Goal: Task Accomplishment & Management: Manage account settings

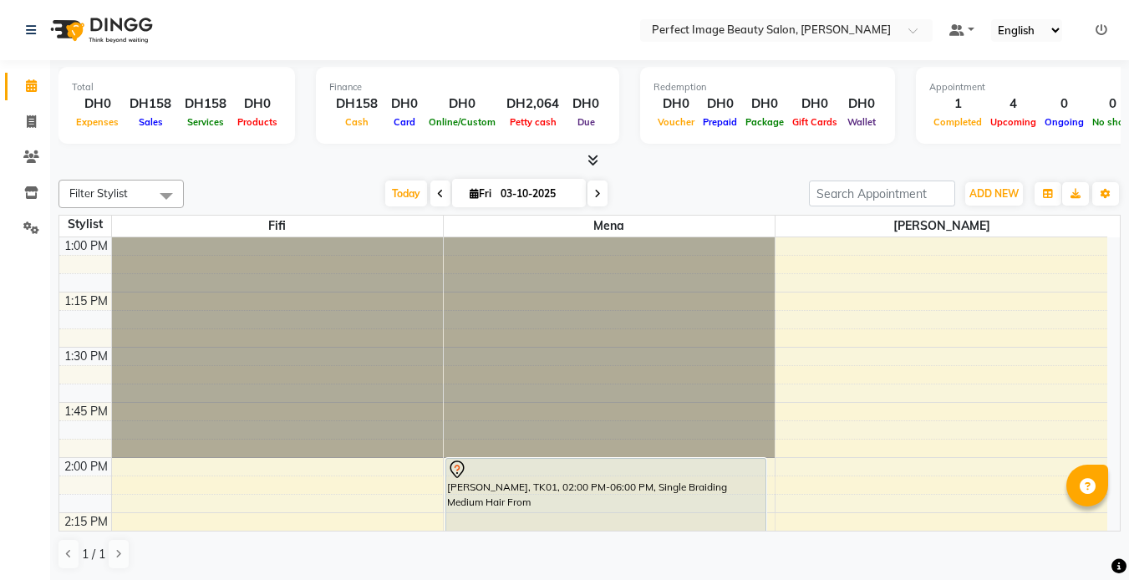
drag, startPoint x: 0, startPoint y: 0, endPoint x: 373, endPoint y: 475, distance: 604.4
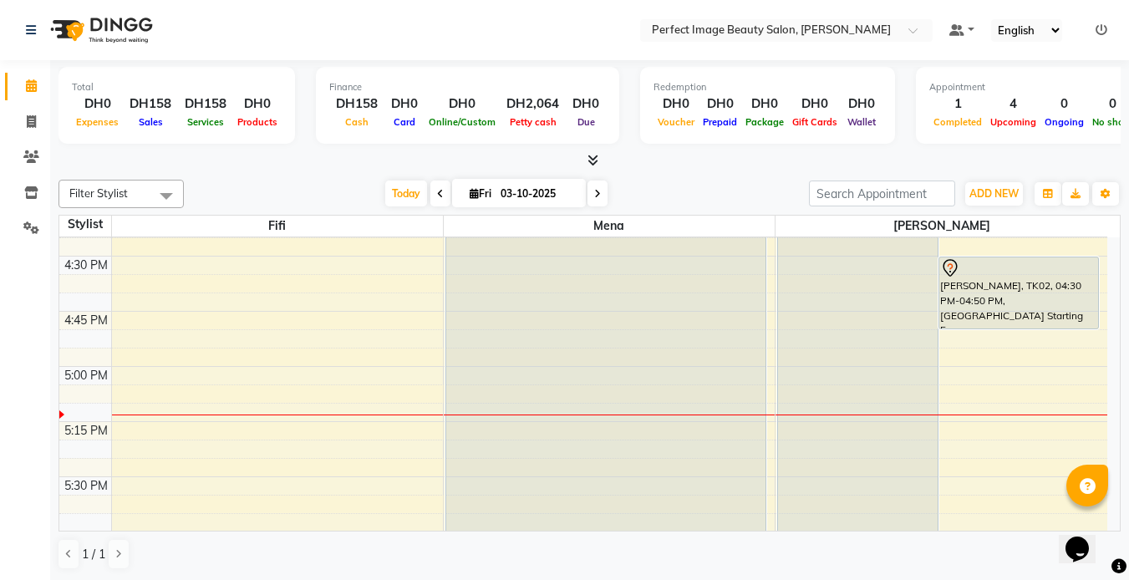
scroll to position [748, 0]
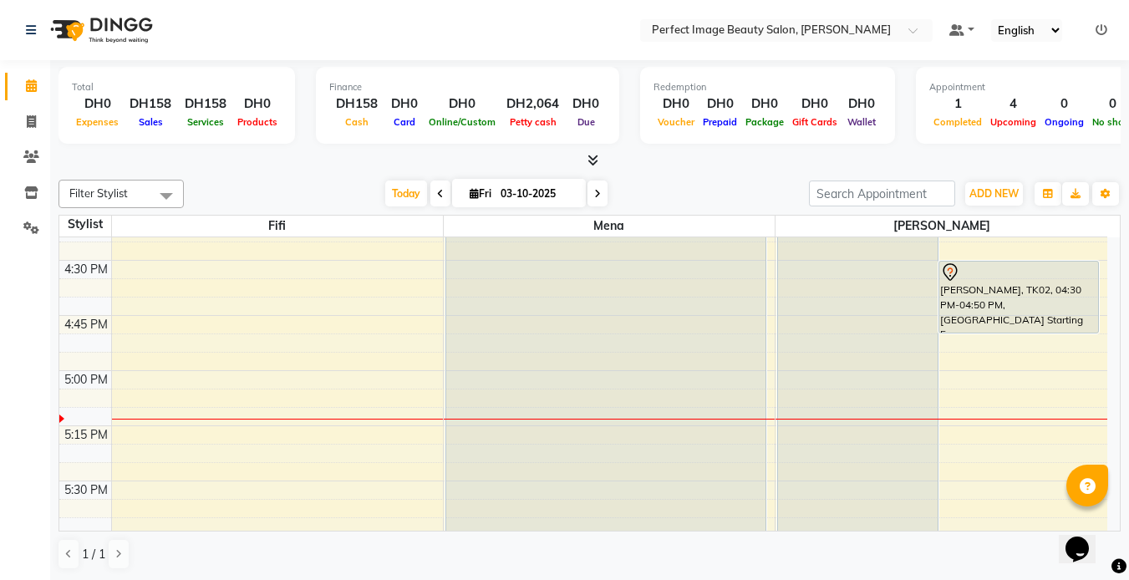
drag, startPoint x: 373, startPoint y: 475, endPoint x: 707, endPoint y: 342, distance: 358.8
click at [707, 342] on div "[PERSON_NAME], TK01, 02:00 PM-06:00 PM, Single Braiding Medium Hair From" at bounding box center [605, 150] width 319 height 880
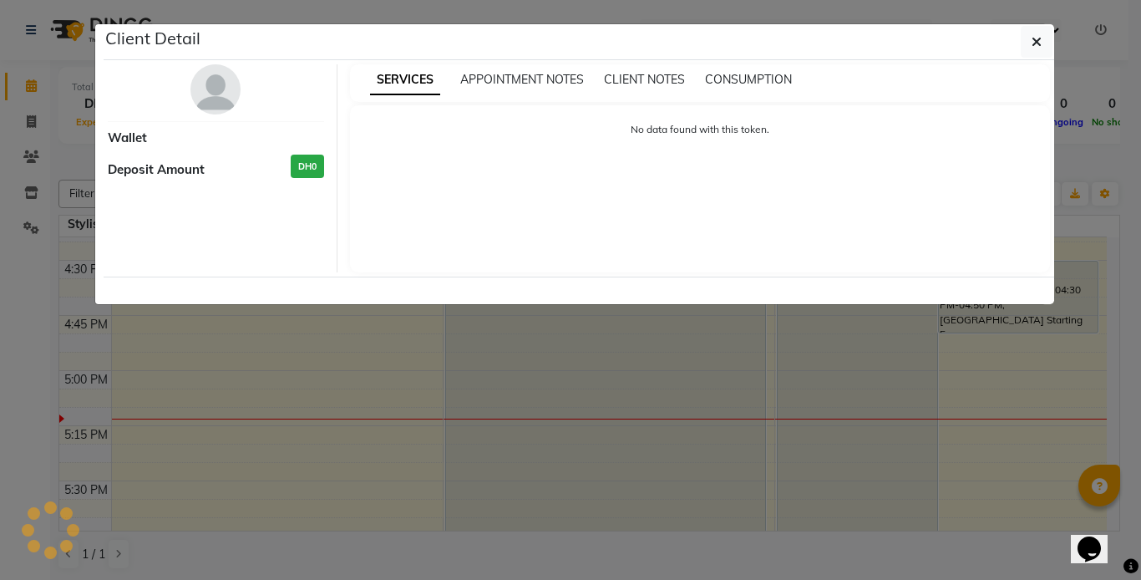
select select "7"
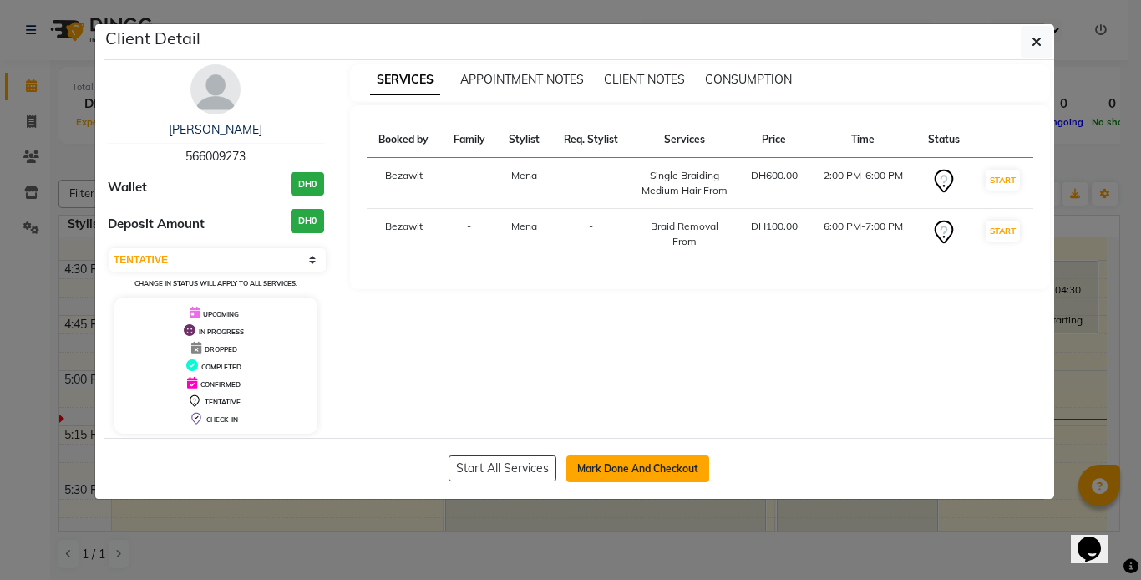
click at [602, 470] on button "Mark Done And Checkout" at bounding box center [637, 468] width 143 height 27
select select "service"
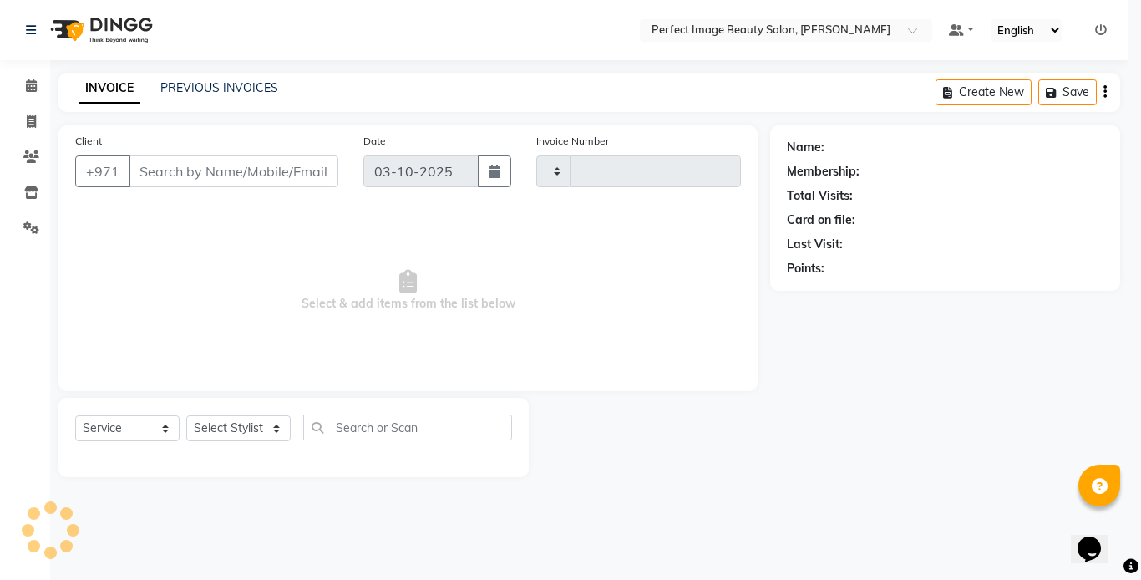
type input "0377"
select select "8564"
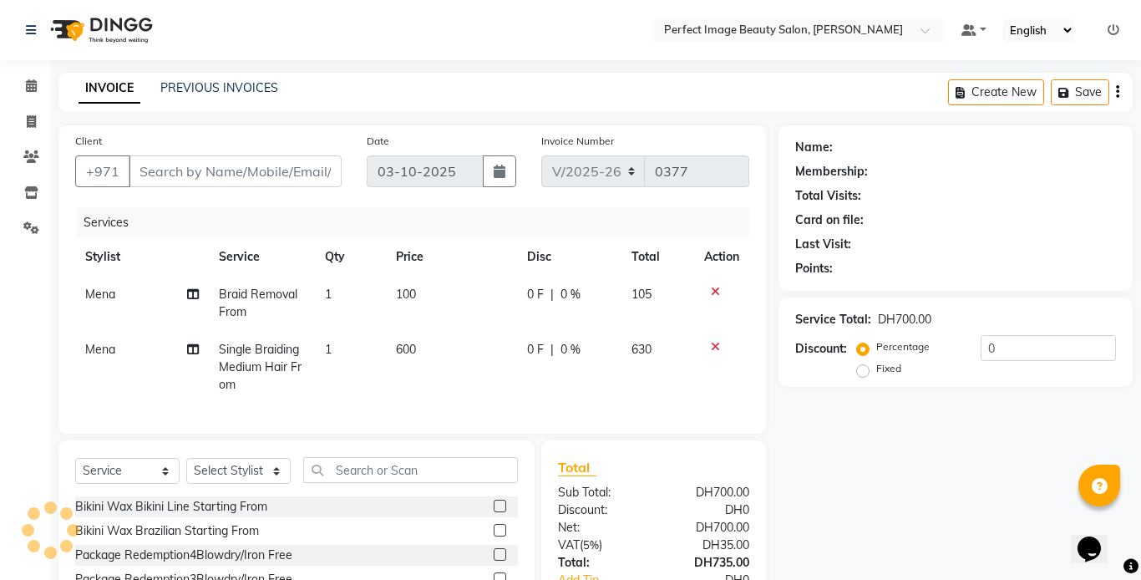
type input "56*****73"
select select "85054"
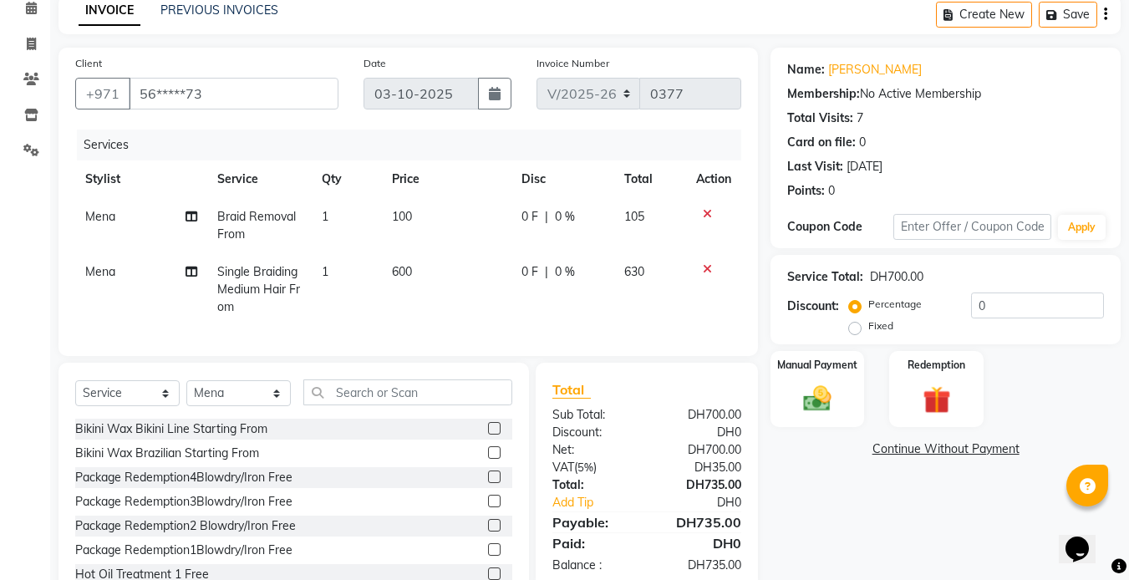
scroll to position [81, 0]
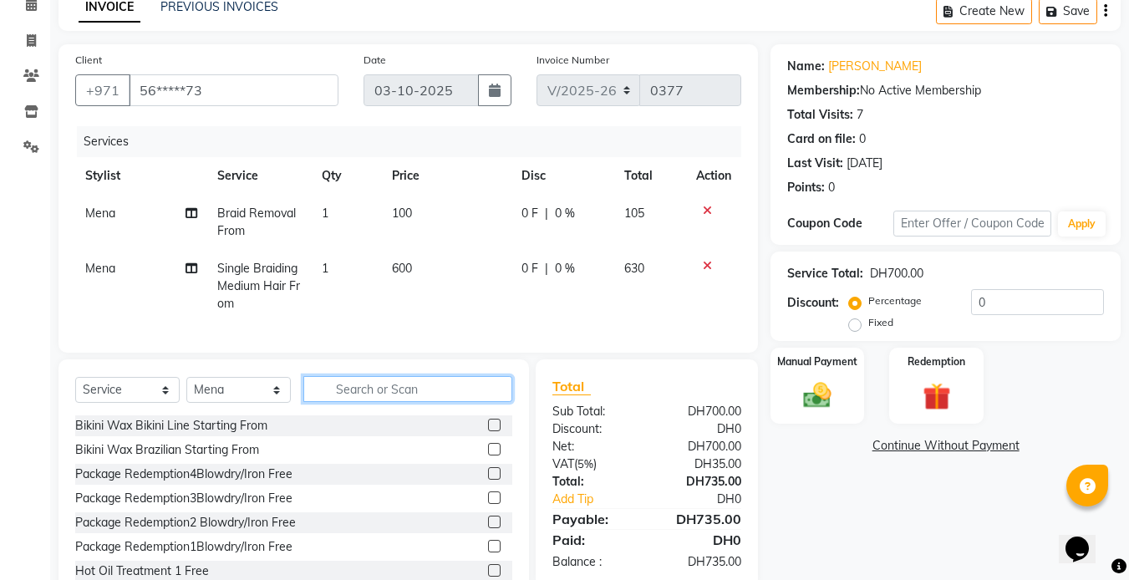
click at [362, 402] on input "text" at bounding box center [407, 389] width 209 height 26
type input "0"
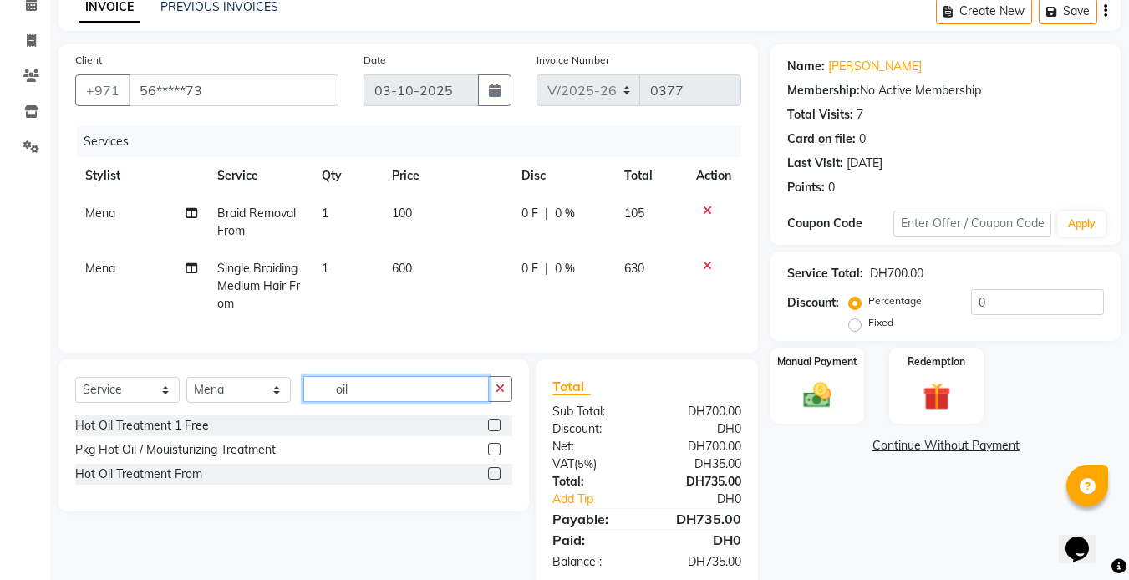
type input "oil"
click at [496, 479] on label at bounding box center [494, 473] width 13 height 13
click at [496, 479] on input "checkbox" at bounding box center [493, 474] width 11 height 11
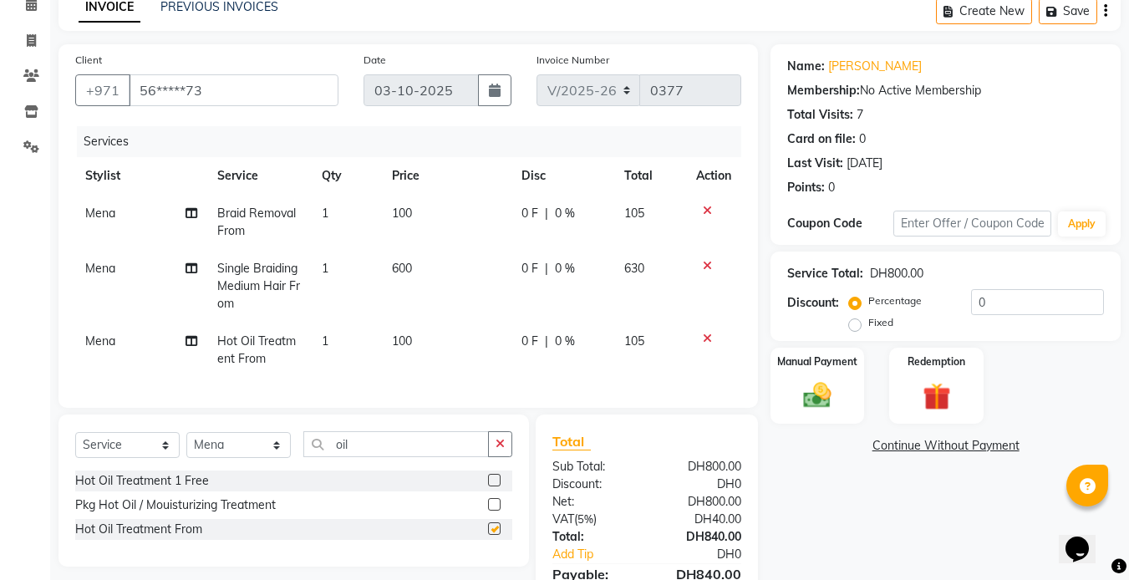
checkbox input "false"
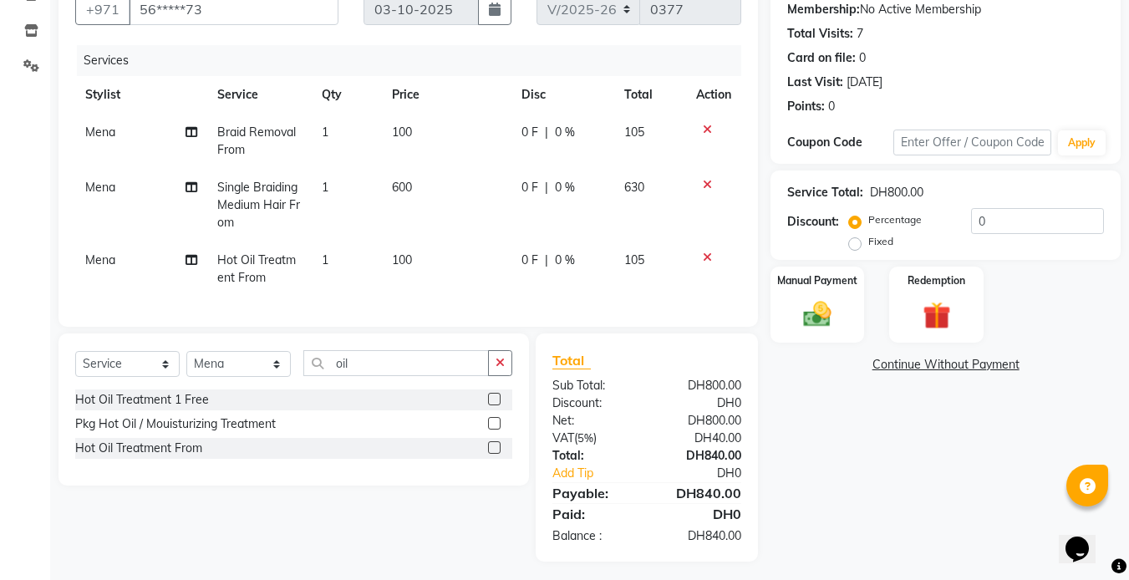
click at [409, 294] on td "100" at bounding box center [446, 268] width 129 height 55
select select "85054"
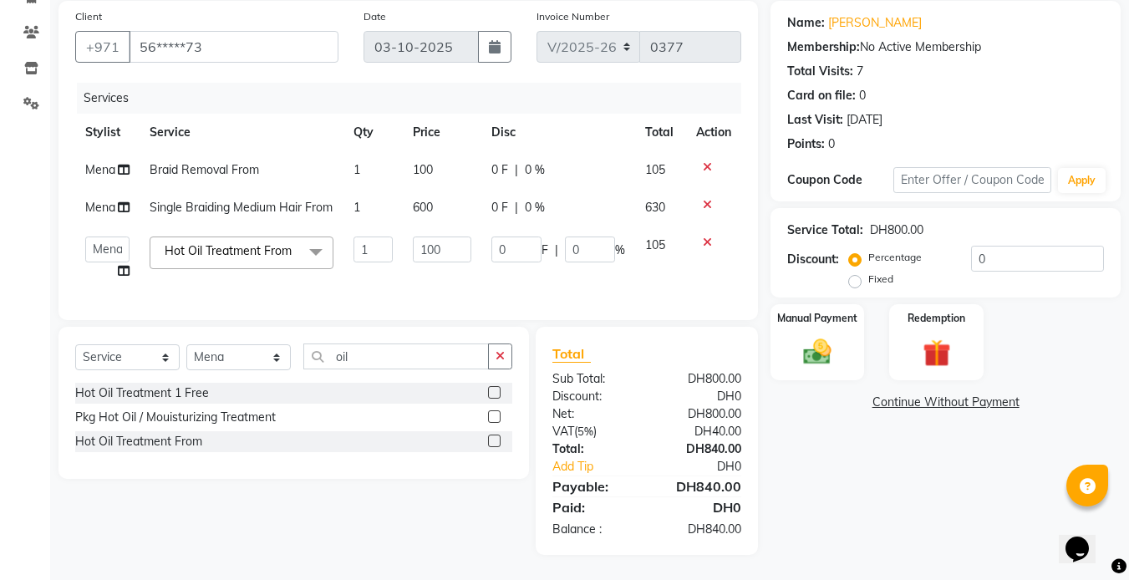
scroll to position [155, 0]
click at [837, 335] on img at bounding box center [817, 351] width 47 height 33
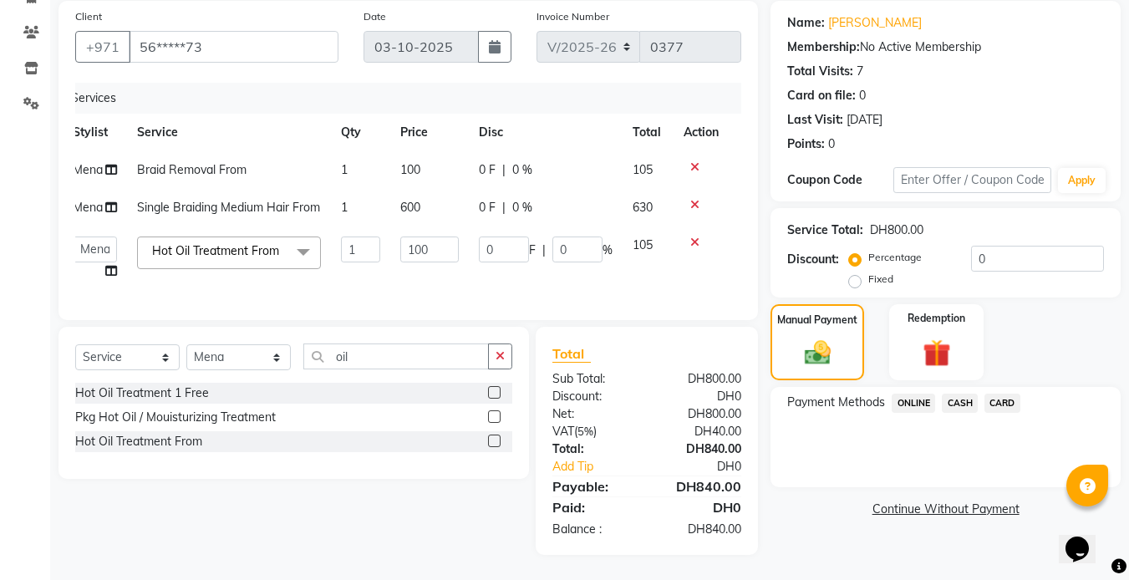
scroll to position [148, 0]
click at [1004, 393] on span "CARD" at bounding box center [1002, 402] width 36 height 19
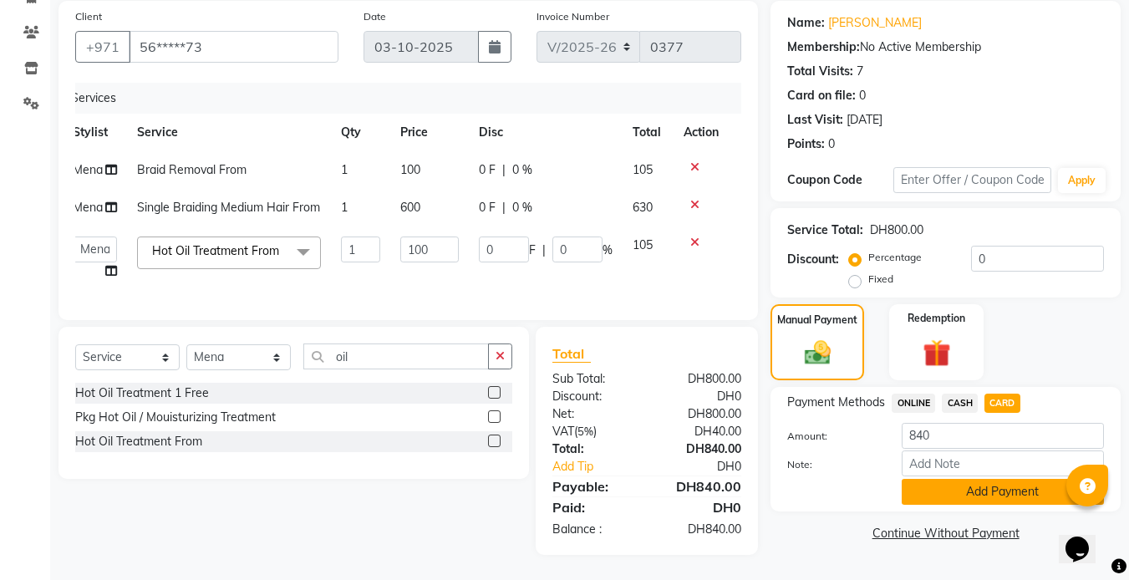
click at [987, 479] on button "Add Payment" at bounding box center [1002, 492] width 202 height 26
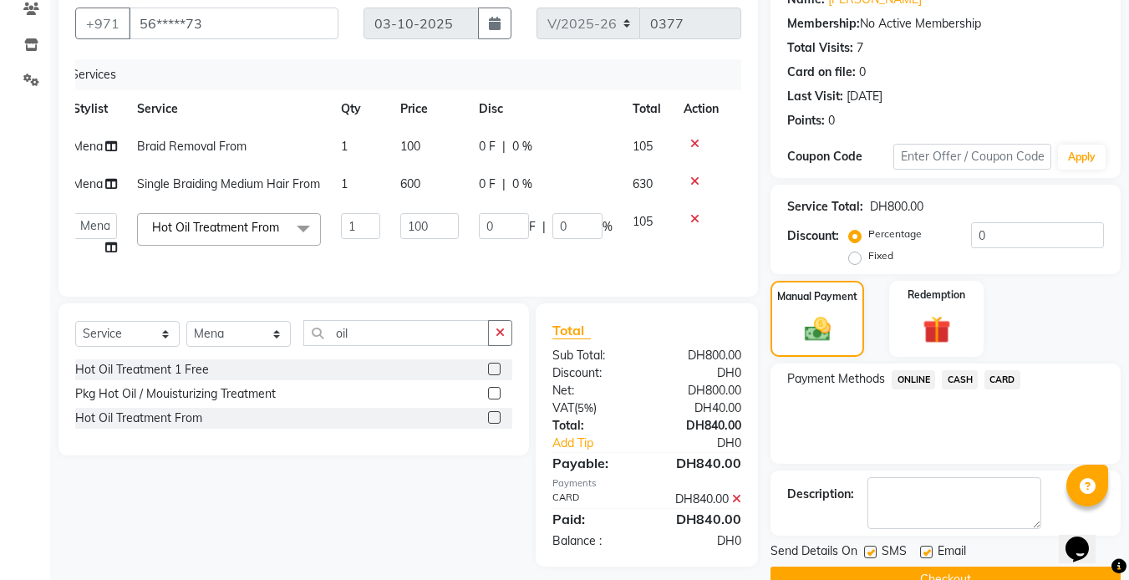
scroll to position [190, 0]
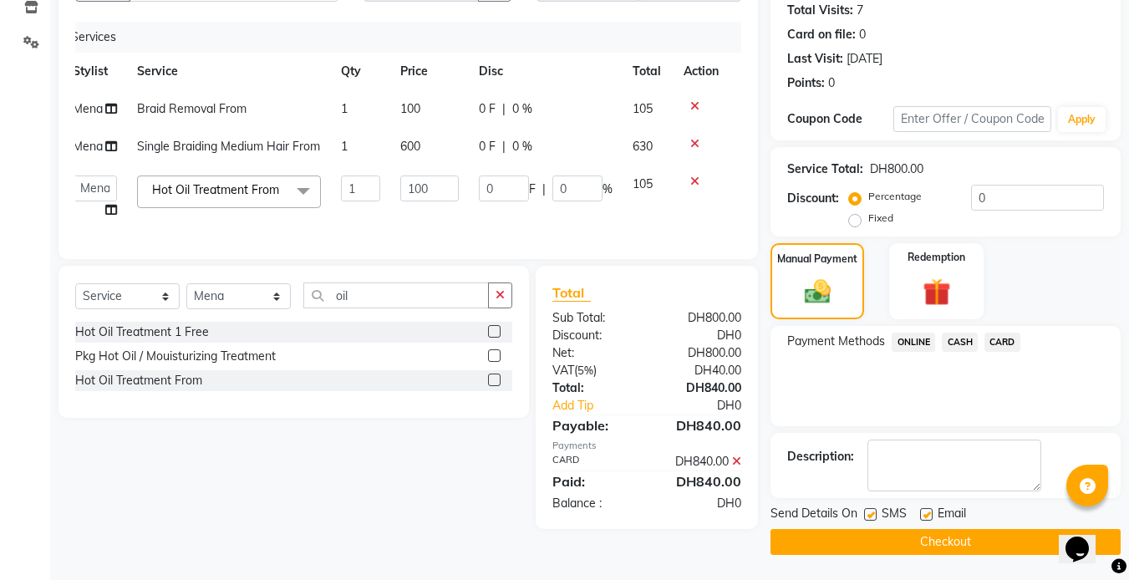
click at [941, 535] on button "Checkout" at bounding box center [945, 542] width 350 height 26
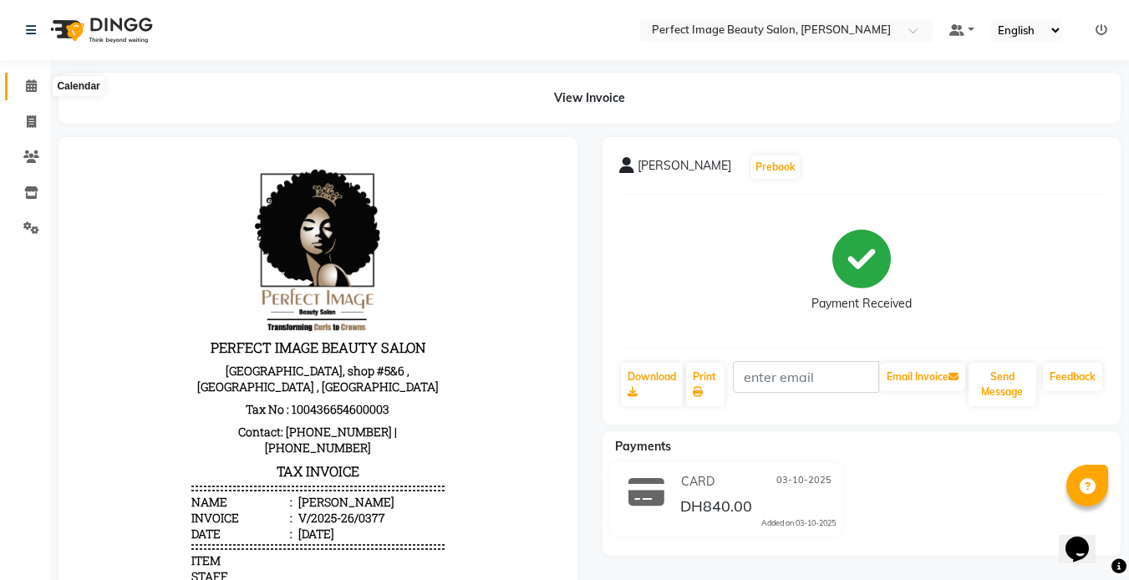
click at [27, 87] on icon at bounding box center [31, 85] width 11 height 13
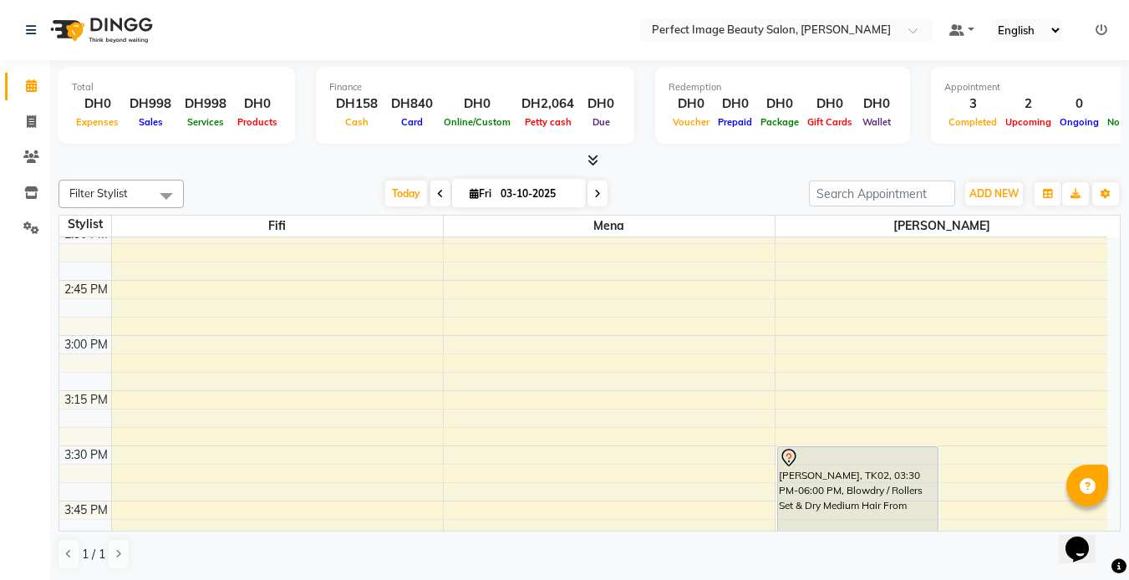
scroll to position [343, 0]
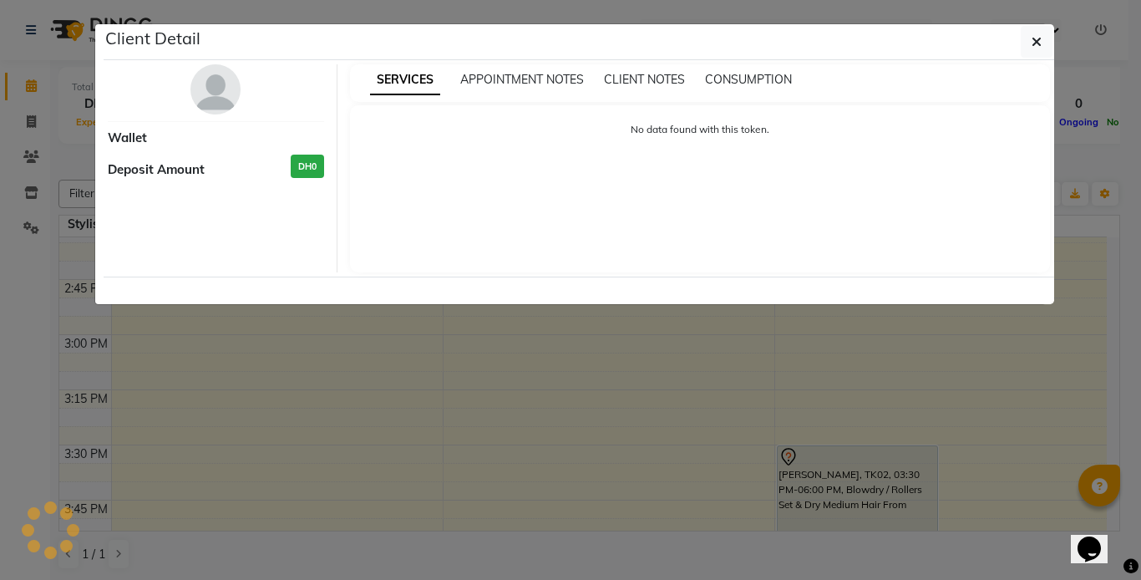
select select "7"
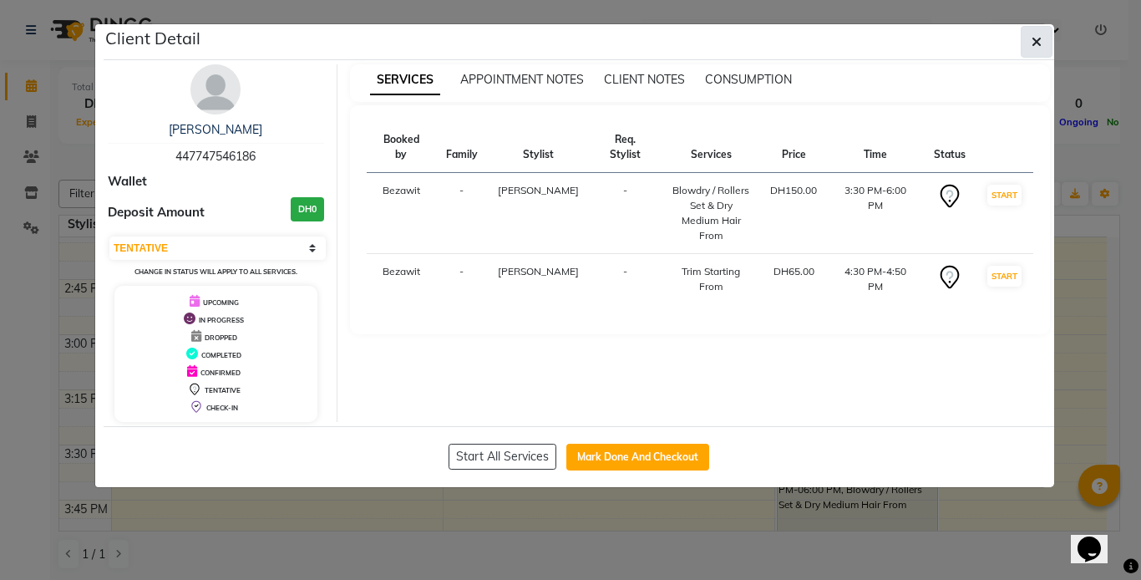
click at [1031, 46] on button "button" at bounding box center [1037, 42] width 32 height 32
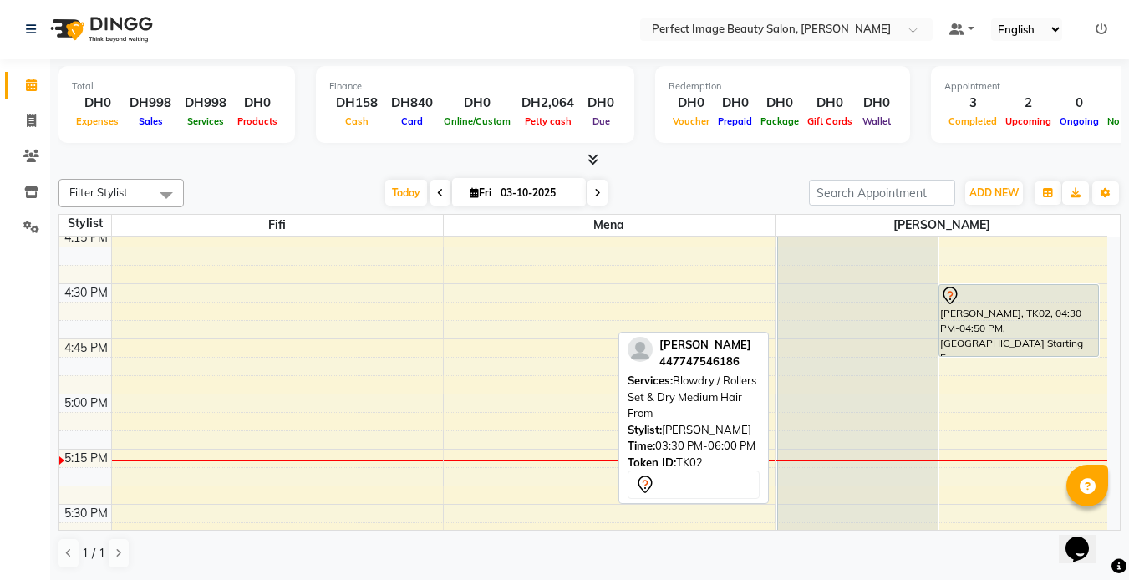
scroll to position [725, 0]
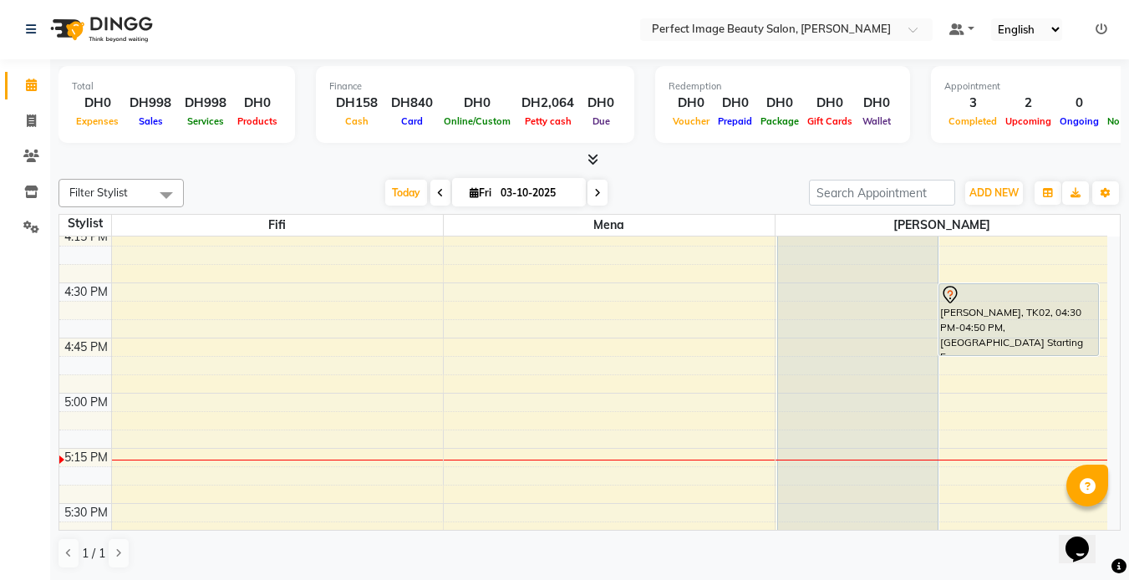
click at [438, 188] on icon at bounding box center [440, 193] width 7 height 10
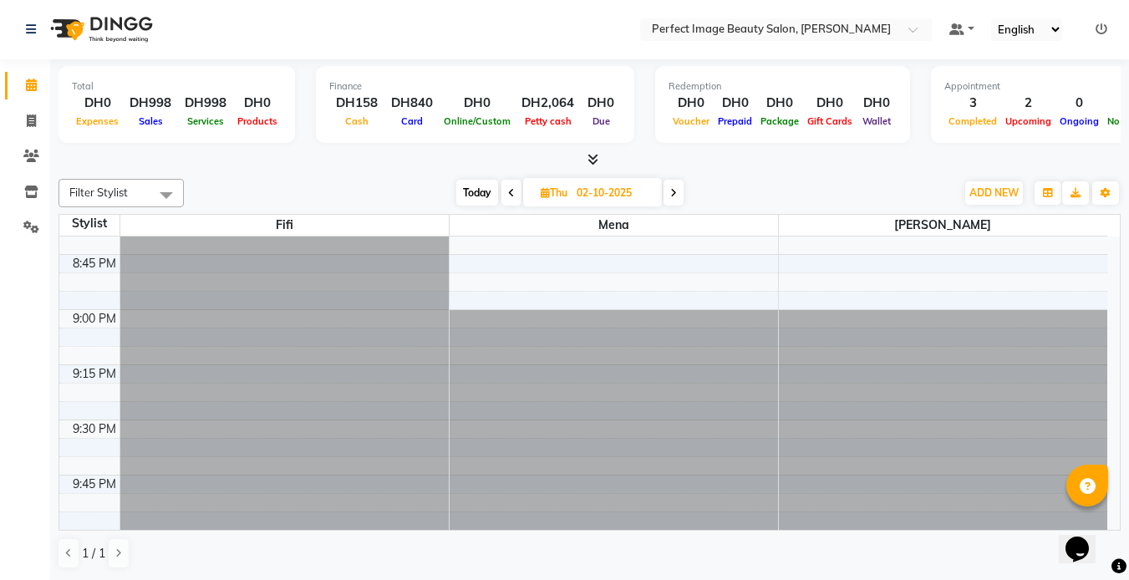
scroll to position [0, 0]
click at [671, 185] on span at bounding box center [673, 193] width 20 height 26
type input "03-10-2025"
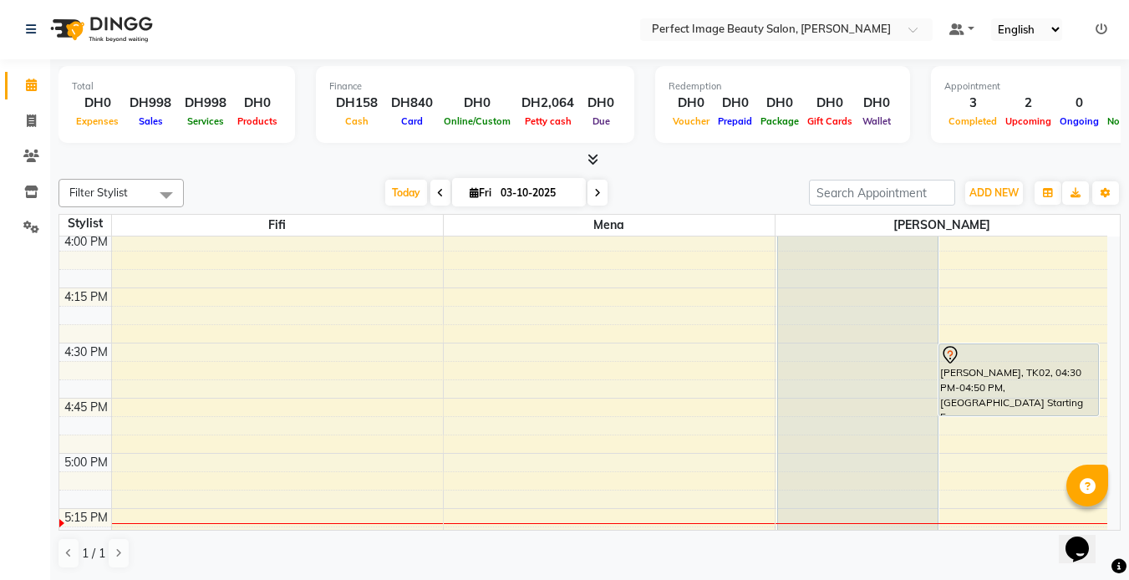
scroll to position [667, 0]
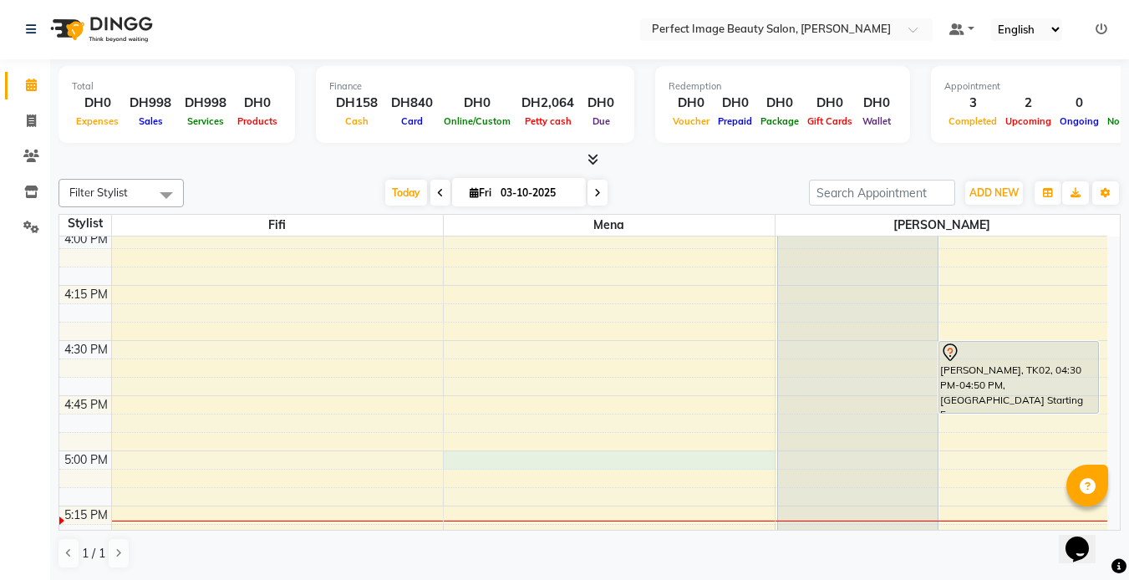
click at [463, 462] on div "1:00 PM 1:15 PM 1:30 PM 1:45 PM 2:00 PM 2:15 PM 2:30 PM 2:45 PM 3:00 PM 3:15 PM…" at bounding box center [583, 561] width 1048 height 1984
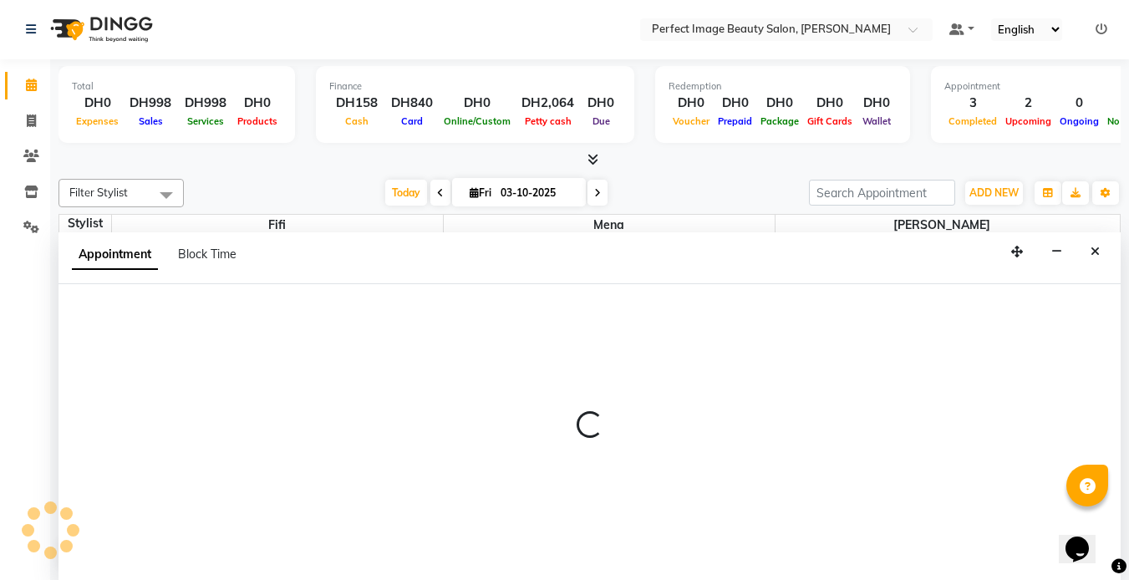
select select "85054"
select select "1020"
select select "tentative"
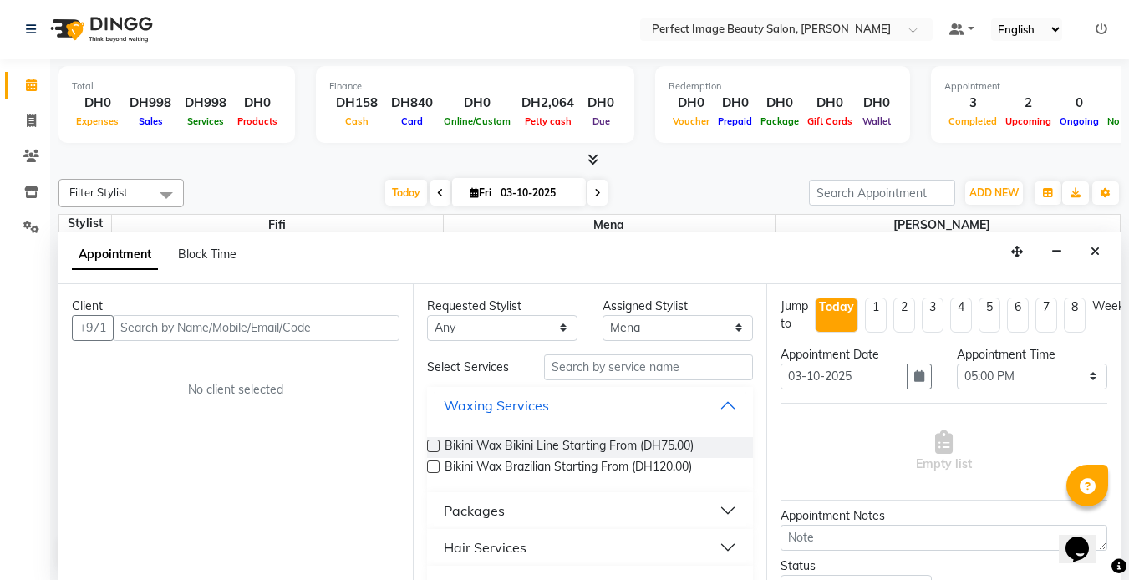
click at [133, 330] on input "text" at bounding box center [256, 328] width 287 height 26
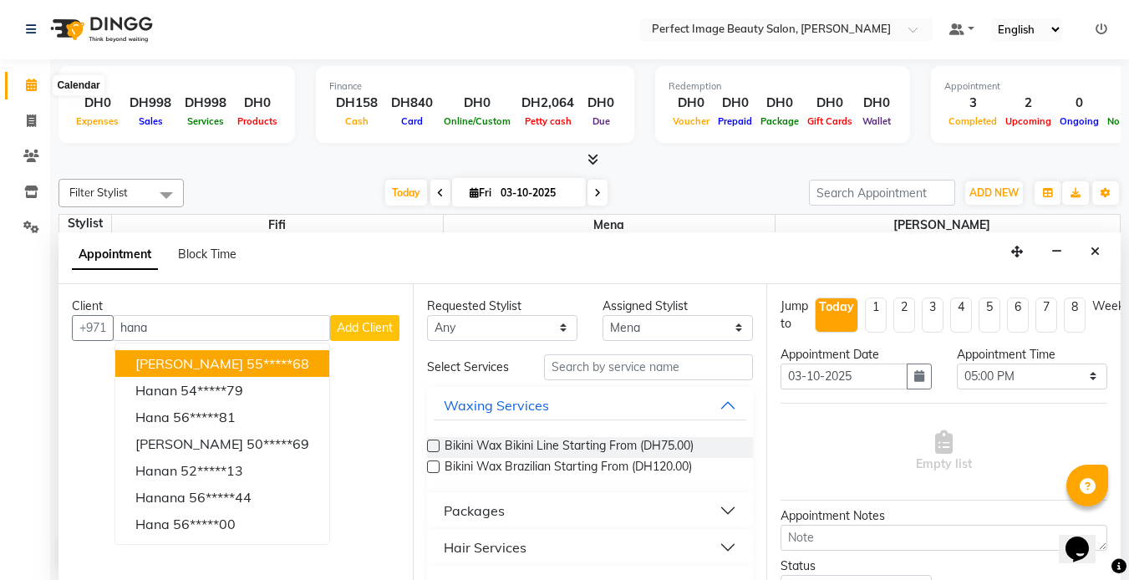
type input "hana"
click at [34, 84] on icon at bounding box center [31, 85] width 11 height 13
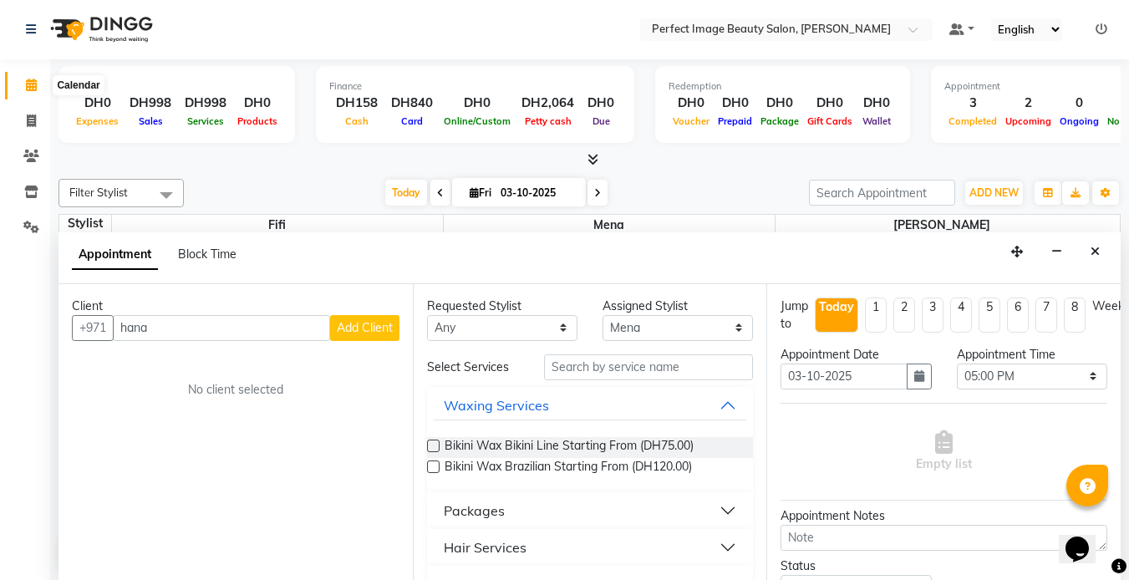
click at [28, 87] on icon at bounding box center [31, 85] width 11 height 13
click at [28, 122] on icon at bounding box center [31, 120] width 9 height 13
select select "service"
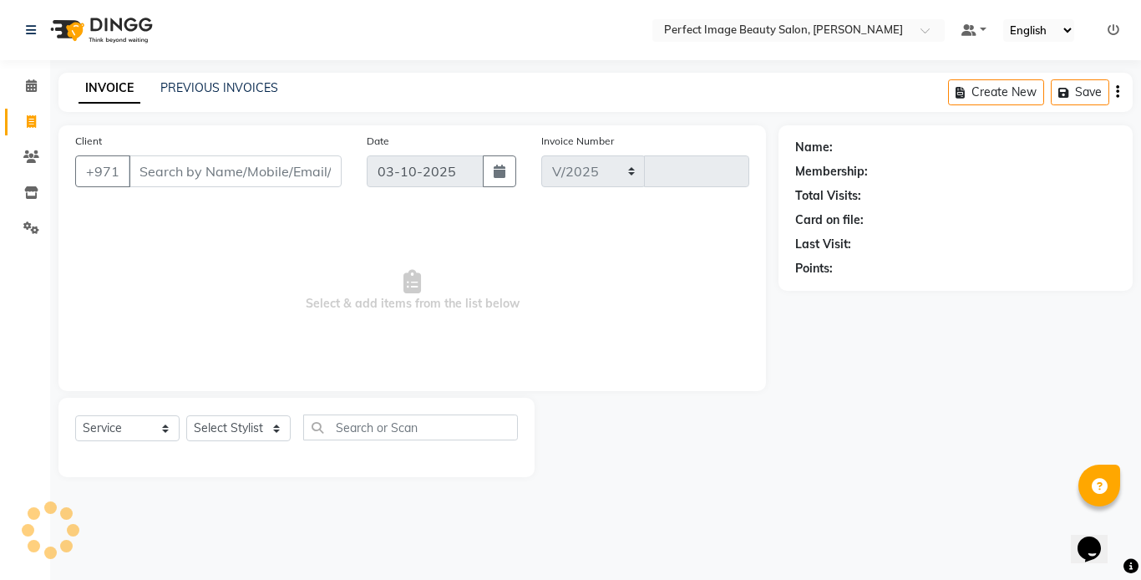
select select "8564"
type input "0378"
click at [33, 84] on icon at bounding box center [31, 85] width 11 height 13
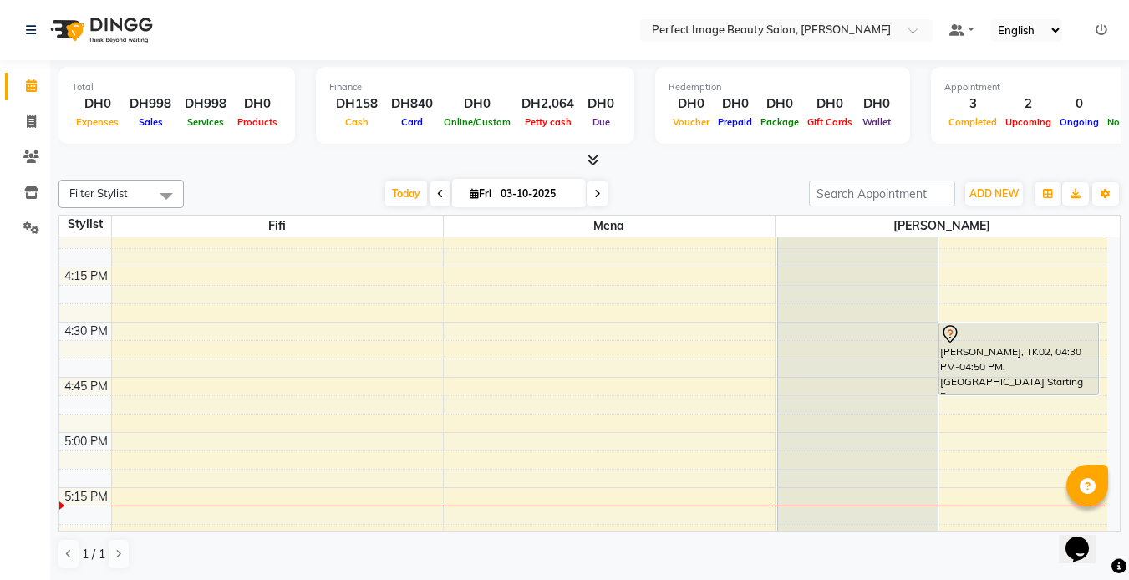
scroll to position [687, 0]
click at [462, 436] on div "1:00 PM 1:15 PM 1:30 PM 1:45 PM 2:00 PM 2:15 PM 2:30 PM 2:45 PM 3:00 PM 3:15 PM…" at bounding box center [583, 542] width 1048 height 1984
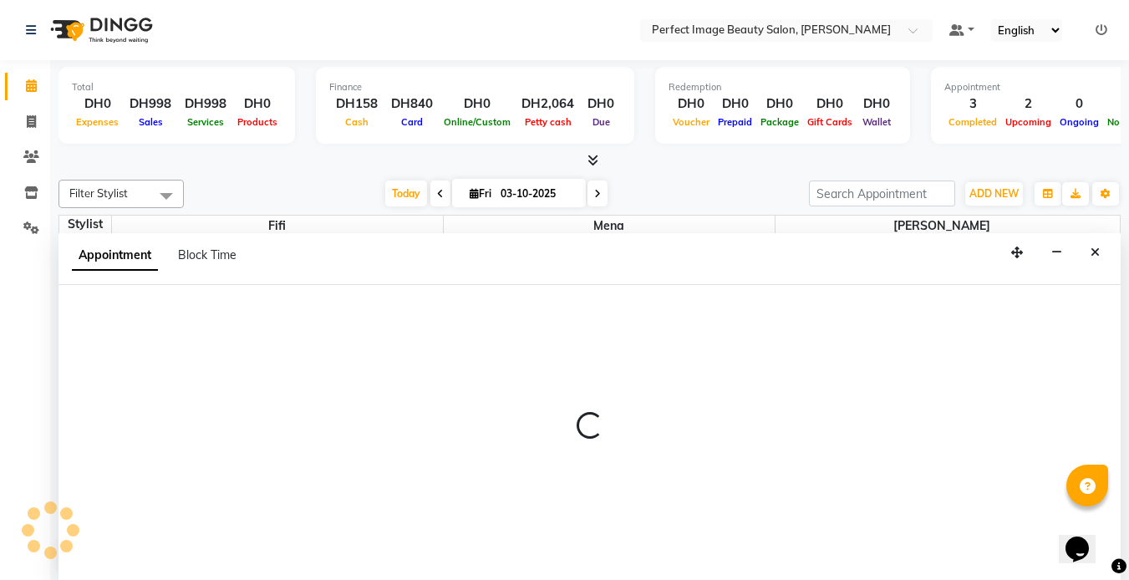
scroll to position [1, 0]
select select "85054"
select select "1020"
select select "tentative"
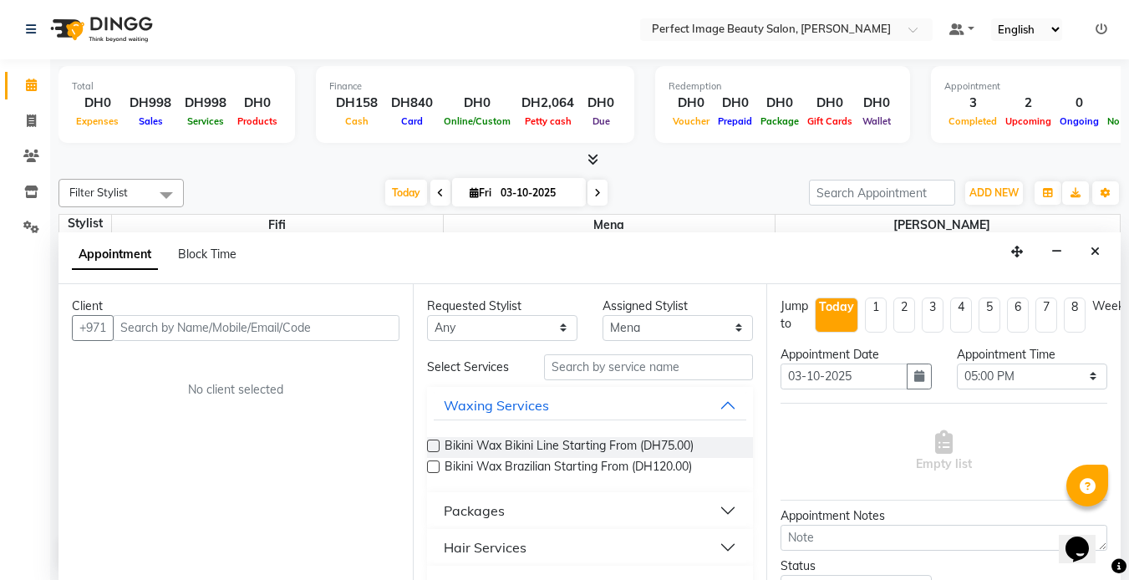
click at [119, 324] on input "text" at bounding box center [256, 328] width 287 height 26
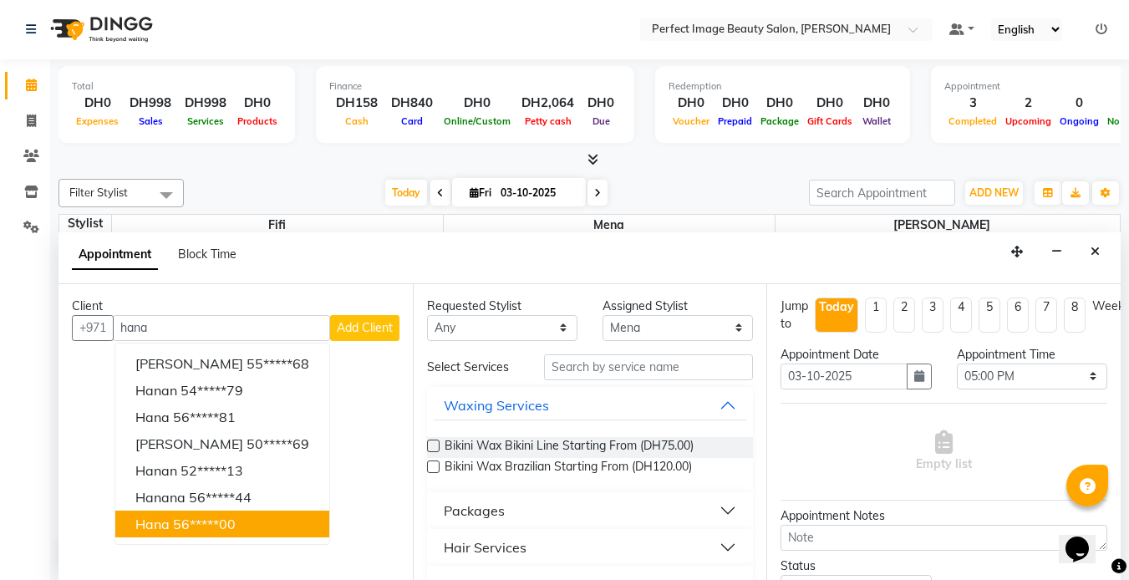
click at [196, 528] on ngb-highlight "56*****00" at bounding box center [204, 523] width 63 height 17
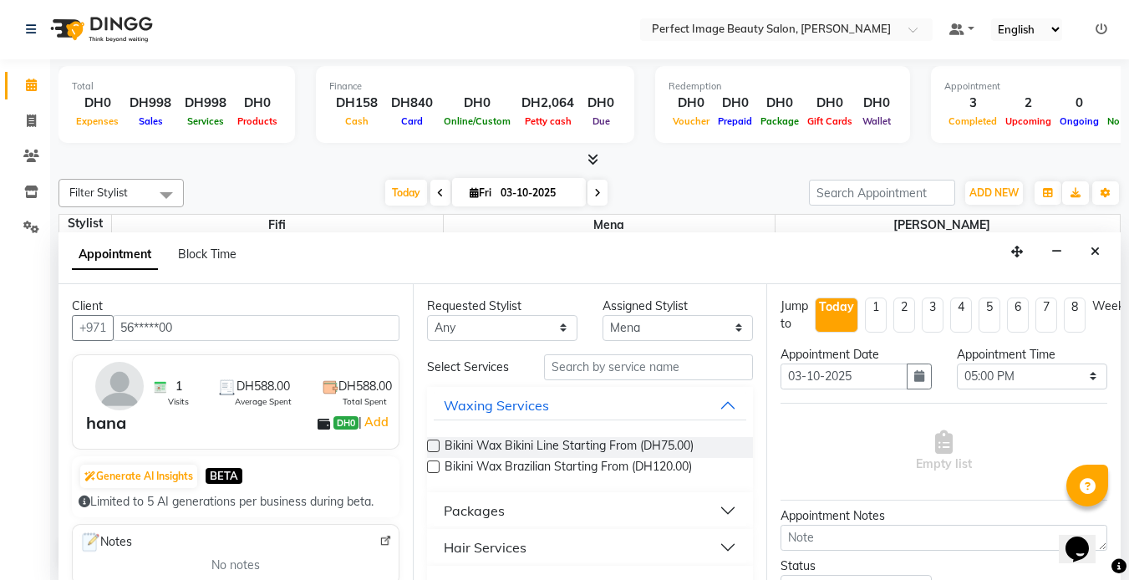
type input "56*****00"
click at [584, 367] on input "text" at bounding box center [648, 367] width 209 height 26
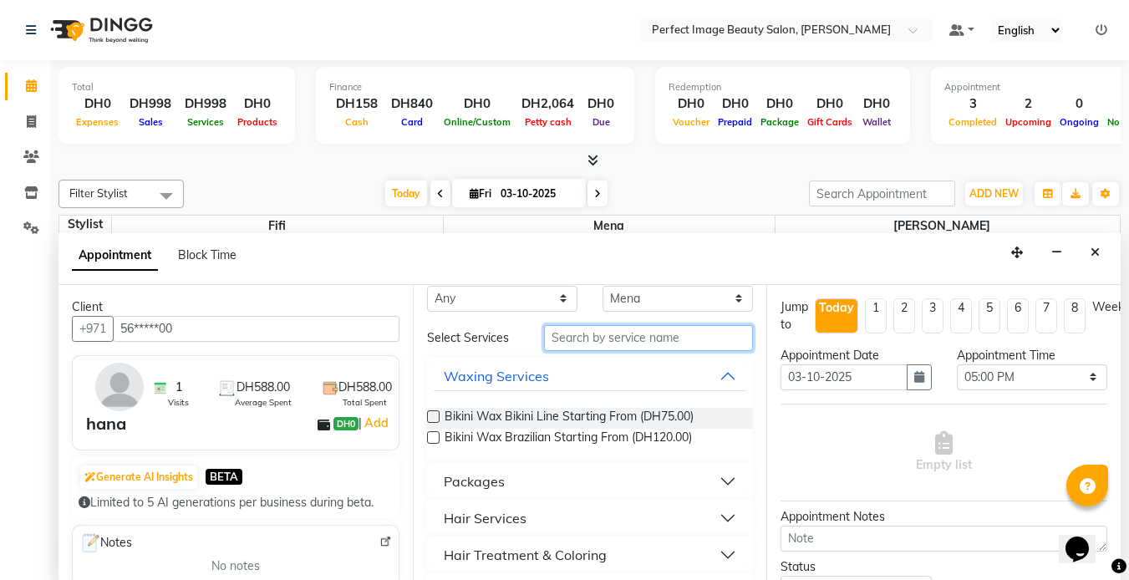
scroll to position [0, 0]
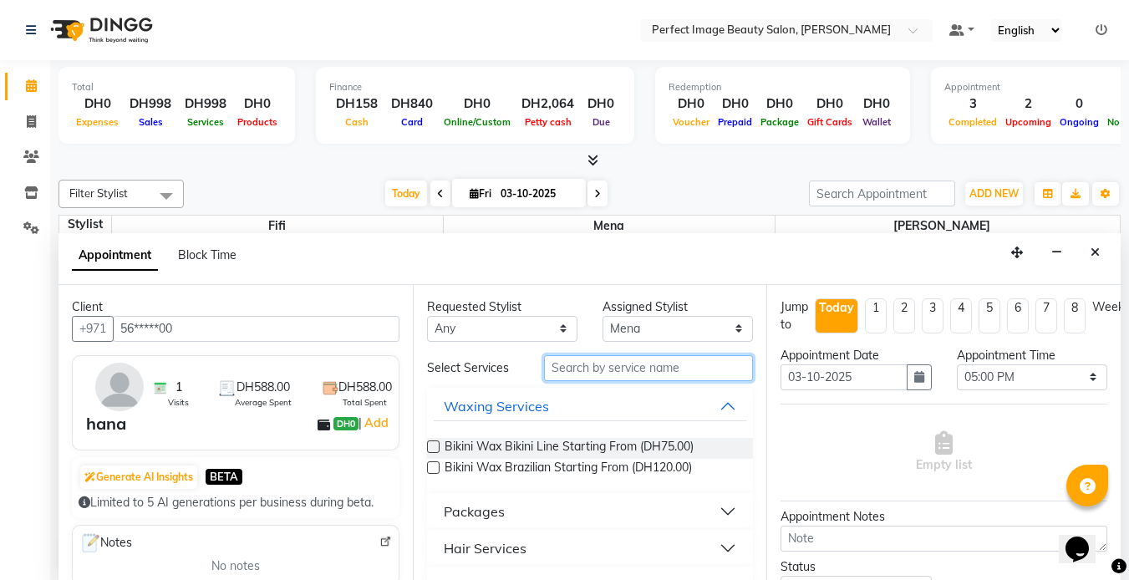
click at [571, 363] on input "text" at bounding box center [648, 368] width 209 height 26
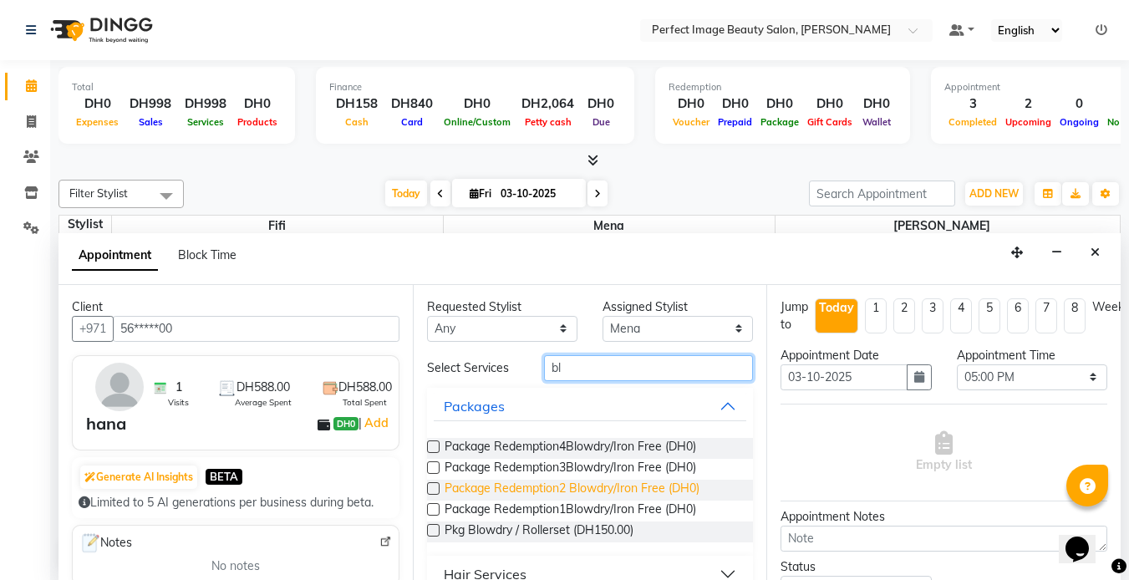
scroll to position [25, 0]
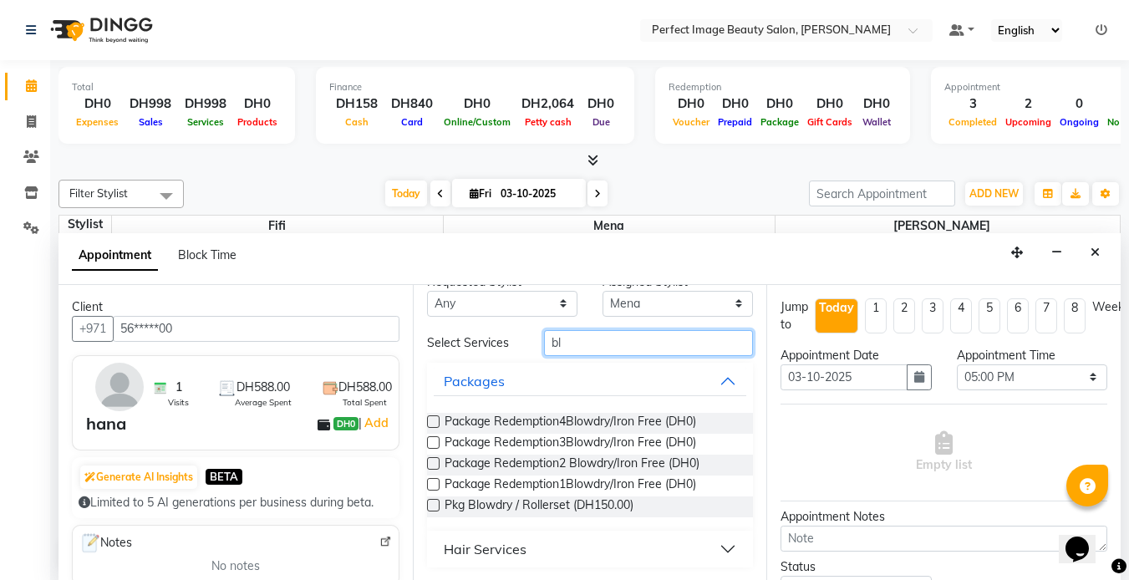
type input "bl"
click at [476, 548] on div "Hair Services" at bounding box center [485, 549] width 83 height 20
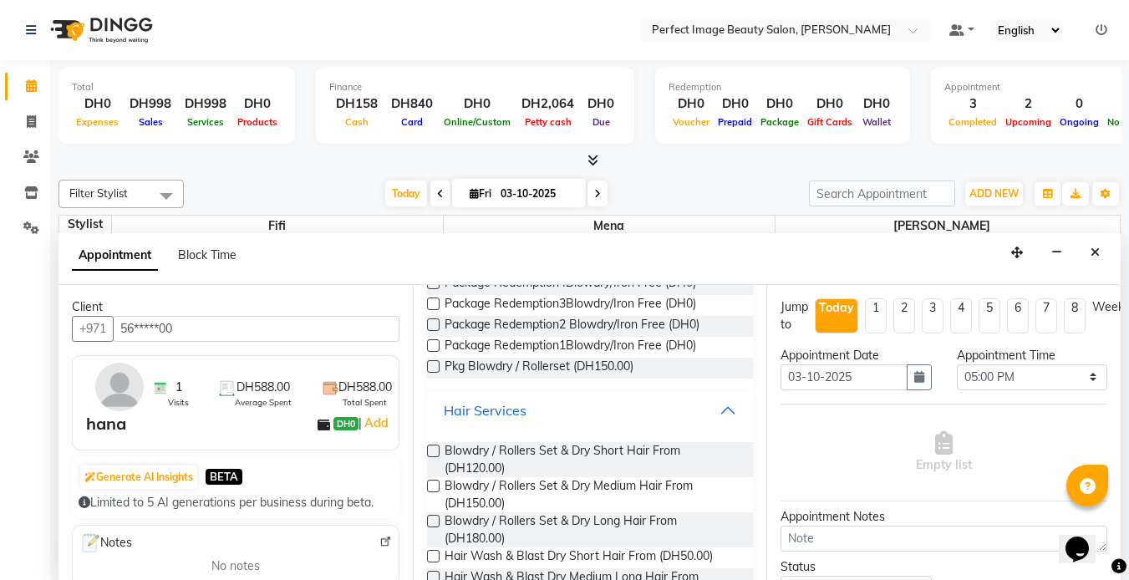
scroll to position [168, 0]
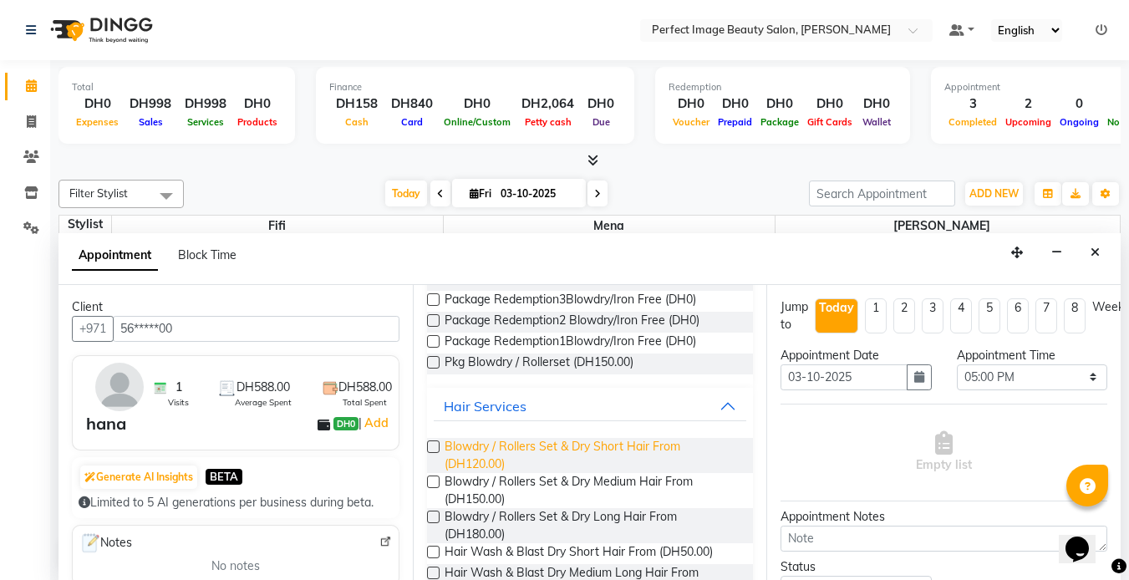
click at [495, 457] on span "Blowdry / Rollers Set & Dry Short Hair From (DH120.00)" at bounding box center [592, 455] width 296 height 35
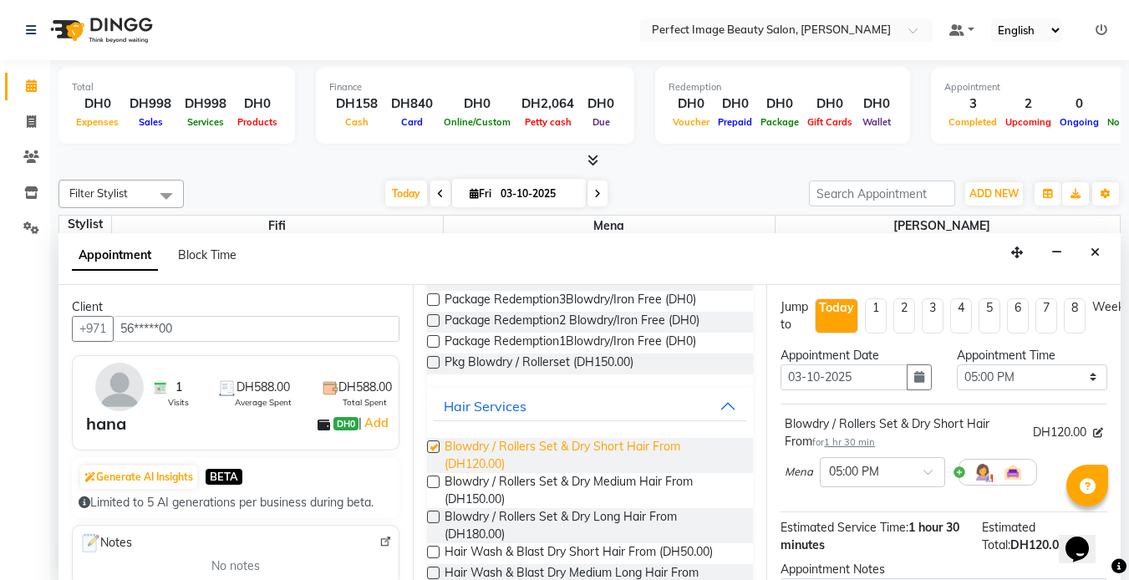
checkbox input "false"
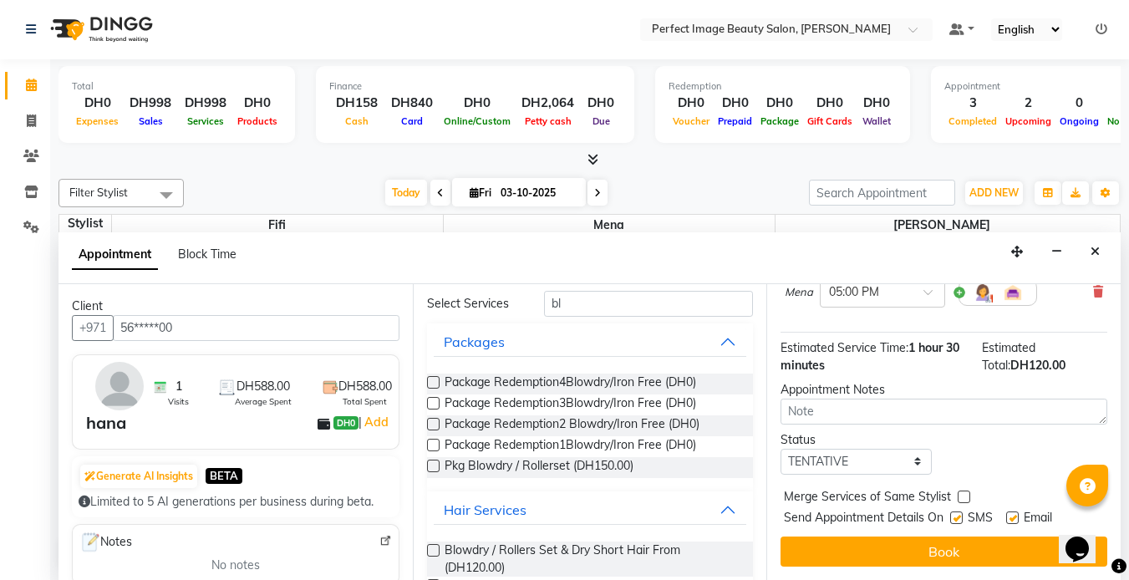
scroll to position [191, 0]
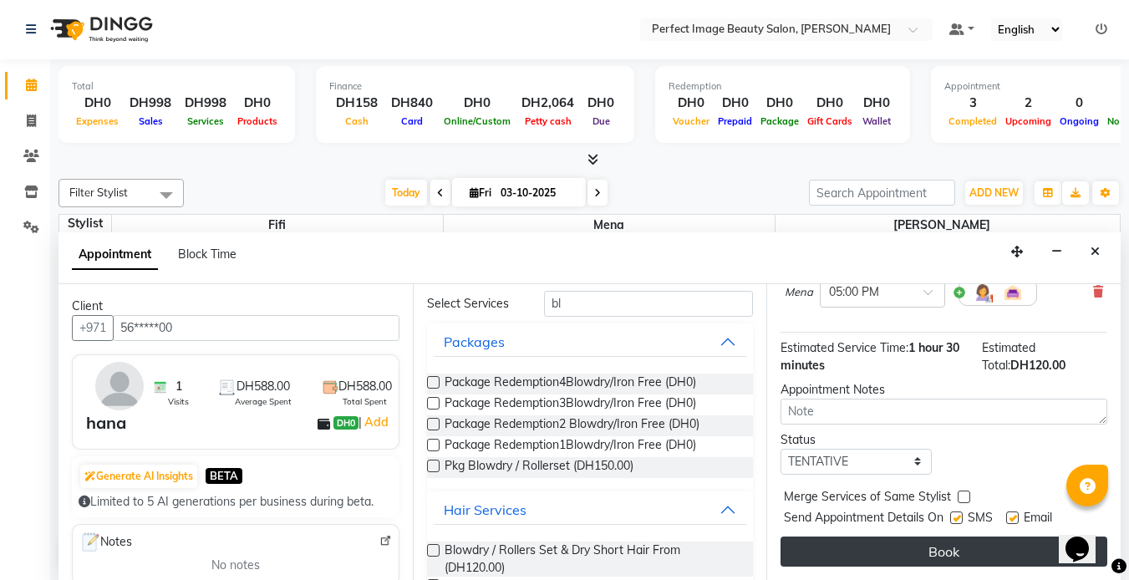
click at [931, 536] on button "Book" at bounding box center [943, 551] width 327 height 30
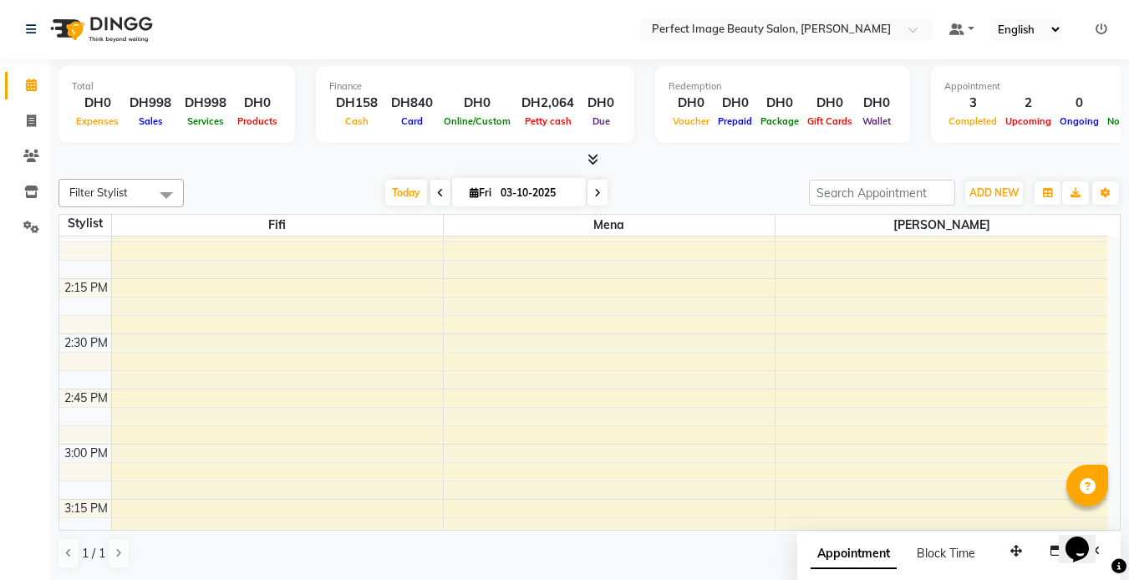
scroll to position [234, 0]
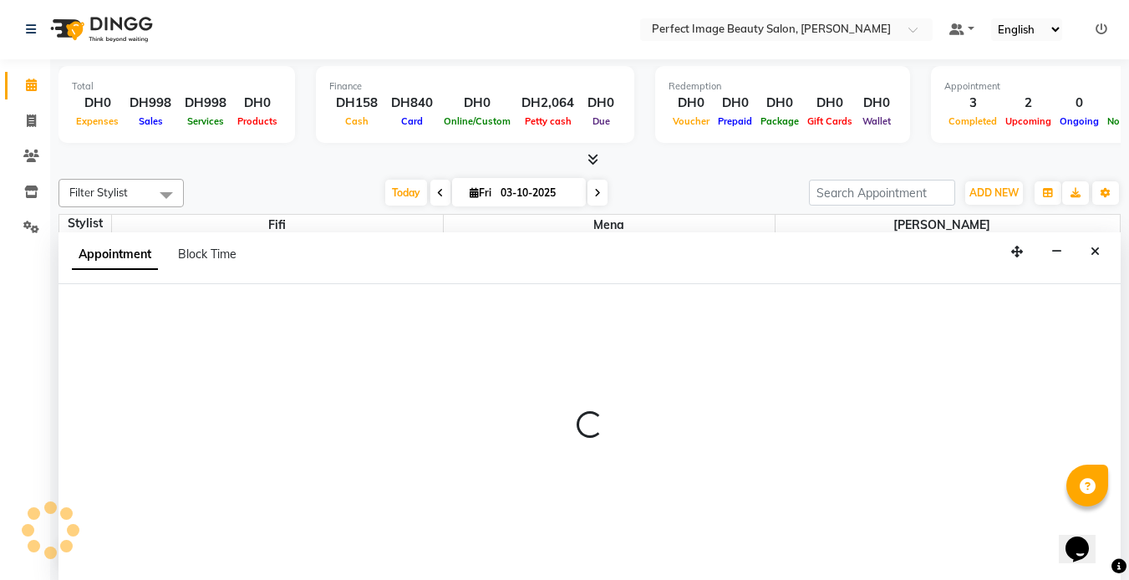
select select "85055"
select select "900"
select select "tentative"
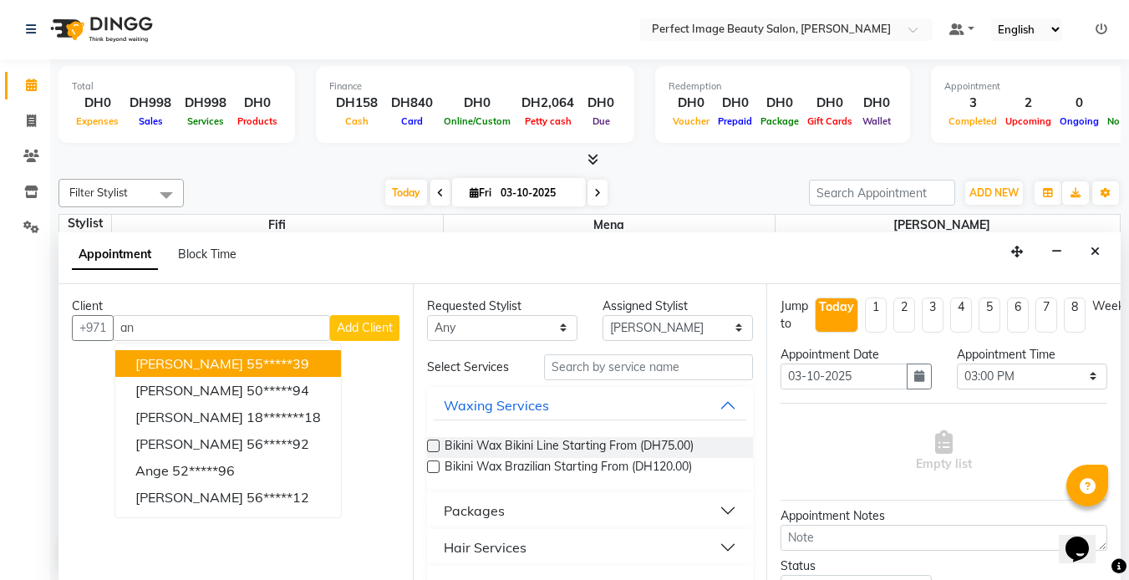
type input "a"
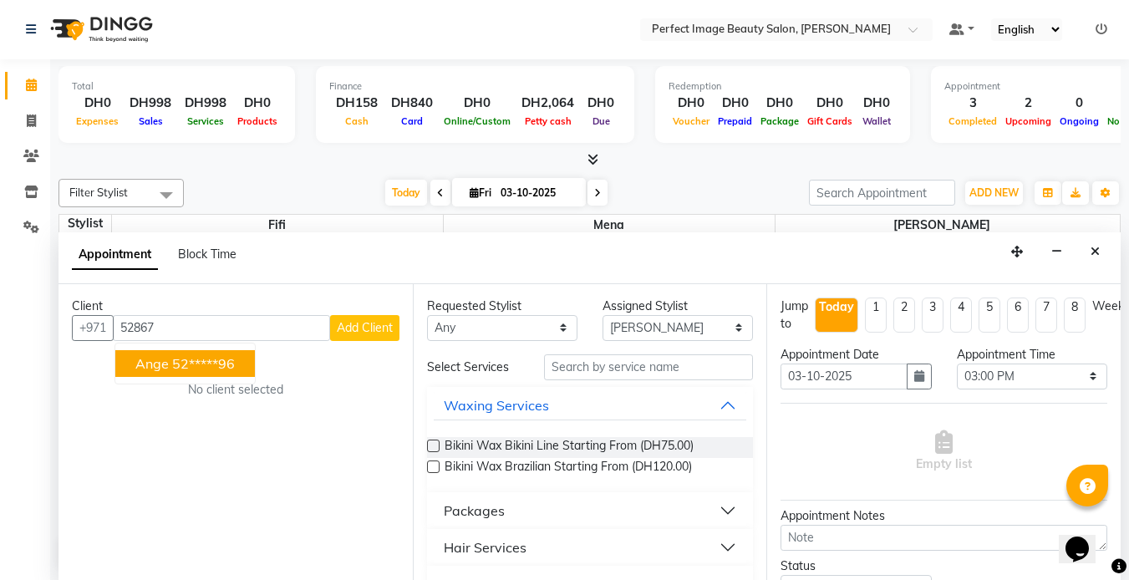
click at [161, 364] on span "Ange" at bounding box center [151, 363] width 33 height 17
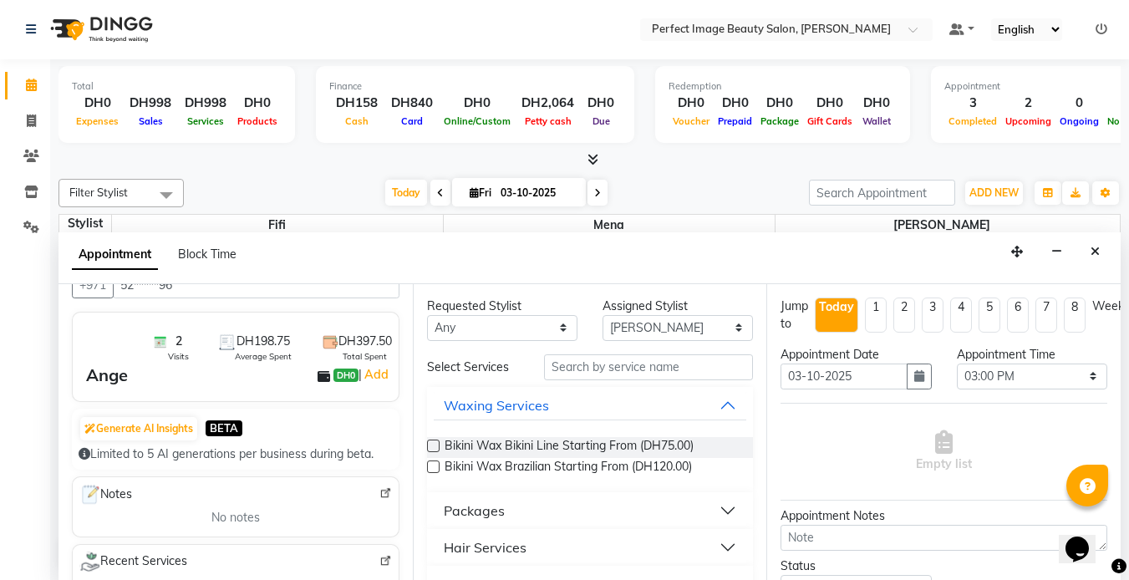
scroll to position [0, 0]
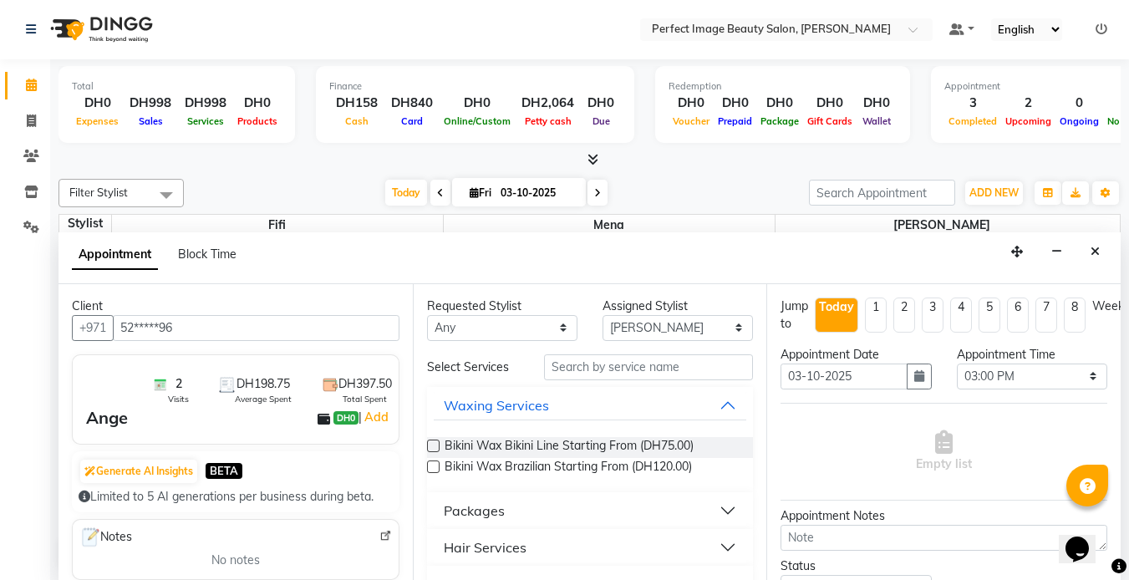
type input "52*****96"
click at [557, 369] on input "text" at bounding box center [648, 367] width 209 height 26
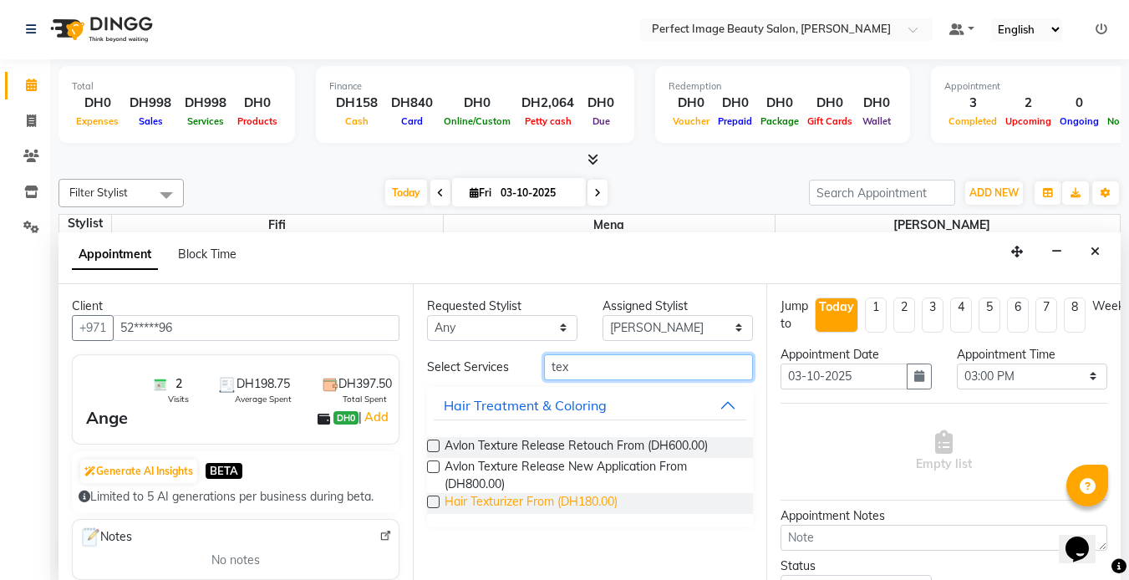
type input "tex"
click at [574, 505] on span "Hair Texturizer From (DH180.00)" at bounding box center [530, 503] width 173 height 21
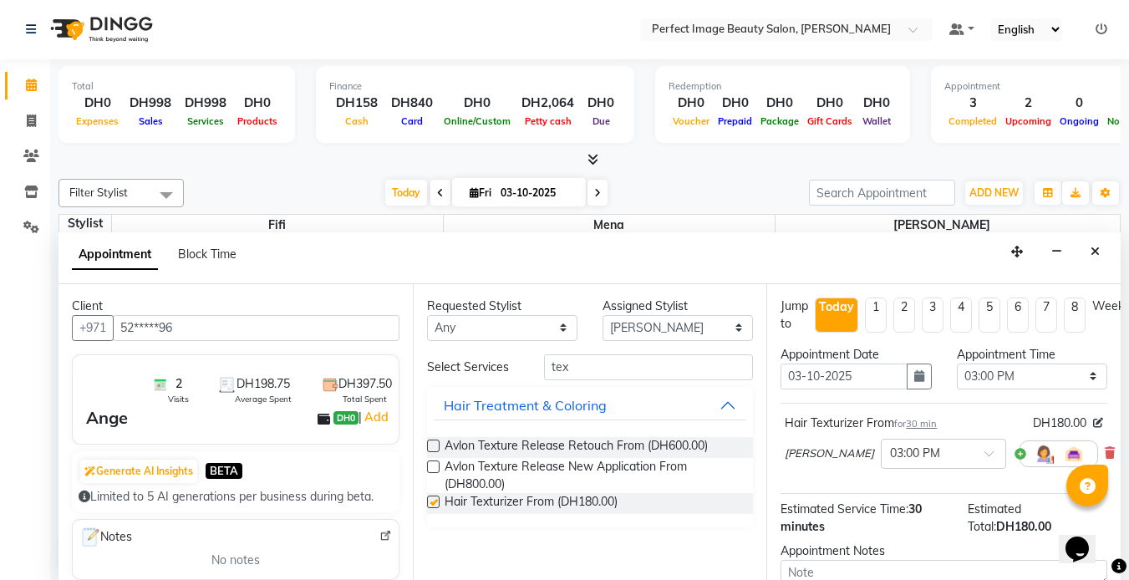
checkbox input "false"
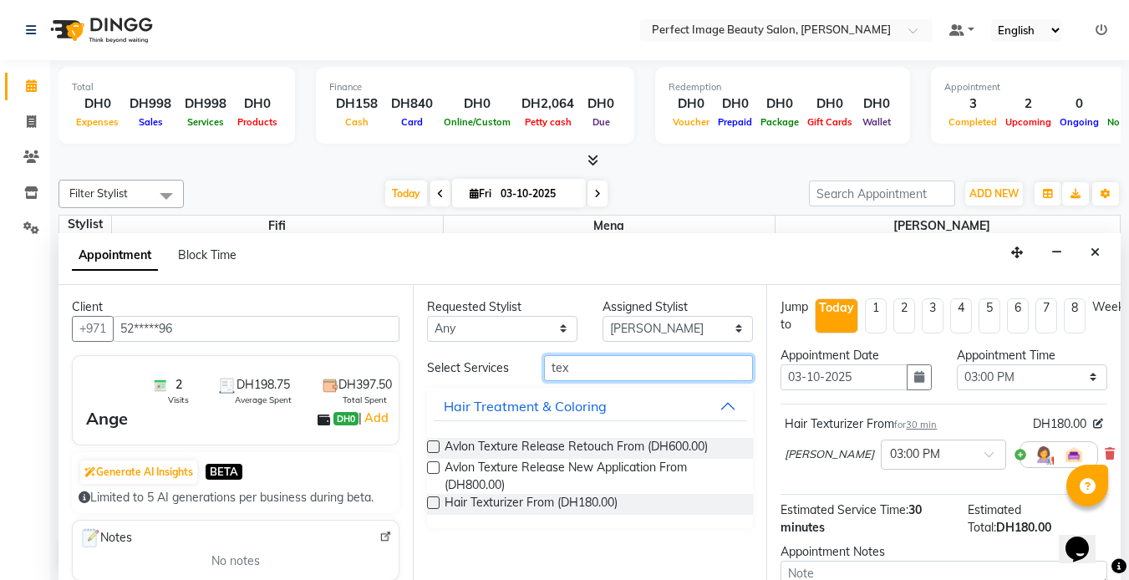
click at [575, 373] on input "tex" at bounding box center [648, 368] width 209 height 26
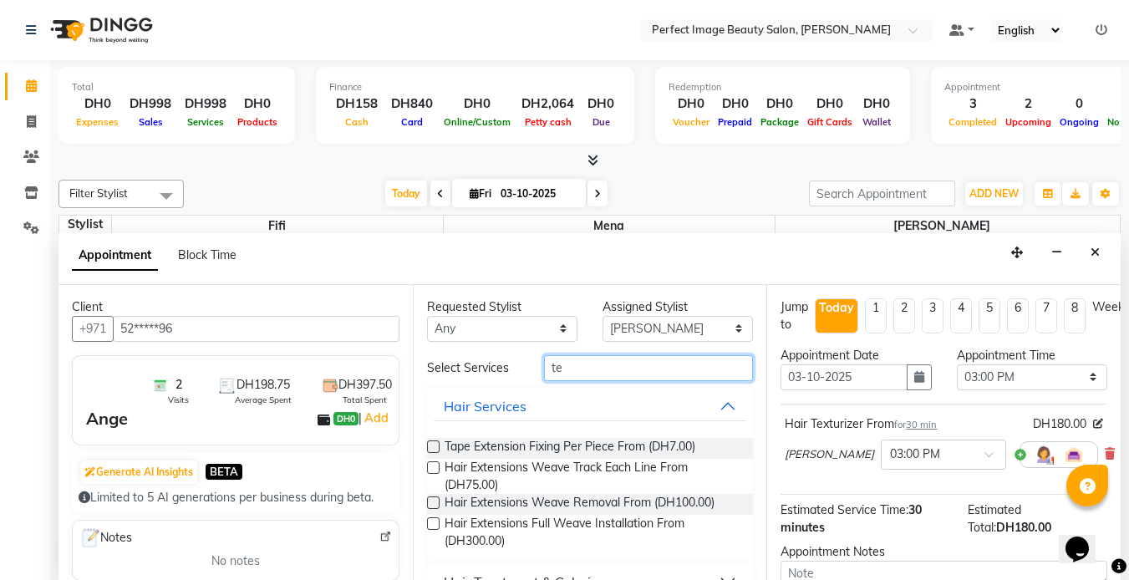
type input "t"
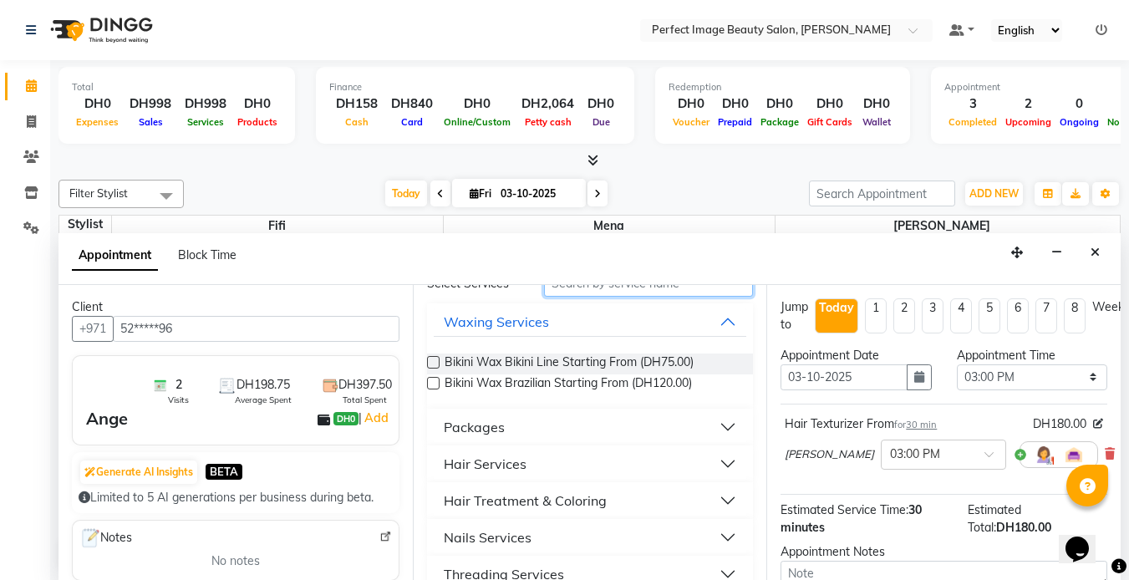
scroll to position [81, 0]
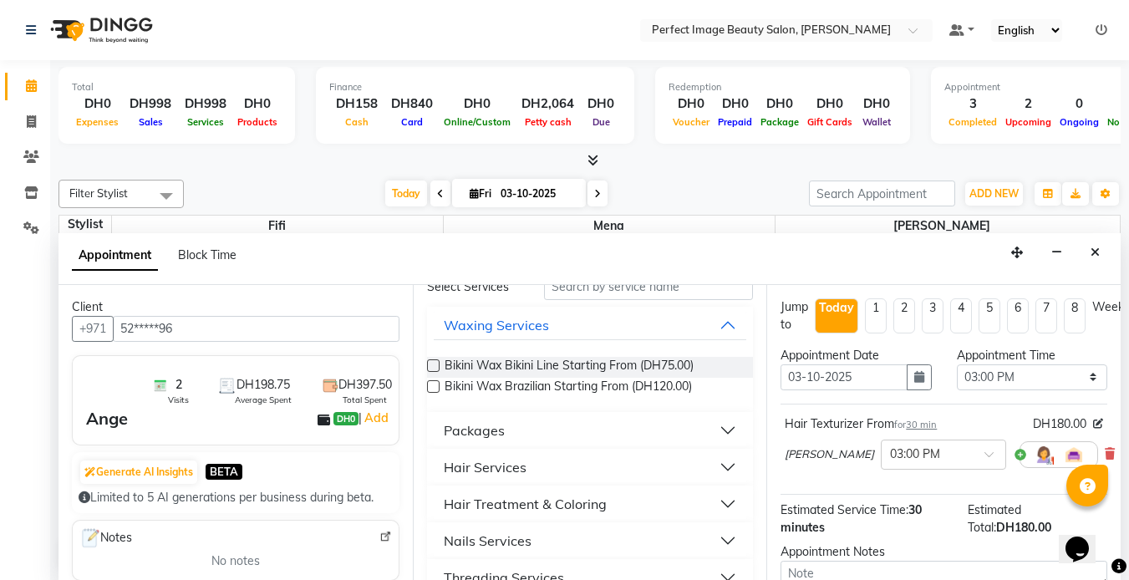
click at [490, 475] on div "Hair Services" at bounding box center [485, 467] width 83 height 20
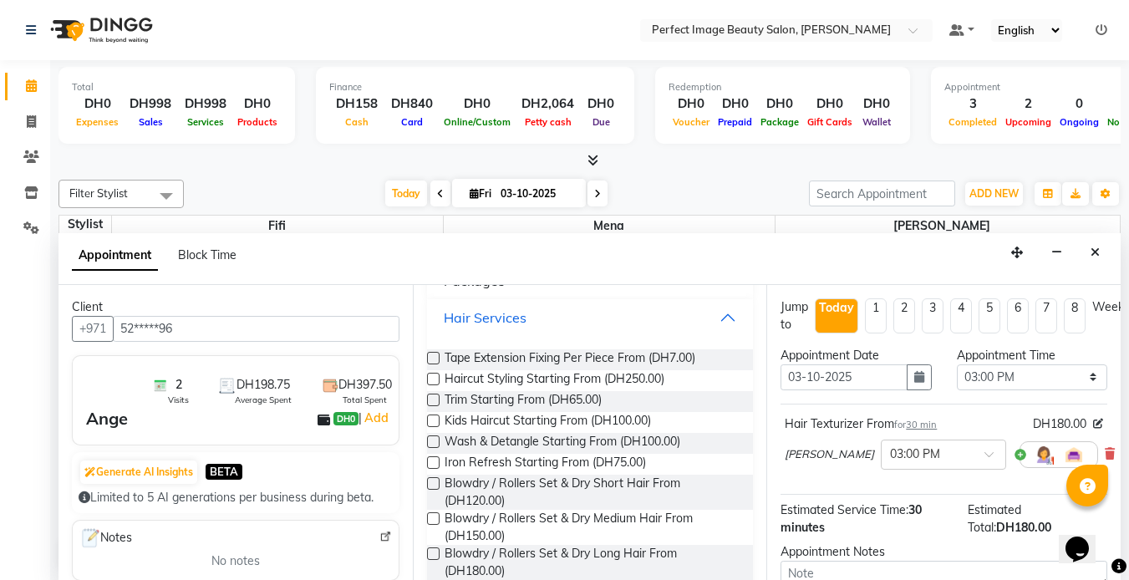
scroll to position [231, 0]
click at [484, 491] on span "Blowdry / Rollers Set & Dry Short Hair From (DH120.00)" at bounding box center [592, 491] width 296 height 35
checkbox input "false"
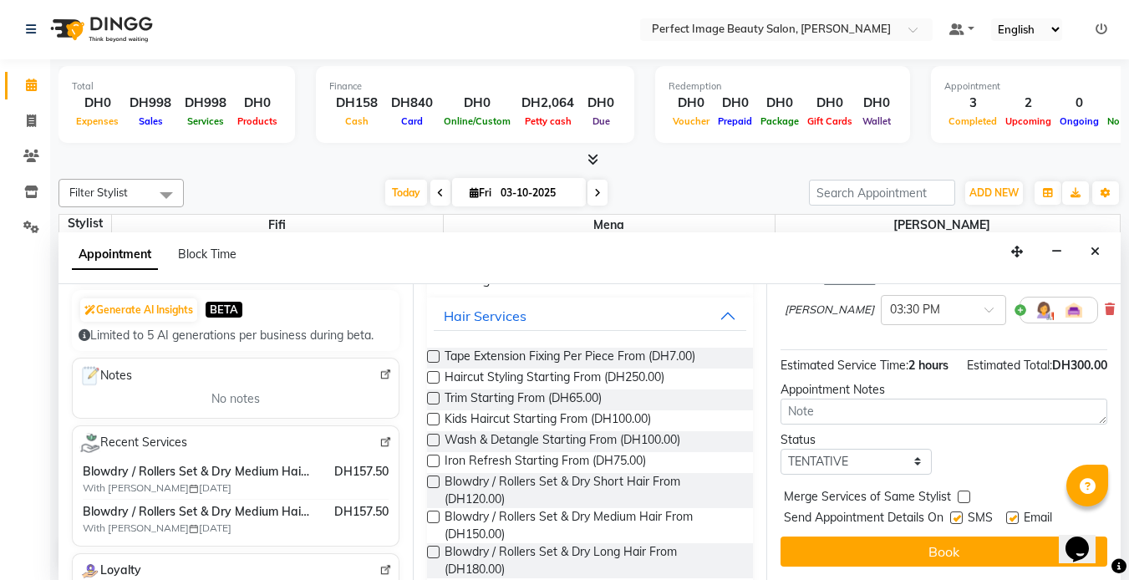
scroll to position [161, 0]
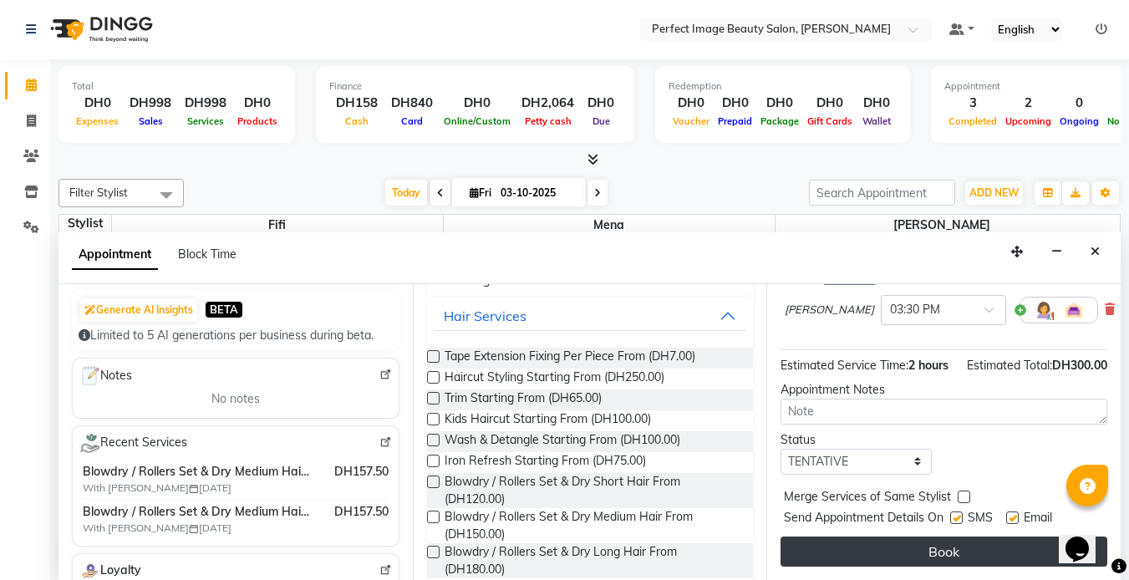
click at [941, 551] on button "Book" at bounding box center [943, 551] width 327 height 30
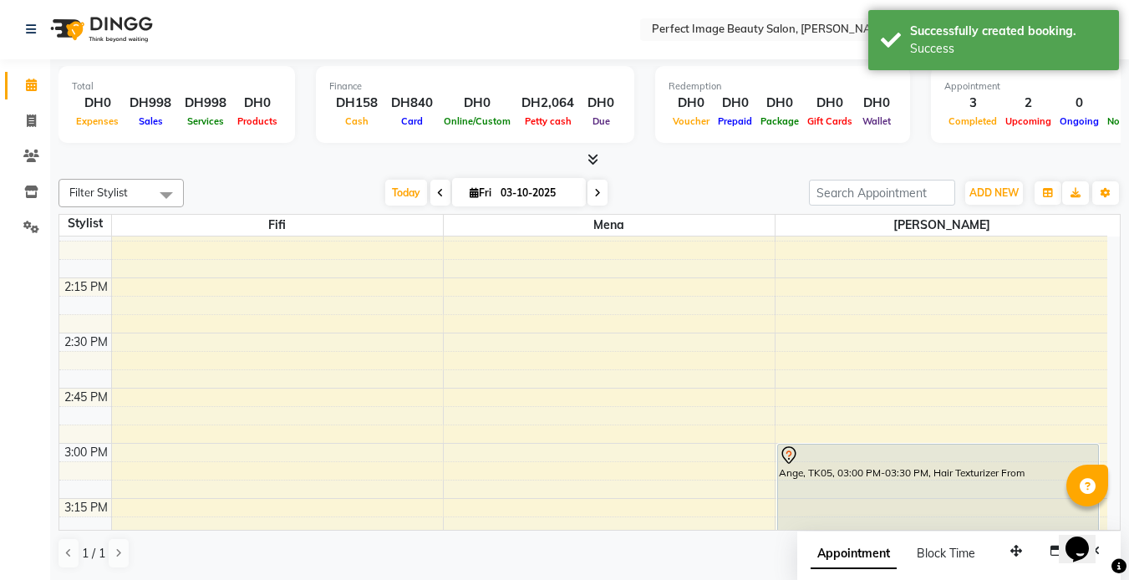
scroll to position [0, 0]
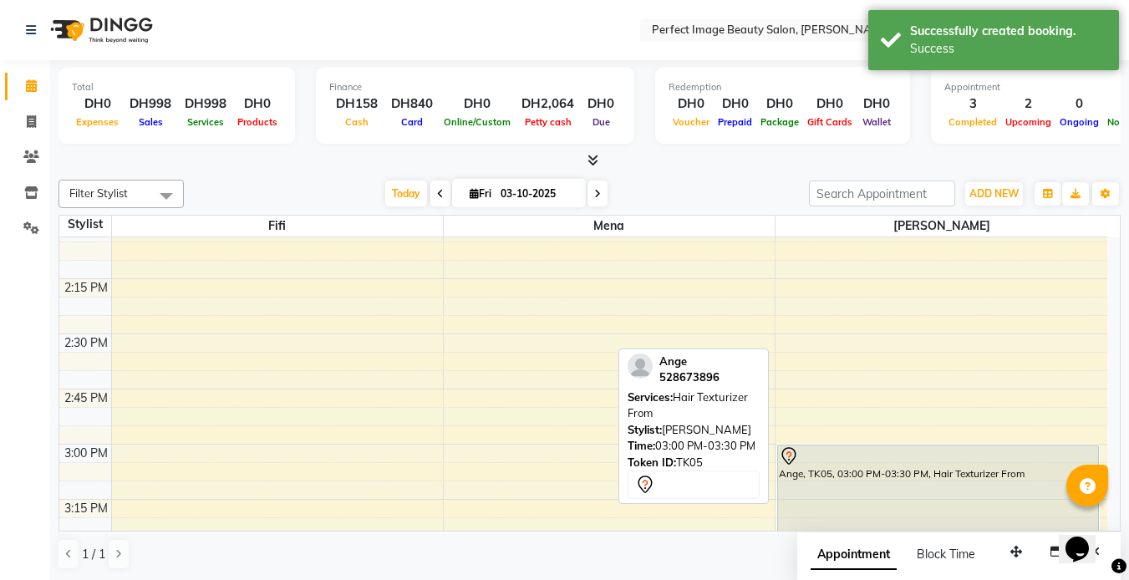
click at [872, 477] on div "Ange, TK05, 03:00 PM-03:30 PM, Hair Texturizer From" at bounding box center [938, 499] width 320 height 108
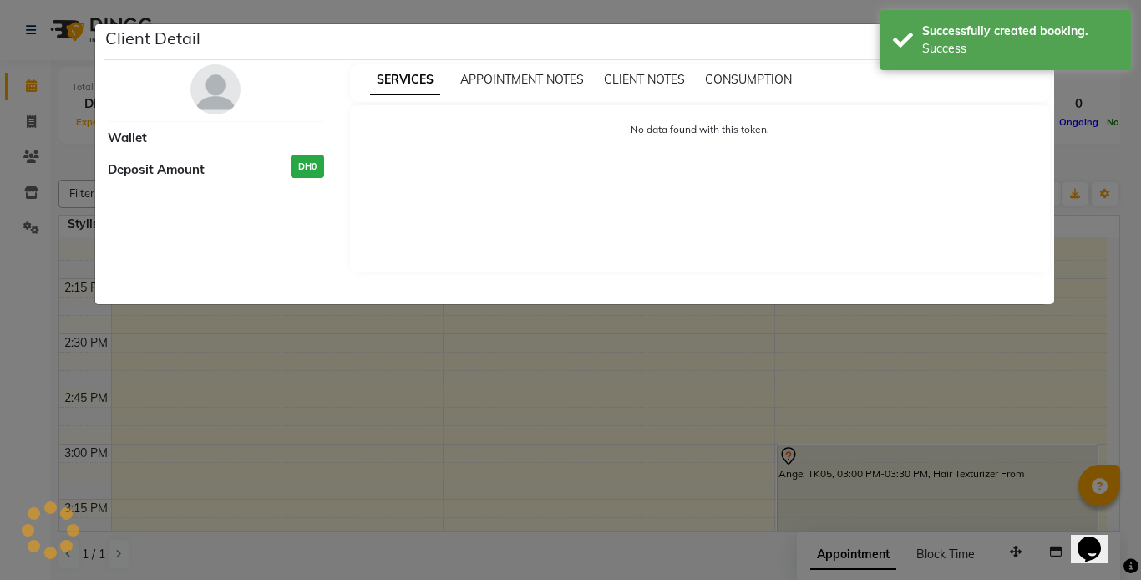
select select "7"
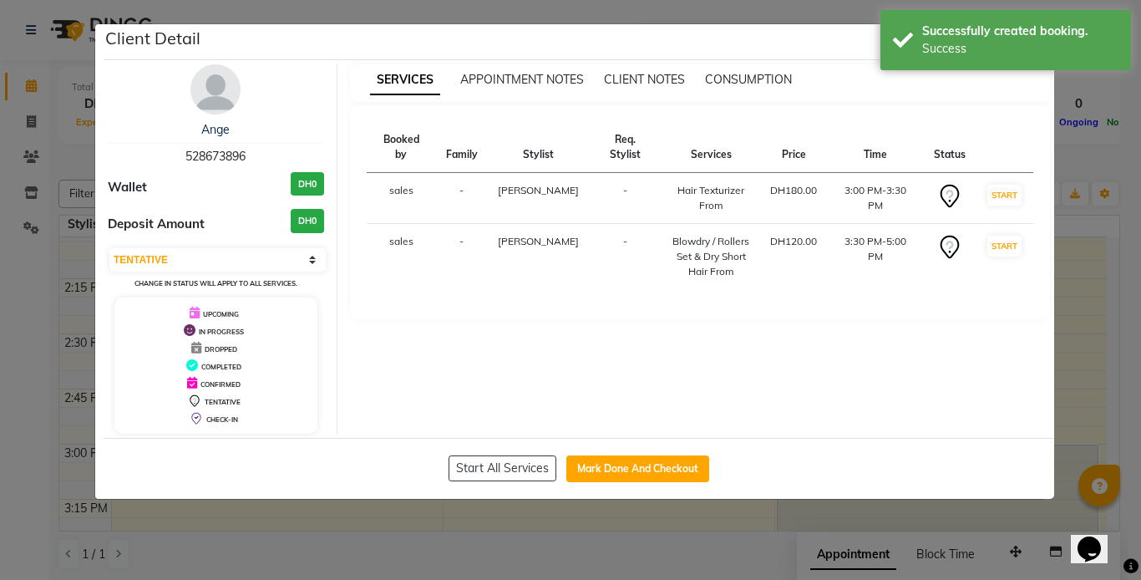
click at [505, 513] on ngb-modal-window "Client Detail Ange 528673896 Wallet DH0 Deposit Amount DH0 Select IN SERVICE CO…" at bounding box center [570, 290] width 1141 height 580
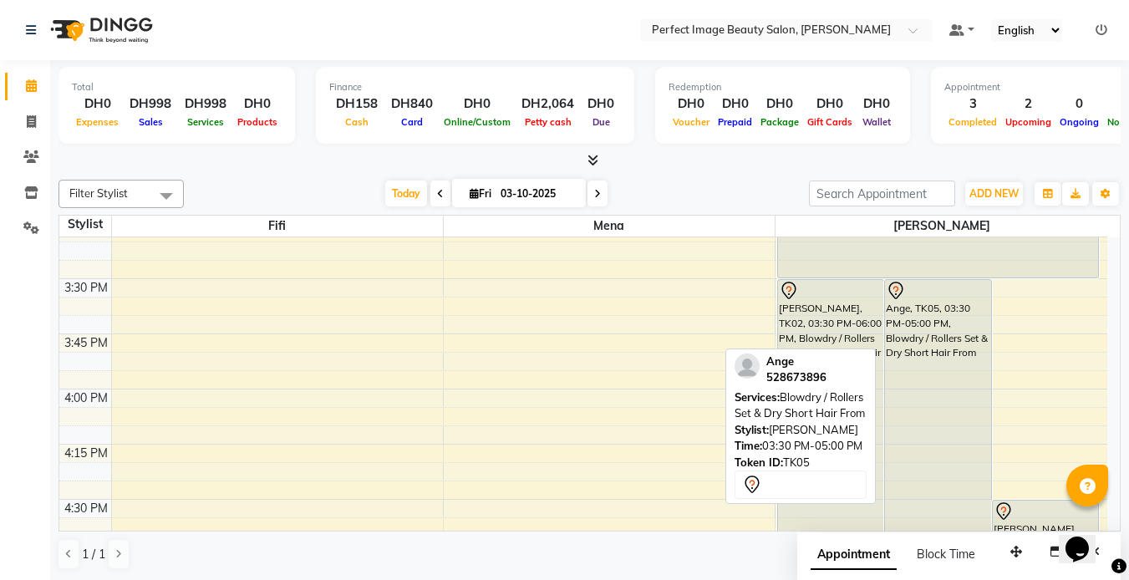
scroll to position [509, 0]
click at [929, 331] on div "Ange, TK05, 03:30 PM-05:00 PM, Blowdry / Rollers Set & Dry Short Hair From" at bounding box center [937, 445] width 105 height 328
select select "7"
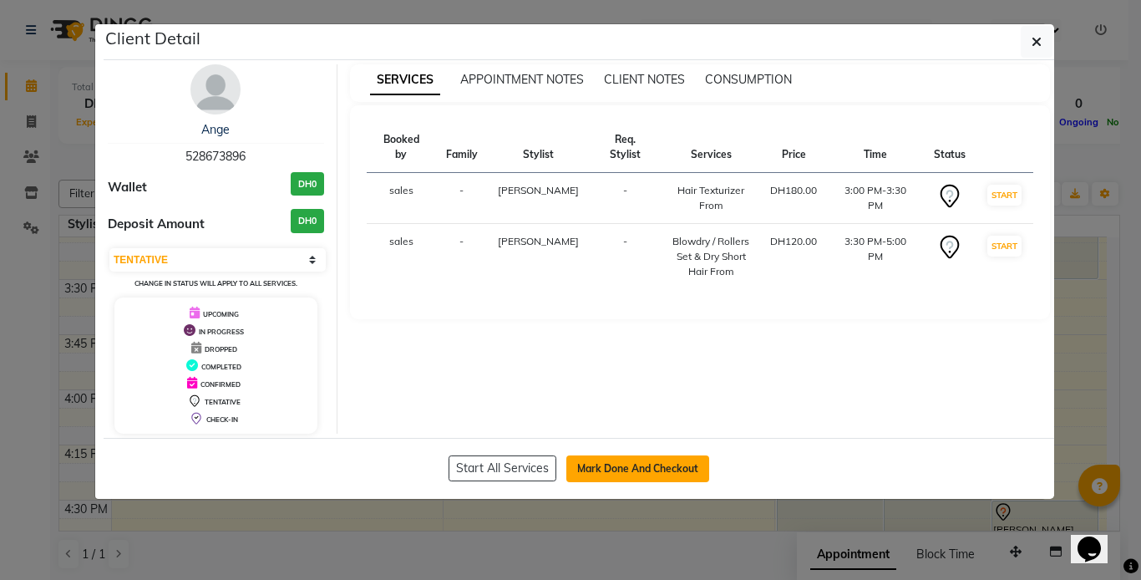
click at [598, 463] on button "Mark Done And Checkout" at bounding box center [637, 468] width 143 height 27
select select "service"
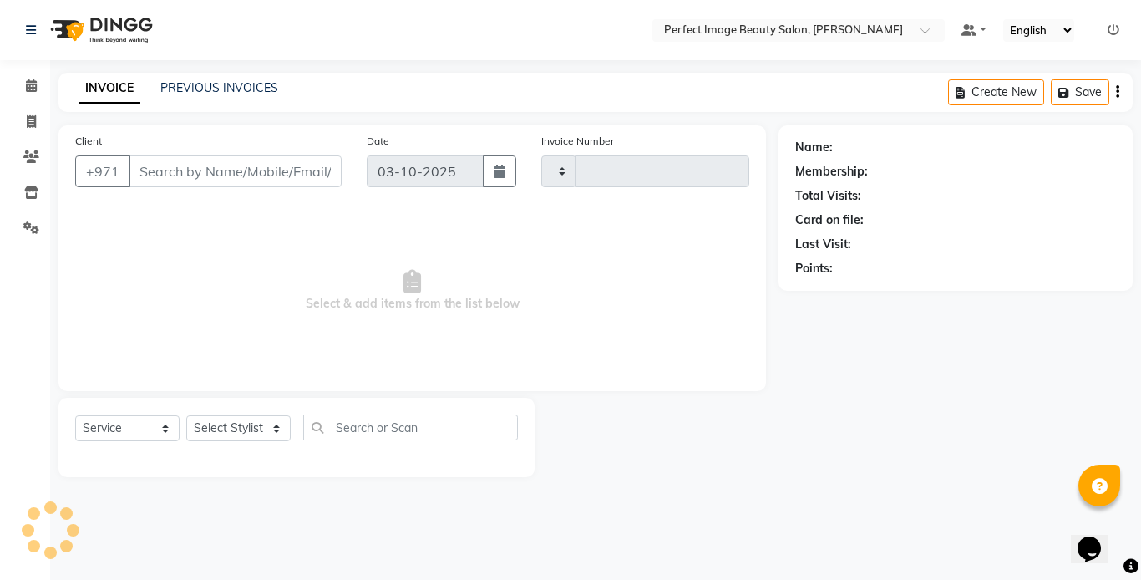
type input "0378"
select select "8564"
type input "52*****96"
select select "85055"
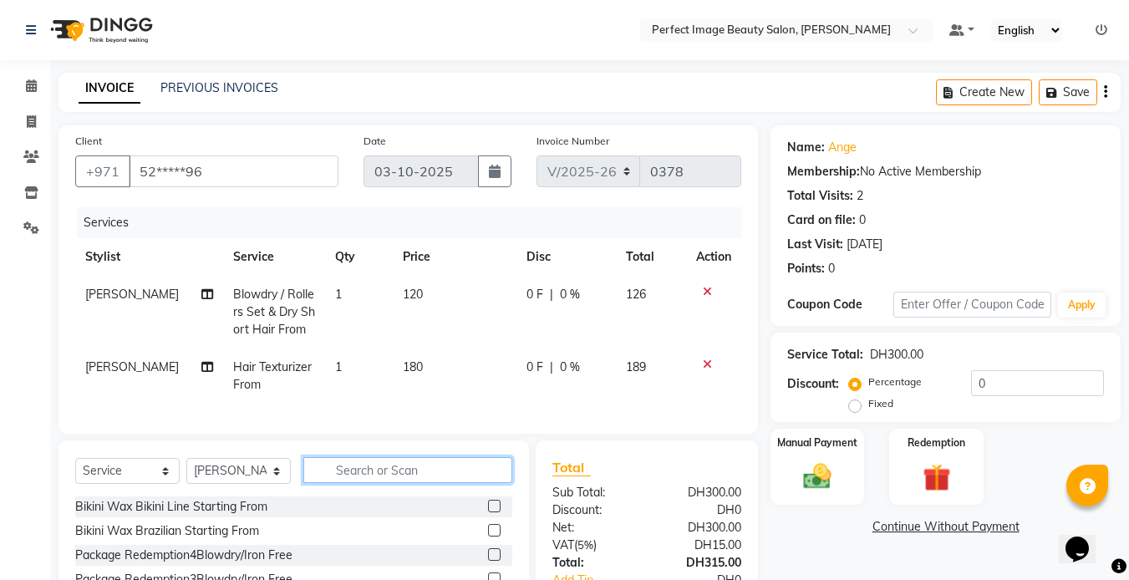
click at [344, 483] on input "text" at bounding box center [407, 470] width 209 height 26
type input "m"
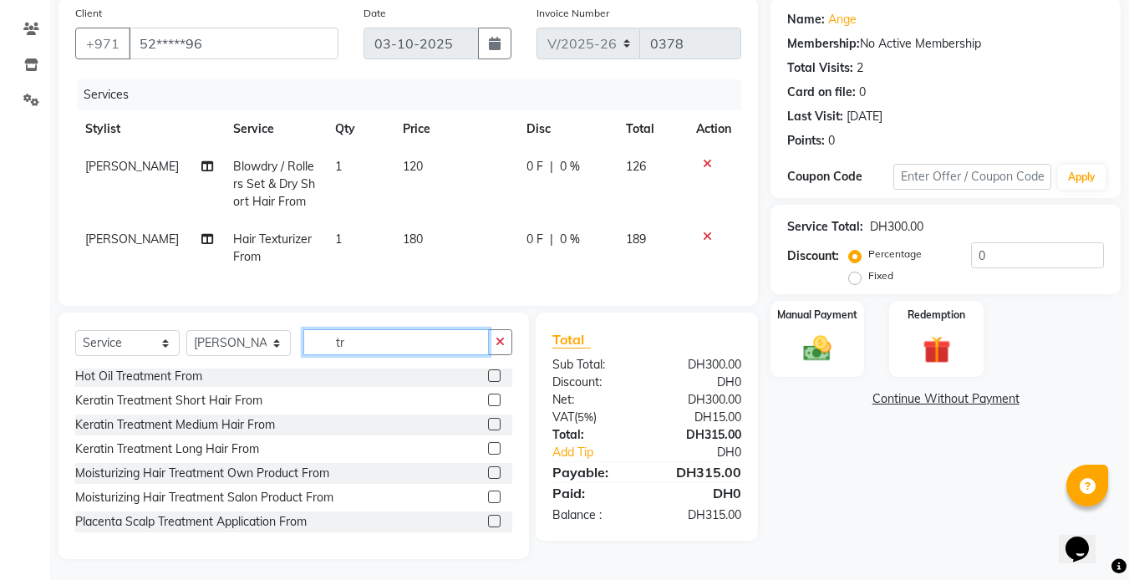
scroll to position [129, 0]
type input "tr"
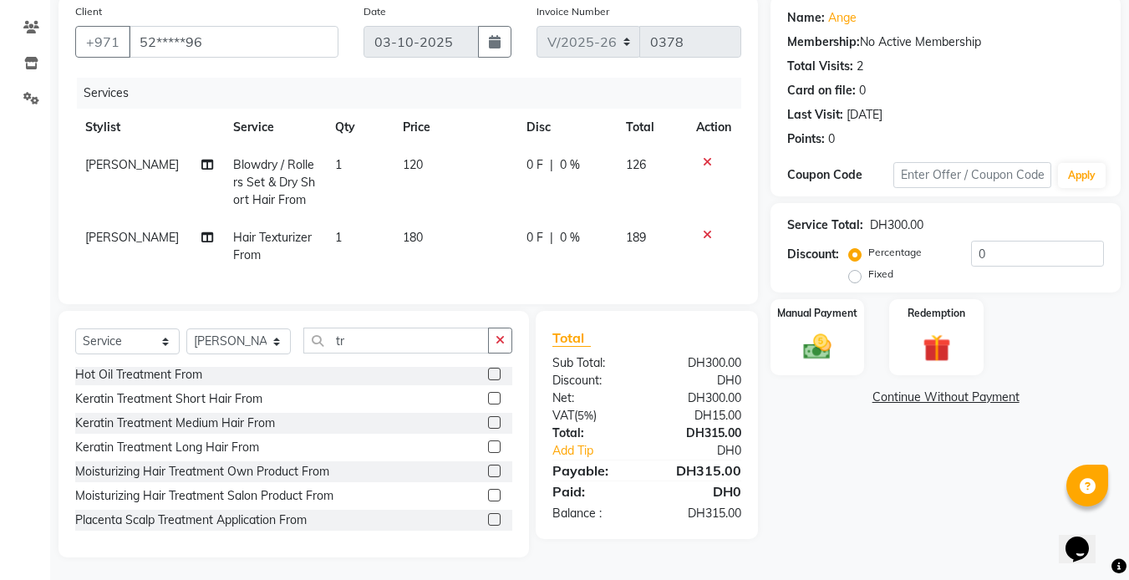
click at [473, 506] on div "Moisturizing Hair Treatment Salon Product From" at bounding box center [293, 495] width 437 height 21
click at [488, 501] on label at bounding box center [494, 495] width 13 height 13
click at [488, 501] on input "checkbox" at bounding box center [493, 495] width 11 height 11
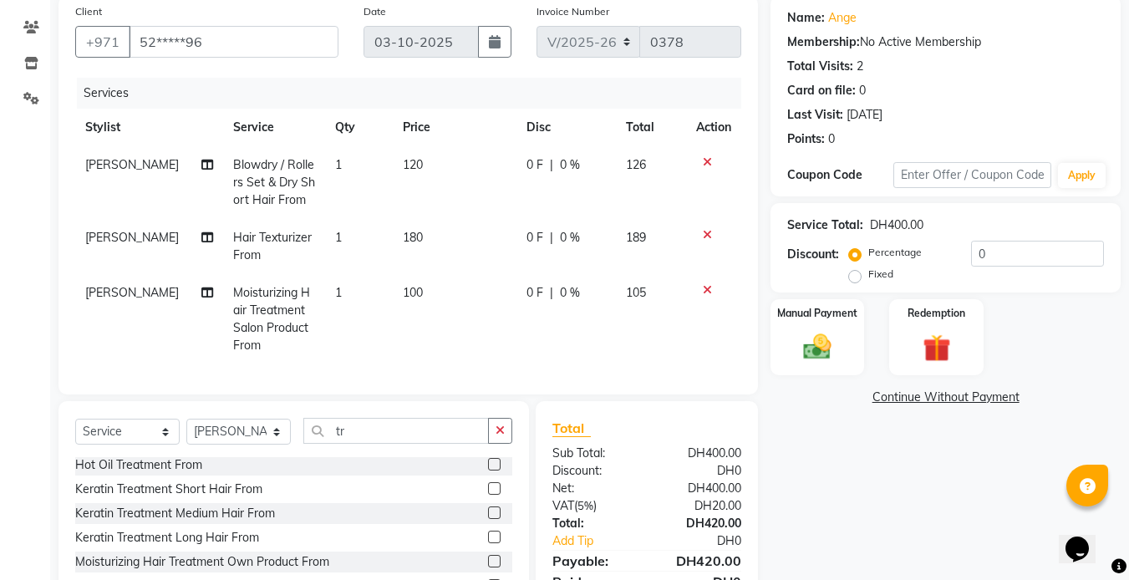
checkbox input "false"
click at [394, 337] on td "100" at bounding box center [455, 319] width 124 height 90
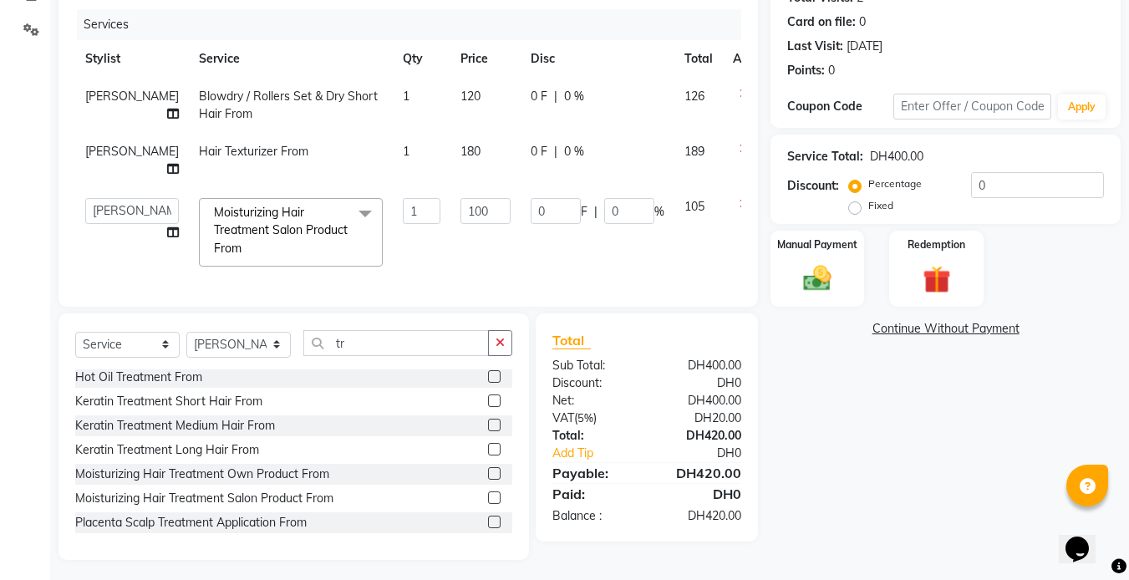
scroll to position [0, 0]
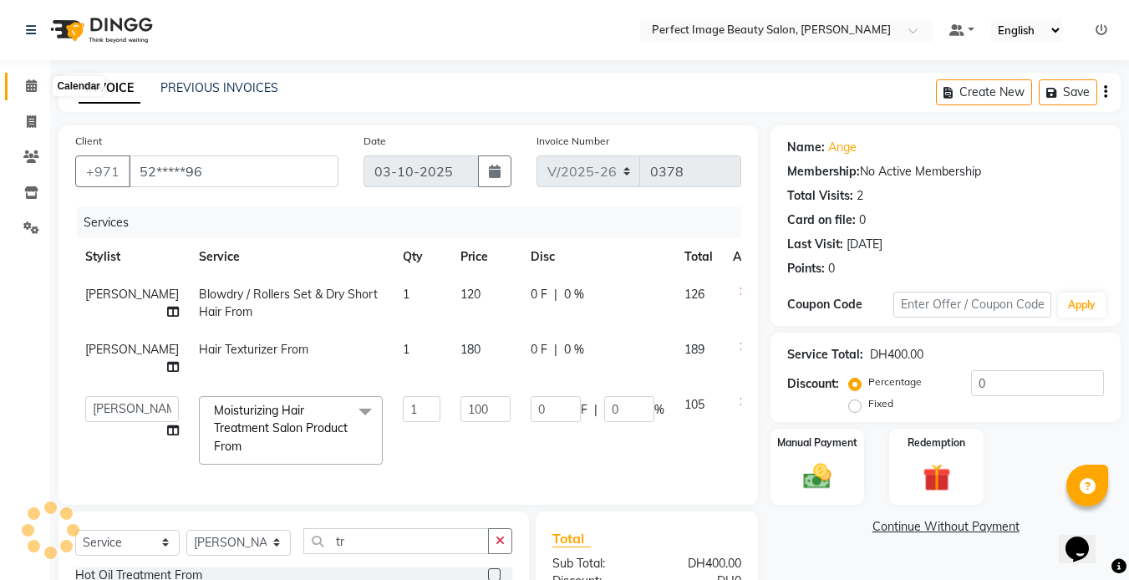
click at [29, 89] on icon at bounding box center [31, 85] width 11 height 13
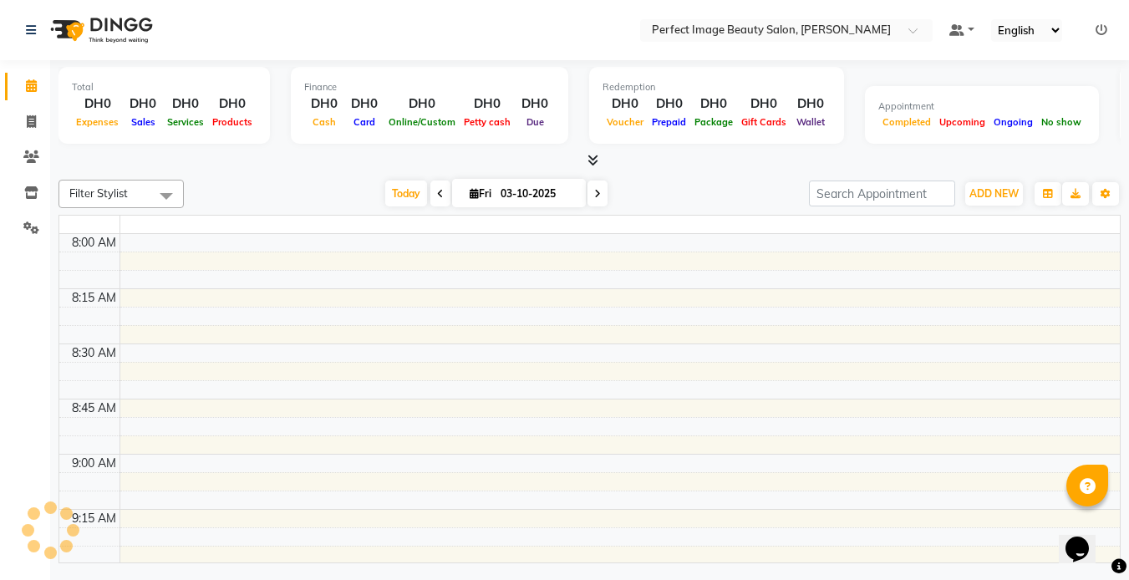
click at [668, 90] on div "Redemption" at bounding box center [716, 87] width 228 height 14
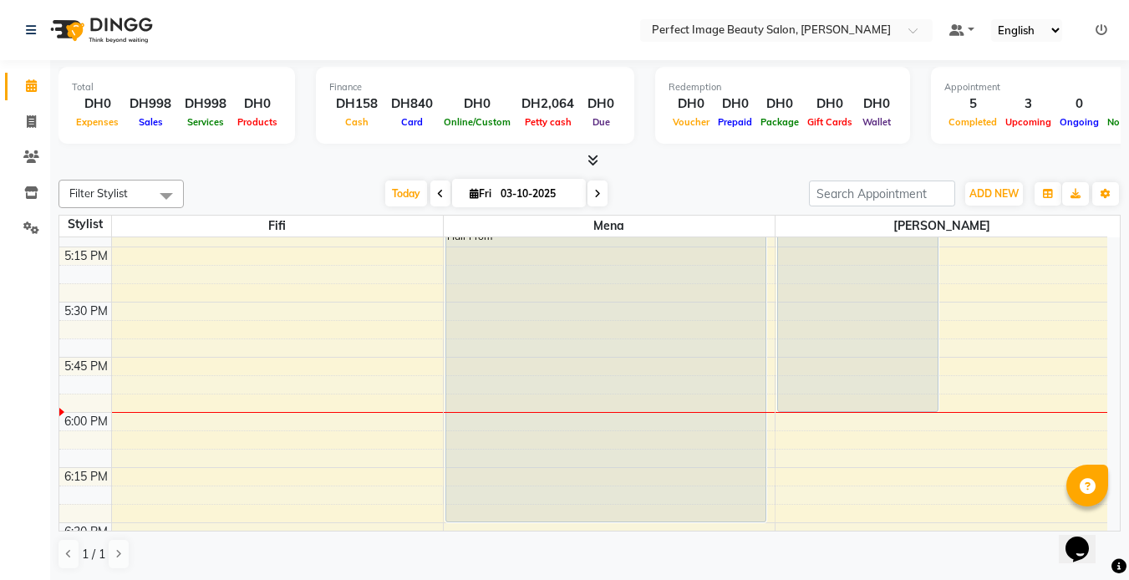
scroll to position [807, 0]
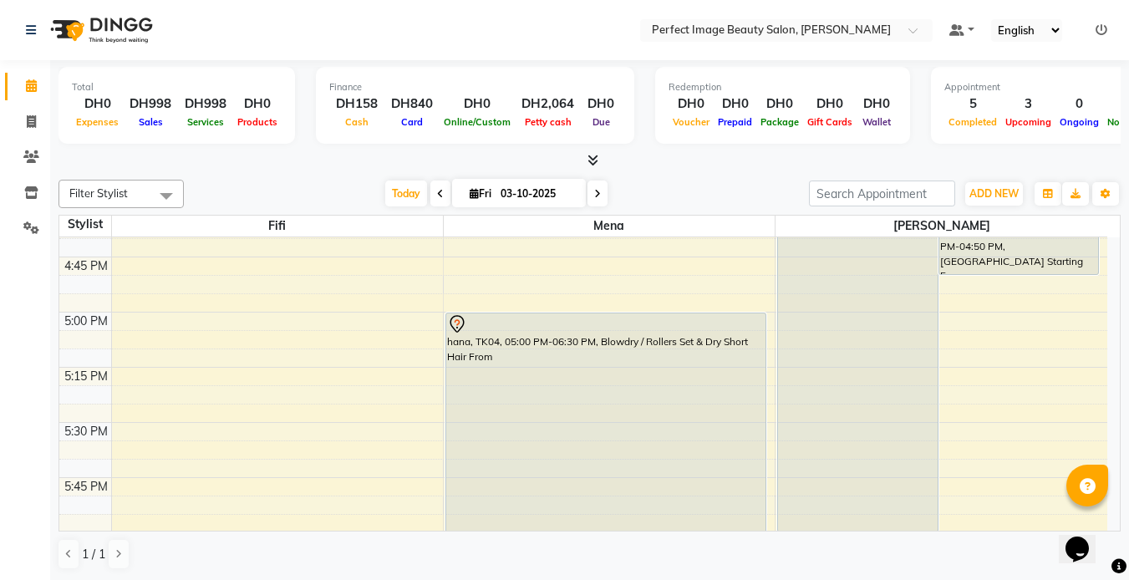
click at [780, 210] on div "Filter Stylist Select All Betty Fifi Mena Today Fri 03-10-2025 Toggle Dropdown …" at bounding box center [589, 374] width 1062 height 403
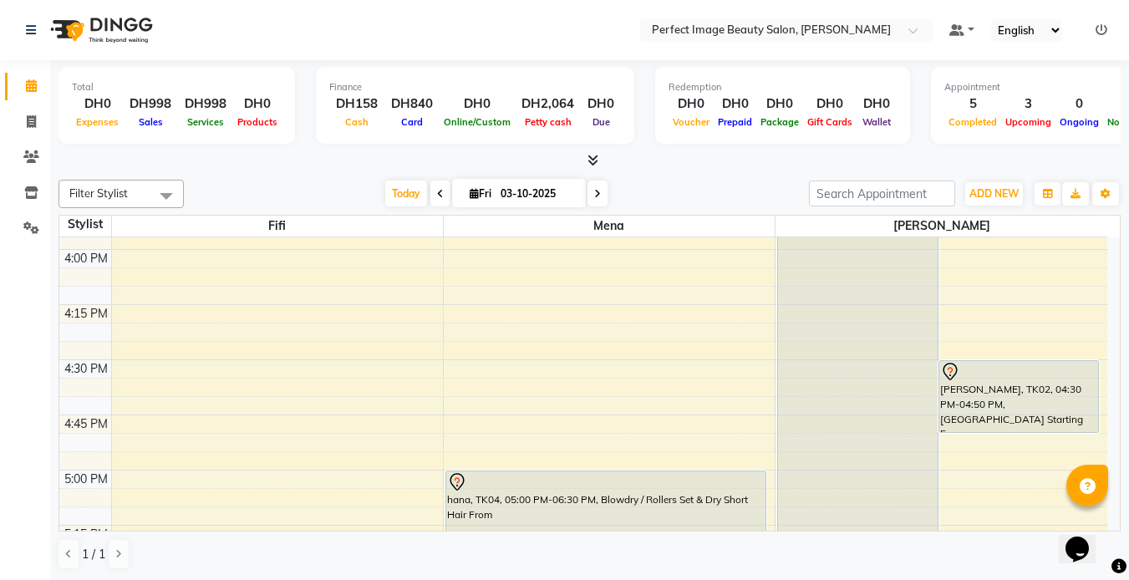
scroll to position [656, 0]
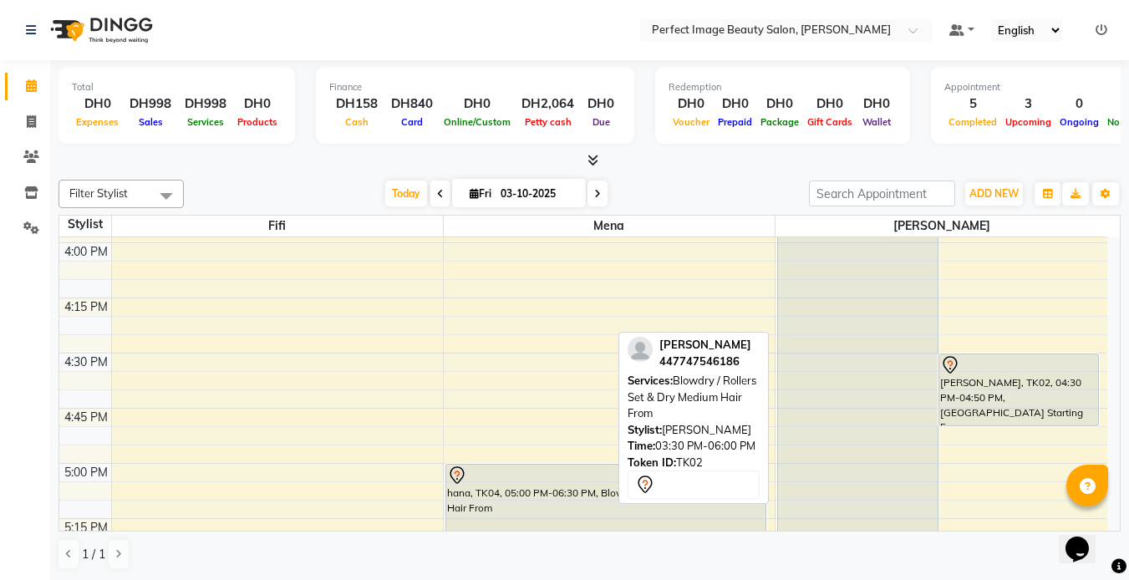
click at [905, 334] on div "[PERSON_NAME], TK02, 03:30 PM-06:00 PM, Blowdry / Rollers Set & Dry Medium Hair…" at bounding box center [857, 408] width 159 height 549
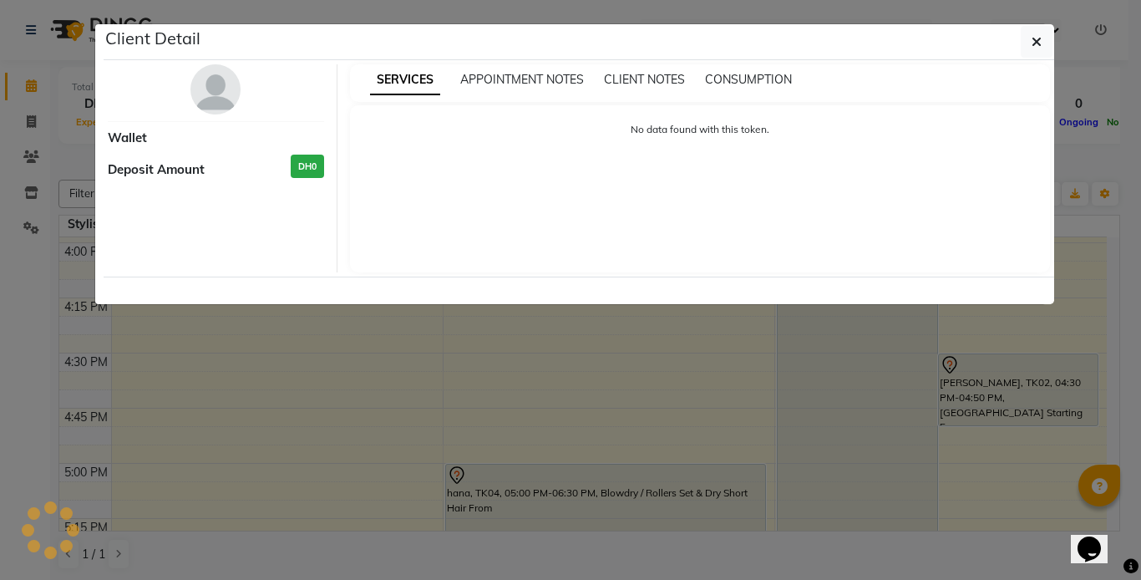
select select "7"
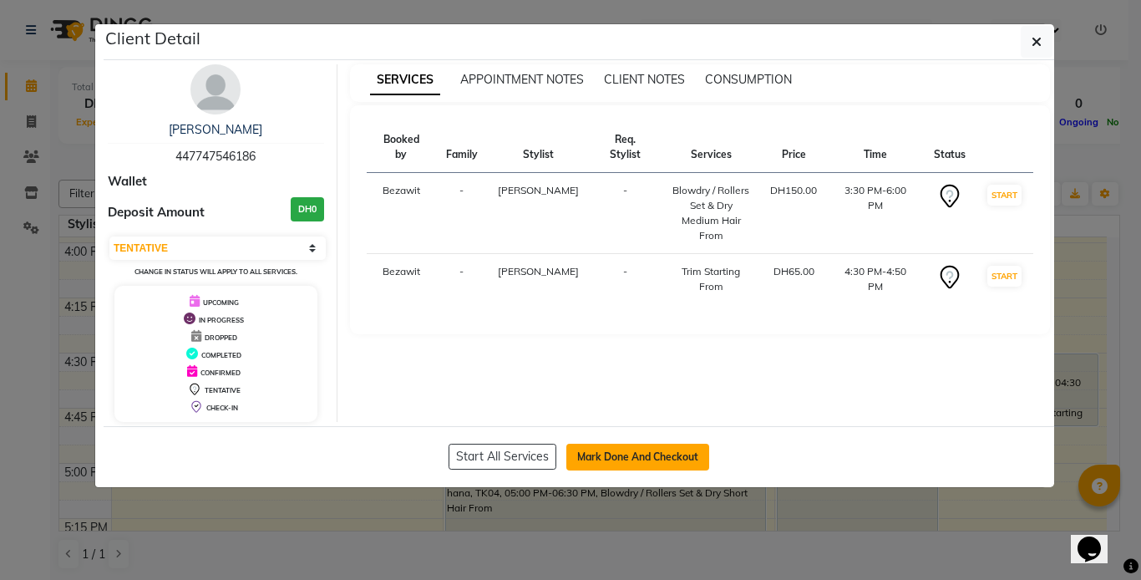
click at [616, 454] on button "Mark Done And Checkout" at bounding box center [637, 457] width 143 height 27
select select "service"
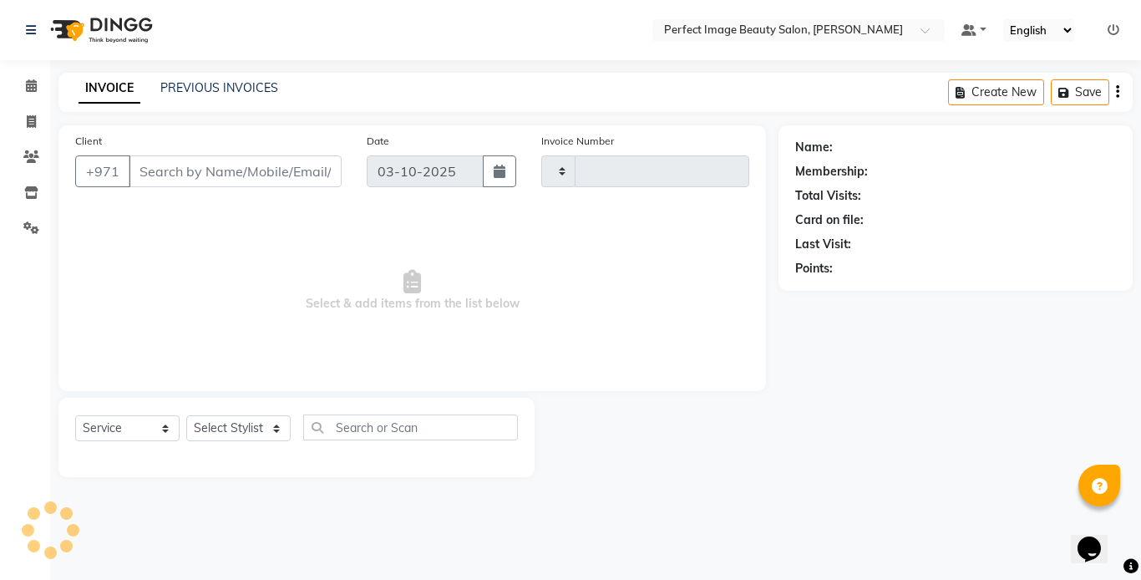
type input "0378"
select select "8564"
type input "44********86"
select select "85055"
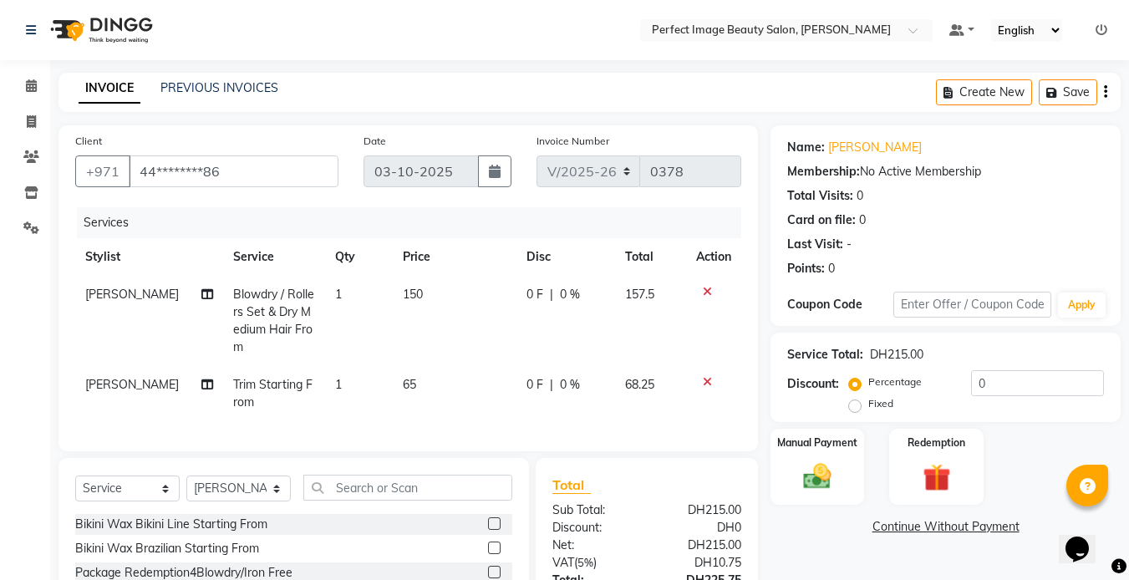
scroll to position [145, 0]
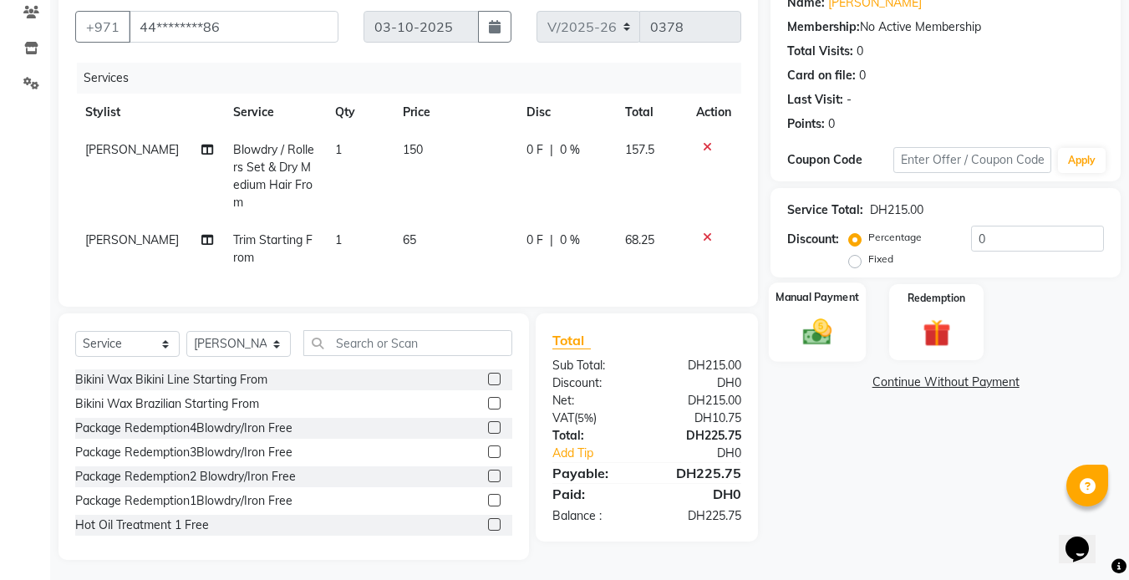
click at [826, 323] on img at bounding box center [817, 331] width 47 height 33
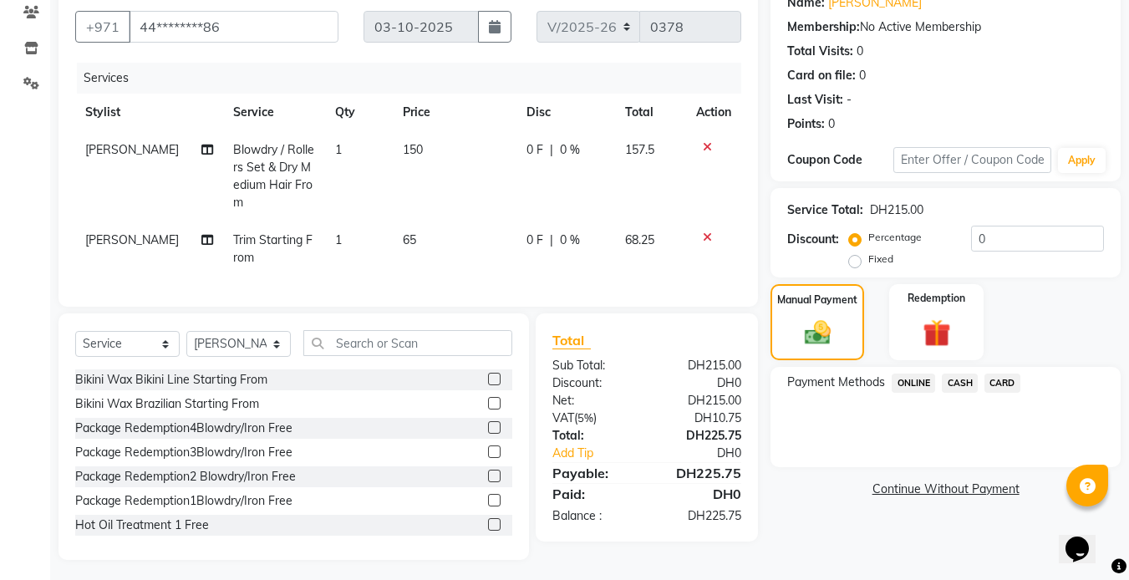
scroll to position [68, 0]
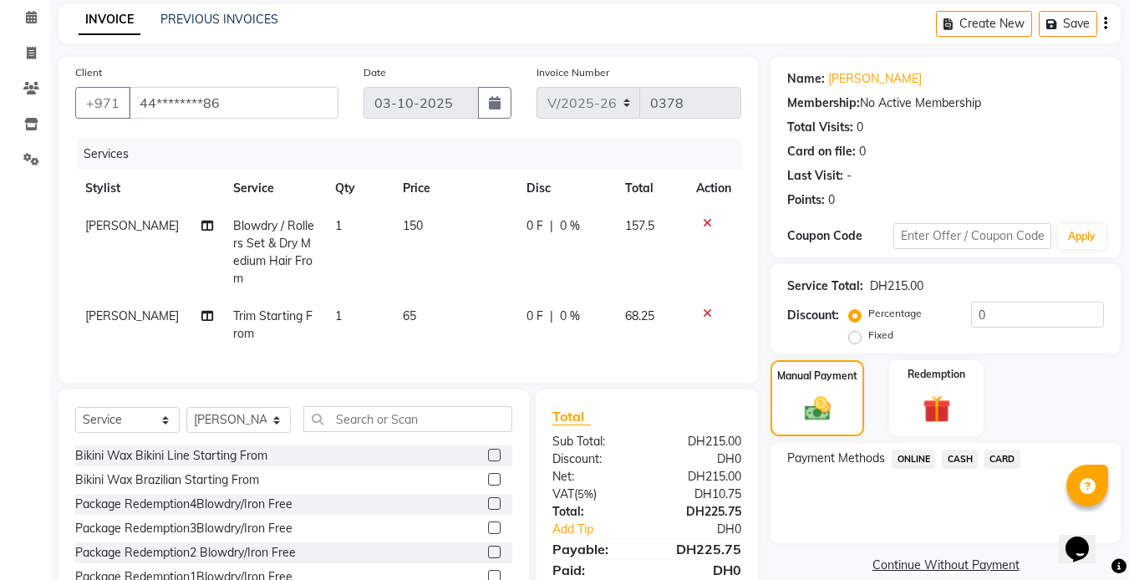
click at [403, 308] on span "65" at bounding box center [409, 315] width 13 height 15
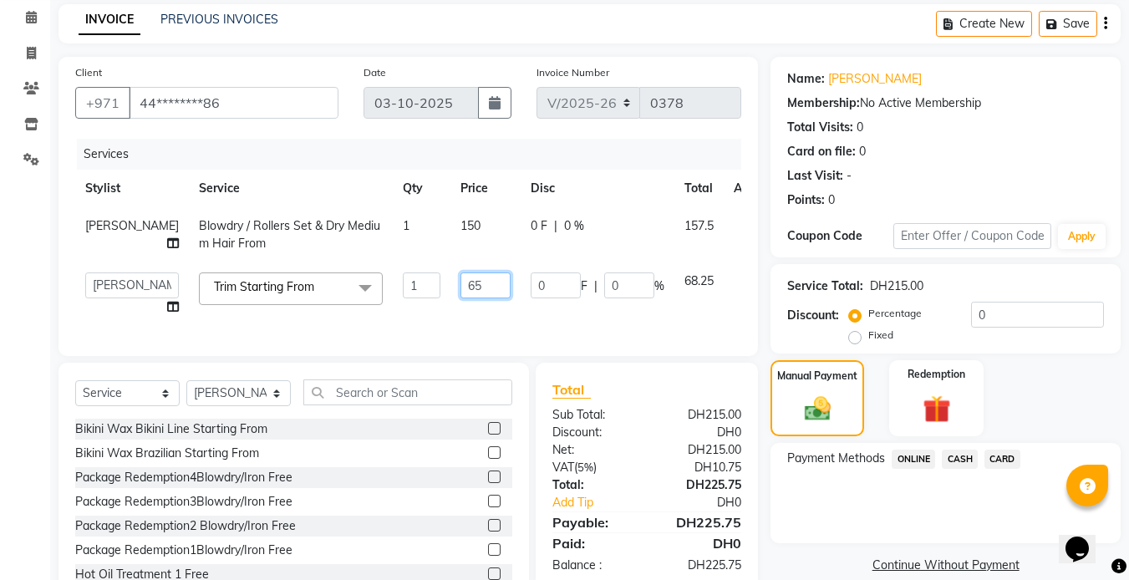
click at [460, 284] on input "65" at bounding box center [485, 285] width 50 height 26
type input "6"
type input "70"
click at [450, 308] on td "70" at bounding box center [485, 293] width 70 height 63
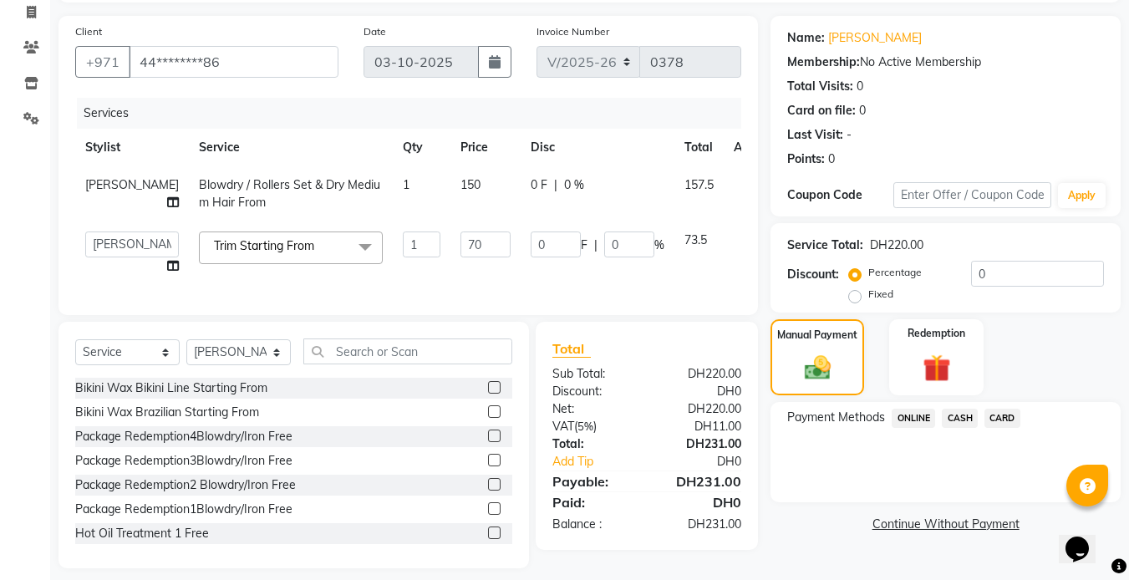
click at [1001, 419] on span "CARD" at bounding box center [1002, 417] width 36 height 19
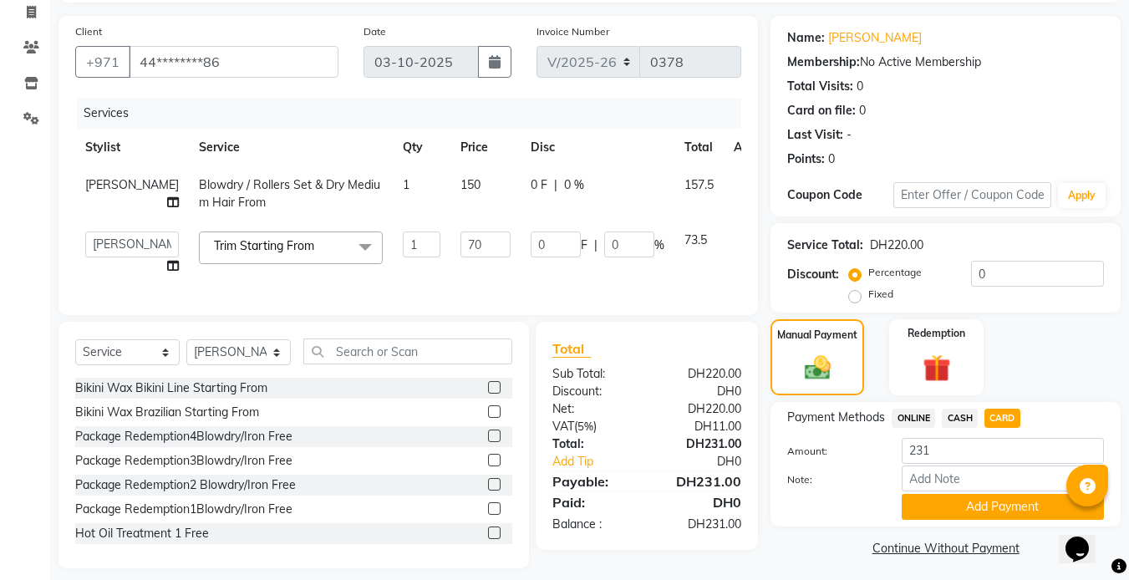
scroll to position [135, 0]
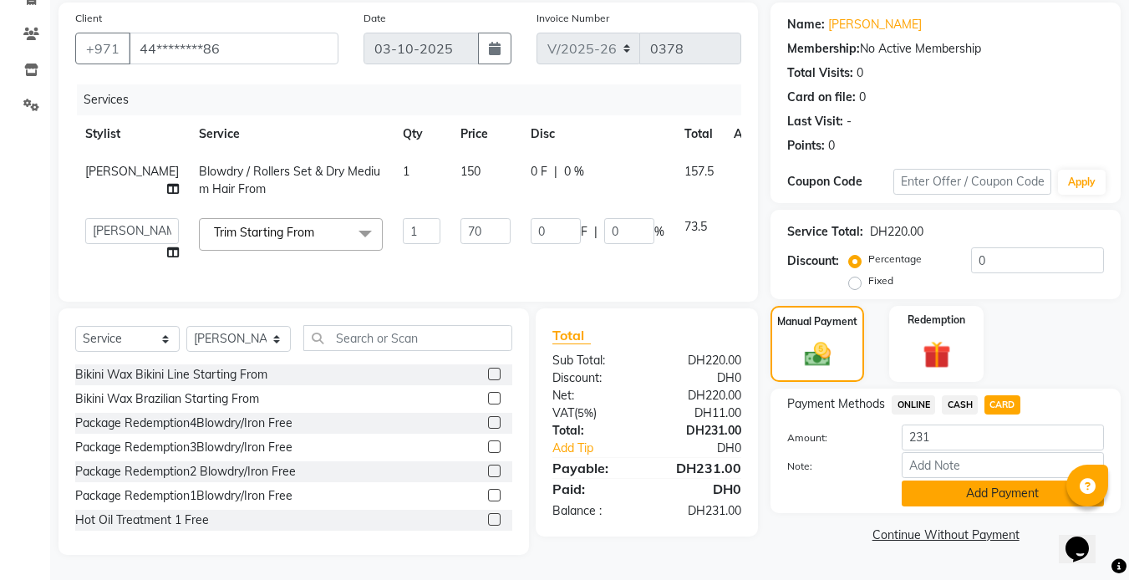
click at [965, 487] on button "Add Payment" at bounding box center [1002, 493] width 202 height 26
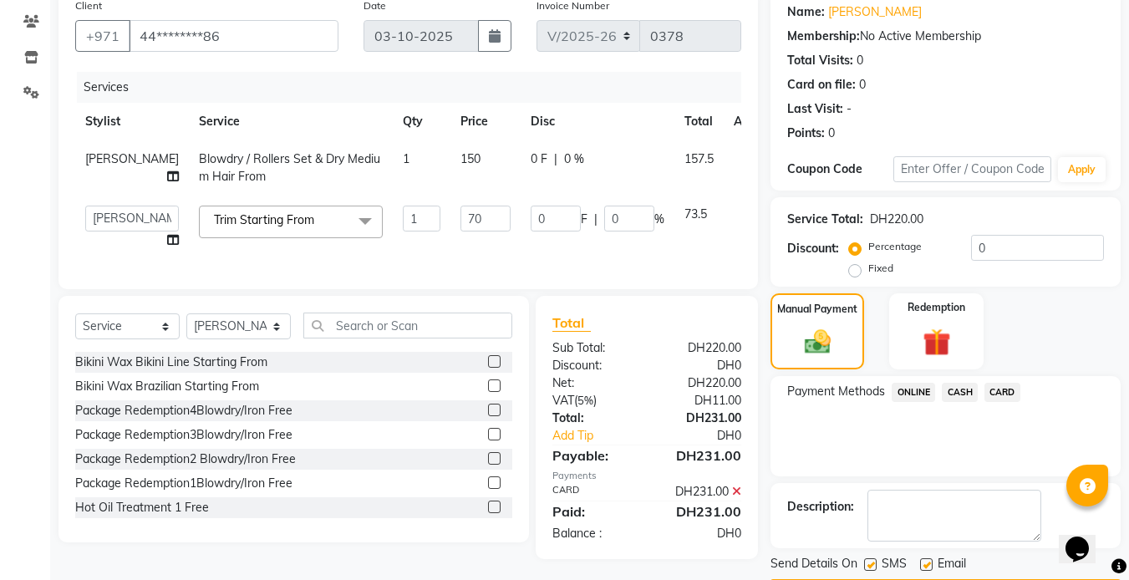
scroll to position [185, 0]
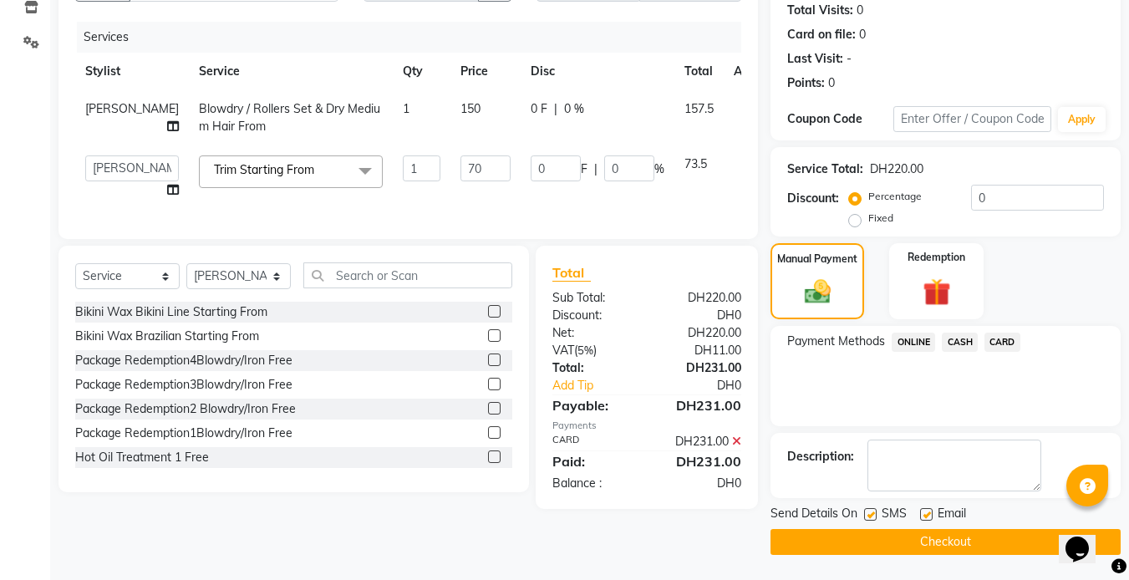
click at [945, 547] on button "Checkout" at bounding box center [945, 542] width 350 height 26
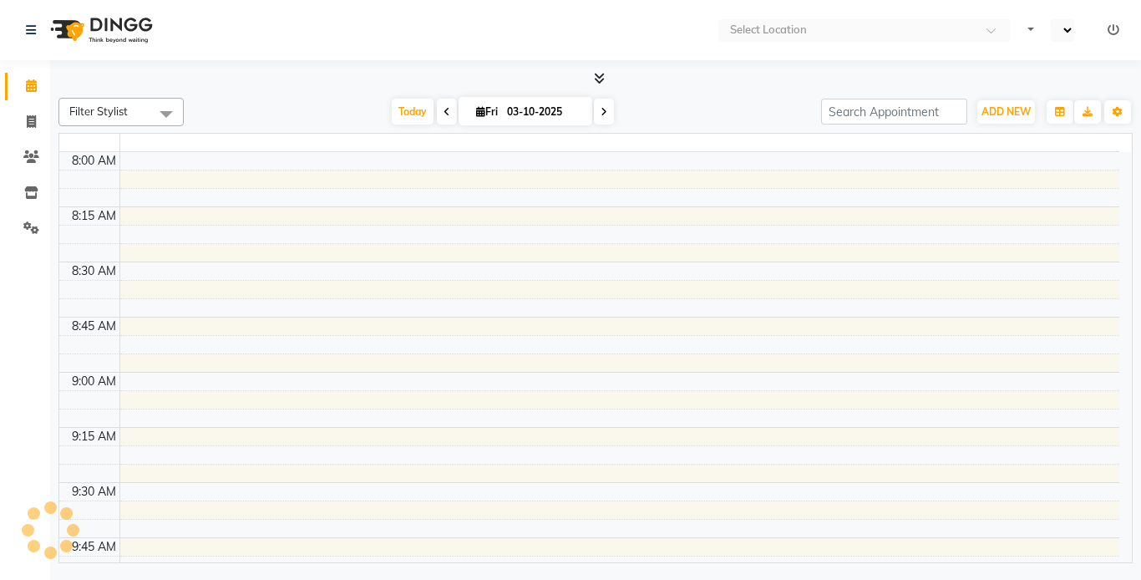
click at [576, 277] on td at bounding box center [619, 270] width 1000 height 18
select select "en"
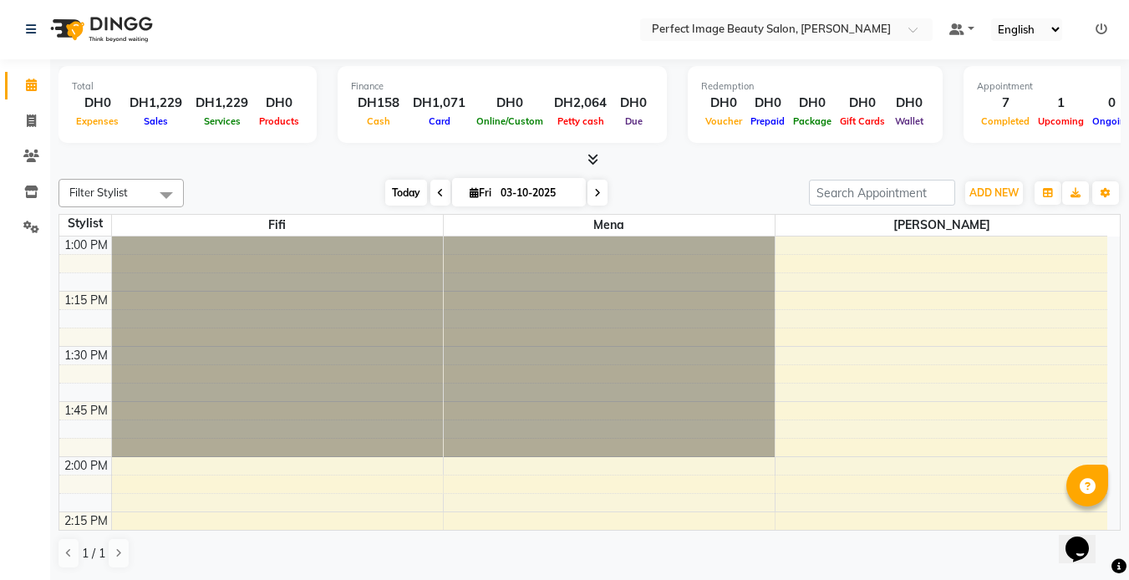
click at [403, 191] on span "Today" at bounding box center [406, 193] width 42 height 26
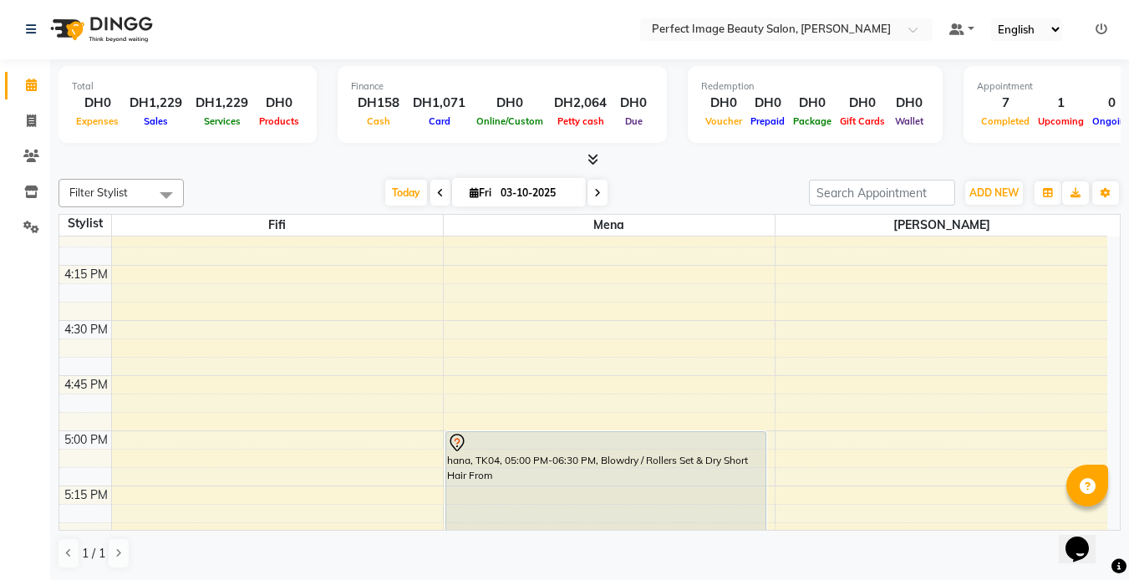
scroll to position [674, 0]
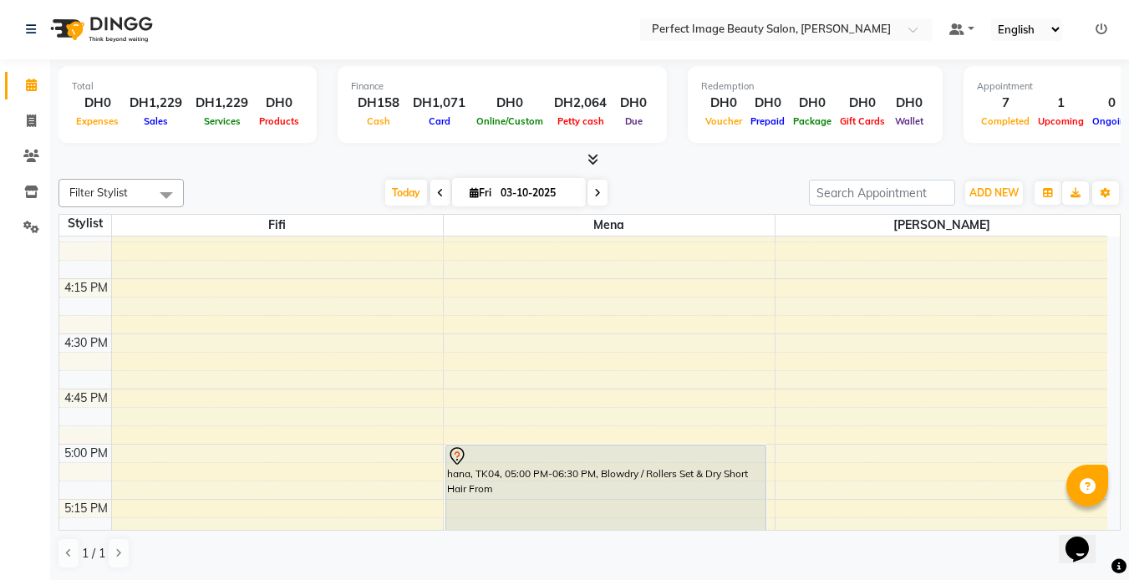
click at [992, 120] on span "Completed" at bounding box center [1005, 121] width 57 height 12
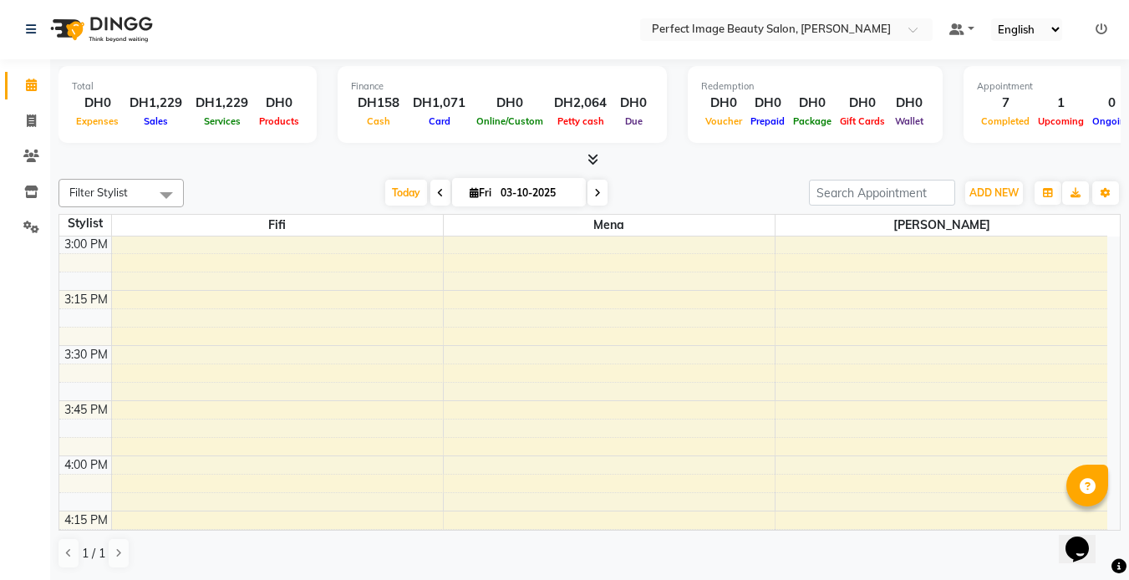
scroll to position [416, 0]
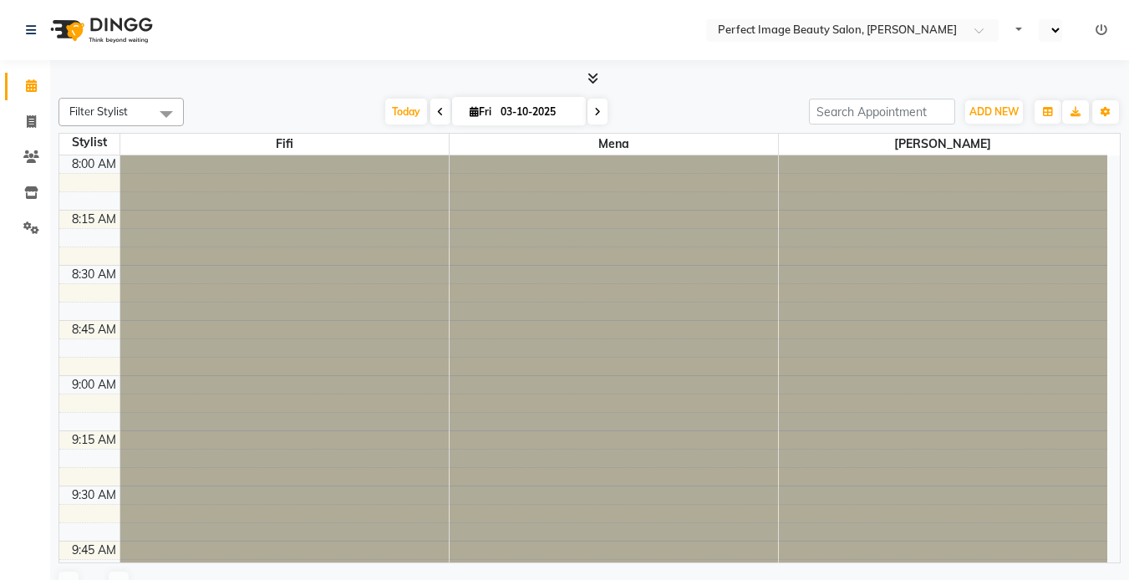
scroll to position [2206, 0]
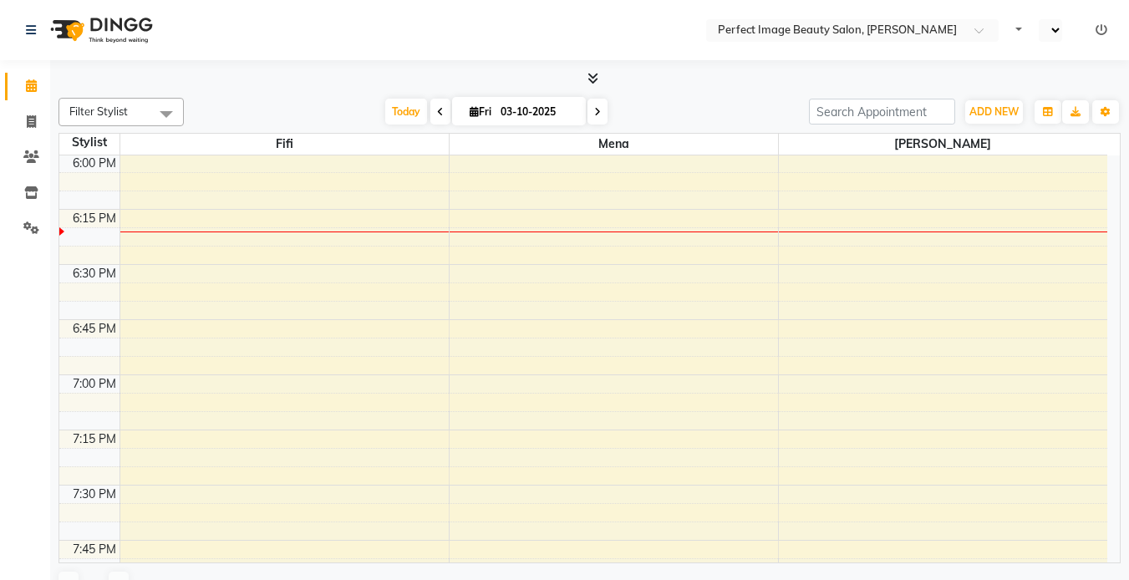
select select "en"
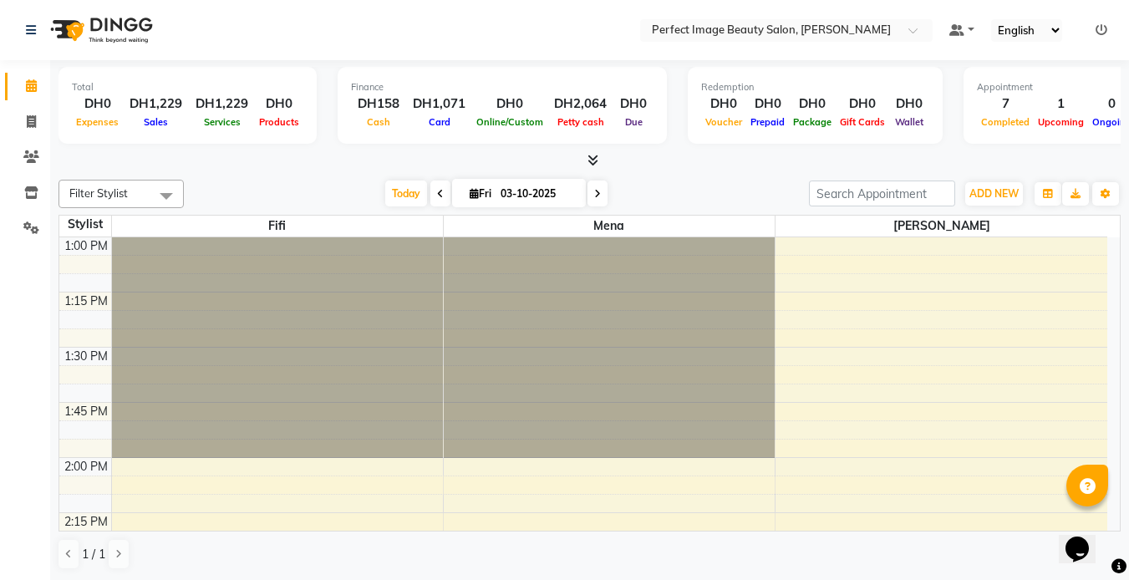
scroll to position [0, 0]
click at [1102, 26] on icon at bounding box center [1101, 30] width 12 height 12
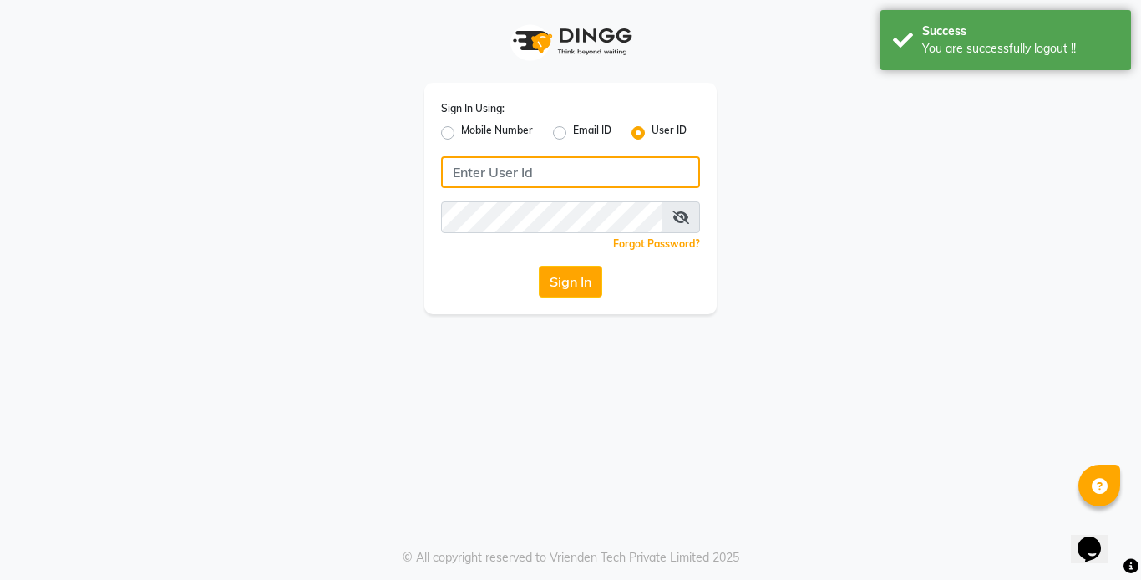
type input "sales@perfectimage.com"
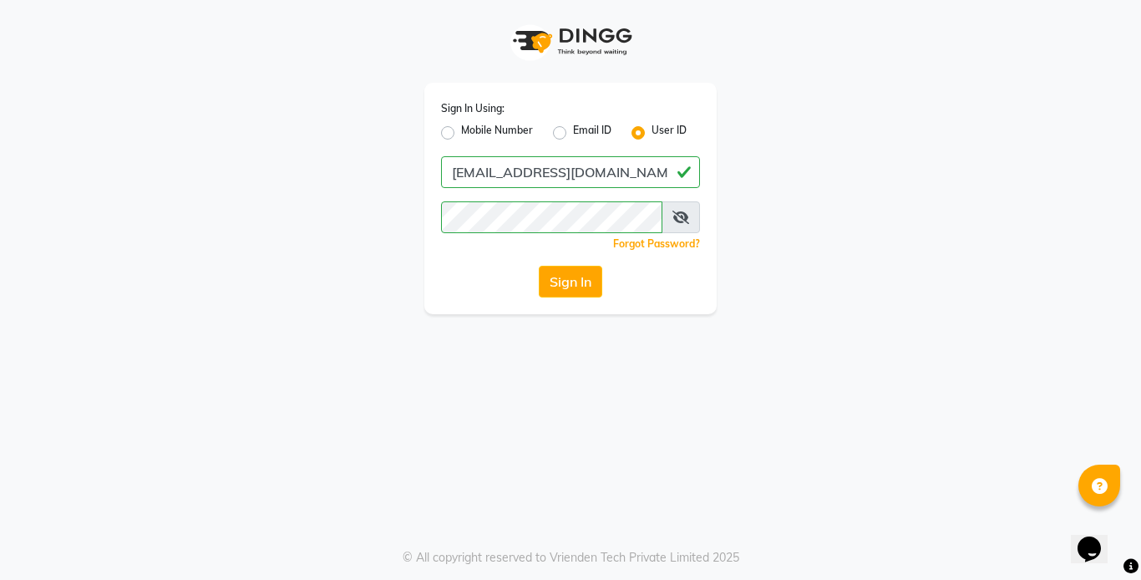
click at [573, 134] on label "Email ID" at bounding box center [592, 133] width 38 height 20
click at [573, 134] on input "Email ID" at bounding box center [578, 128] width 11 height 11
radio input "true"
radio input "false"
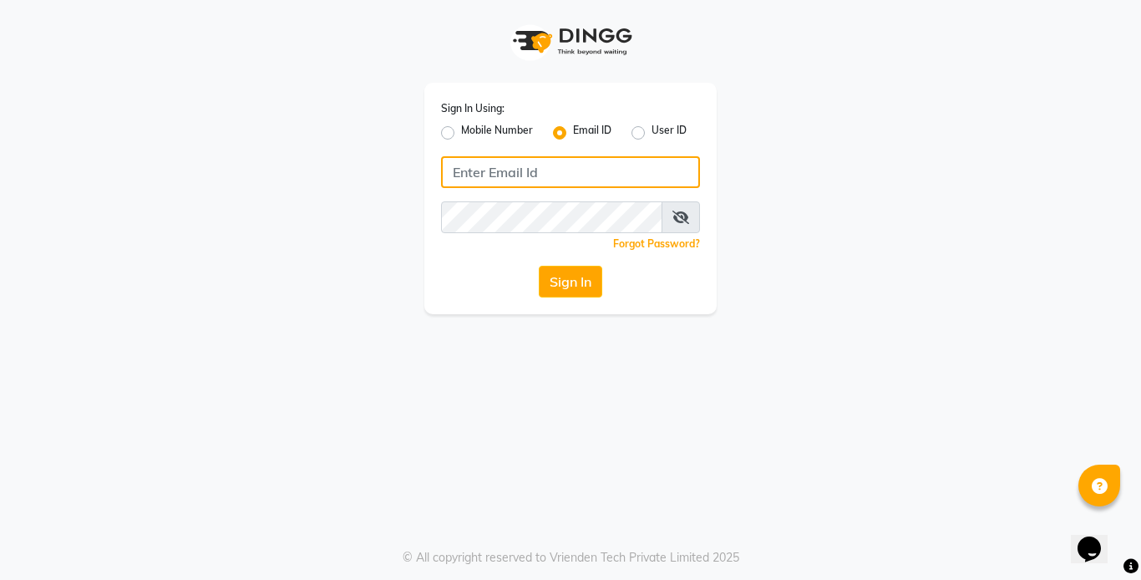
click at [550, 165] on input "Username" at bounding box center [570, 172] width 259 height 32
type input "sales@perfectimage.com"
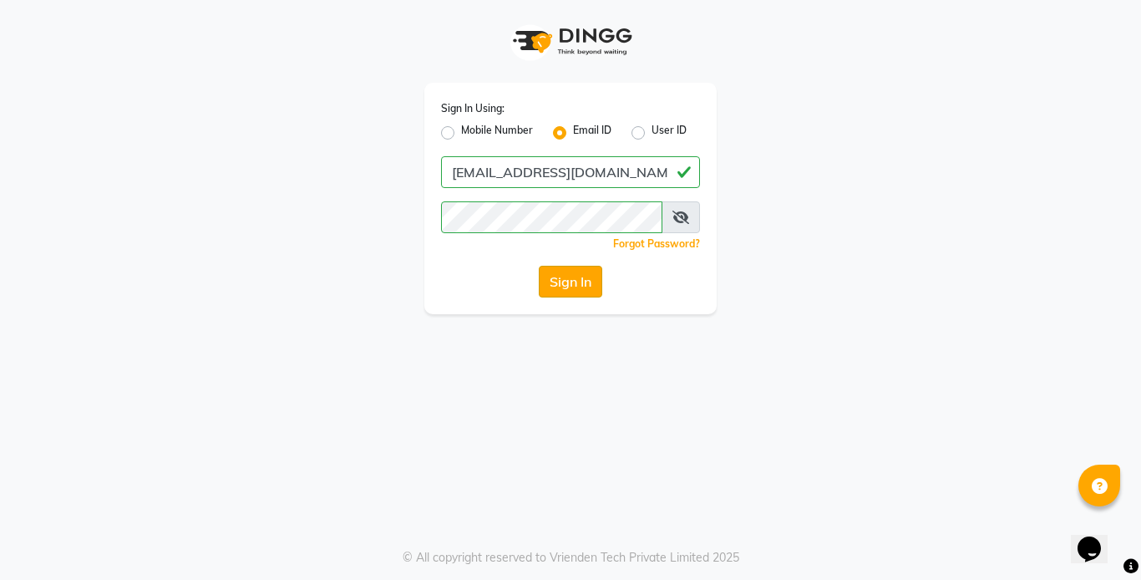
click at [558, 284] on button "Sign In" at bounding box center [570, 282] width 63 height 32
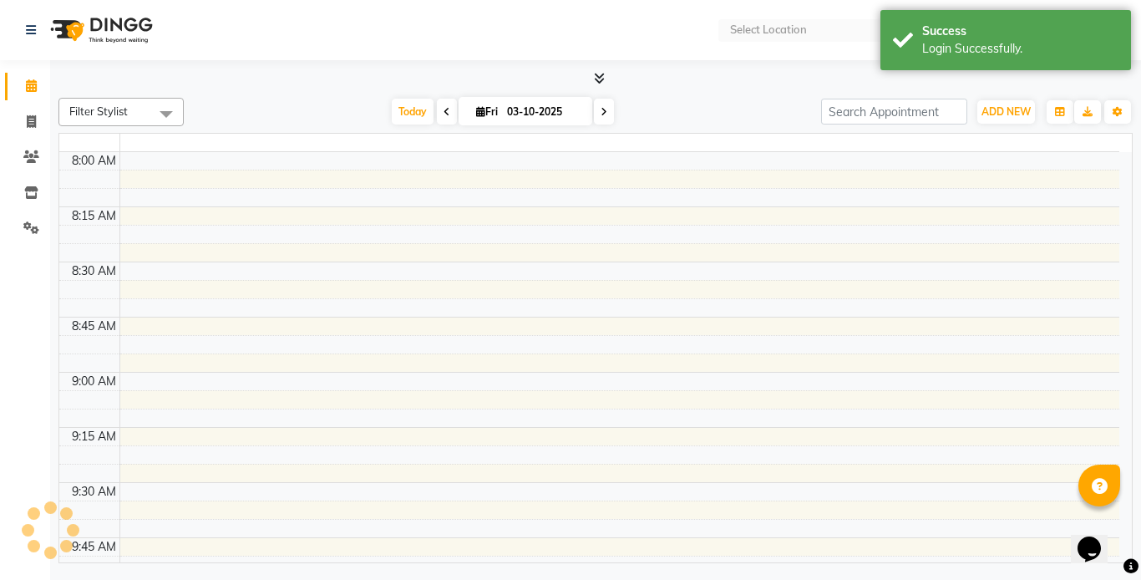
select select "en"
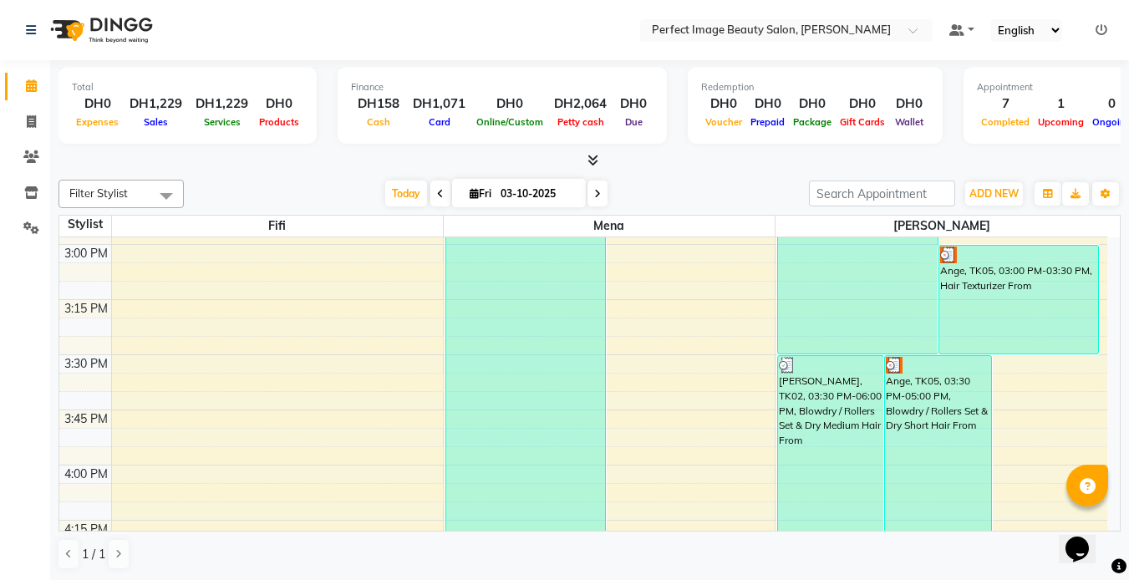
scroll to position [408, 0]
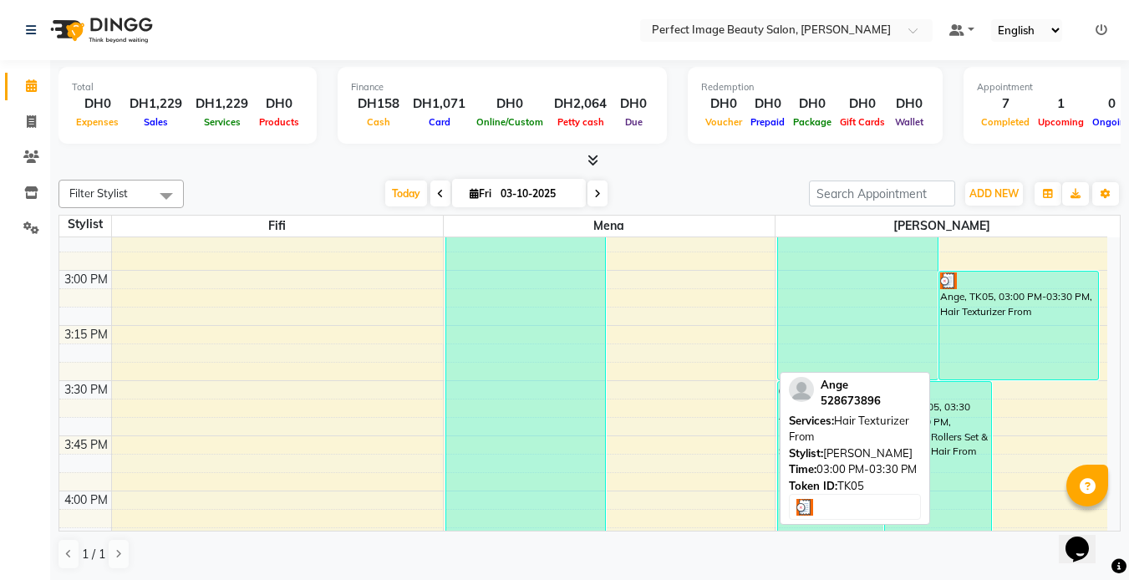
click at [1067, 326] on div "Ange, TK05, 03:00 PM-03:30 PM, Hair Texturizer From" at bounding box center [1018, 325] width 159 height 108
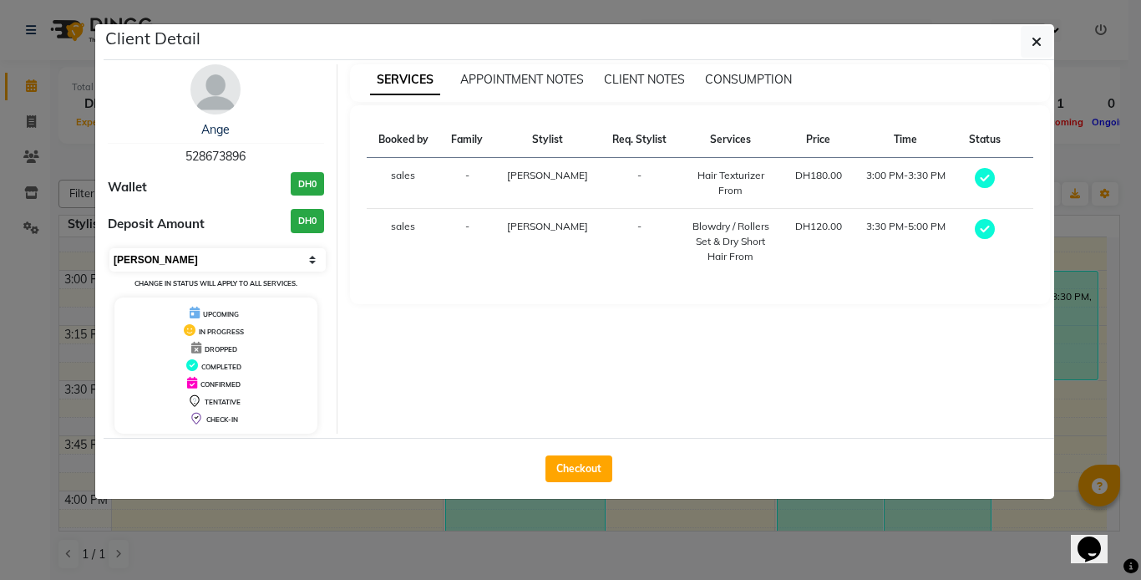
click at [311, 258] on select "Select MARK DONE UPCOMING" at bounding box center [217, 259] width 216 height 23
select select "5"
click at [109, 248] on select "Select MARK DONE UPCOMING" at bounding box center [217, 259] width 216 height 23
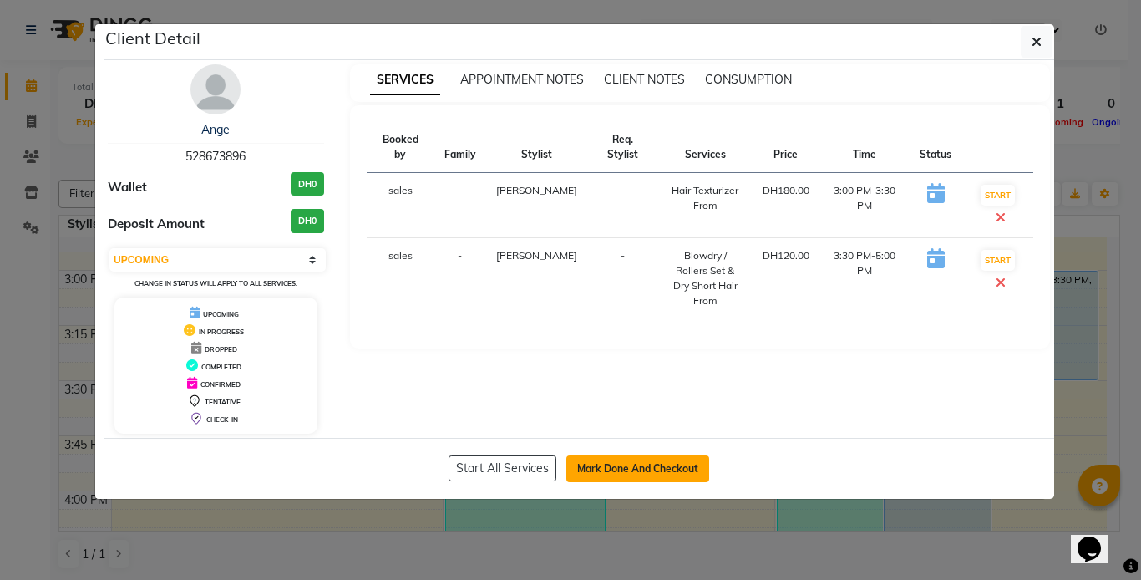
click at [652, 474] on button "Mark Done And Checkout" at bounding box center [637, 468] width 143 height 27
select select "service"
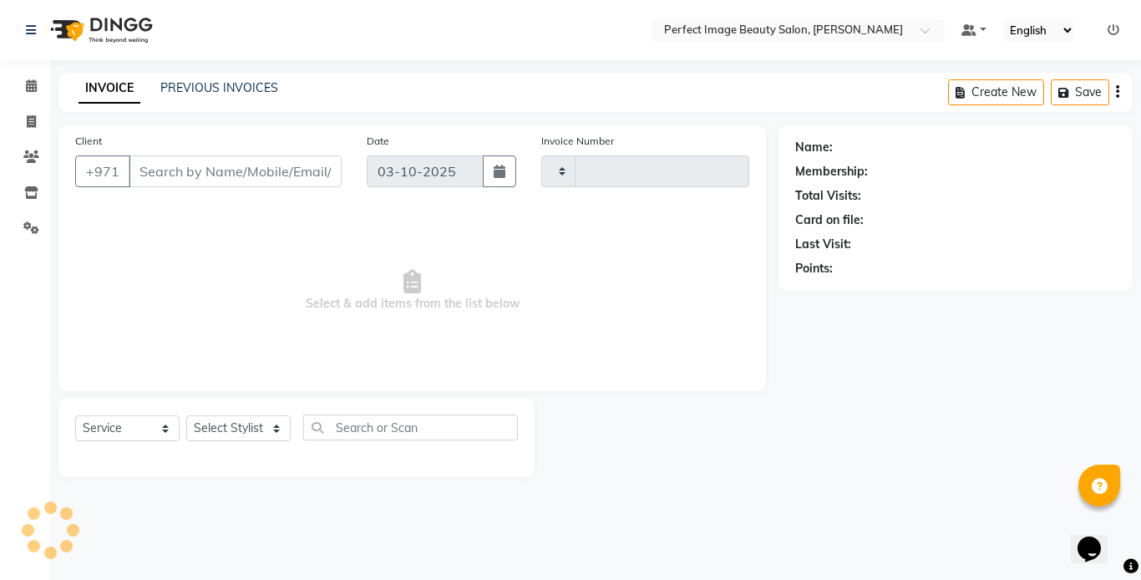
type input "0379"
select select "8564"
type input "52*****96"
select select "85055"
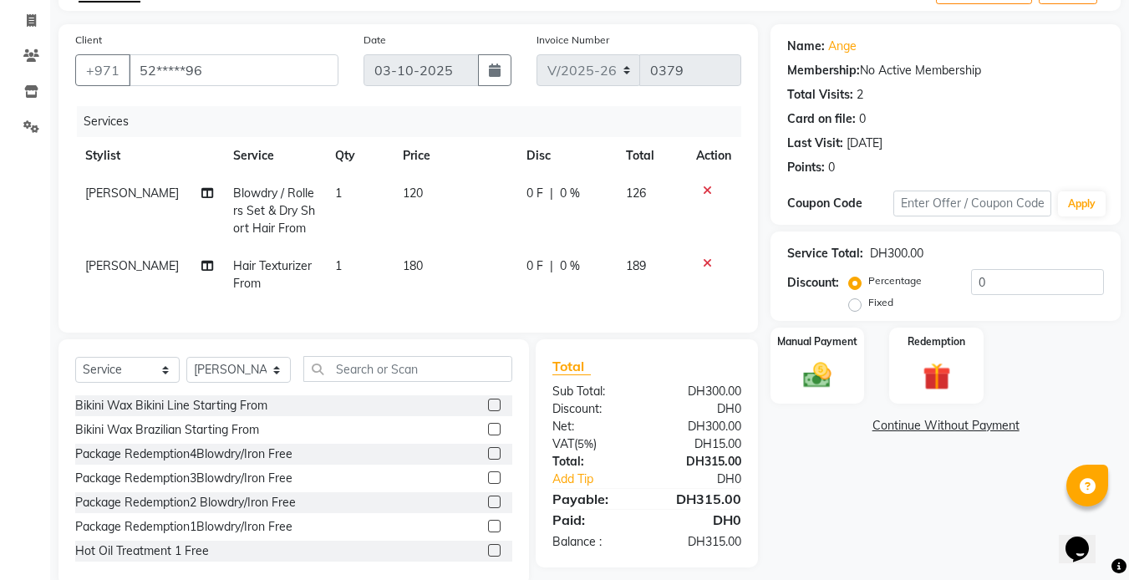
scroll to position [109, 0]
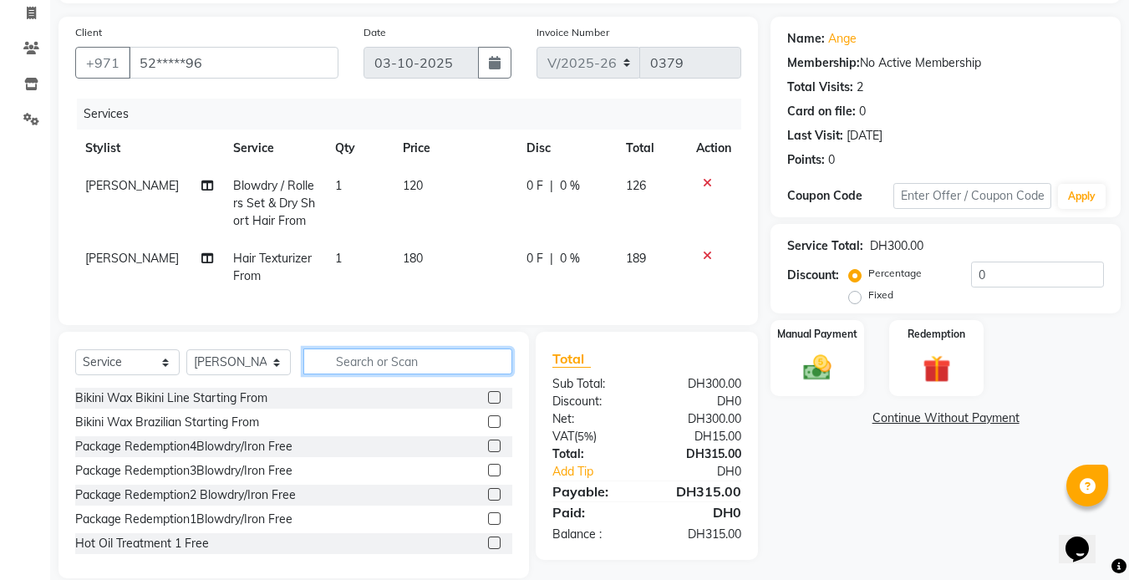
click at [332, 374] on input "text" at bounding box center [407, 361] width 209 height 26
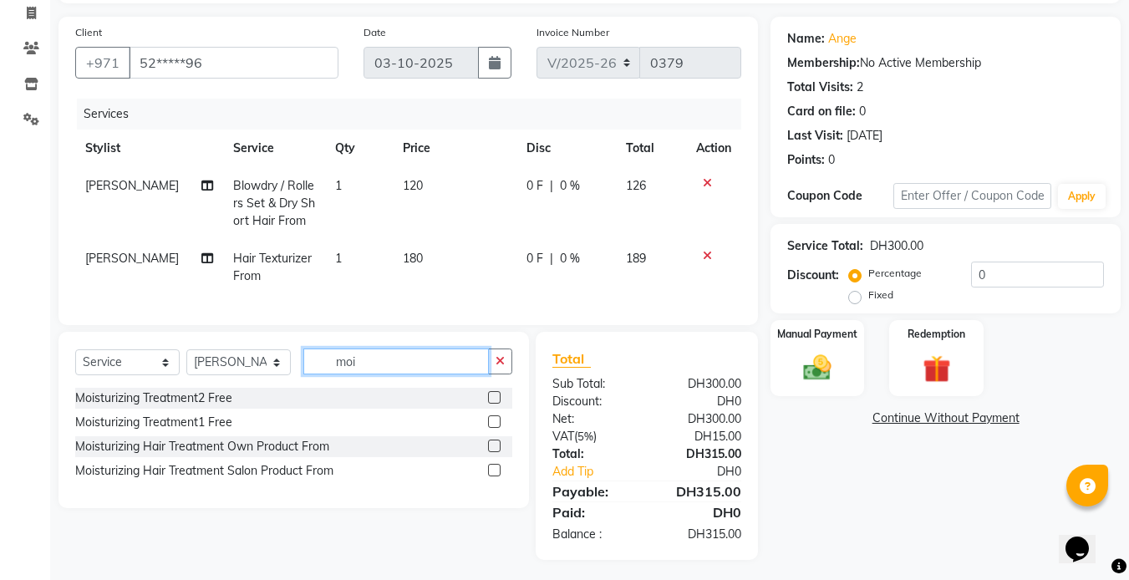
type input "moi"
click at [494, 476] on label at bounding box center [494, 470] width 13 height 13
click at [494, 476] on input "checkbox" at bounding box center [493, 470] width 11 height 11
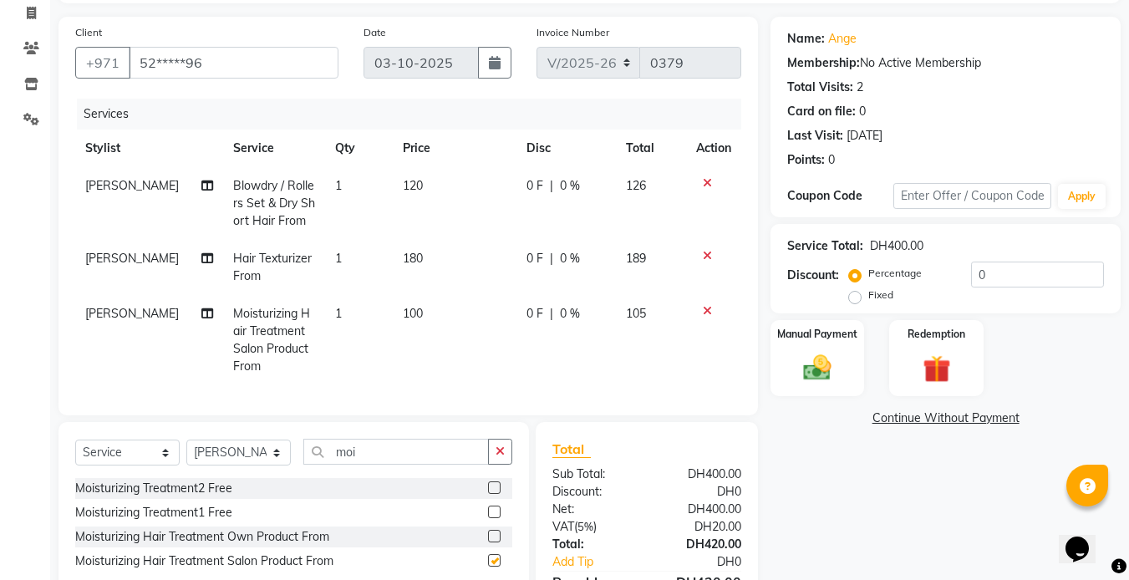
checkbox input "false"
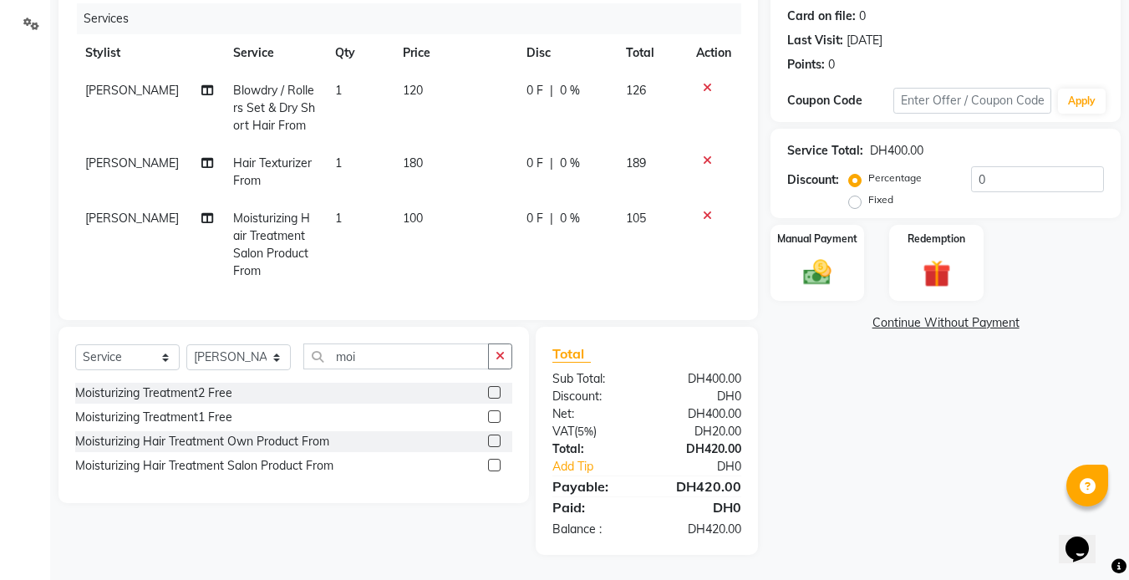
scroll to position [216, 0]
click at [586, 467] on link "Add Tip" at bounding box center [602, 467] width 124 height 18
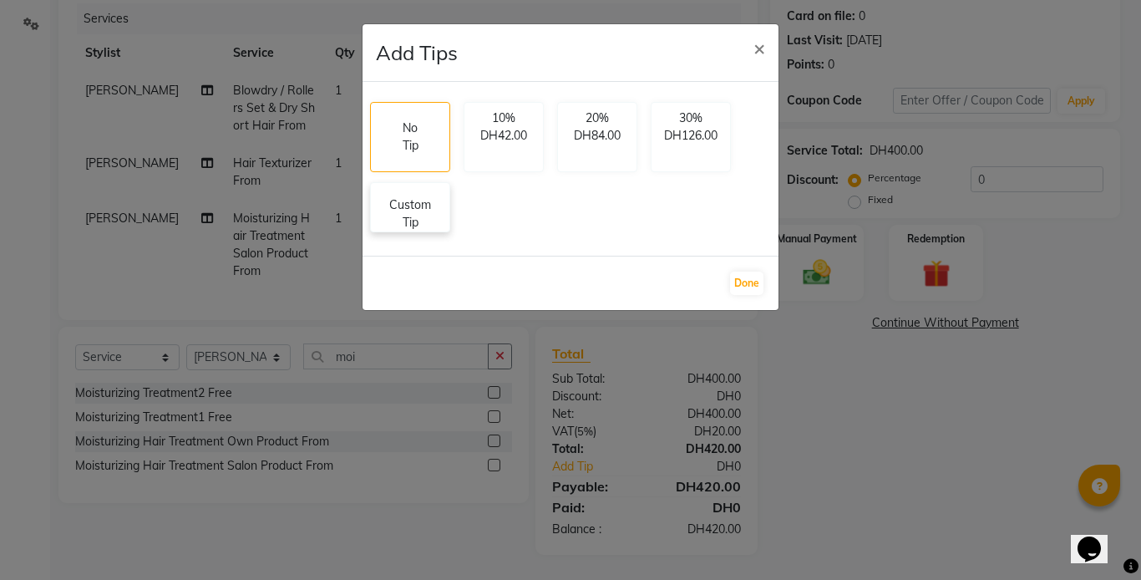
click at [412, 207] on p "Custom Tip" at bounding box center [410, 213] width 58 height 35
select select "85055"
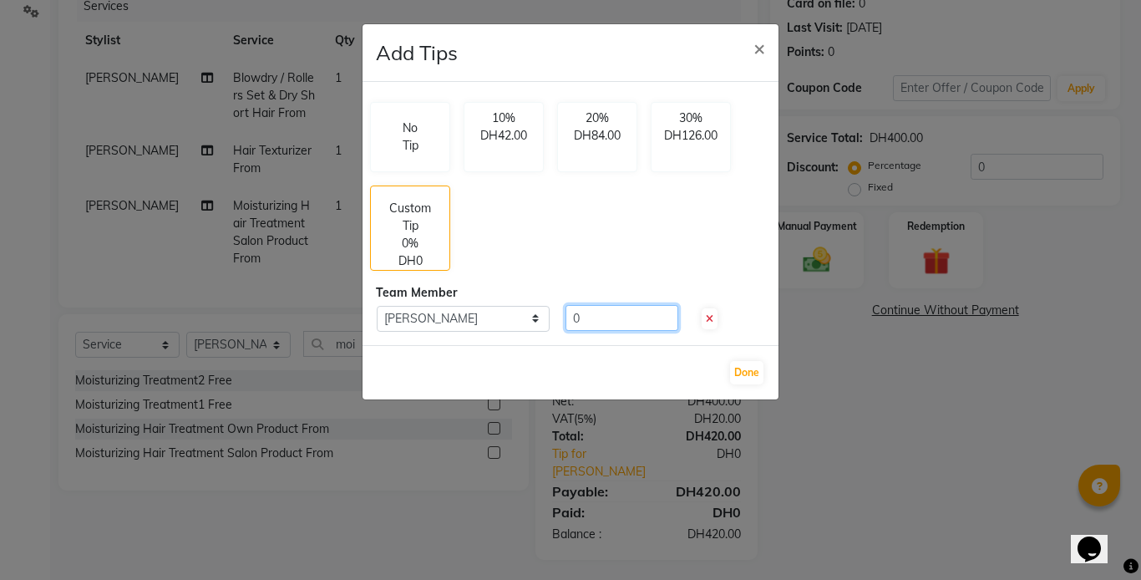
click at [570, 317] on input "0" at bounding box center [622, 318] width 113 height 26
type input "50"
click at [750, 371] on button "Done" at bounding box center [746, 372] width 33 height 23
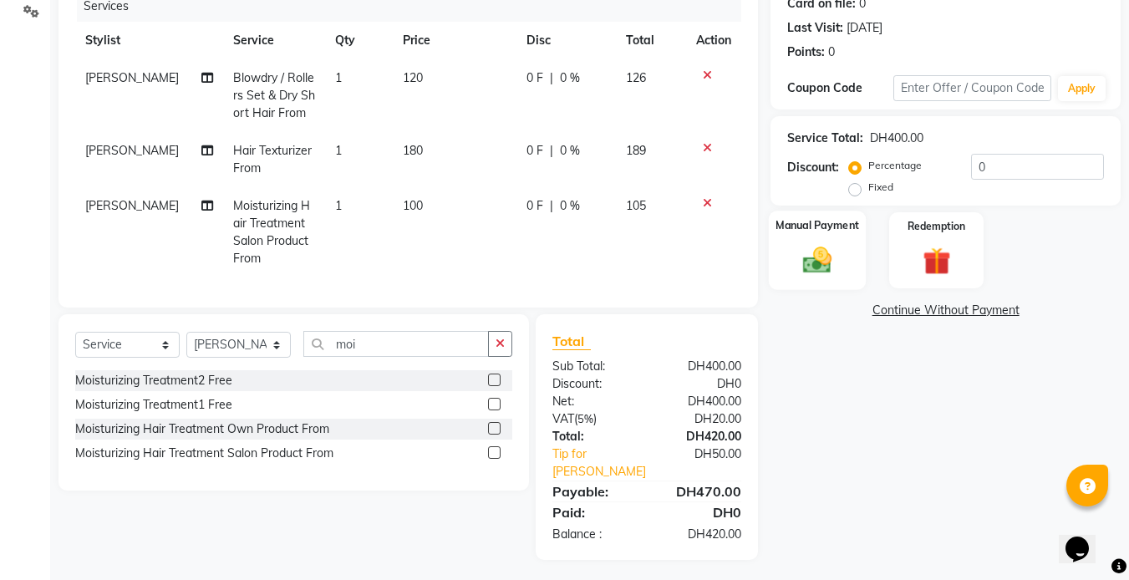
click at [841, 255] on div "Manual Payment" at bounding box center [818, 250] width 98 height 79
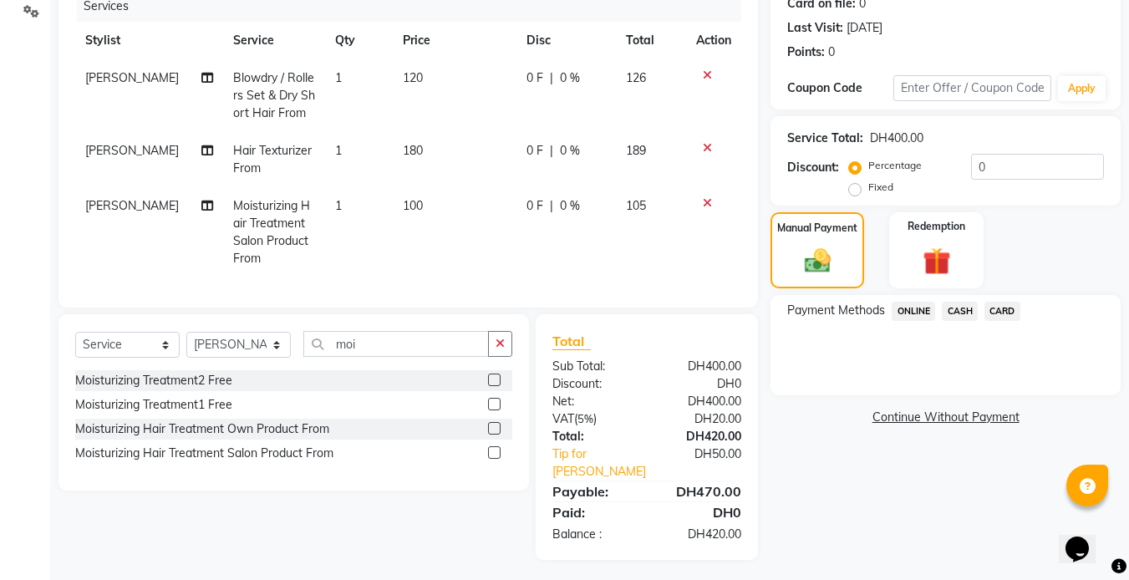
click at [1002, 307] on span "CARD" at bounding box center [1002, 311] width 36 height 19
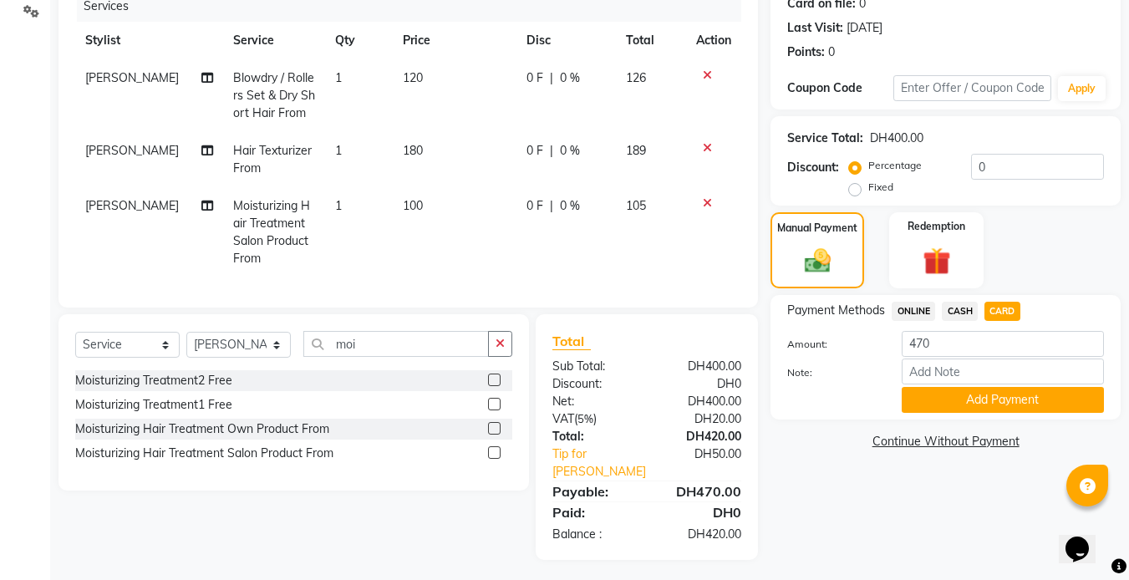
click at [404, 79] on span "120" at bounding box center [413, 77] width 20 height 15
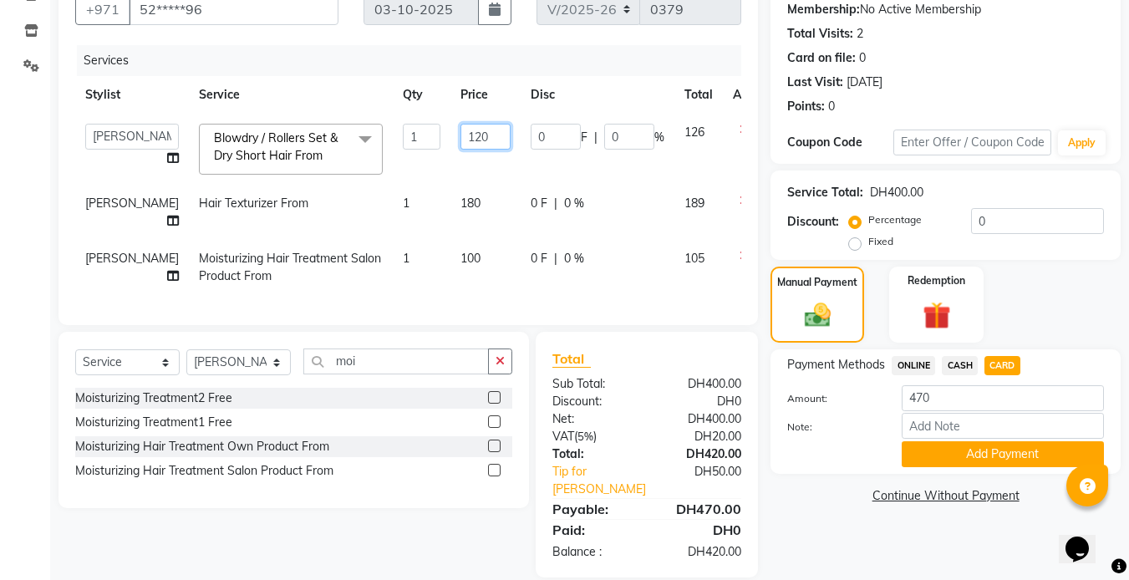
click at [460, 134] on input "120" at bounding box center [485, 137] width 50 height 26
type input "150"
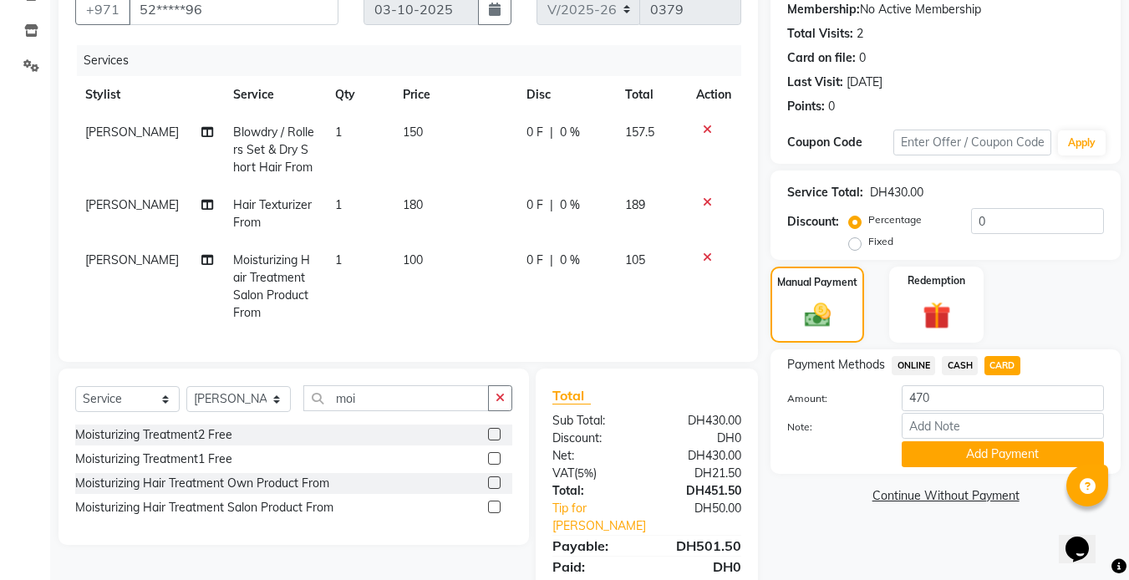
click at [430, 253] on td "100" at bounding box center [455, 286] width 124 height 90
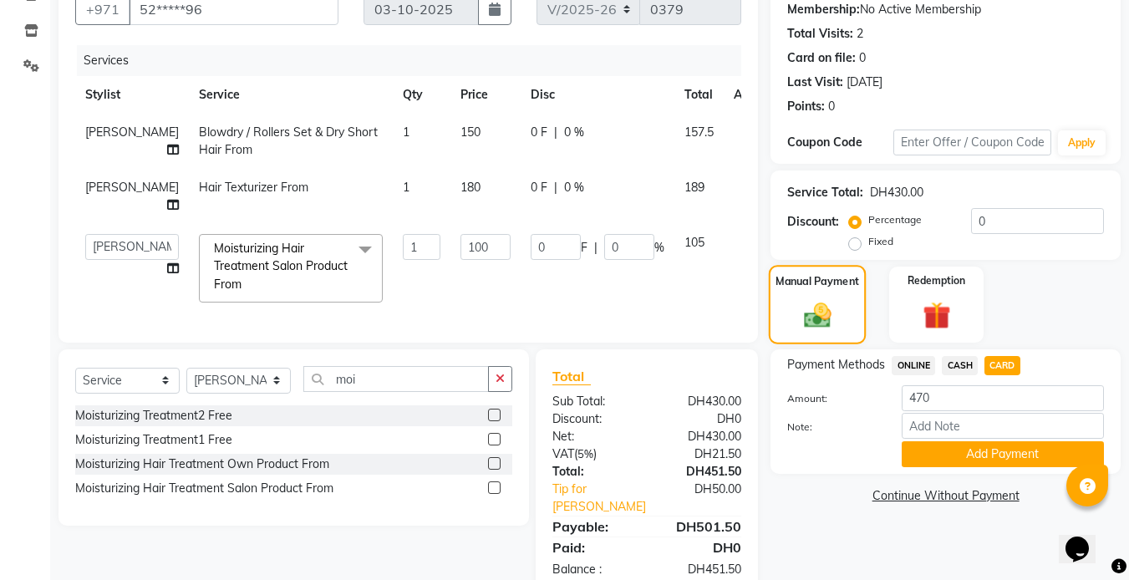
click at [814, 304] on img at bounding box center [817, 315] width 44 height 32
click at [674, 266] on td "105" at bounding box center [698, 268] width 49 height 89
click at [943, 394] on input "470" at bounding box center [1002, 398] width 202 height 26
type input "4"
type input "501.5"
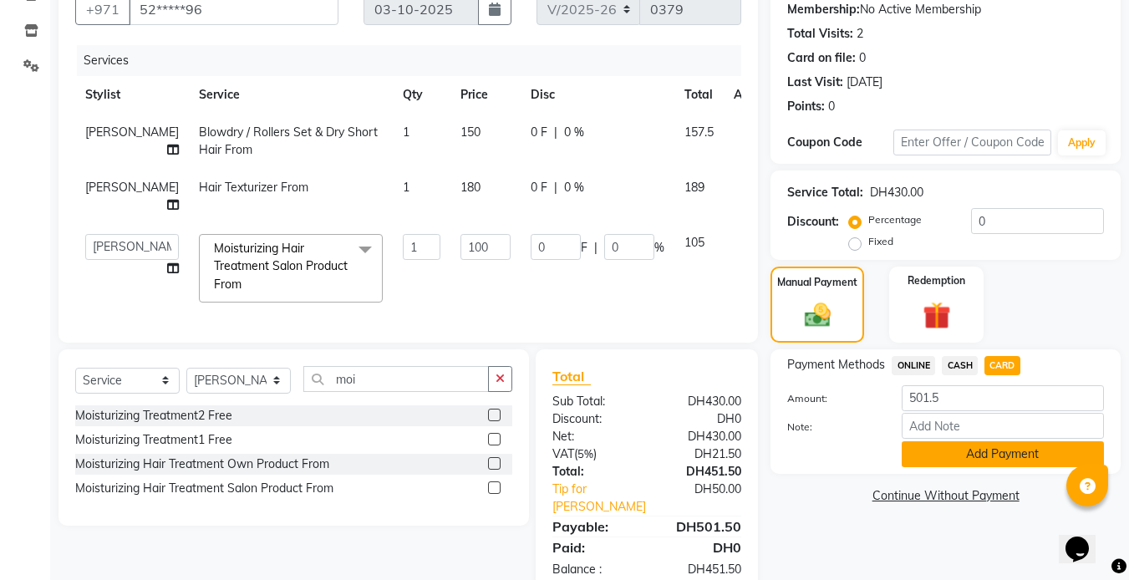
click at [957, 448] on button "Add Payment" at bounding box center [1002, 454] width 202 height 26
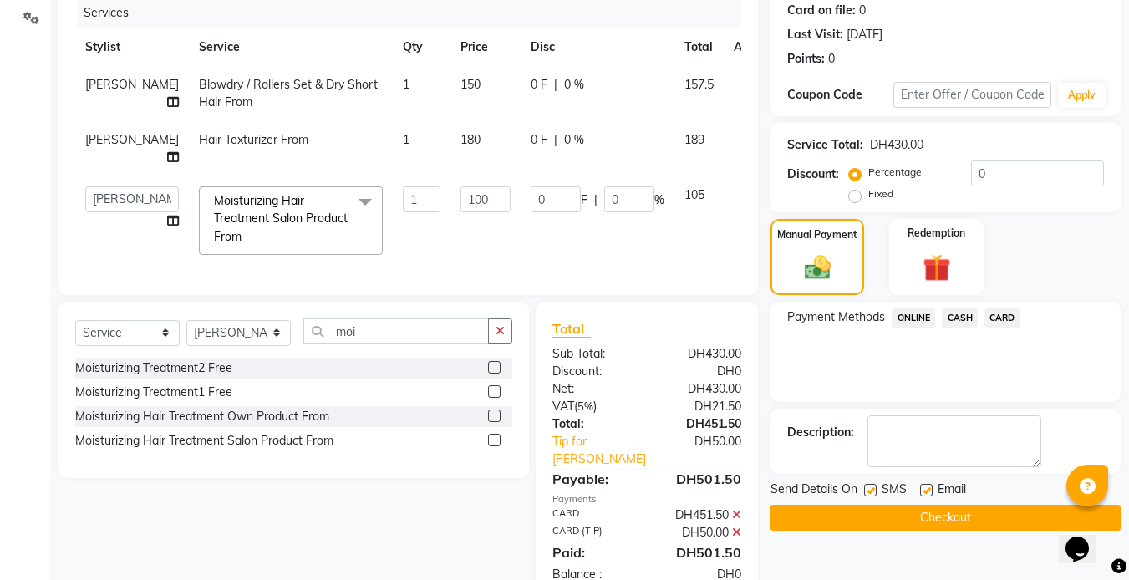
scroll to position [232, 0]
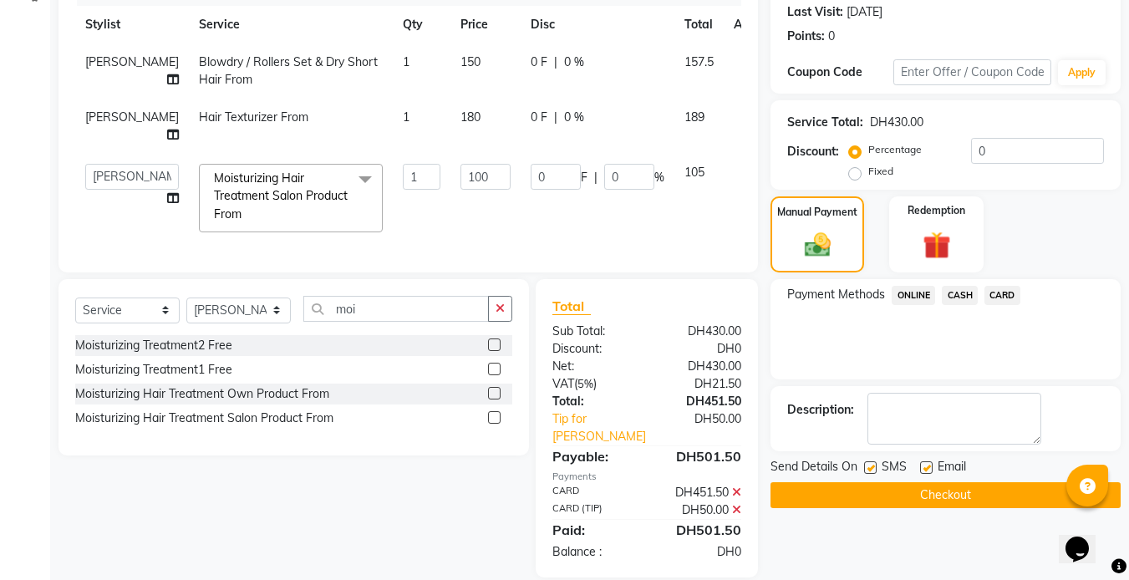
click at [997, 292] on span "CARD" at bounding box center [1002, 295] width 36 height 19
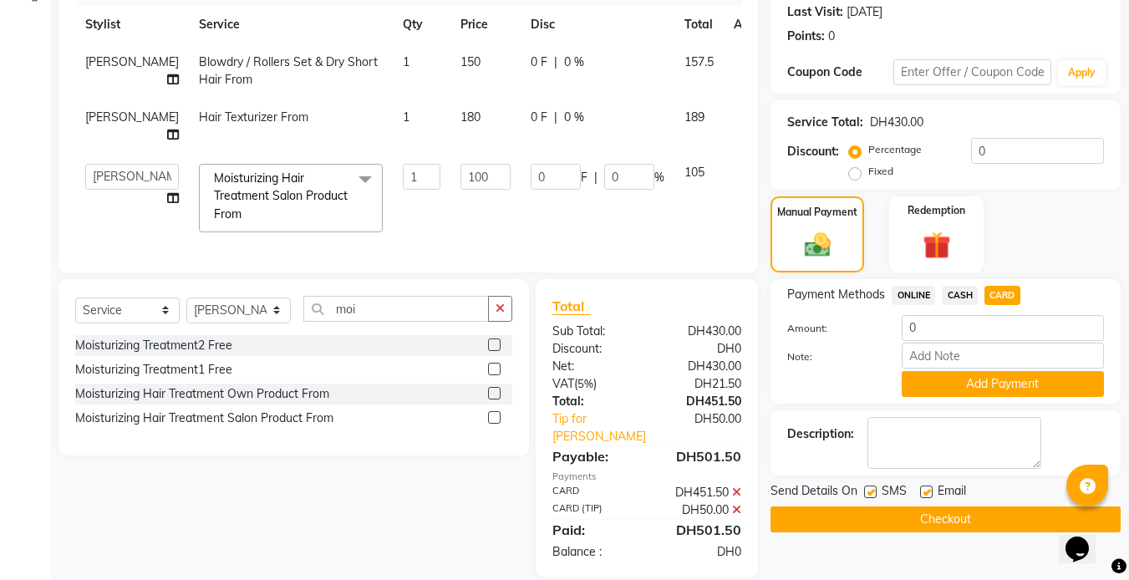
click at [885, 517] on button "Checkout" at bounding box center [945, 519] width 350 height 26
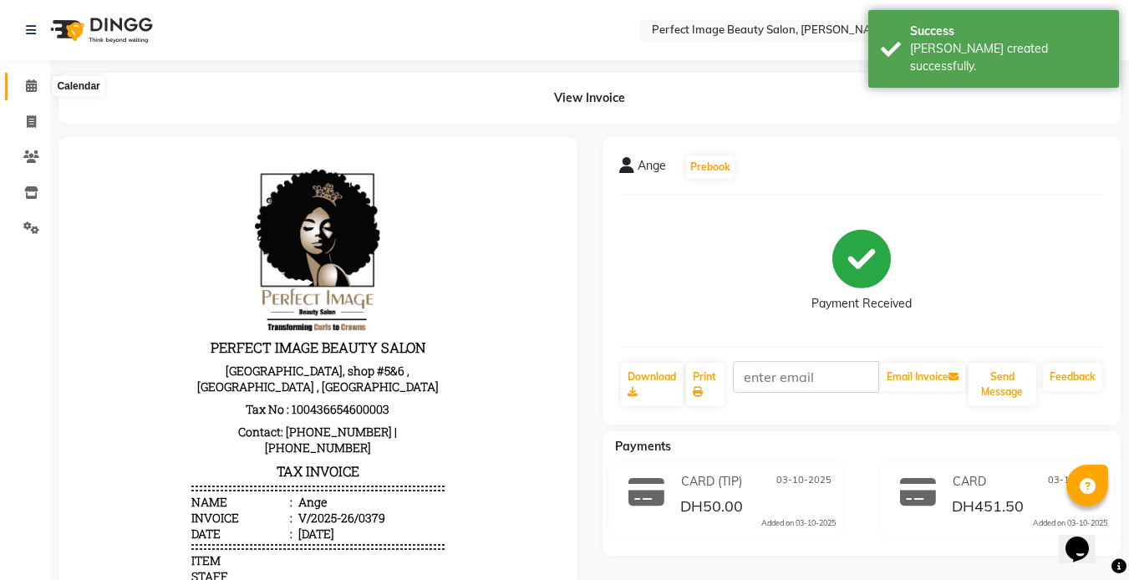
click at [27, 87] on icon at bounding box center [31, 85] width 11 height 13
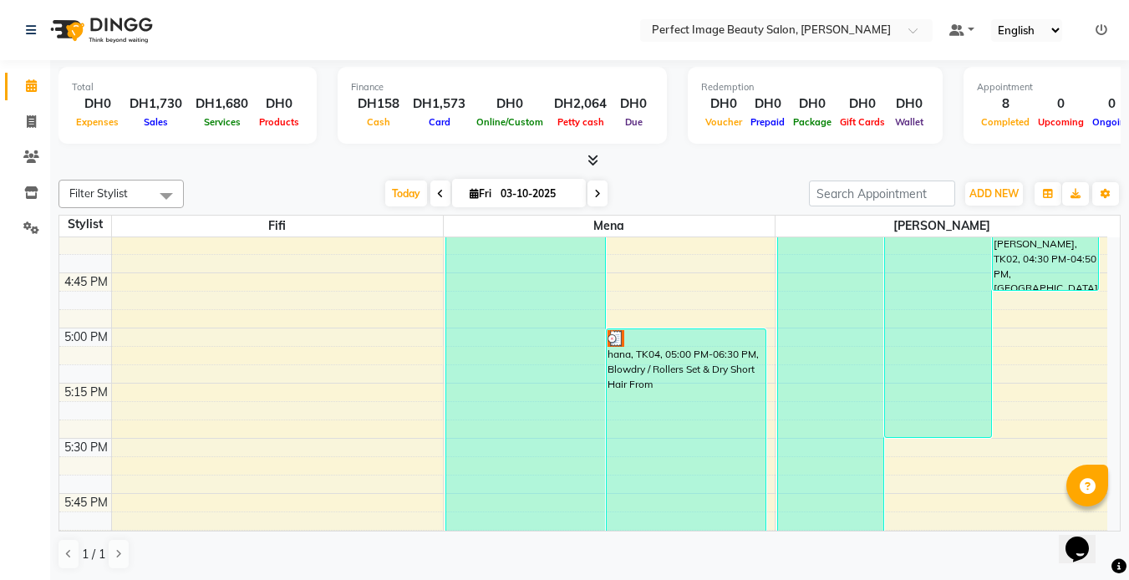
scroll to position [830, 0]
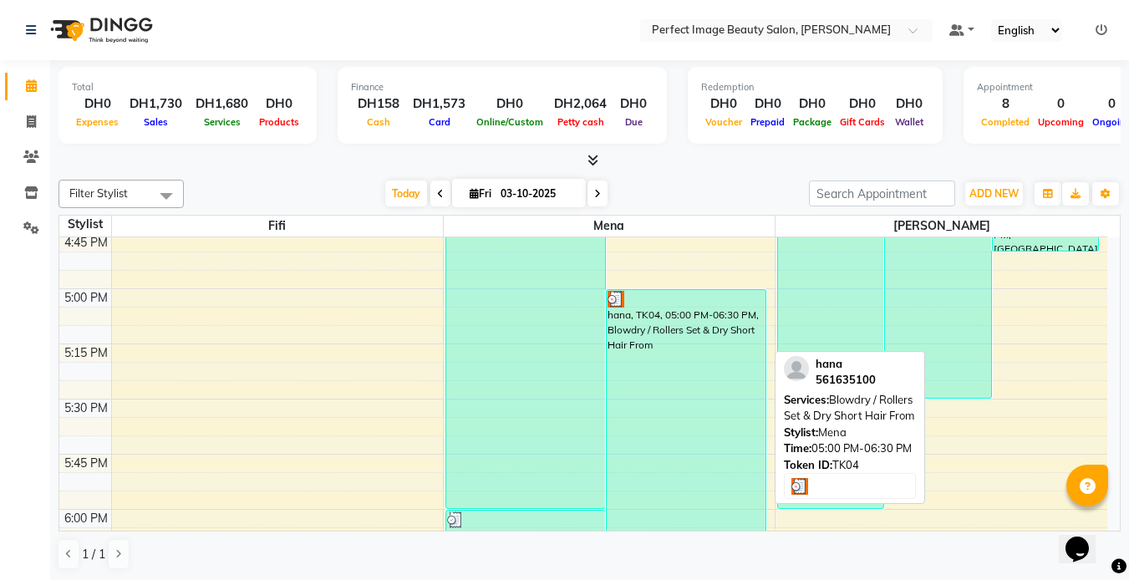
click at [674, 436] on div "hana, TK04, 05:00 PM-06:30 PM, Blowdry / Rollers Set & Dry Short Hair From" at bounding box center [685, 454] width 159 height 328
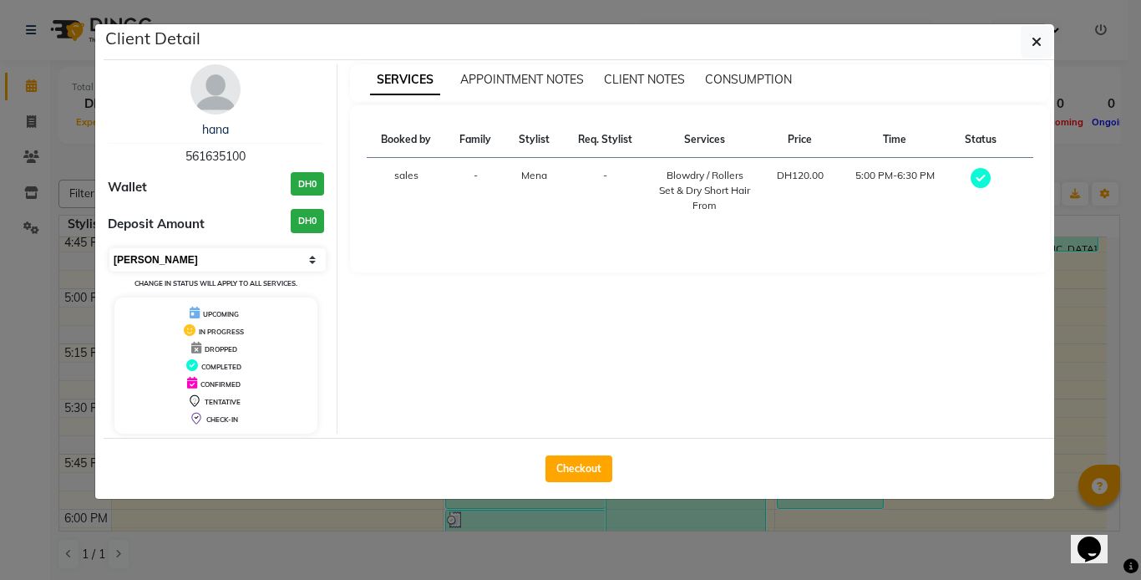
click at [279, 261] on select "Select MARK DONE UPCOMING" at bounding box center [217, 259] width 216 height 23
select select "5"
click at [109, 248] on select "Select MARK DONE UPCOMING" at bounding box center [217, 259] width 216 height 23
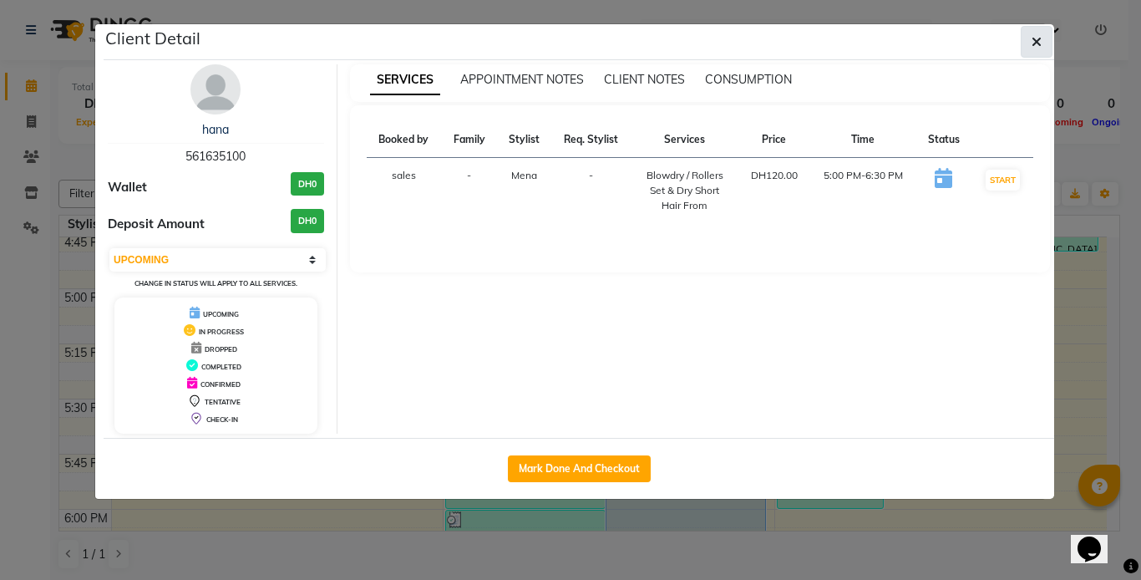
click at [1032, 53] on button "button" at bounding box center [1037, 42] width 32 height 32
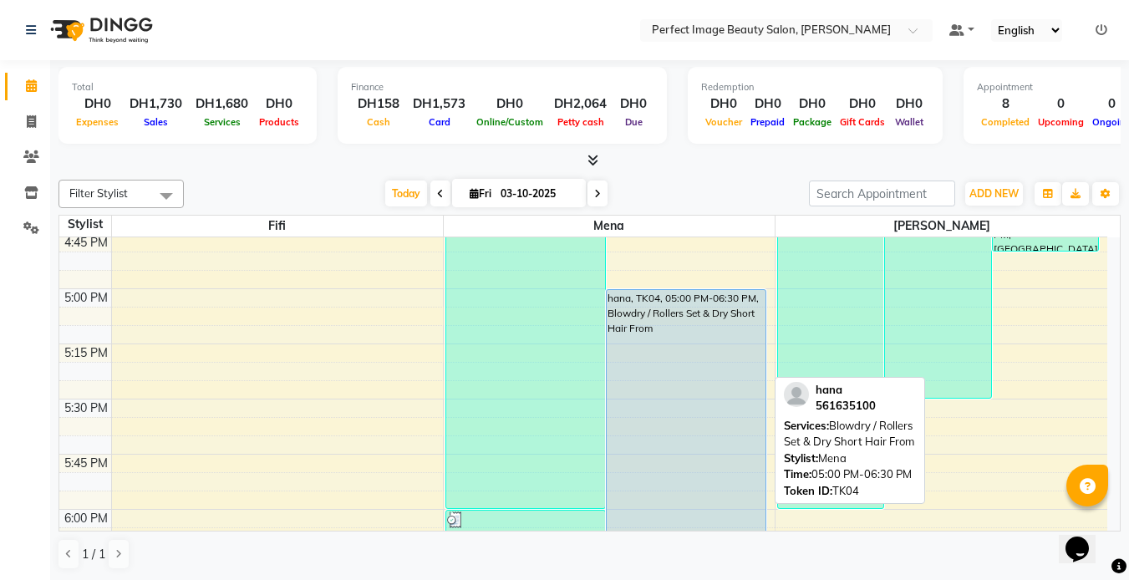
click at [680, 334] on div "hana, TK04, 05:00 PM-06:30 PM, Blowdry / Rollers Set & Dry Short Hair From" at bounding box center [685, 454] width 159 height 328
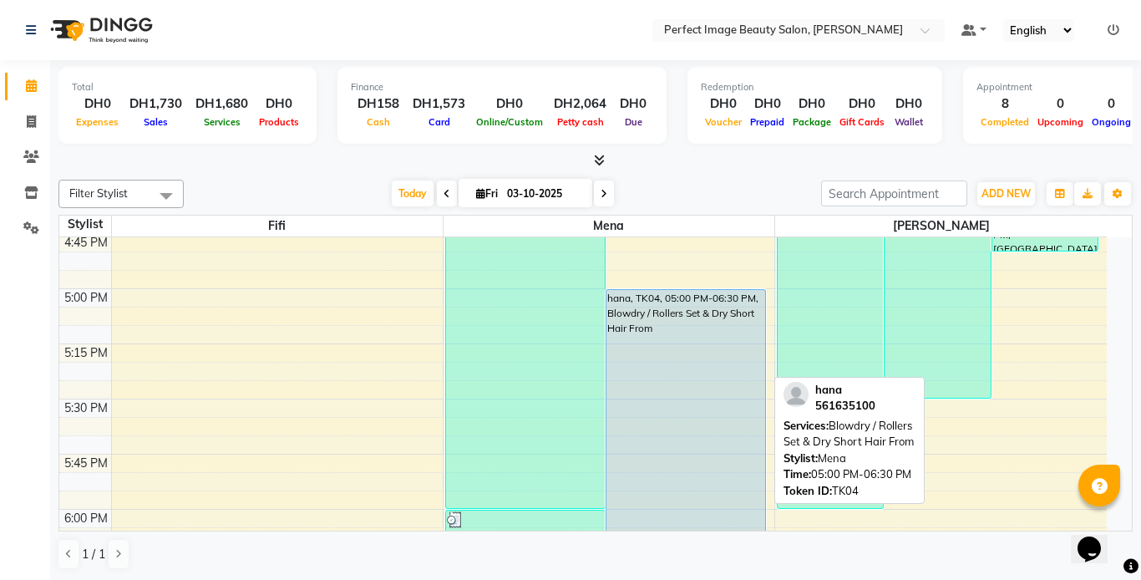
select select "5"
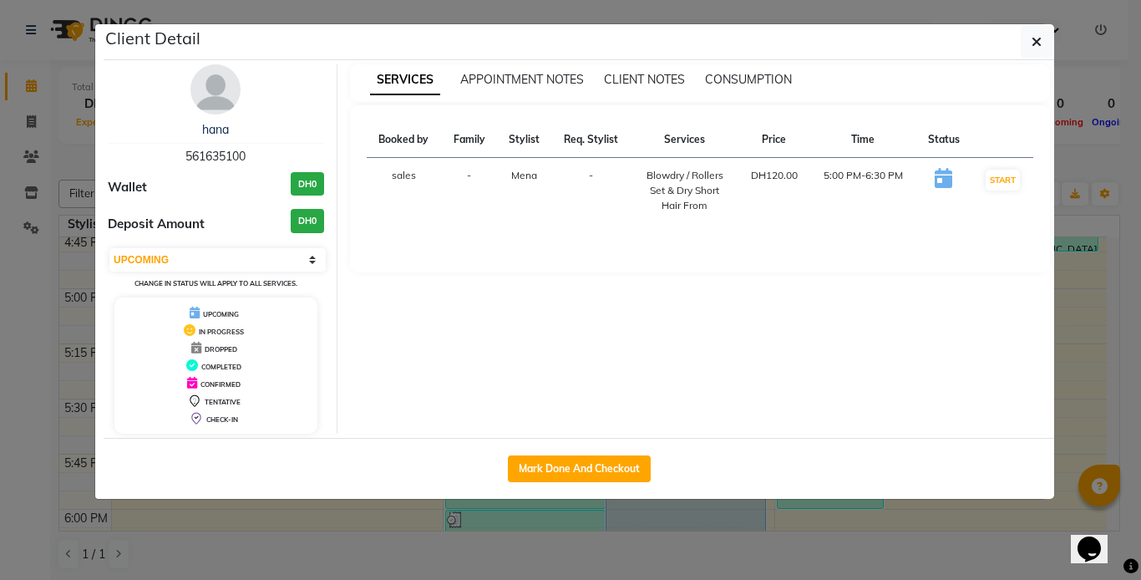
drag, startPoint x: 1038, startPoint y: 38, endPoint x: 1020, endPoint y: 38, distance: 18.4
click at [1020, 38] on div "Client Detail" at bounding box center [579, 42] width 951 height 36
click at [1037, 39] on icon "button" at bounding box center [1037, 41] width 10 height 13
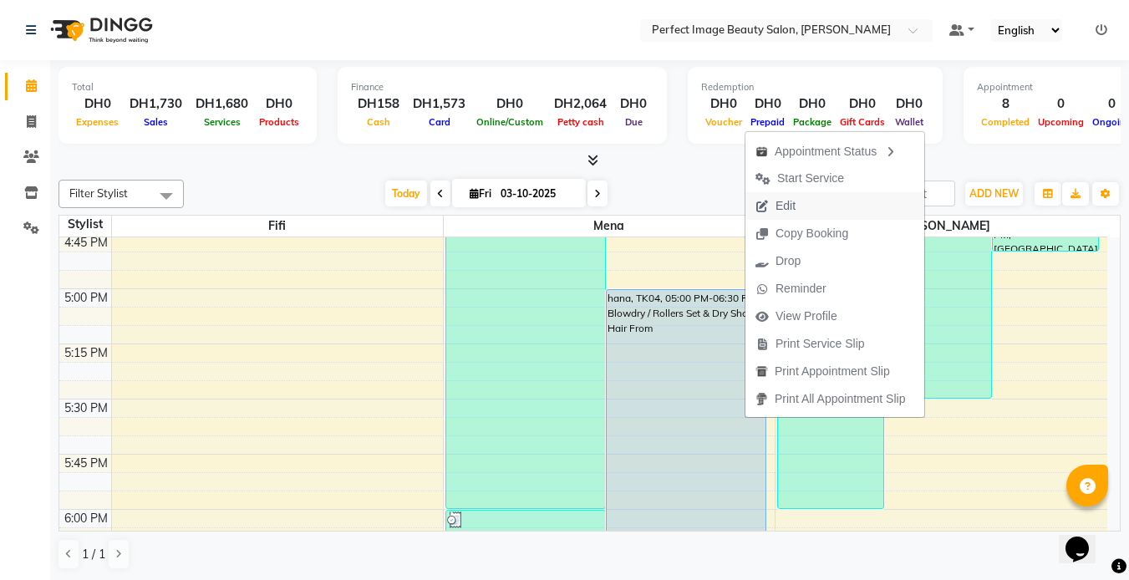
click at [794, 206] on span "Edit" at bounding box center [785, 206] width 20 height 18
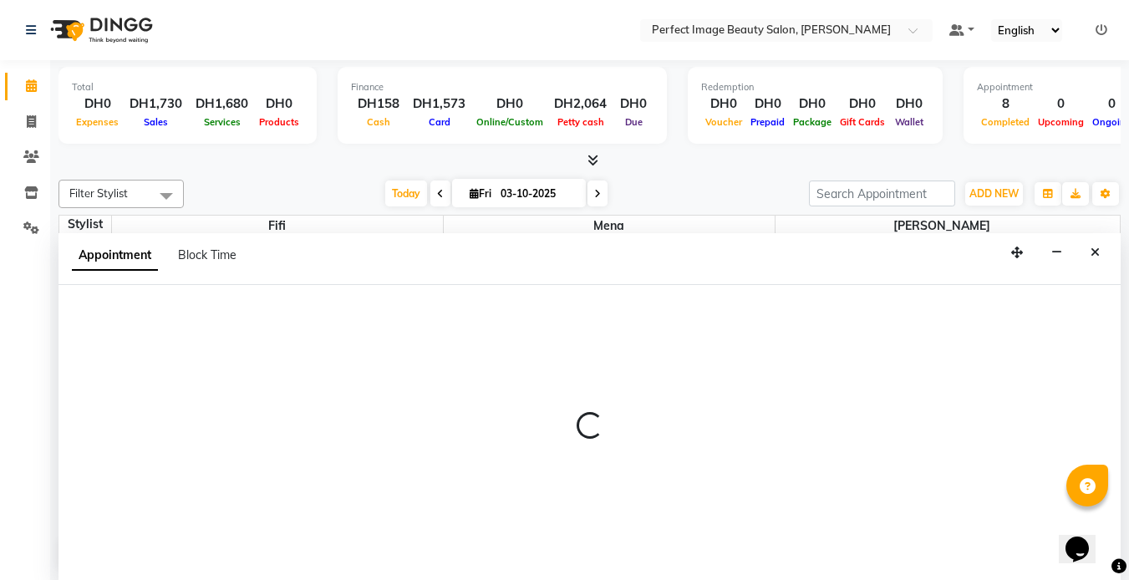
scroll to position [1, 0]
select select "tentative"
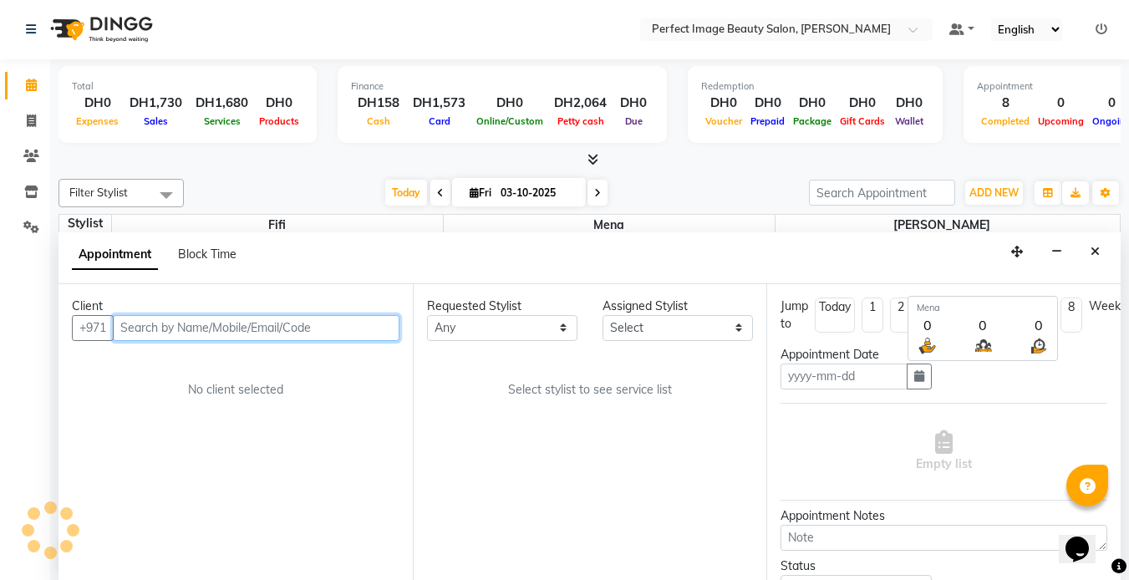
type input "03-10-2025"
select select "upcoming"
select select "1020"
select select "85054"
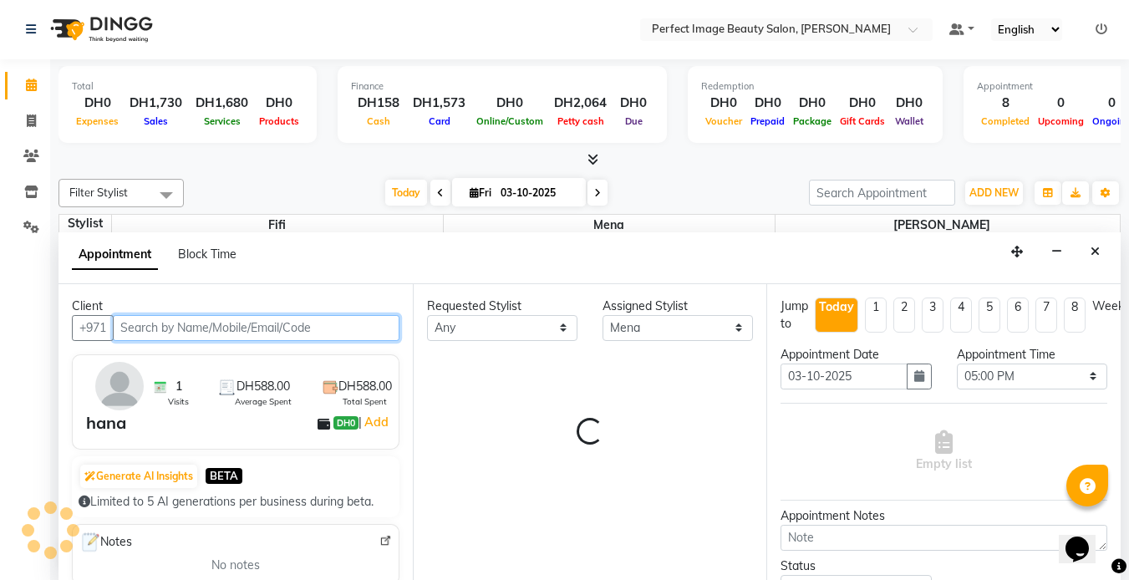
scroll to position [1103, 0]
select select "4308"
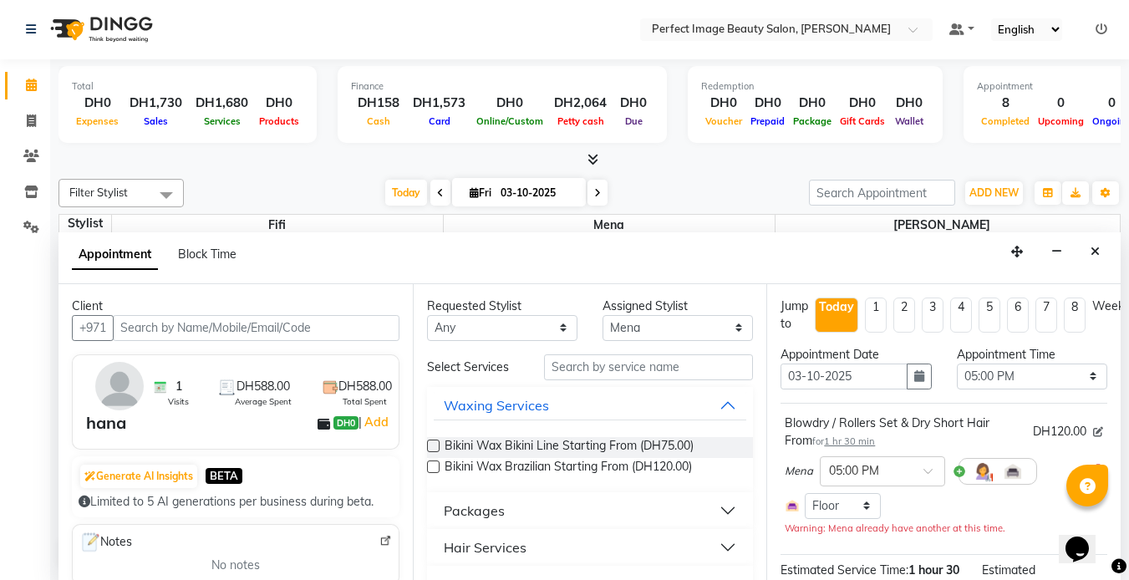
click at [1093, 434] on icon at bounding box center [1098, 432] width 10 height 10
click at [1093, 434] on icon at bounding box center [1097, 432] width 9 height 10
click at [579, 364] on input "text" at bounding box center [648, 367] width 209 height 26
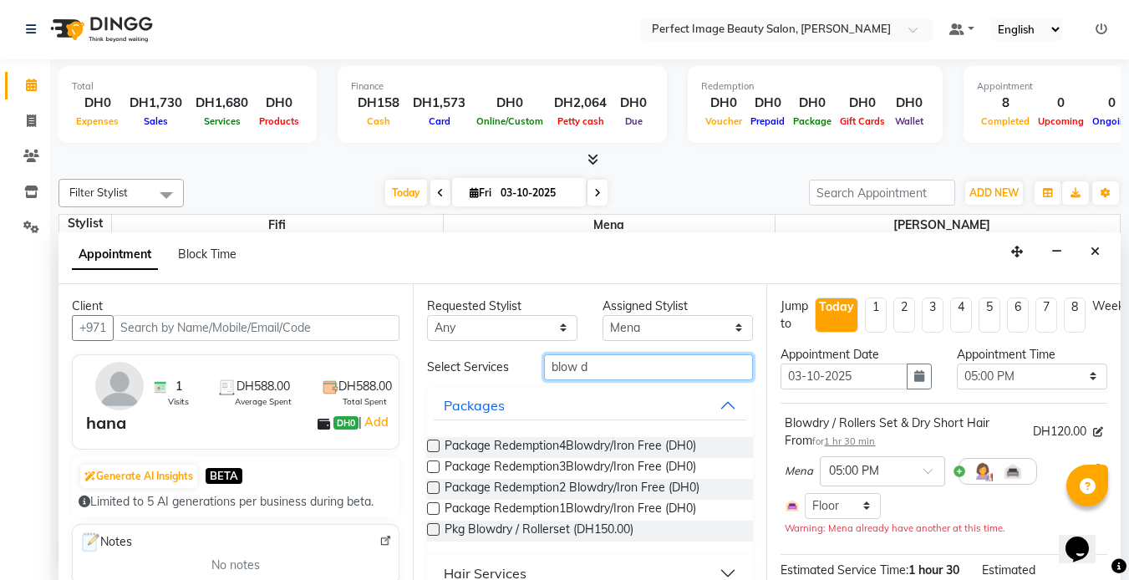
scroll to position [25, 0]
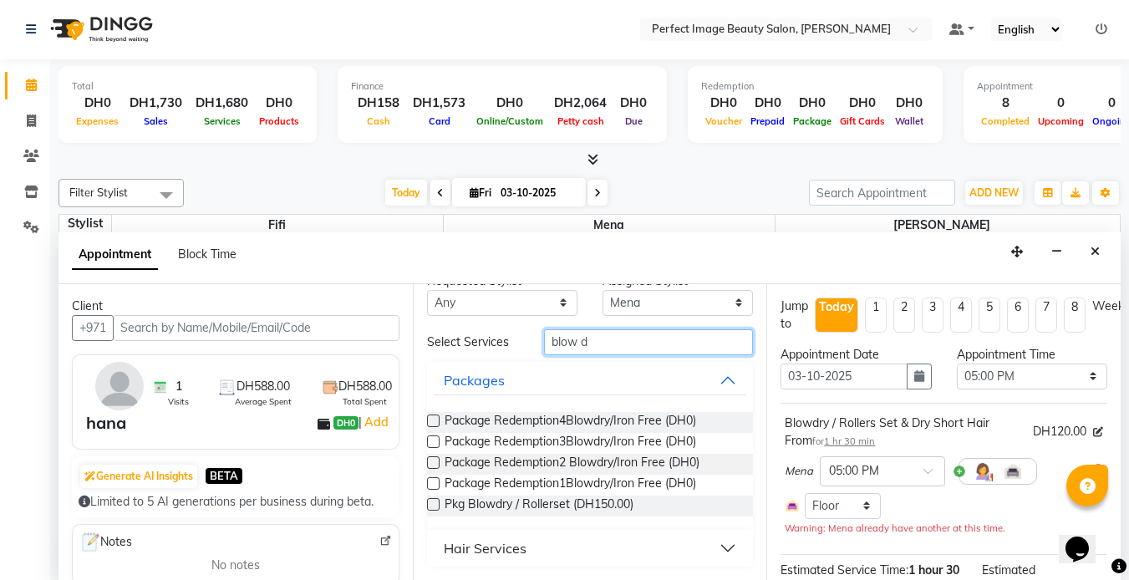
type input "blow d"
click at [716, 550] on button "Hair Services" at bounding box center [590, 548] width 313 height 30
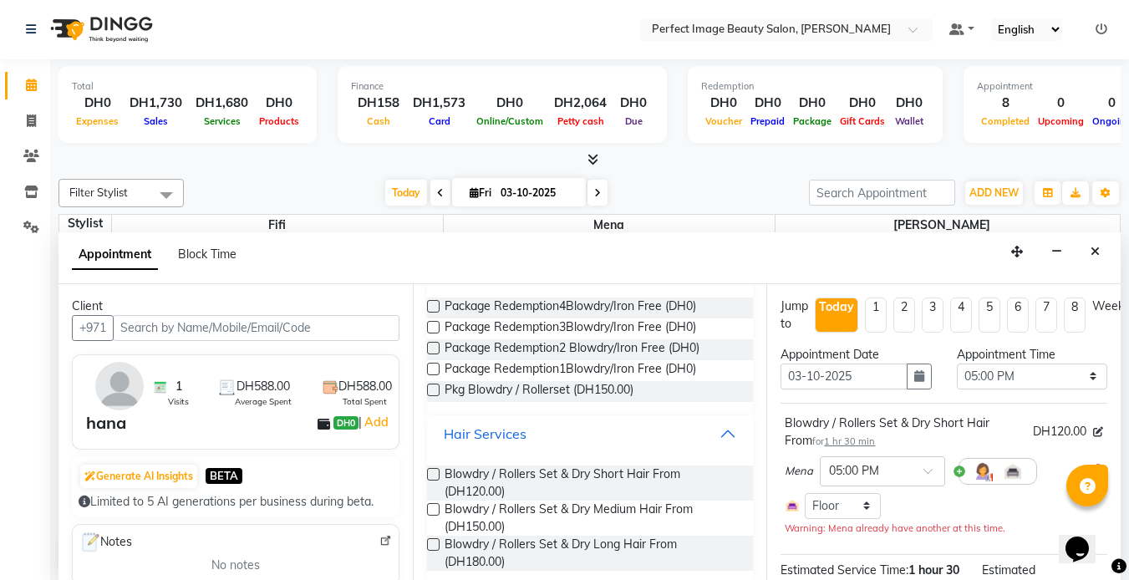
scroll to position [157, 0]
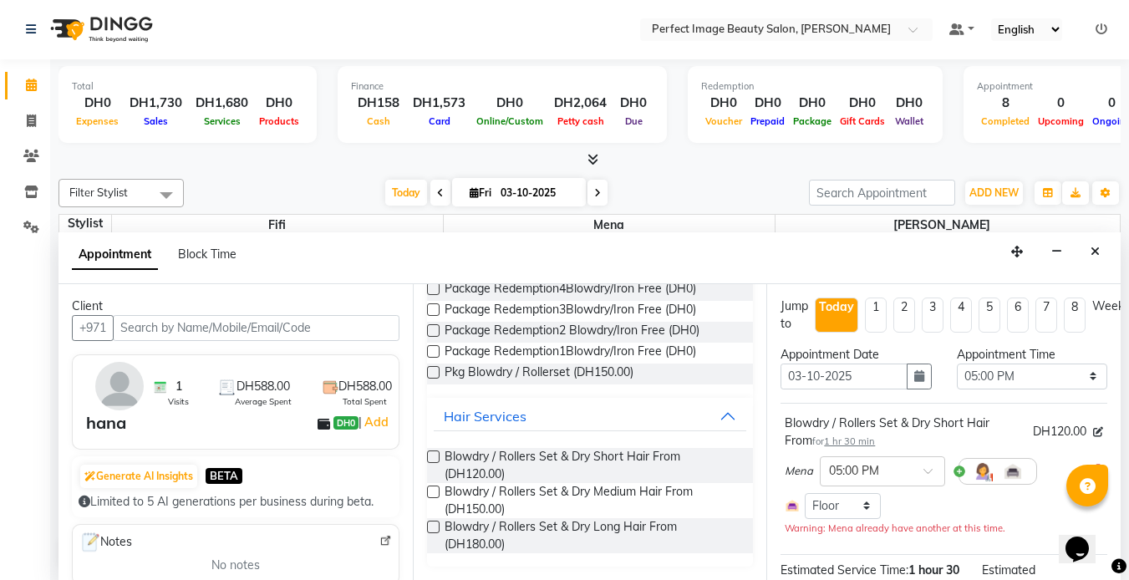
click at [432, 491] on label at bounding box center [433, 491] width 13 height 13
click at [432, 491] on input "checkbox" at bounding box center [432, 493] width 11 height 11
checkbox input "false"
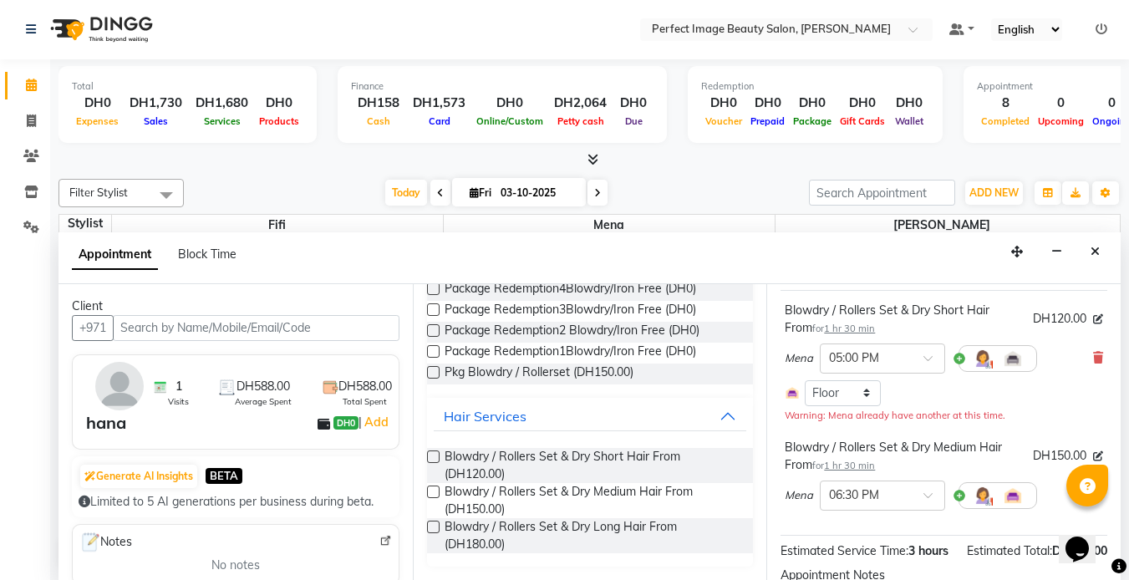
scroll to position [102, 0]
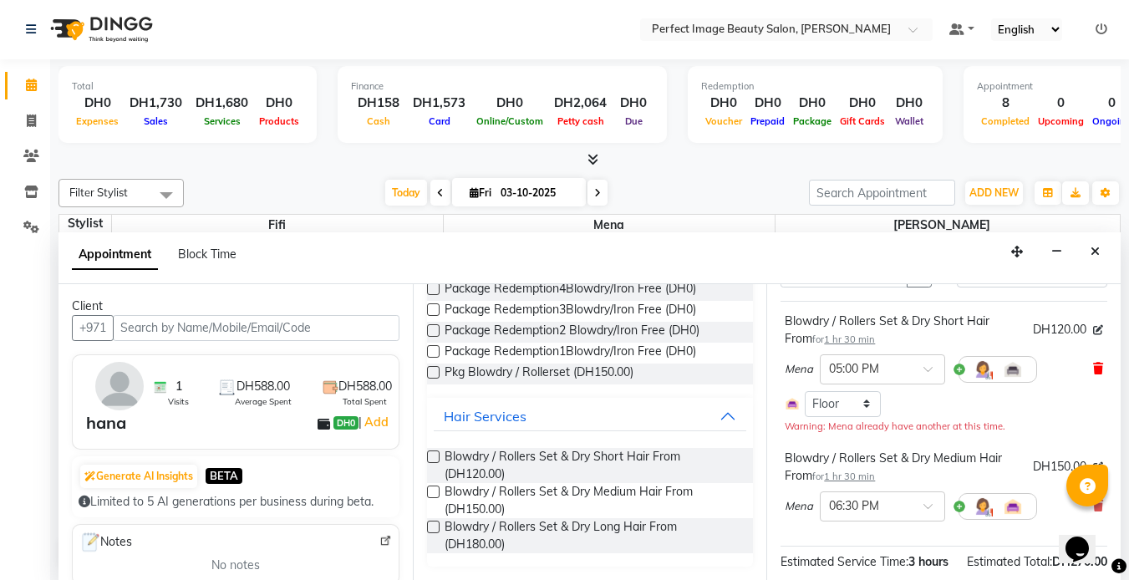
click at [1093, 370] on icon at bounding box center [1098, 369] width 10 height 12
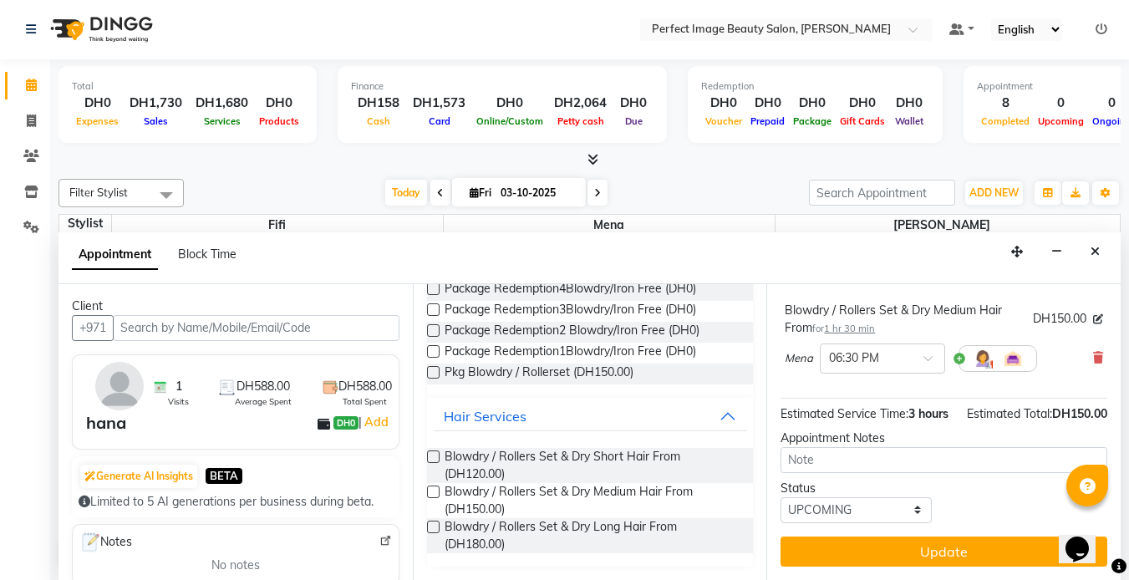
scroll to position [158, 0]
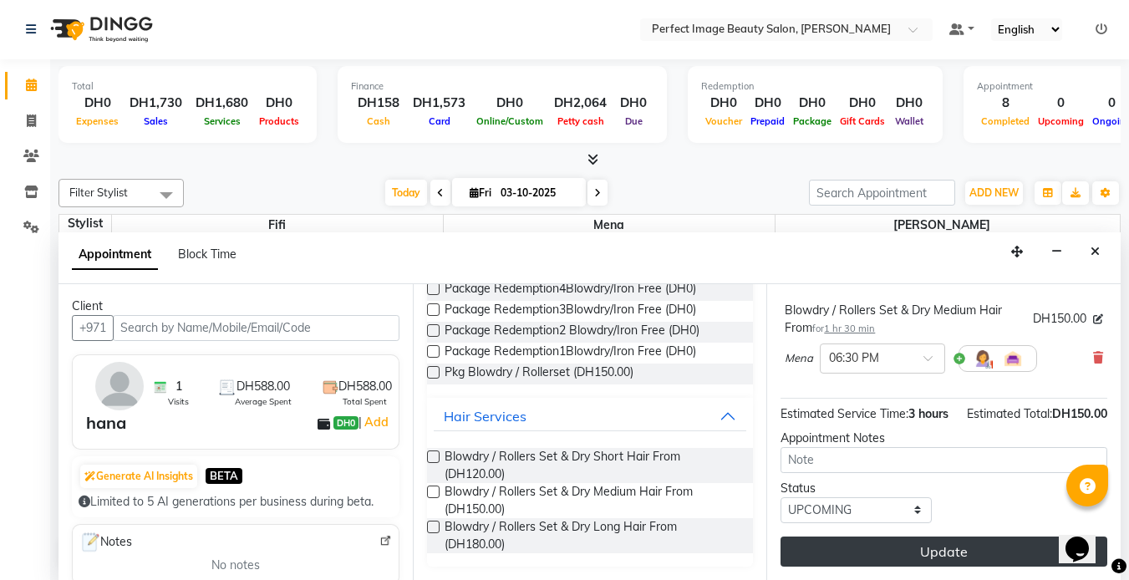
click at [934, 536] on button "Update" at bounding box center [943, 551] width 327 height 30
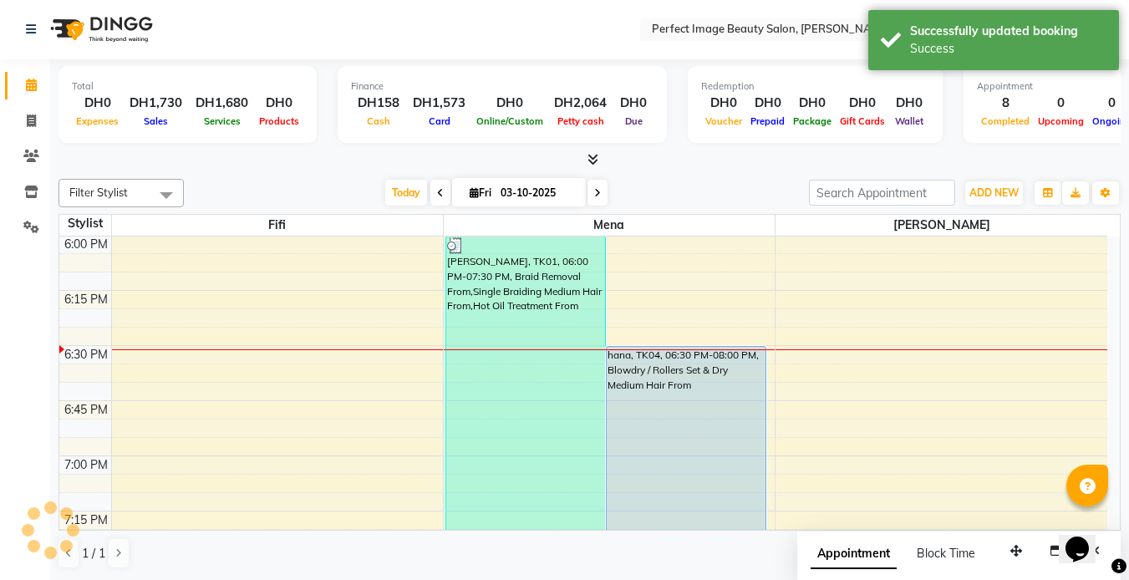
scroll to position [0, 0]
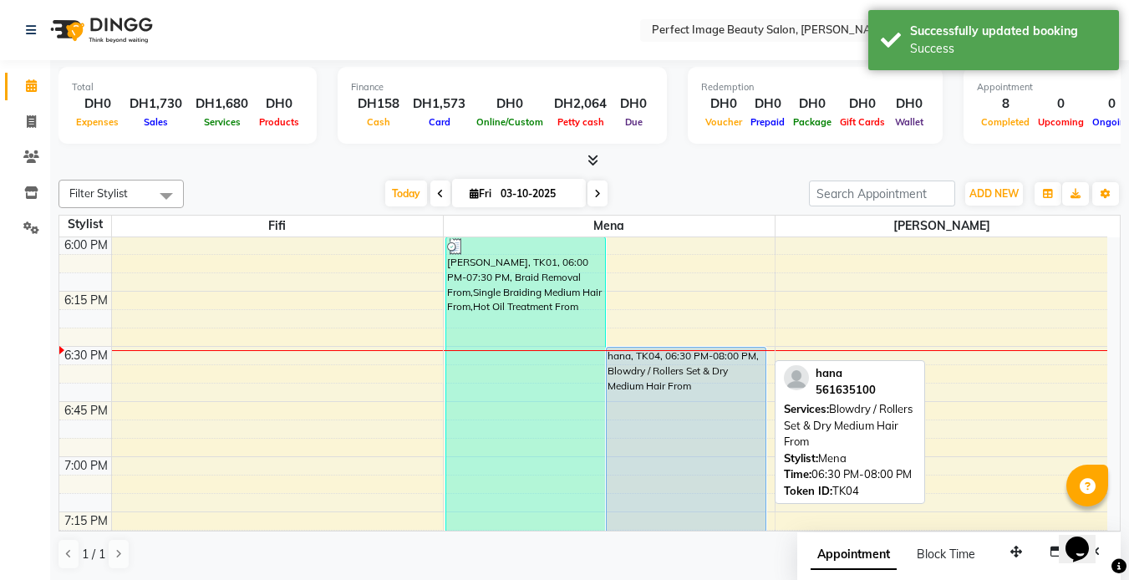
click at [740, 378] on div "hana, TK04, 06:30 PM-08:00 PM, Blowdry / Rollers Set & Dry Medium Hair From" at bounding box center [685, 512] width 159 height 328
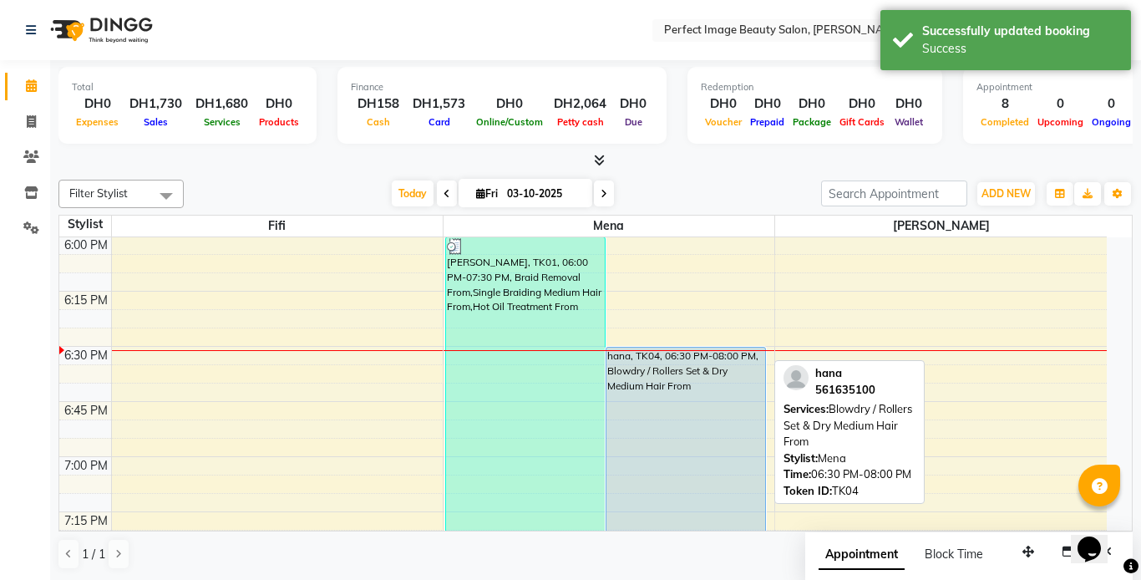
select select "5"
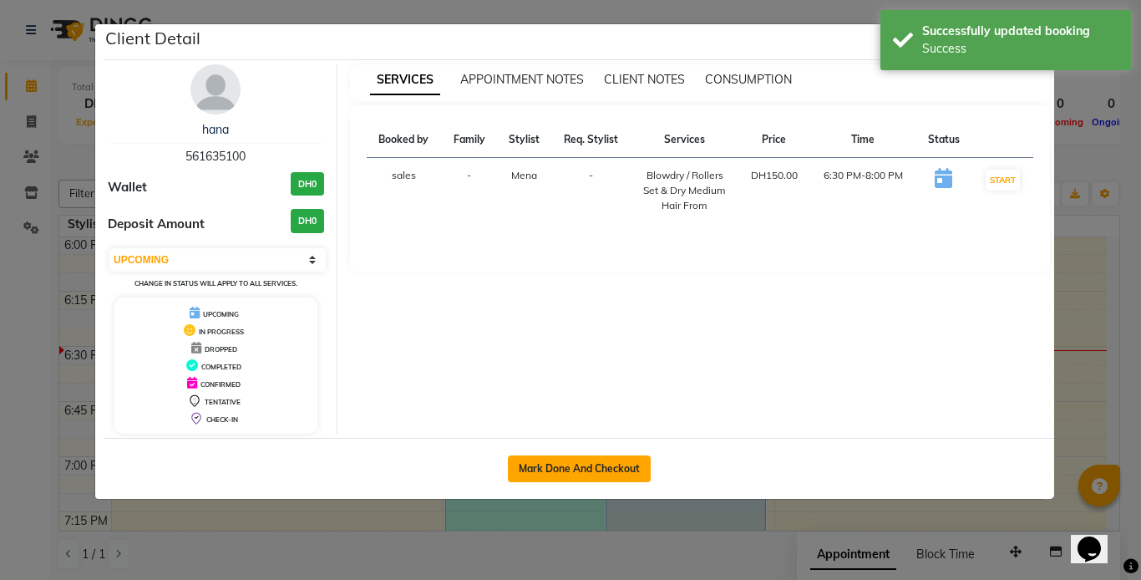
click at [592, 478] on button "Mark Done And Checkout" at bounding box center [579, 468] width 143 height 27
select select "service"
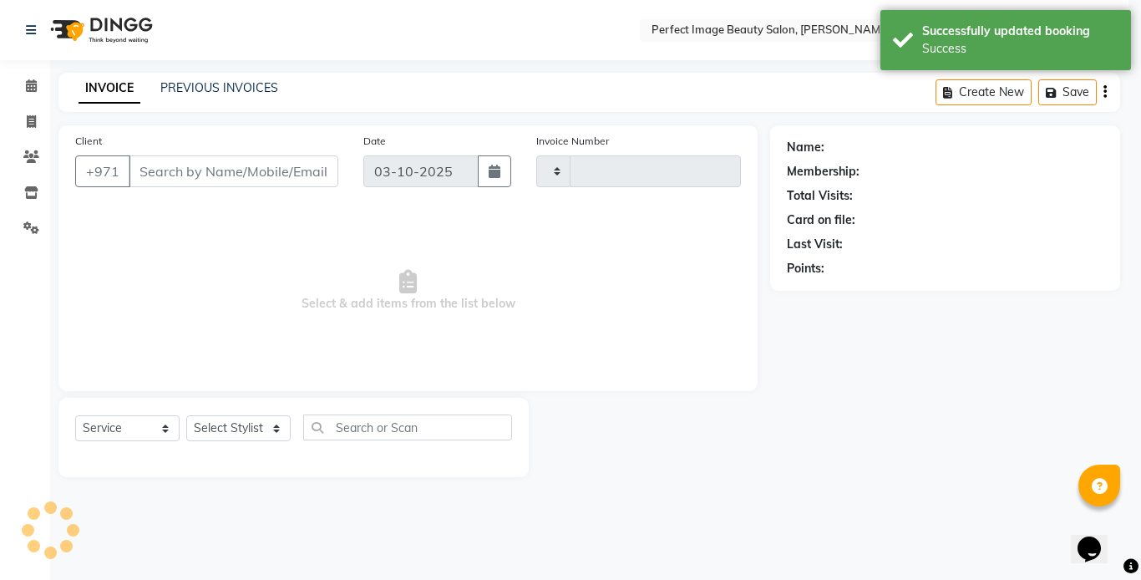
type input "0380"
select select "8564"
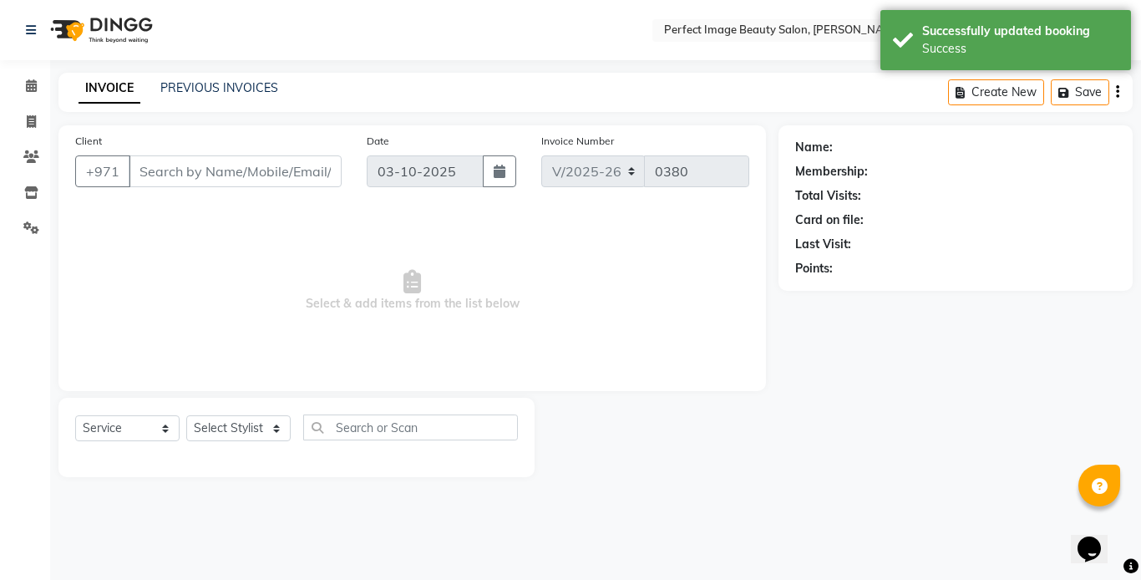
type input "56*****00"
select select "85054"
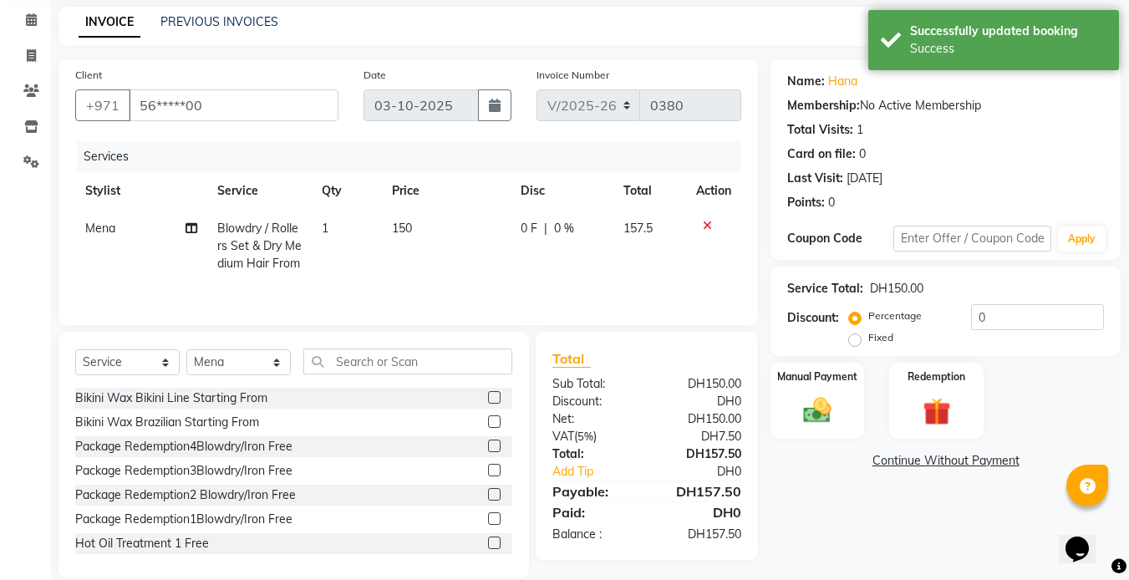
scroll to position [89, 0]
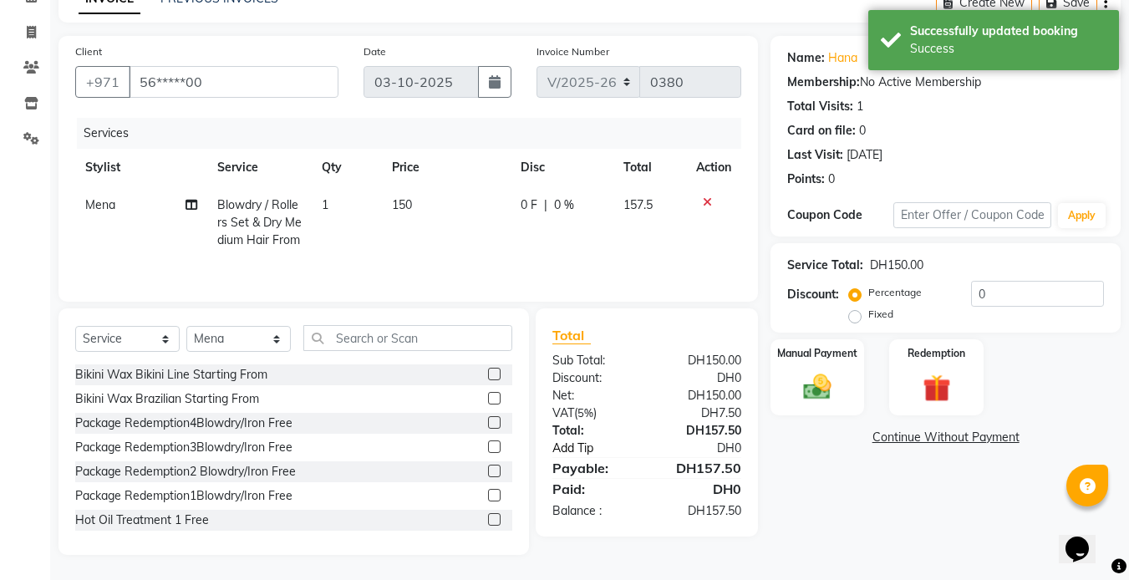
click at [572, 444] on link "Add Tip" at bounding box center [602, 448] width 124 height 18
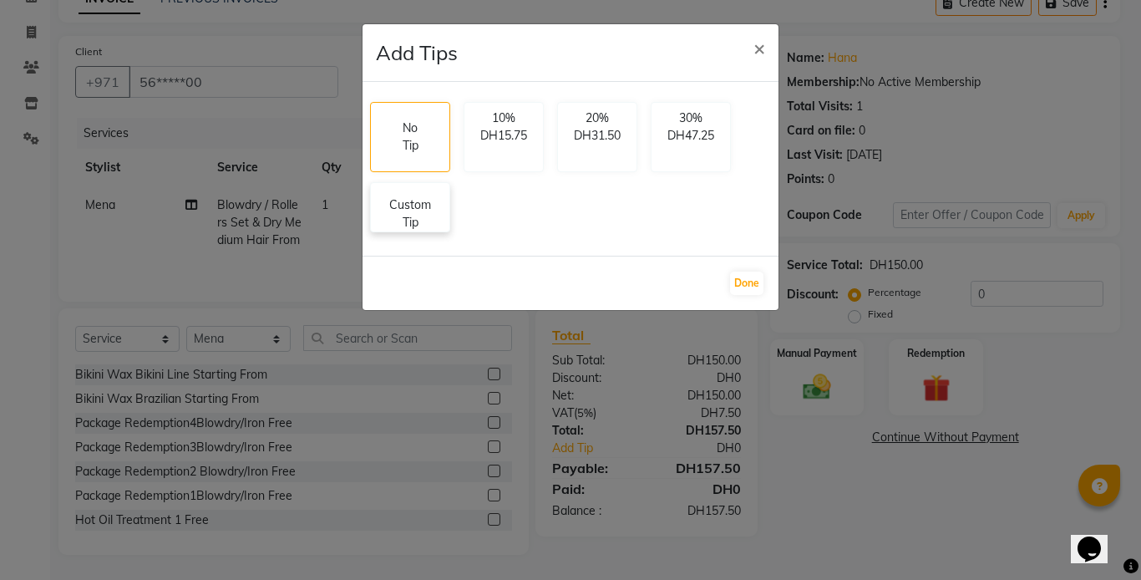
click at [400, 221] on p "Custom Tip" at bounding box center [410, 213] width 58 height 35
select select "85054"
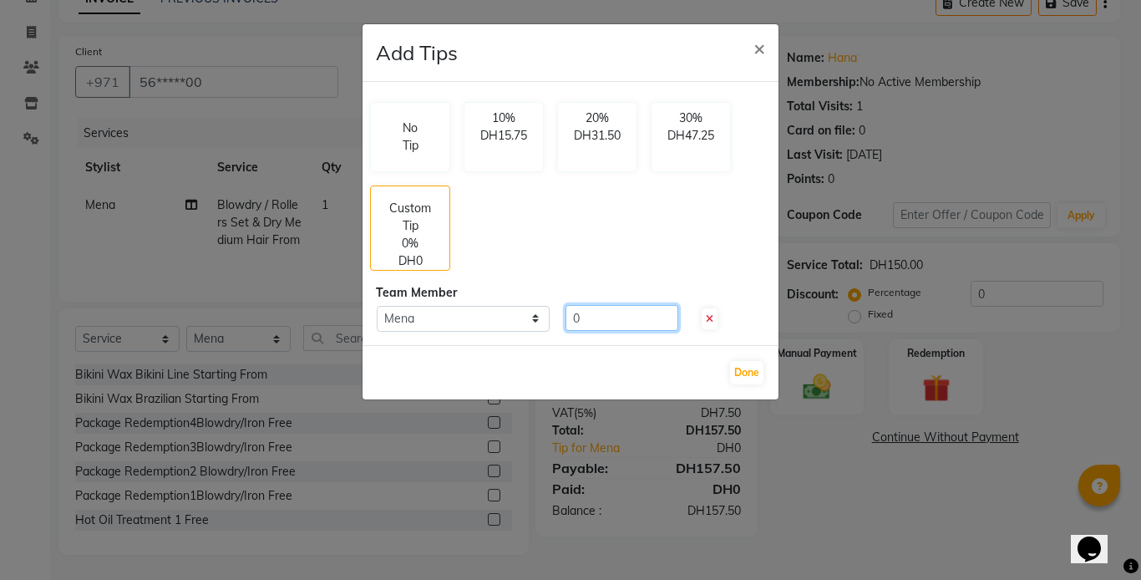
click at [569, 318] on input "0" at bounding box center [622, 318] width 113 height 26
type input "10"
click at [754, 371] on button "Done" at bounding box center [746, 372] width 33 height 23
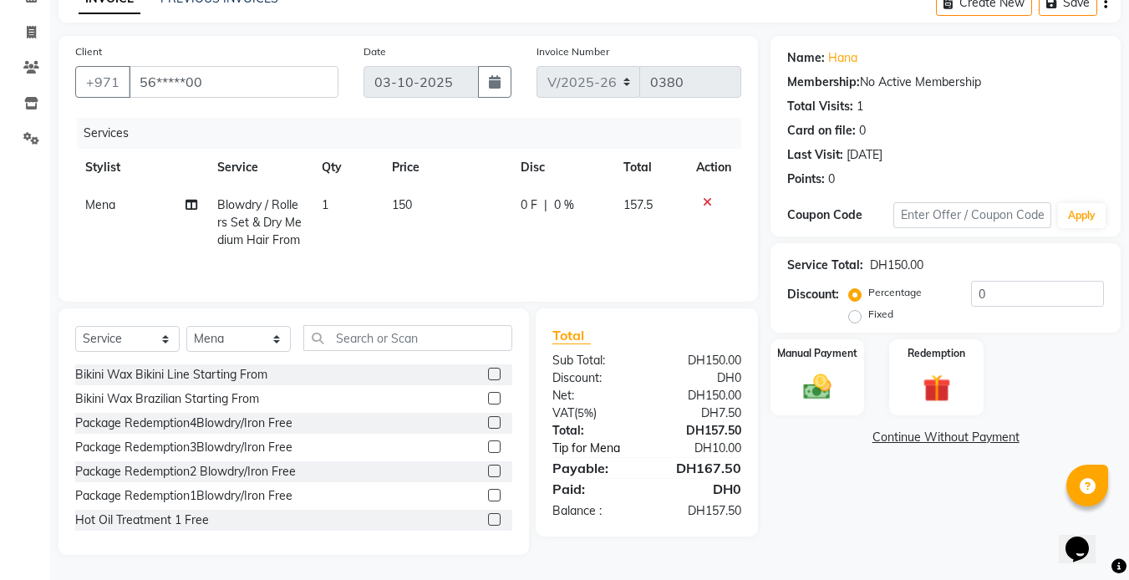
click at [561, 444] on link "Tip for Mena" at bounding box center [602, 448] width 124 height 18
select select "85054"
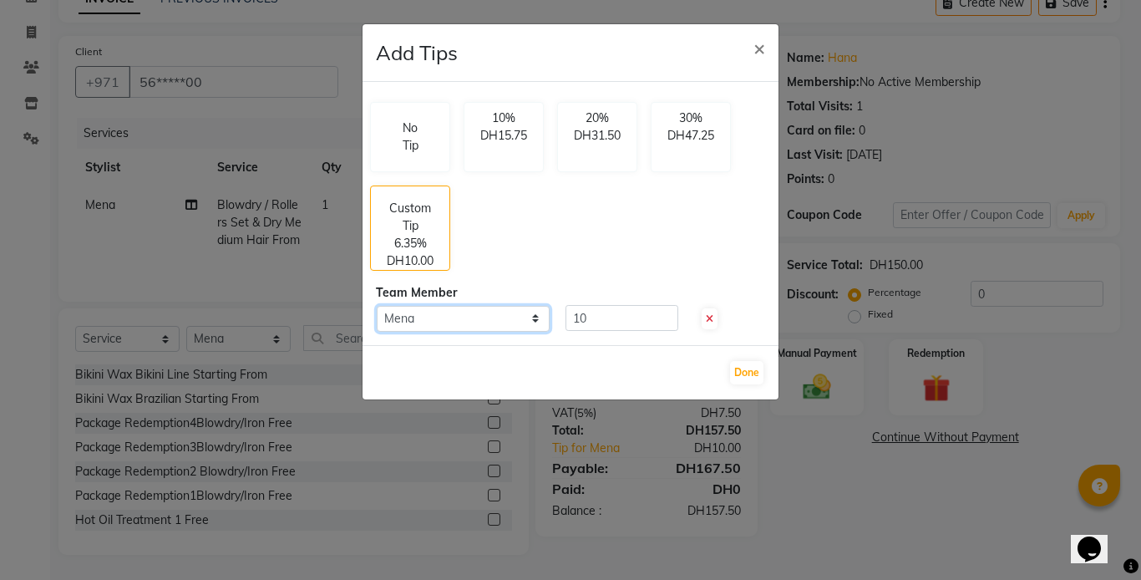
click at [467, 319] on select "Select Mena" at bounding box center [463, 319] width 173 height 26
click at [577, 315] on input "10" at bounding box center [622, 318] width 113 height 26
type input "20"
click at [745, 368] on button "Done" at bounding box center [746, 372] width 33 height 23
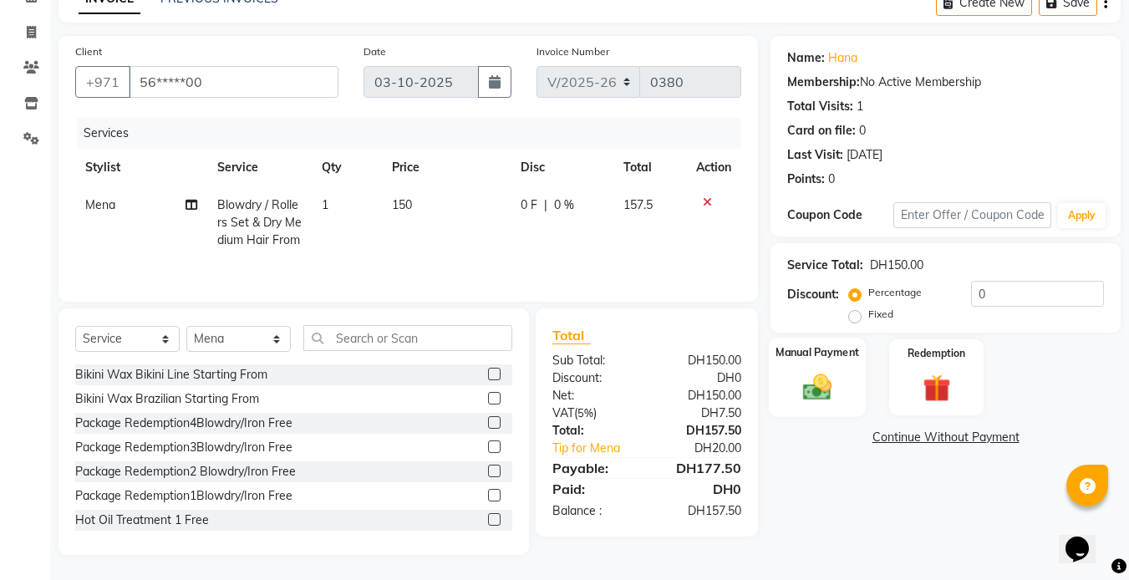
click at [807, 364] on div "Manual Payment" at bounding box center [818, 376] width 98 height 79
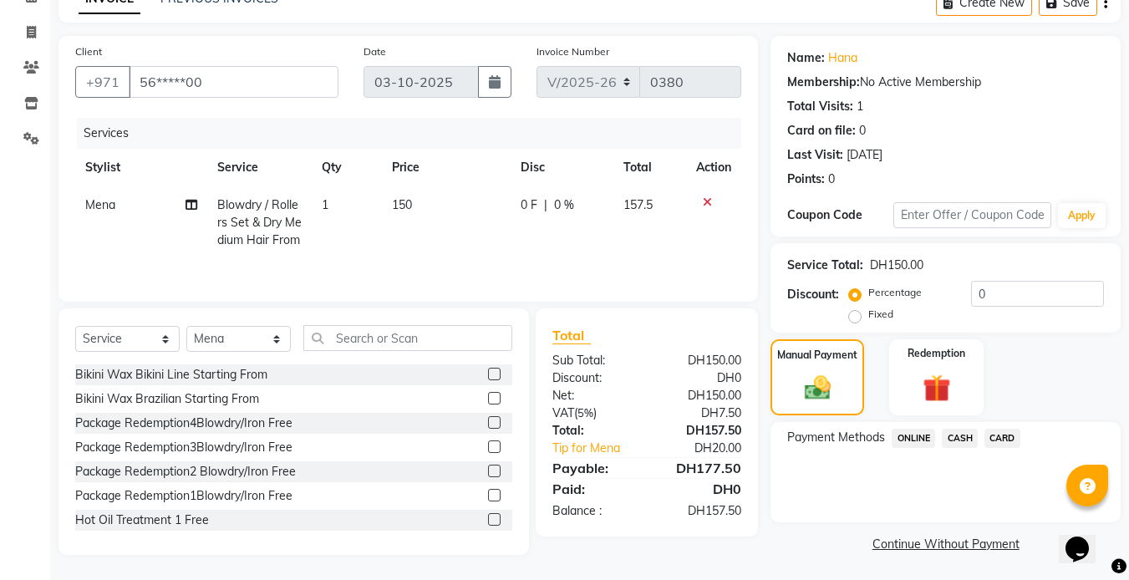
click at [998, 432] on span "CARD" at bounding box center [1002, 438] width 36 height 19
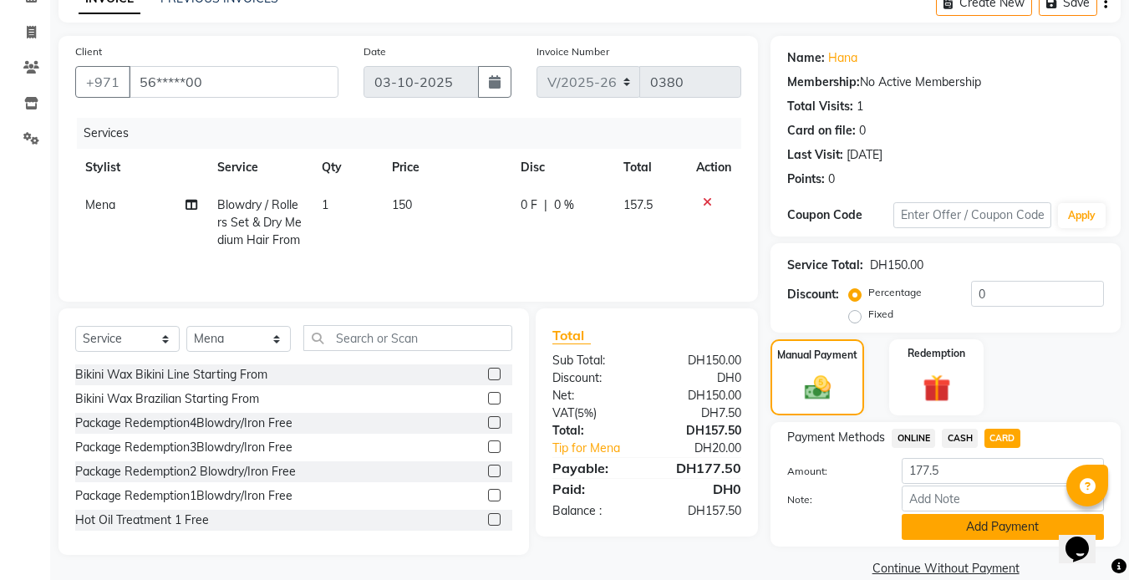
click at [978, 531] on button "Add Payment" at bounding box center [1002, 527] width 202 height 26
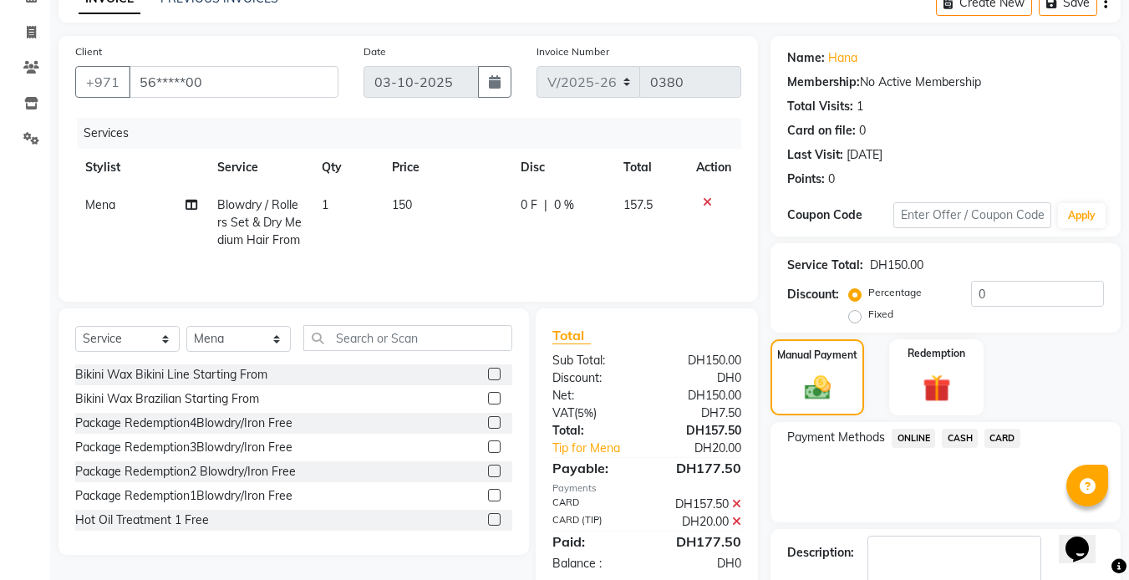
scroll to position [185, 0]
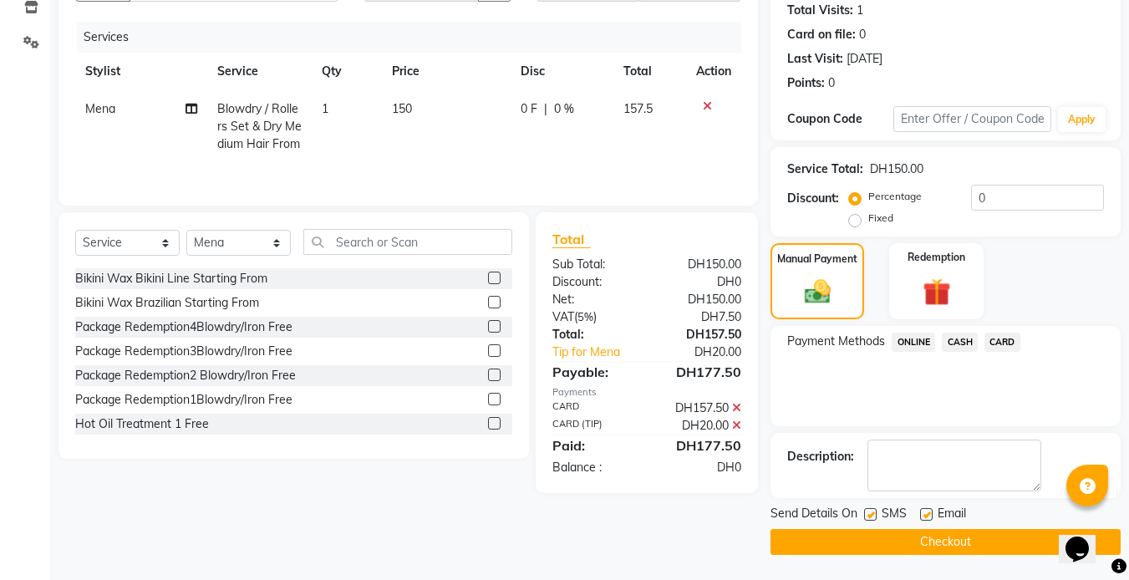
click at [950, 535] on button "Checkout" at bounding box center [945, 542] width 350 height 26
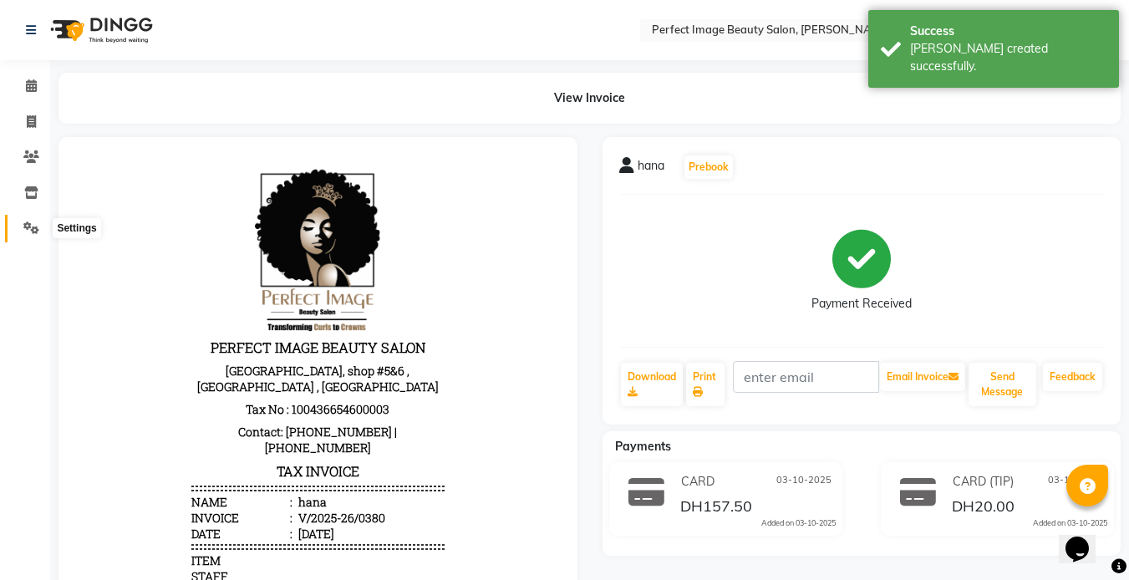
click at [36, 233] on icon at bounding box center [31, 227] width 16 height 13
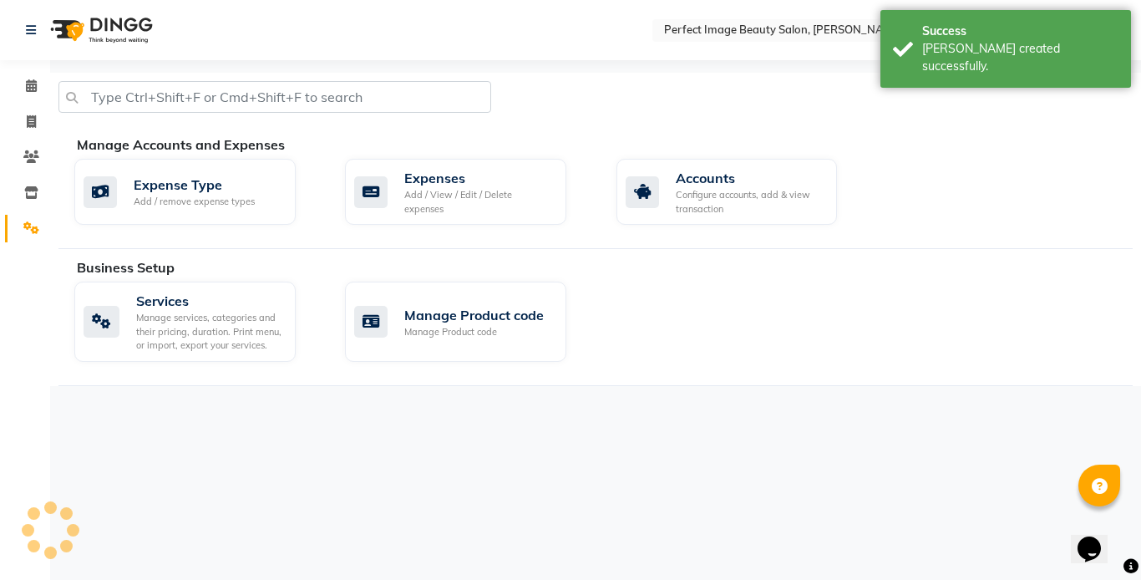
click at [36, 233] on icon at bounding box center [31, 227] width 16 height 13
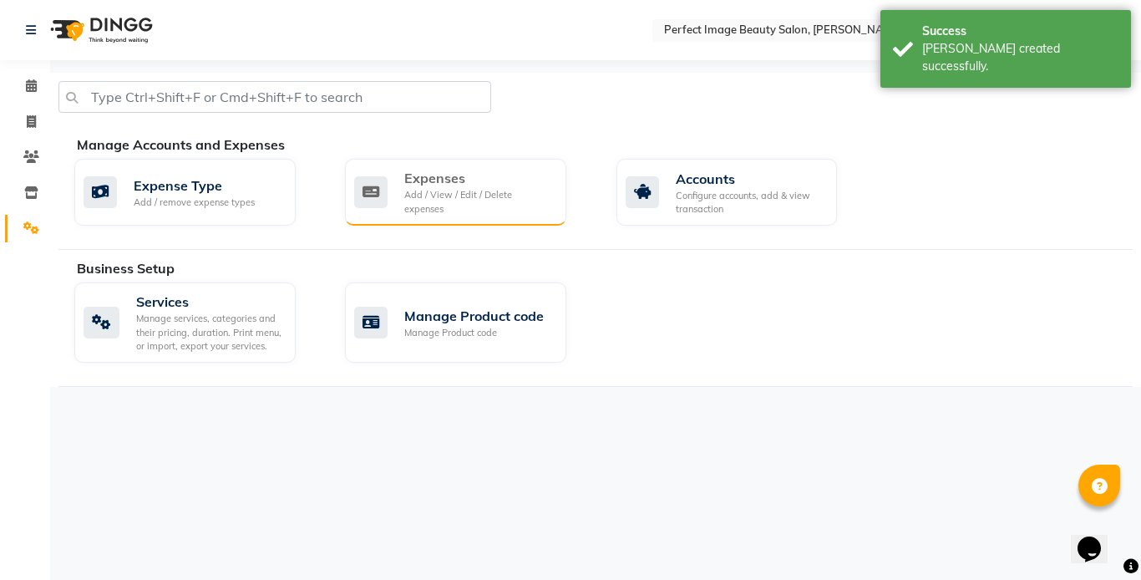
click at [440, 188] on div "Expenses" at bounding box center [478, 178] width 149 height 20
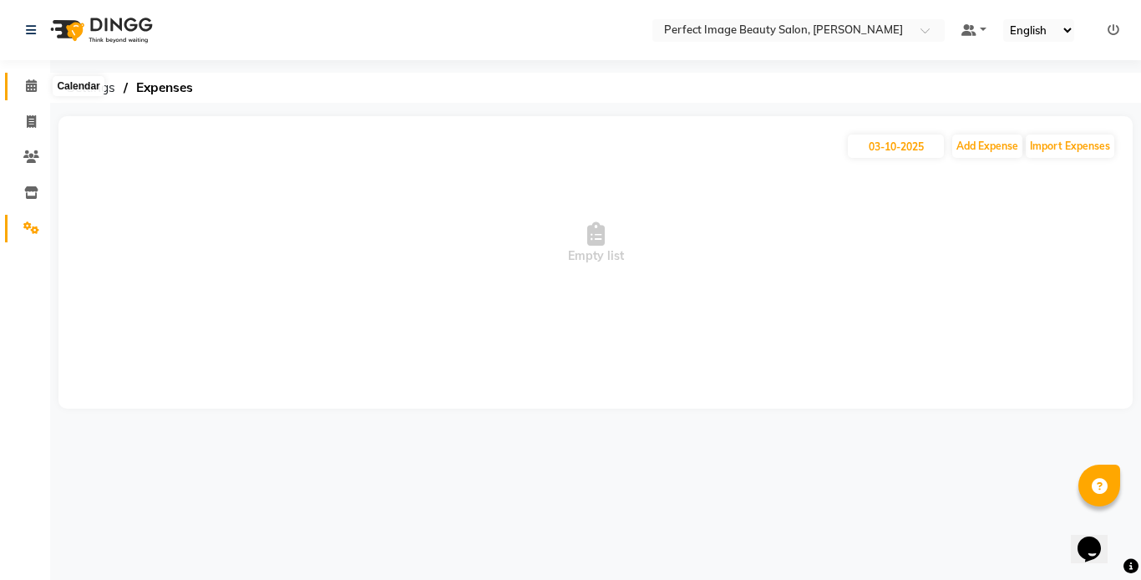
click at [35, 85] on icon at bounding box center [31, 85] width 11 height 13
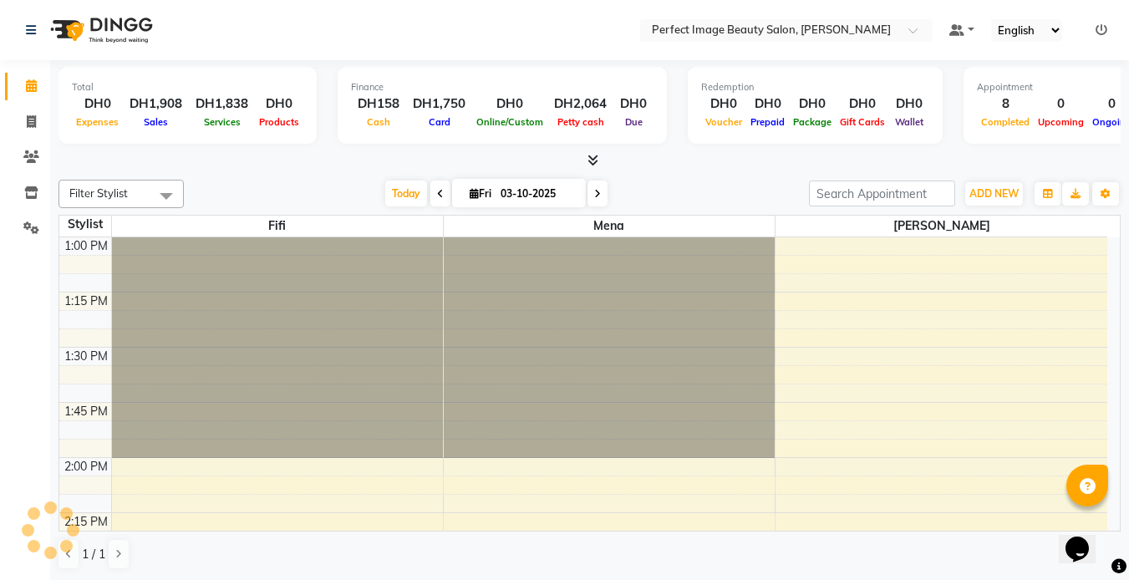
scroll to position [1103, 0]
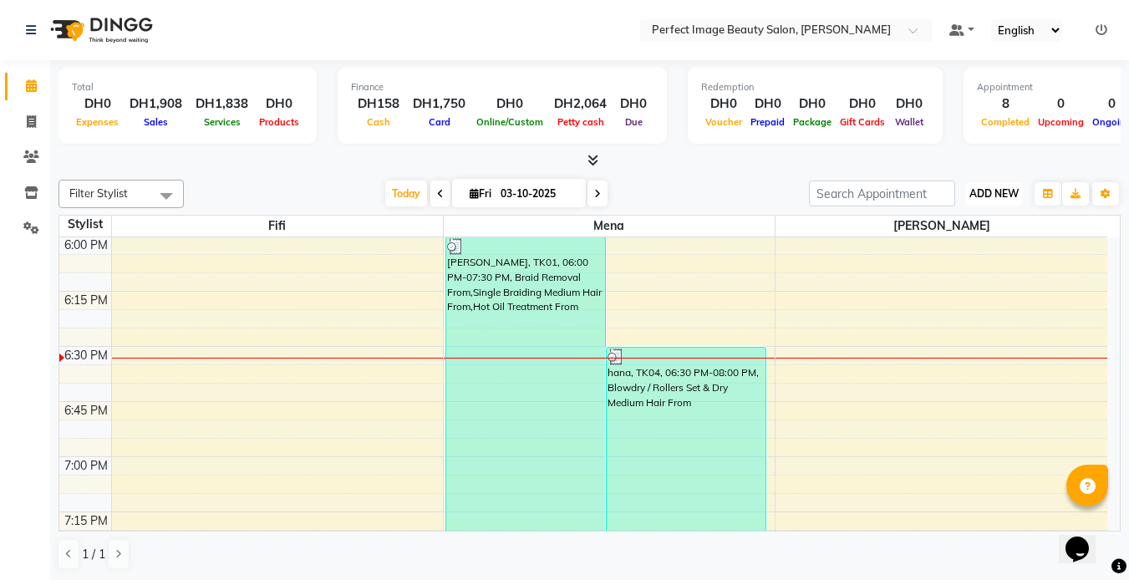
click at [996, 197] on span "ADD NEW" at bounding box center [993, 193] width 49 height 13
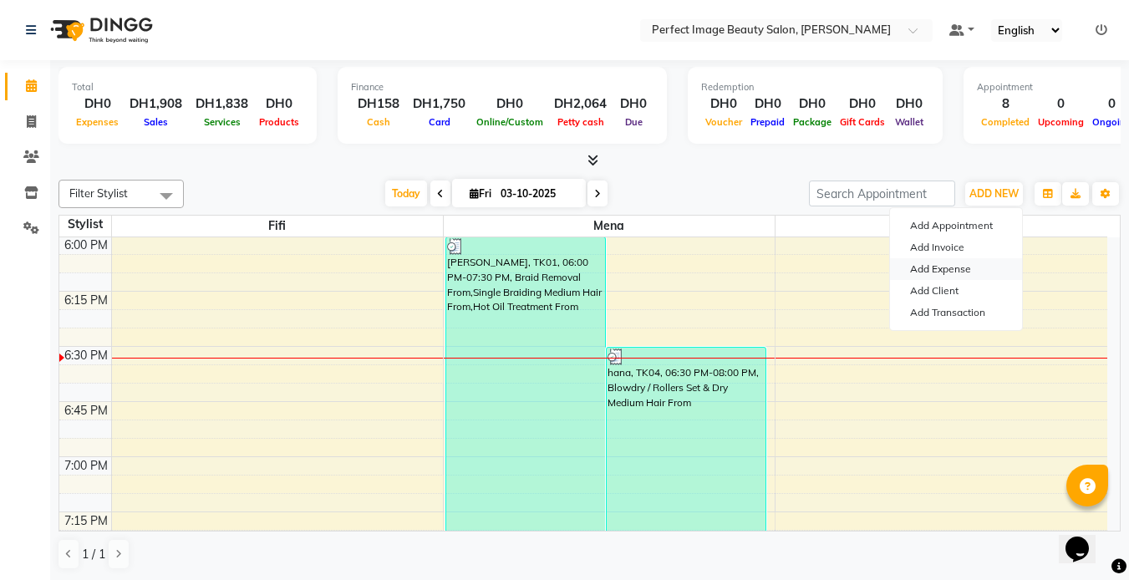
click at [954, 270] on link "Add Expense" at bounding box center [956, 269] width 132 height 22
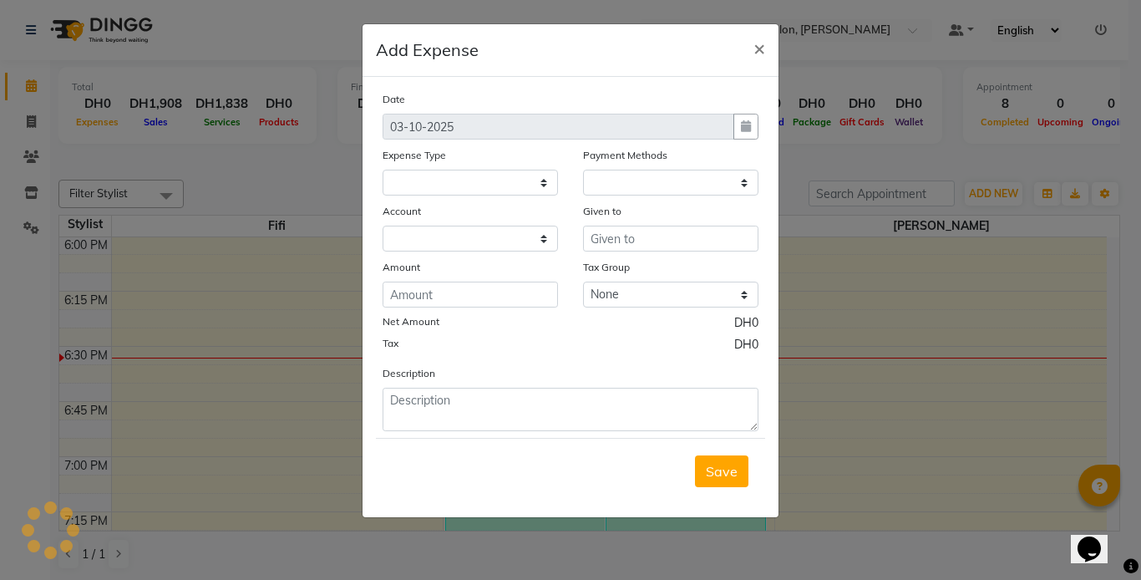
select select
select select "1"
select select "7776"
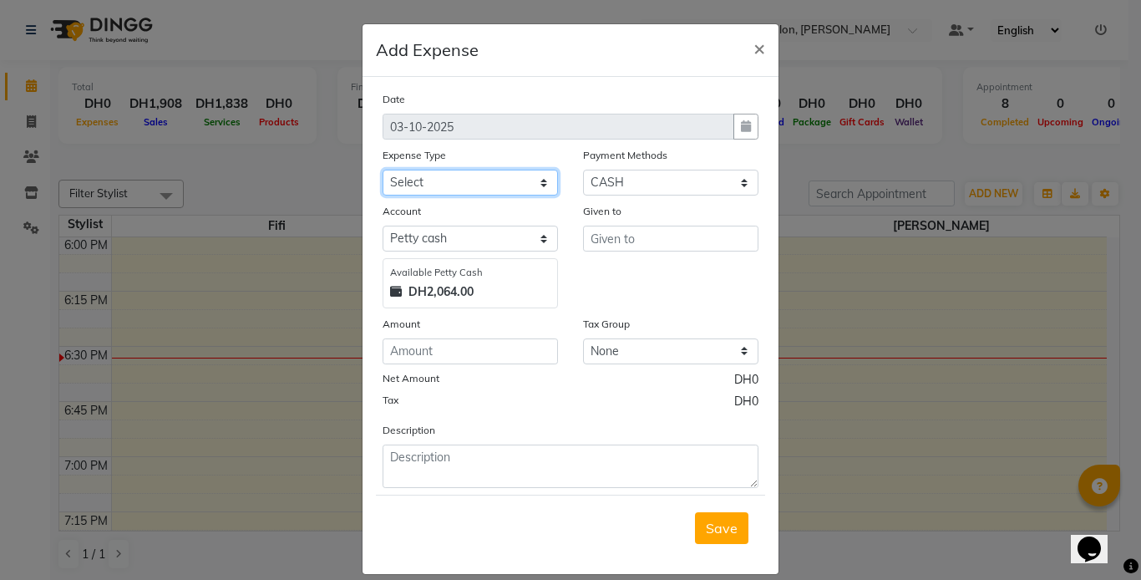
click at [422, 177] on select "Select Advance Salary Bank charges Car maintenance Cash transfer to bank Cash t…" at bounding box center [470, 183] width 175 height 26
select select "23252"
click at [383, 170] on select "Select Advance Salary Bank charges Car maintenance Cash transfer to bank Cash t…" at bounding box center [470, 183] width 175 height 26
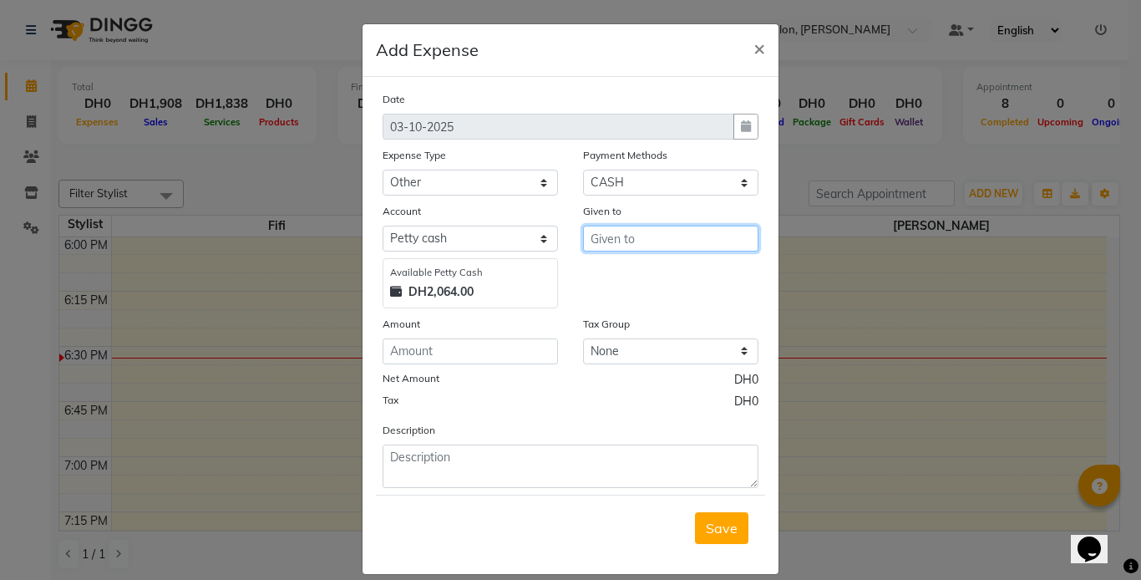
click at [616, 236] on input "text" at bounding box center [670, 239] width 175 height 26
click at [611, 276] on span "Bet" at bounding box center [615, 274] width 22 height 17
type input "[PERSON_NAME]"
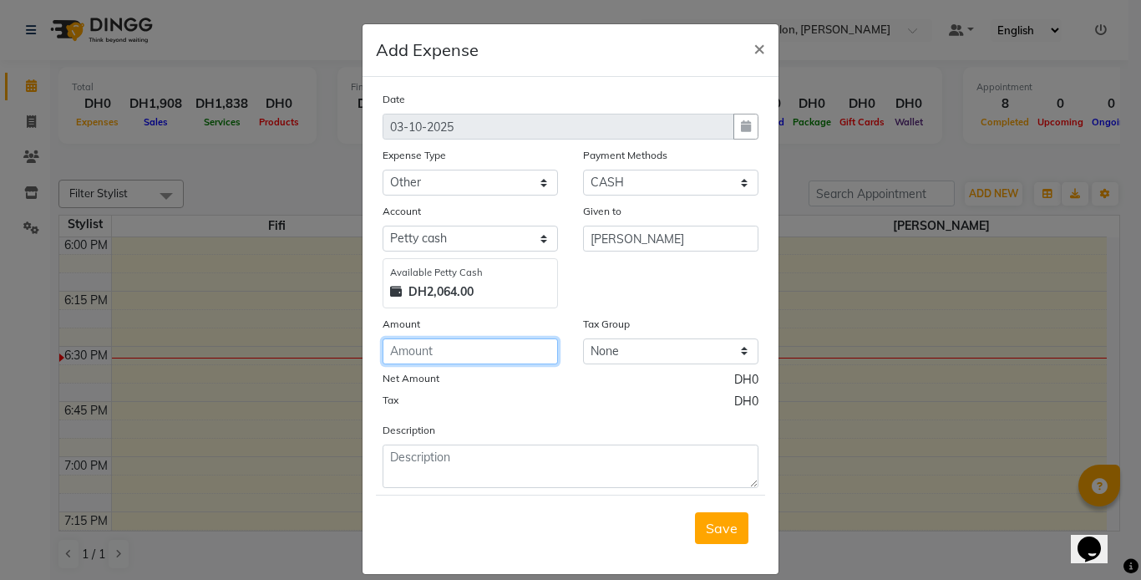
click at [439, 349] on input "number" at bounding box center [470, 351] width 175 height 26
type input "50"
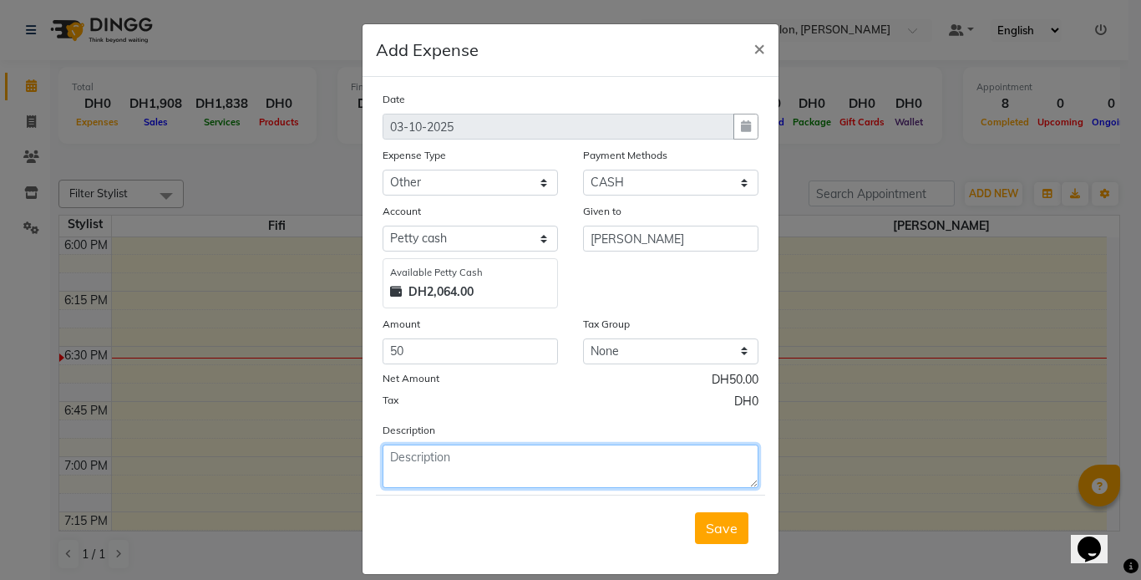
click at [383, 454] on textarea at bounding box center [571, 465] width 376 height 43
type textarea "tip ange"
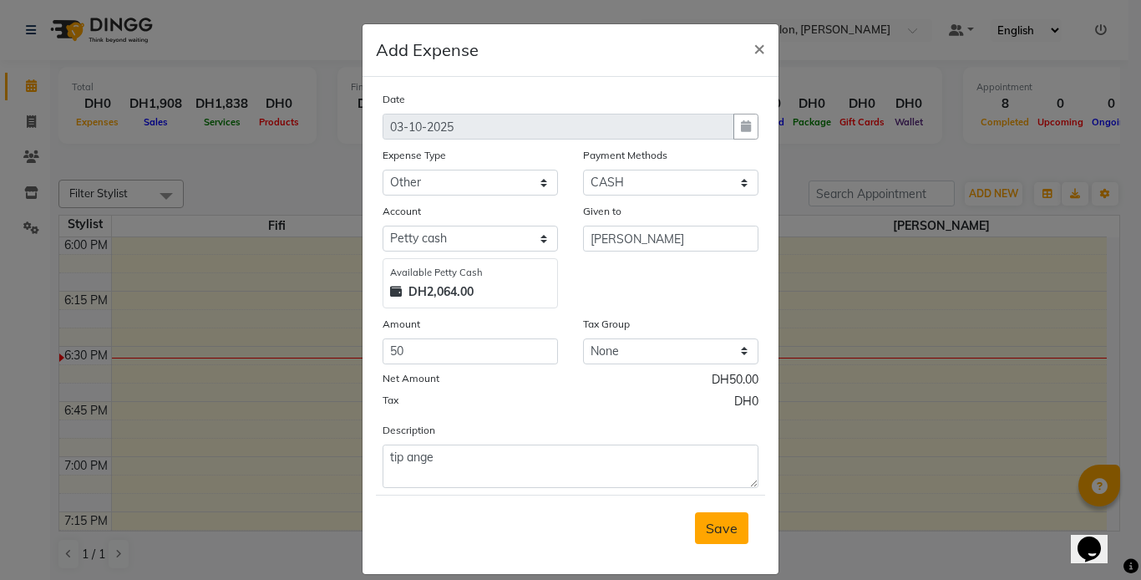
click at [714, 526] on span "Save" at bounding box center [722, 528] width 32 height 17
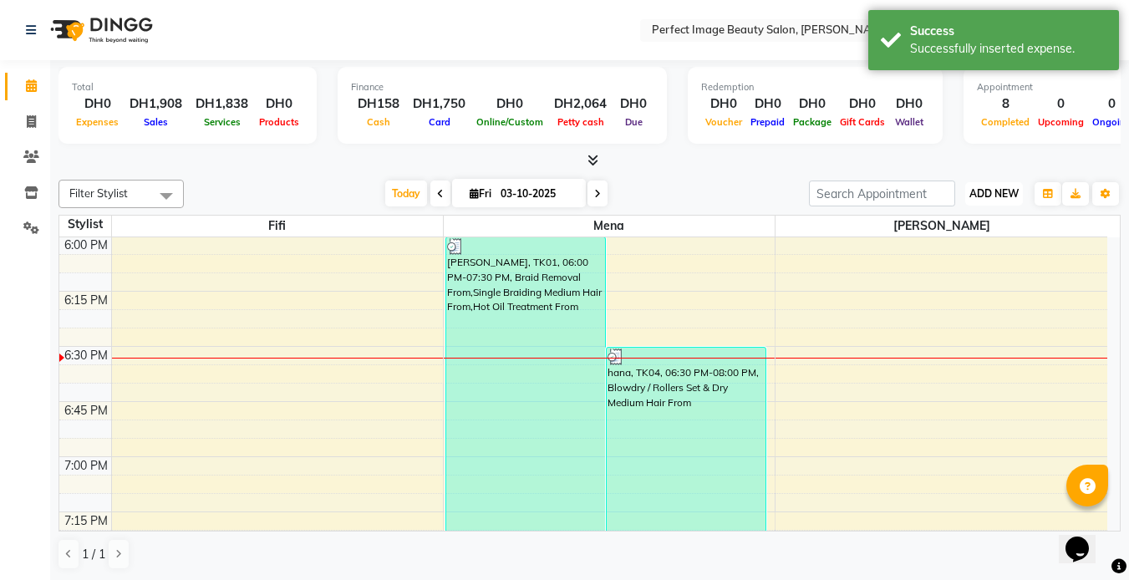
click at [982, 191] on span "ADD NEW" at bounding box center [993, 193] width 49 height 13
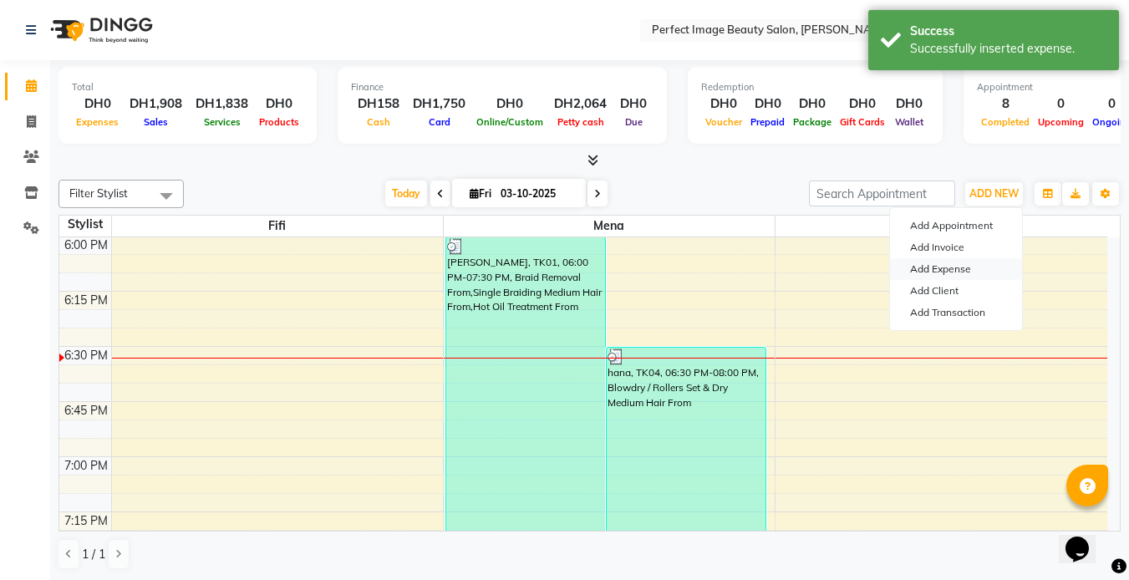
click at [937, 271] on link "Add Expense" at bounding box center [956, 269] width 132 height 22
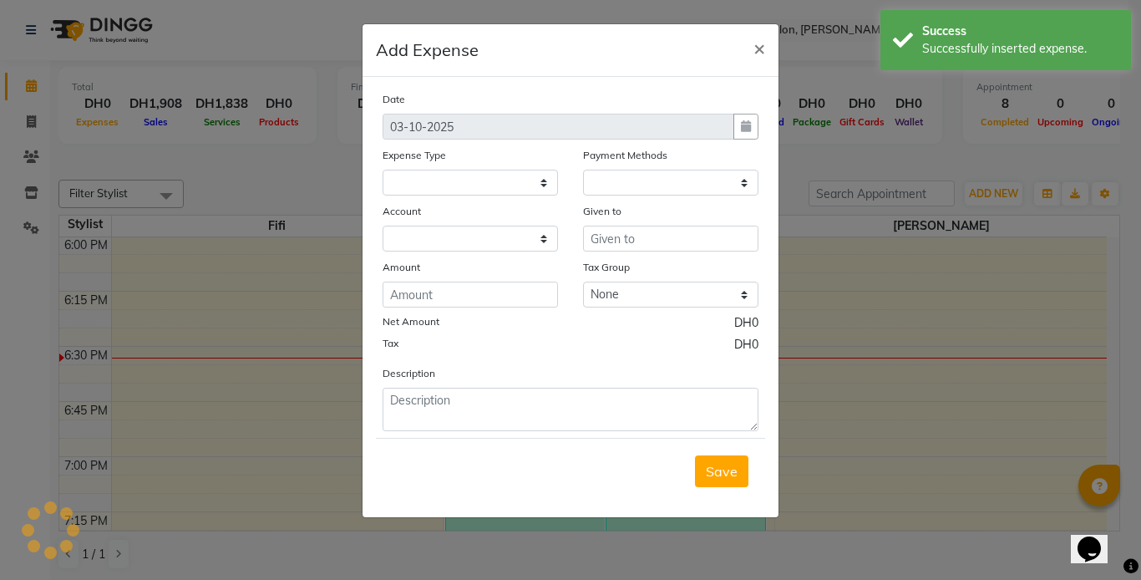
select select "7777"
select select "1"
select select "7776"
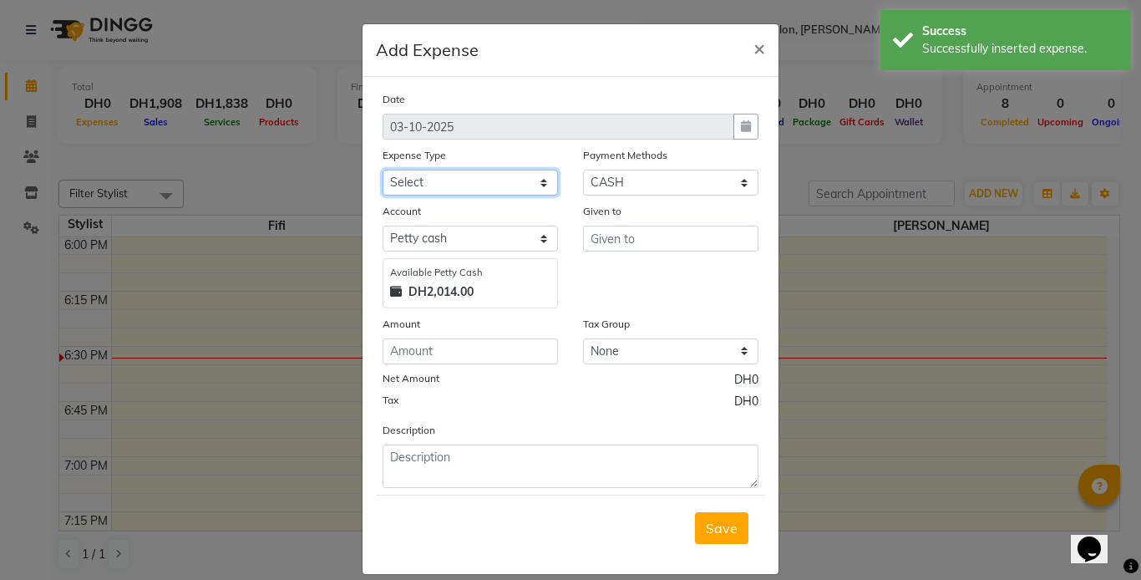
click at [520, 176] on select "Select Advance Salary Bank charges Car maintenance Cash transfer to bank Cash t…" at bounding box center [470, 183] width 175 height 26
select select "23252"
click at [383, 170] on select "Select Advance Salary Bank charges Car maintenance Cash transfer to bank Cash t…" at bounding box center [470, 183] width 175 height 26
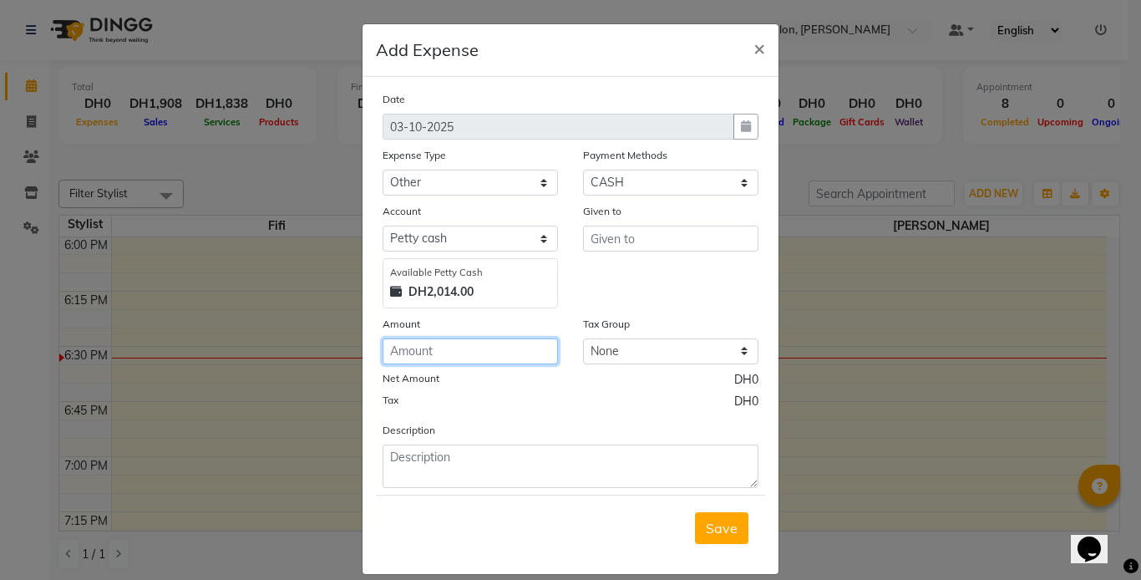
click at [469, 356] on input "number" at bounding box center [470, 351] width 175 height 26
type input "20"
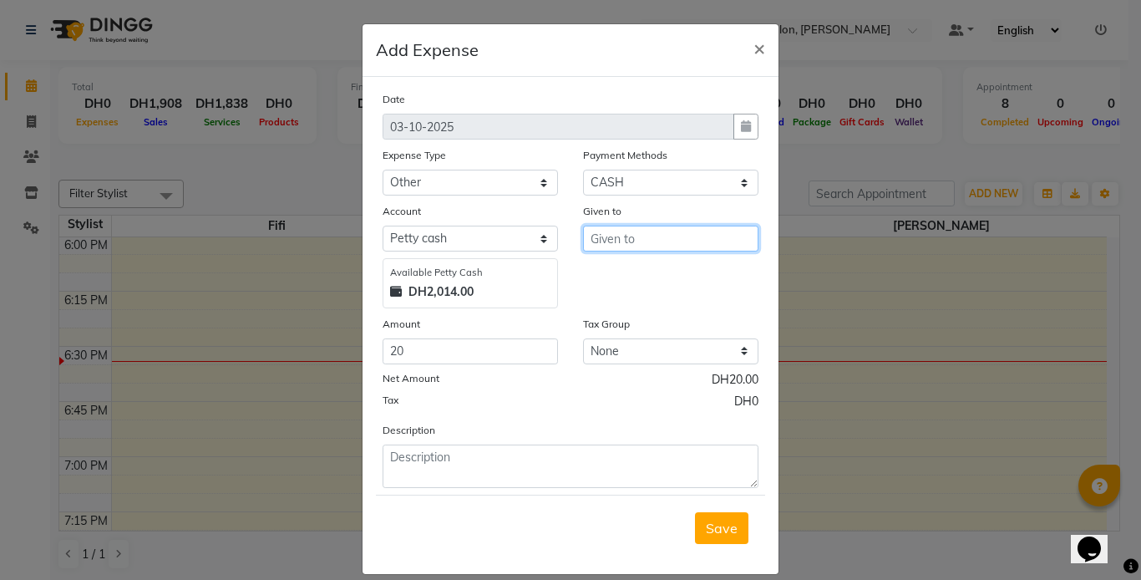
click at [632, 238] on input "text" at bounding box center [670, 239] width 175 height 26
click at [628, 276] on span "Mena" at bounding box center [622, 274] width 36 height 17
type input "Mena"
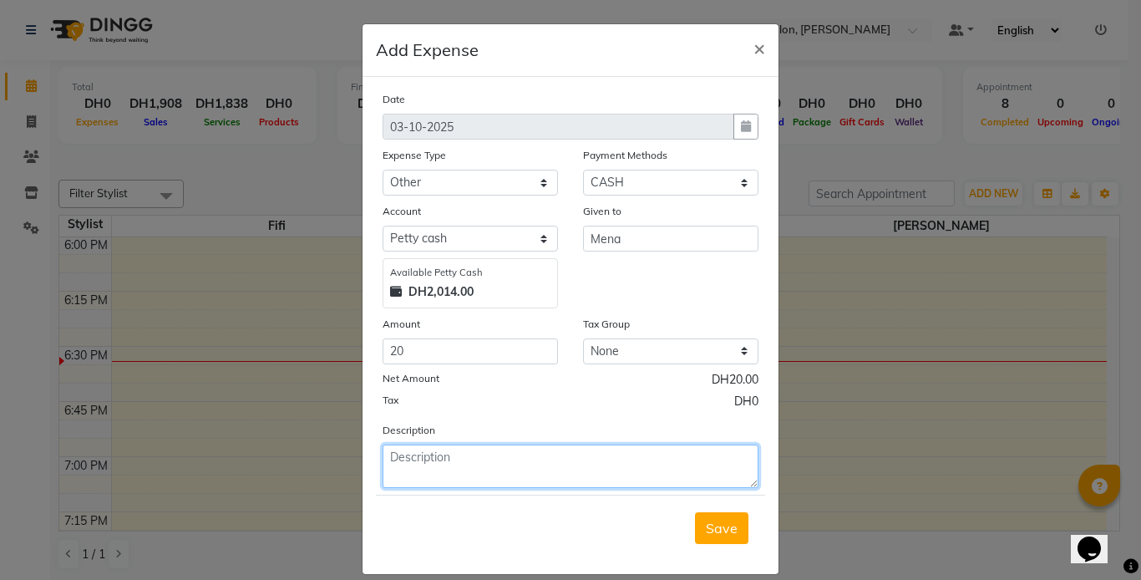
click at [427, 465] on textarea at bounding box center [571, 465] width 376 height 43
type textarea "hanna"
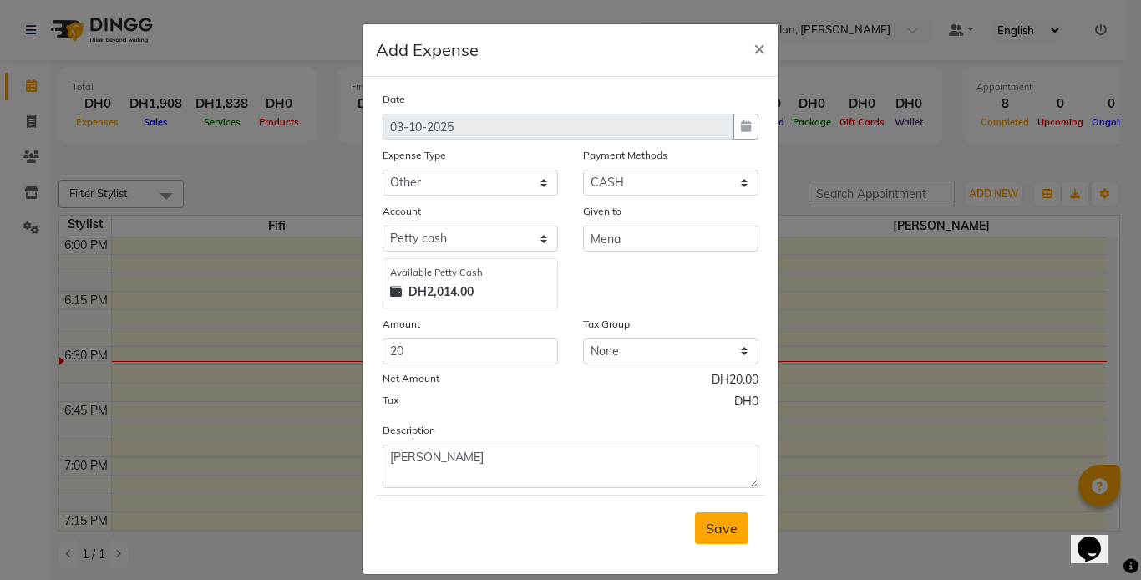
click at [716, 528] on span "Save" at bounding box center [722, 528] width 32 height 17
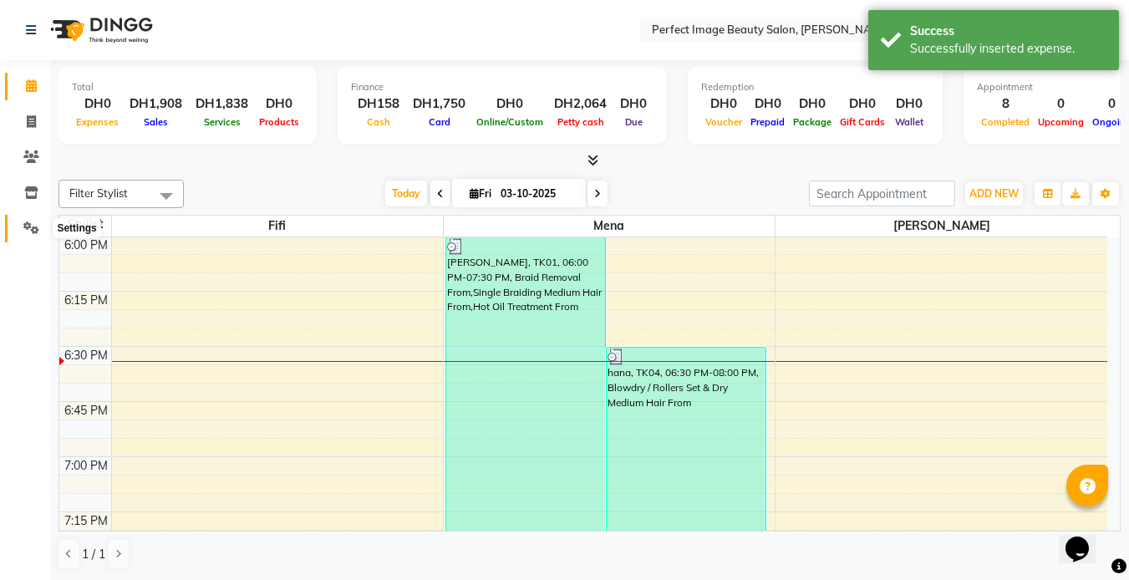
click at [23, 219] on span at bounding box center [31, 228] width 29 height 19
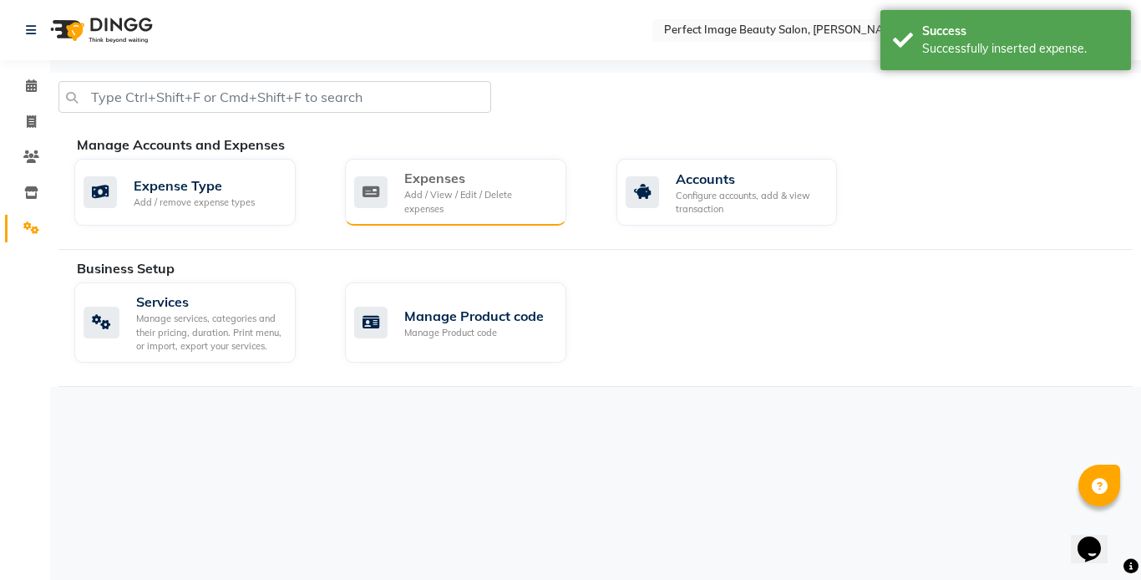
click at [439, 188] on div "Expenses" at bounding box center [478, 178] width 149 height 20
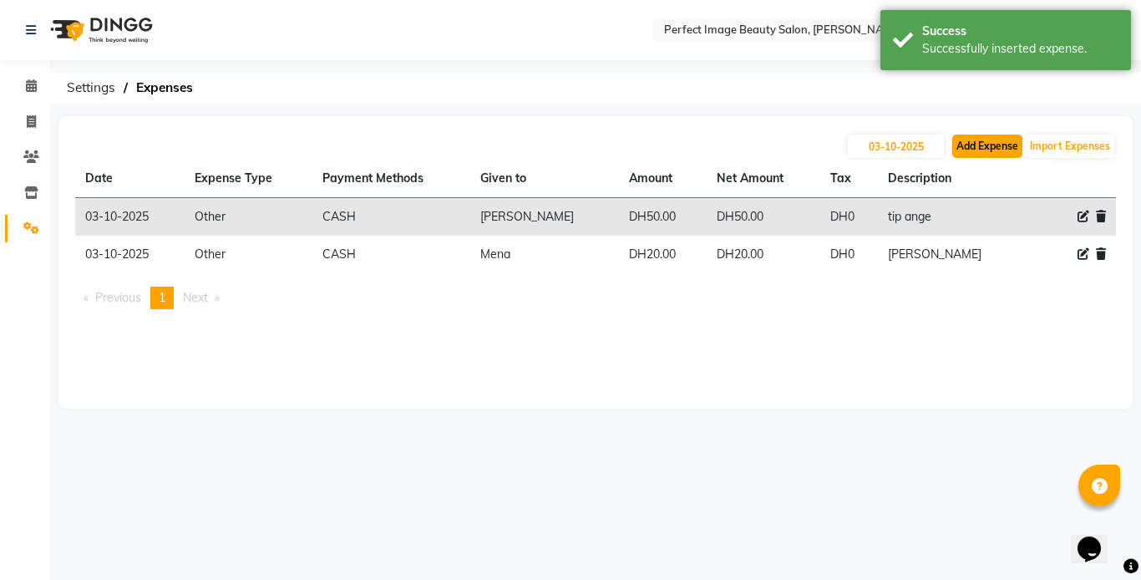
click at [987, 145] on button "Add Expense" at bounding box center [987, 145] width 70 height 23
select select "1"
select select "7776"
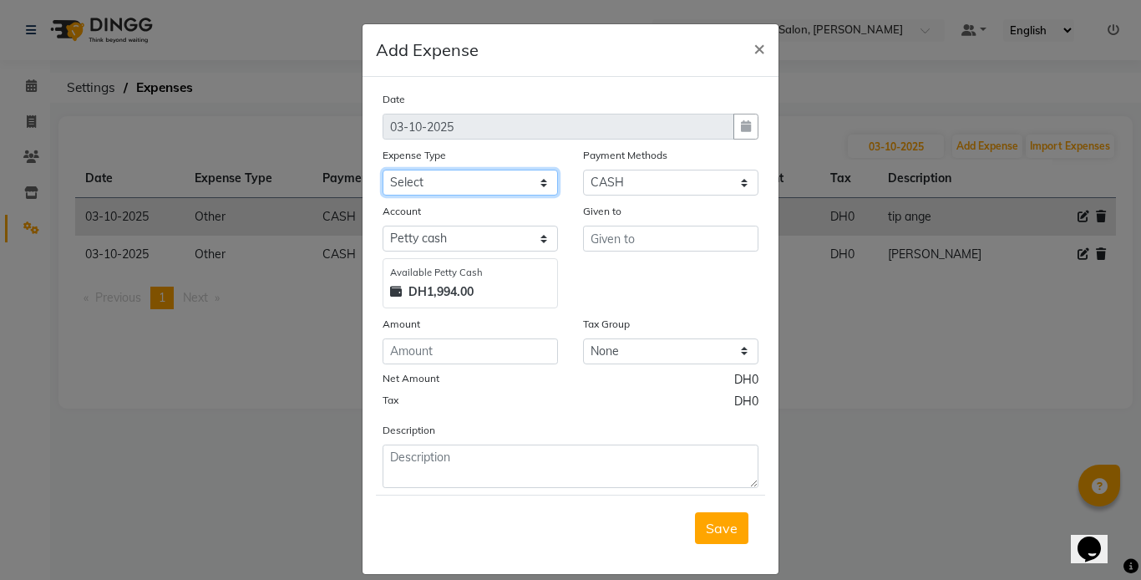
click at [456, 181] on select "Select Advance Salary Bank charges Car maintenance Cash transfer to bank Cash t…" at bounding box center [470, 183] width 175 height 26
select select "23246"
click at [383, 170] on select "Select Advance Salary Bank charges Car maintenance Cash transfer to bank Cash t…" at bounding box center [470, 183] width 175 height 26
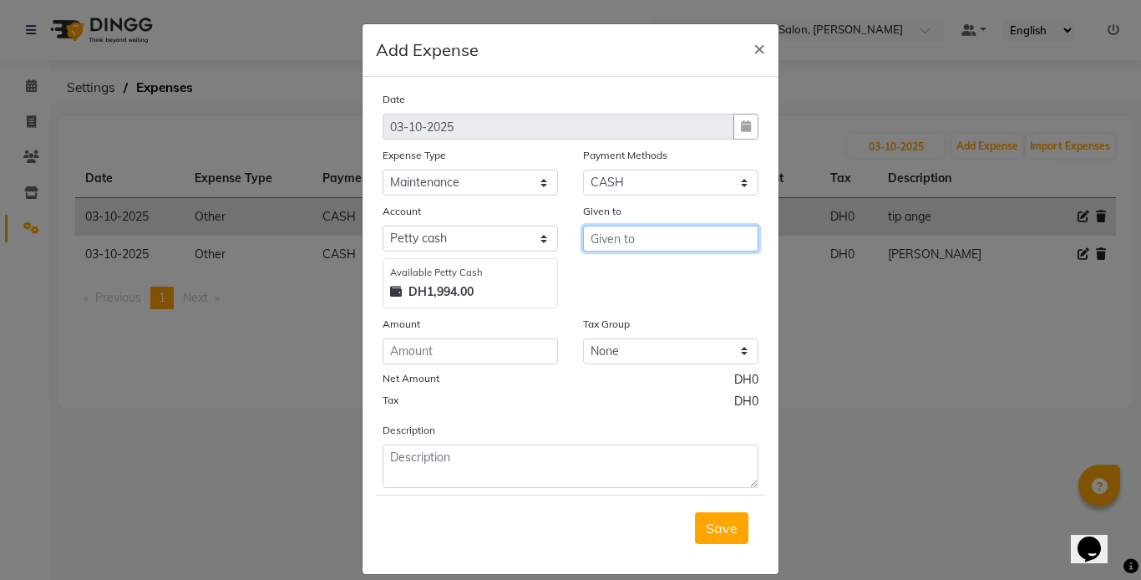
click at [632, 231] on input "text" at bounding box center [670, 239] width 175 height 26
type input "al wadi"
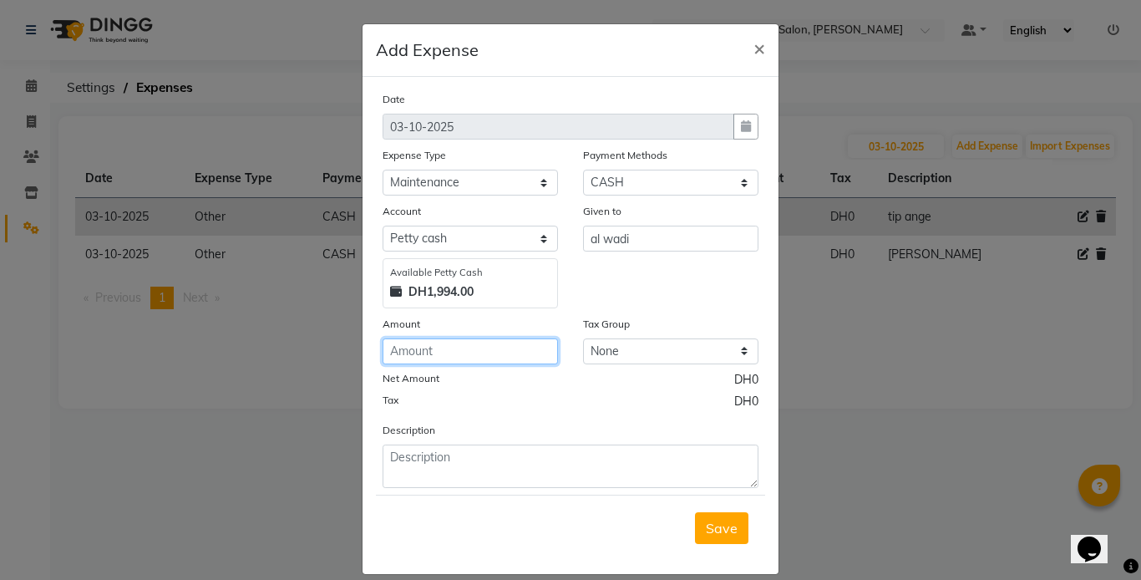
click at [472, 345] on input "number" at bounding box center [470, 351] width 175 height 26
type input "525"
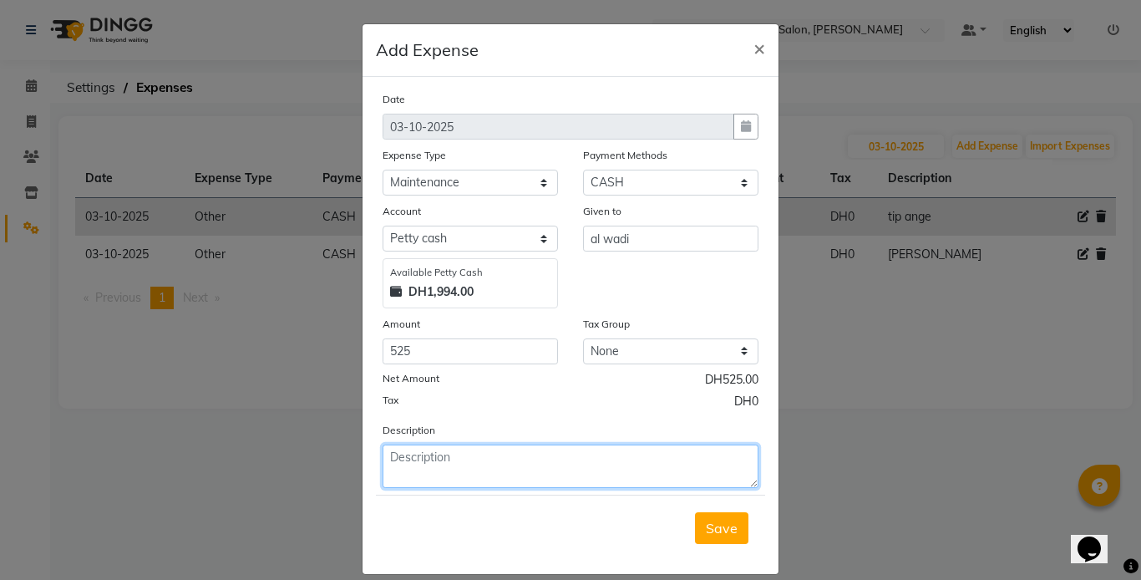
click at [455, 459] on textarea at bounding box center [571, 465] width 376 height 43
type textarea "heater replacement"
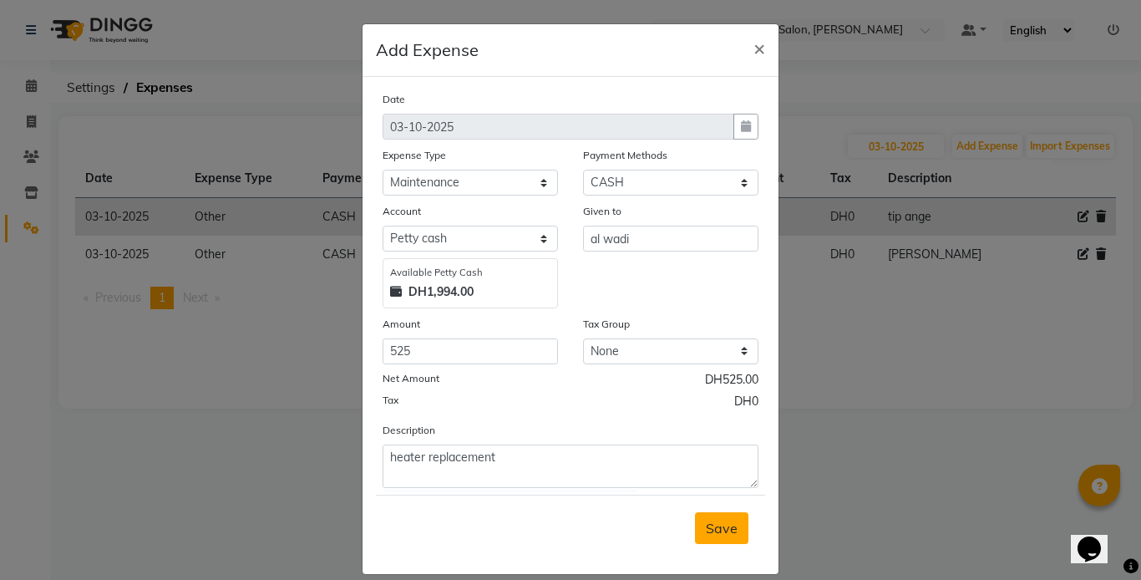
click at [720, 538] on button "Save" at bounding box center [721, 528] width 53 height 32
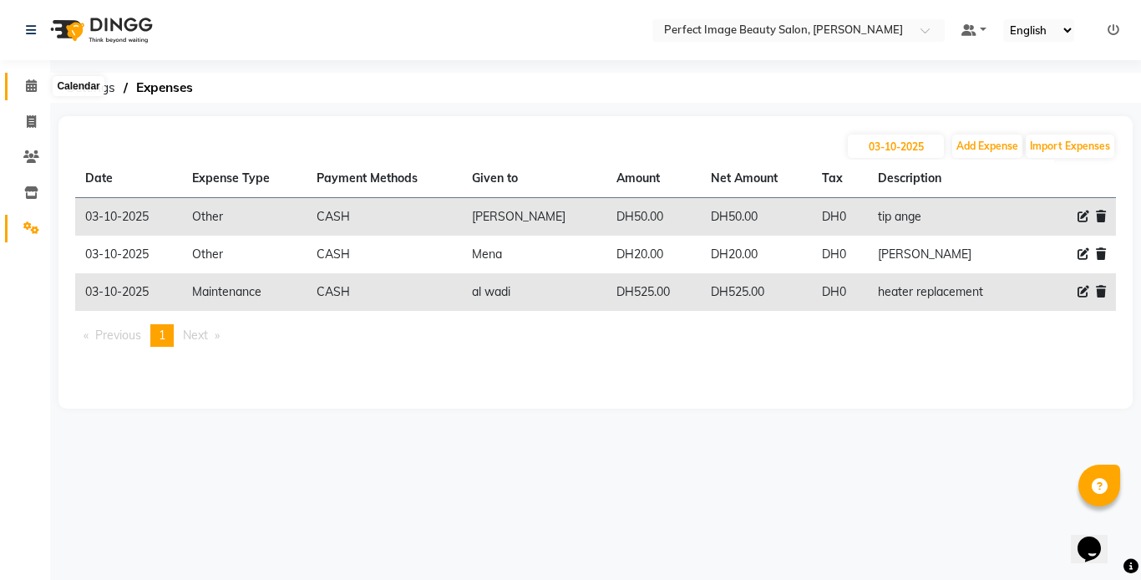
click at [28, 82] on icon at bounding box center [31, 85] width 11 height 13
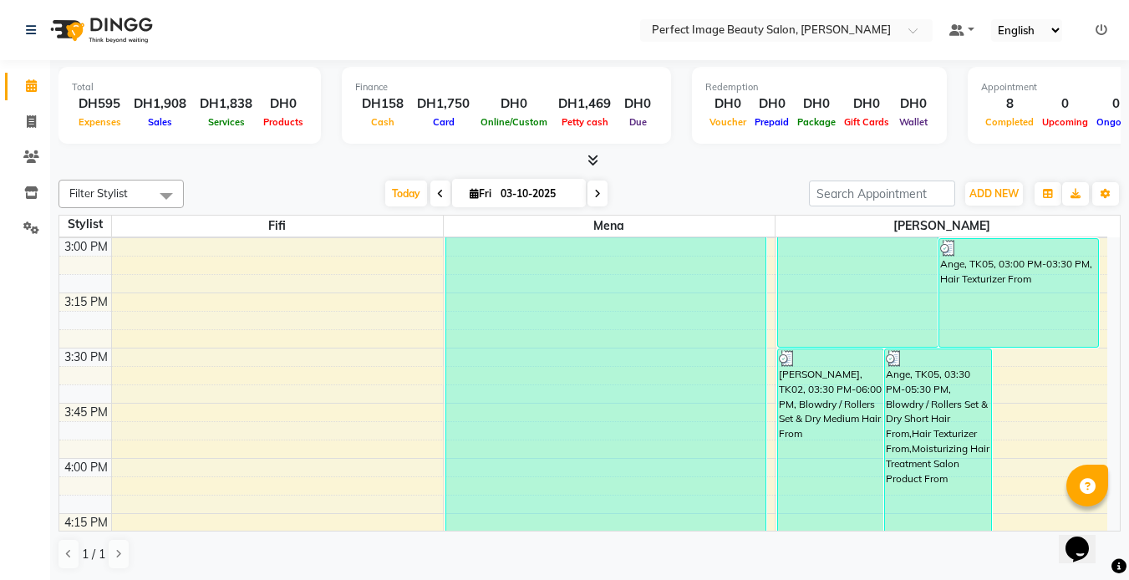
scroll to position [382, 0]
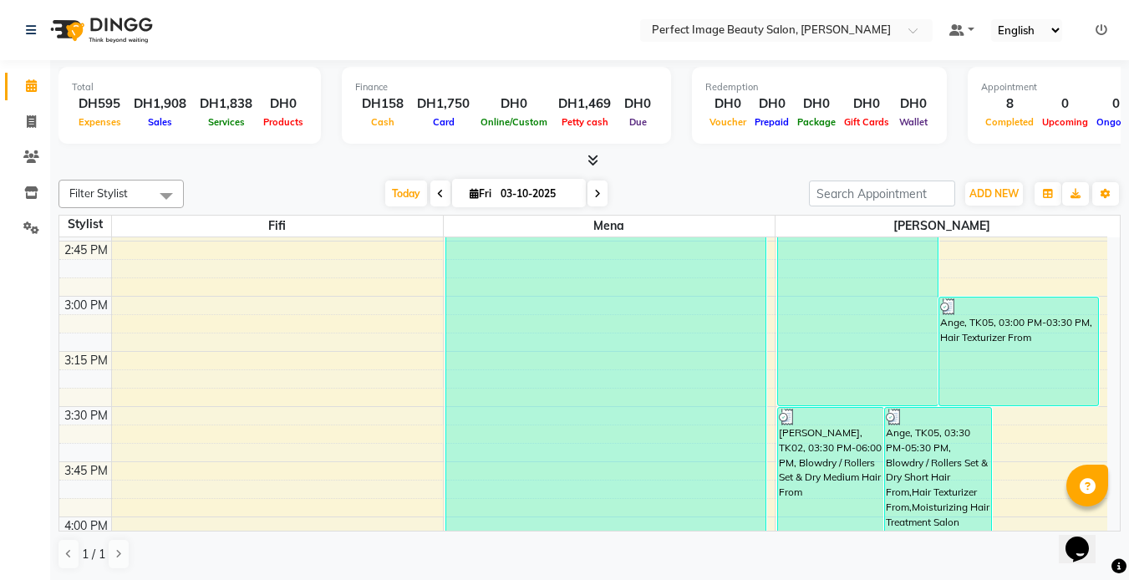
click at [500, 190] on input "03-10-2025" at bounding box center [537, 193] width 84 height 25
select select "10"
select select "2025"
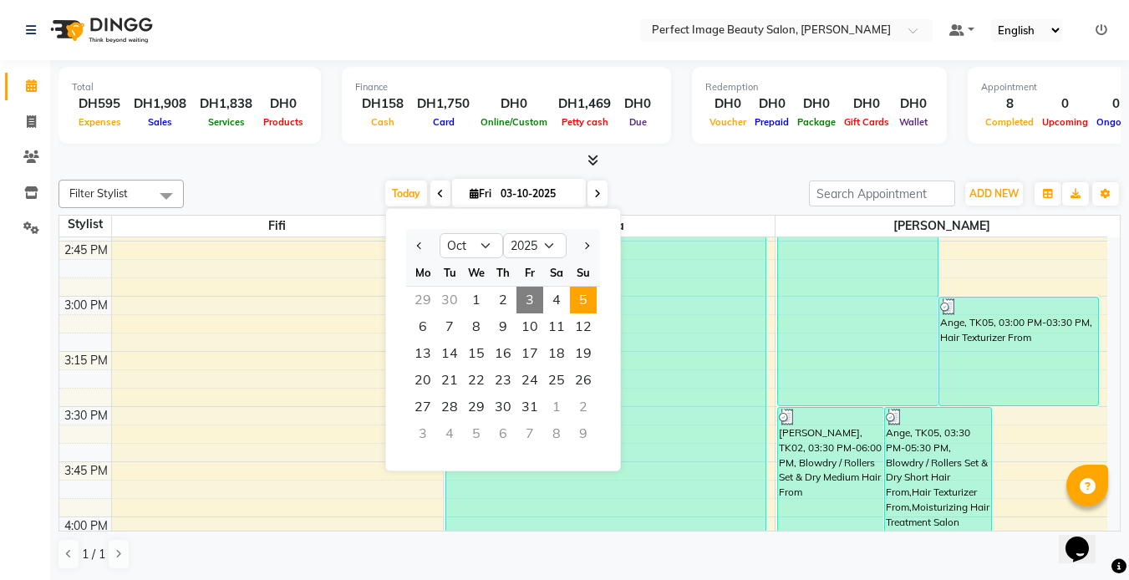
click at [586, 295] on span "5" at bounding box center [583, 300] width 27 height 27
type input "05-10-2025"
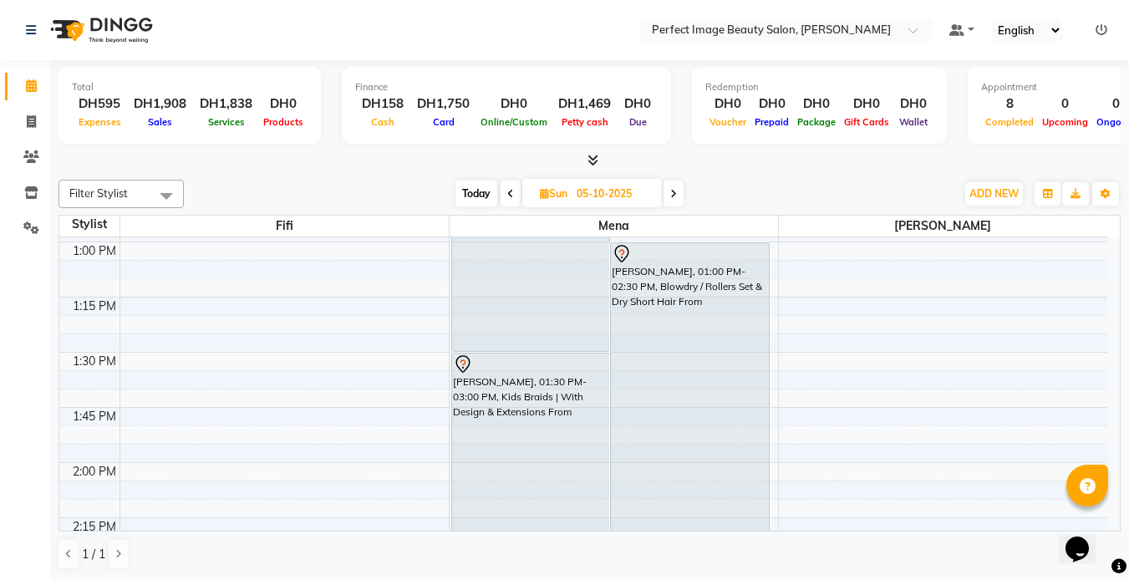
scroll to position [887, 0]
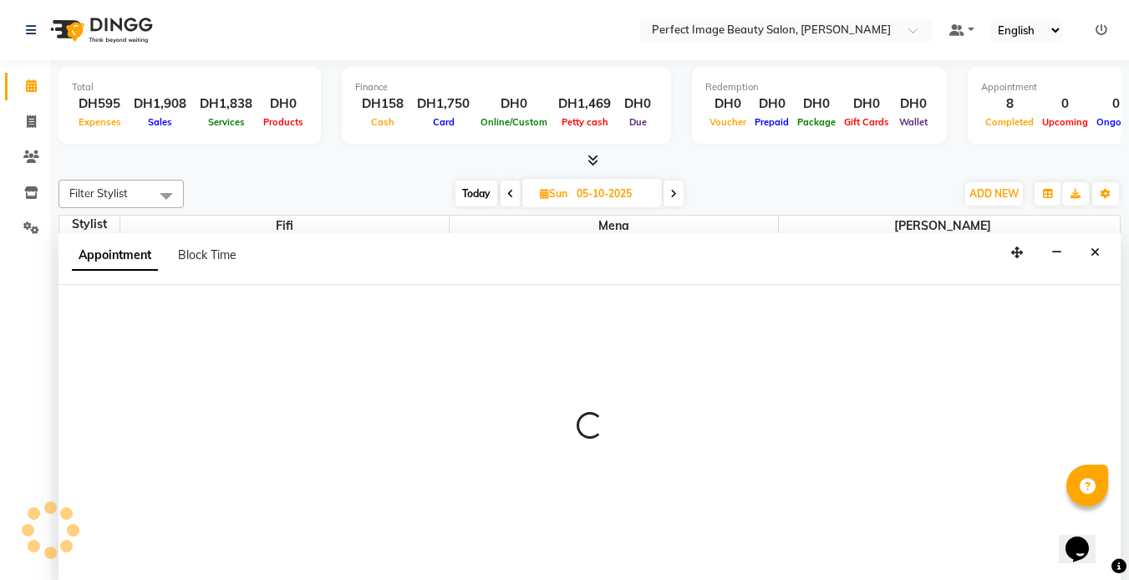
scroll to position [1, 0]
select select "85053"
select select "tentative"
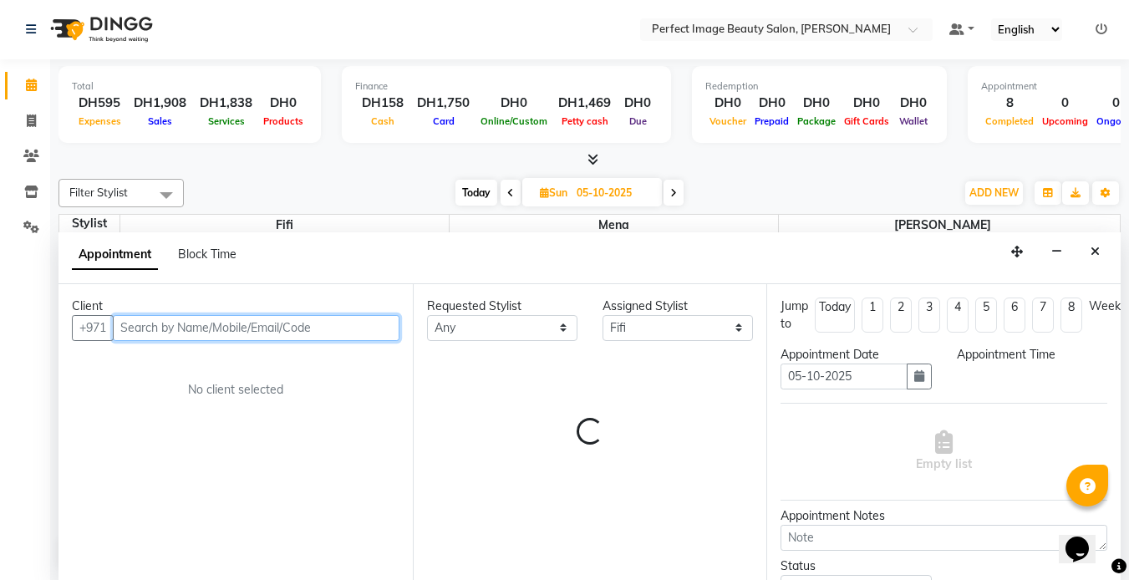
select select "840"
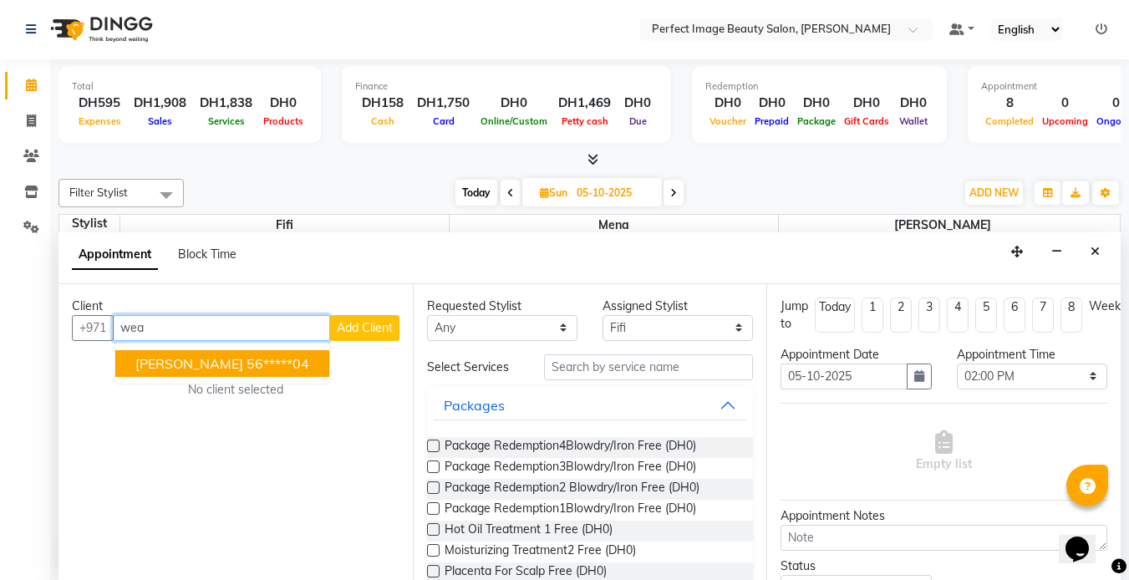
click at [202, 371] on span "Weam Mohamad" at bounding box center [189, 363] width 108 height 17
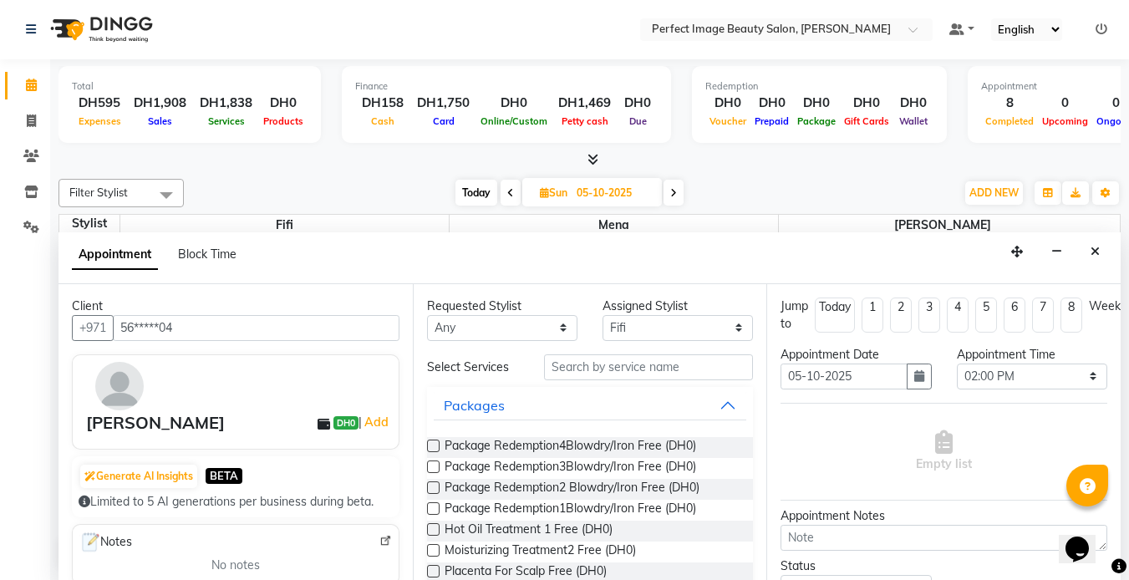
click at [125, 421] on div "Weam Mohamad" at bounding box center [155, 422] width 139 height 25
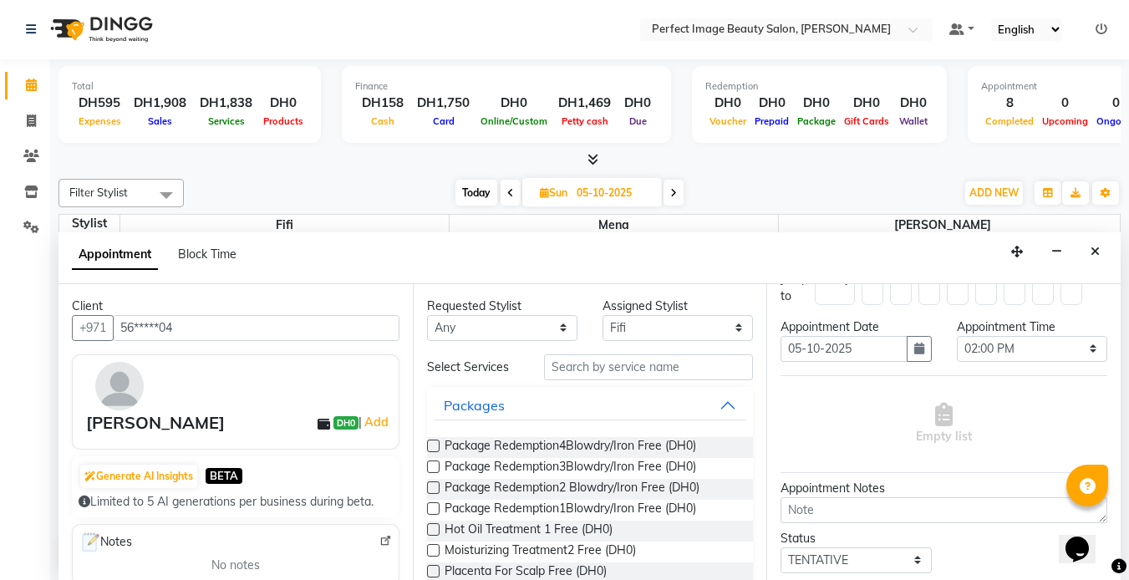
scroll to position [0, 0]
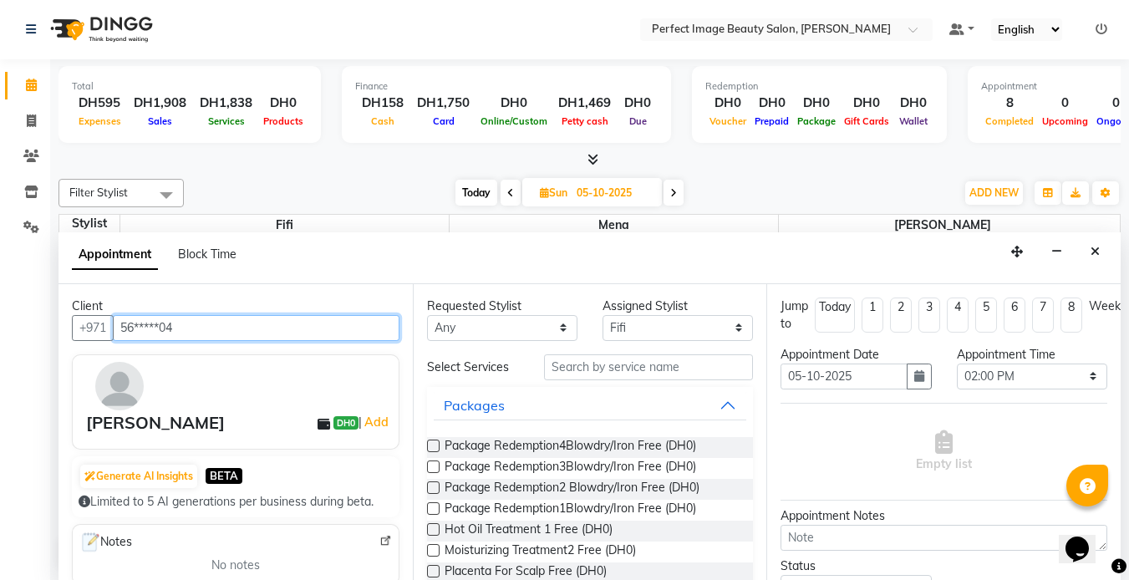
click at [285, 323] on input "56*****04" at bounding box center [256, 328] width 287 height 26
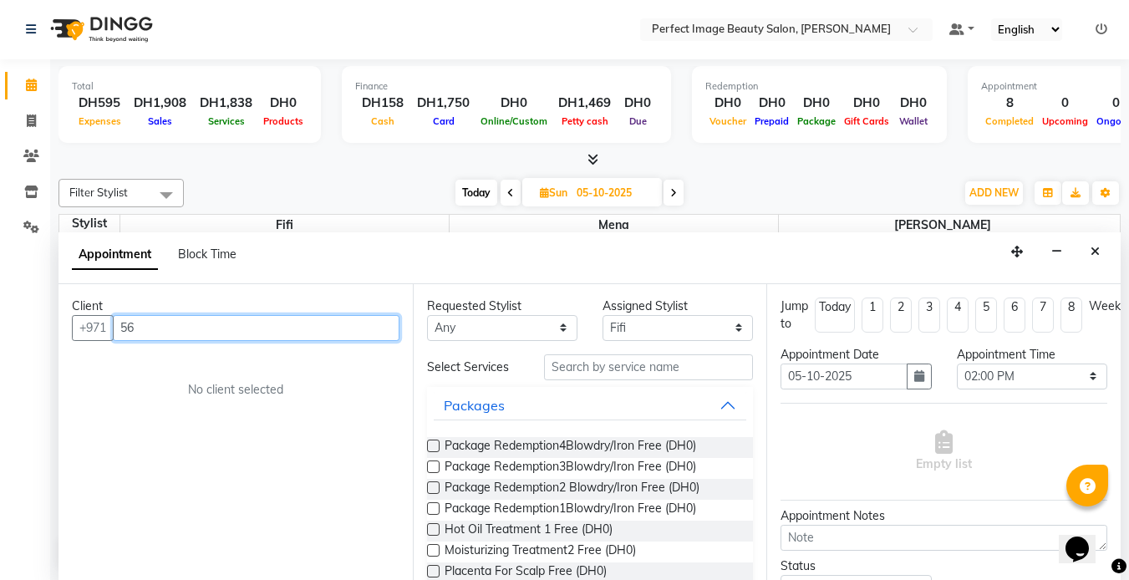
type input "5"
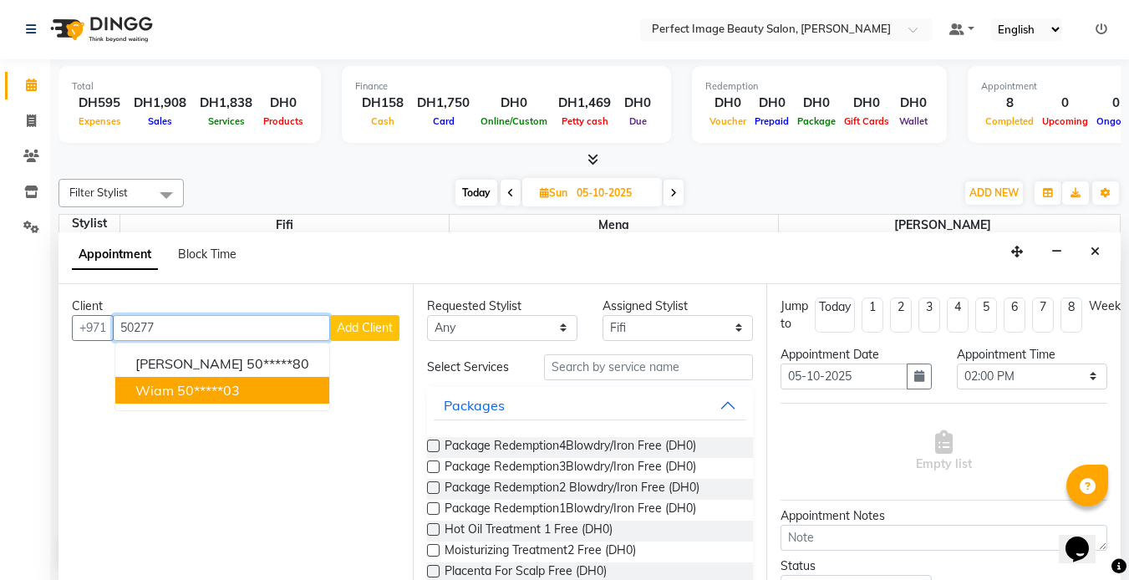
click at [230, 386] on ngb-highlight "50*****03" at bounding box center [208, 390] width 63 height 17
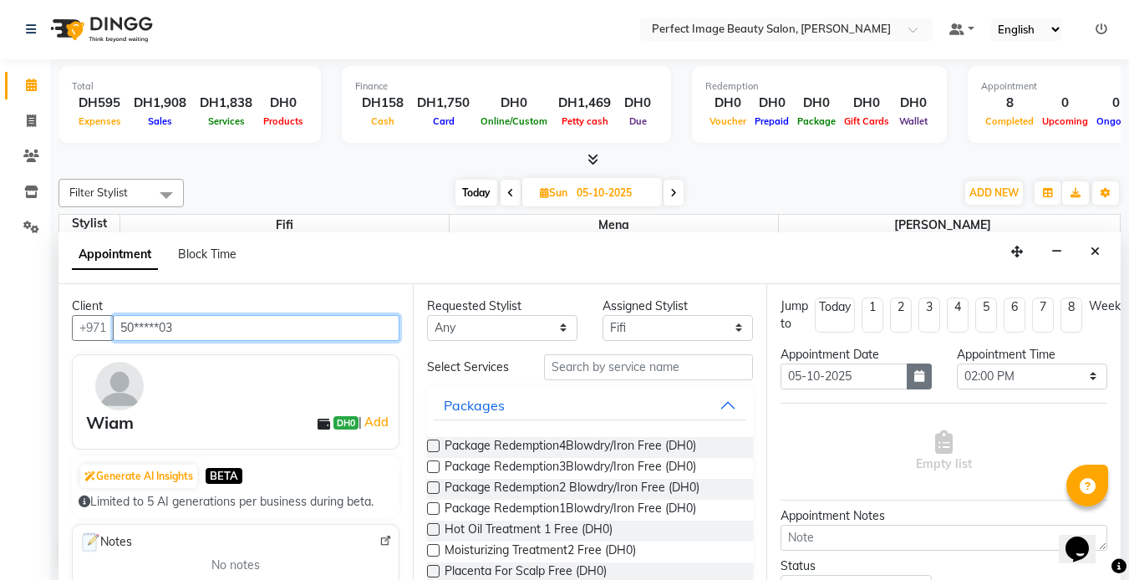
type input "50*****03"
click at [917, 378] on icon "button" at bounding box center [919, 376] width 10 height 12
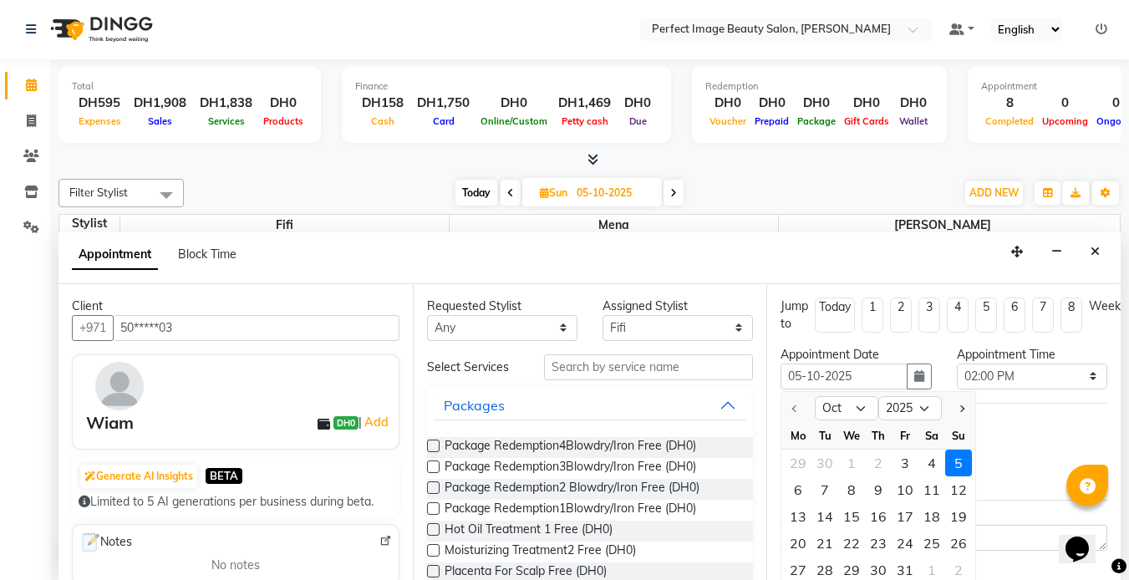
click at [962, 460] on div "5" at bounding box center [958, 462] width 27 height 27
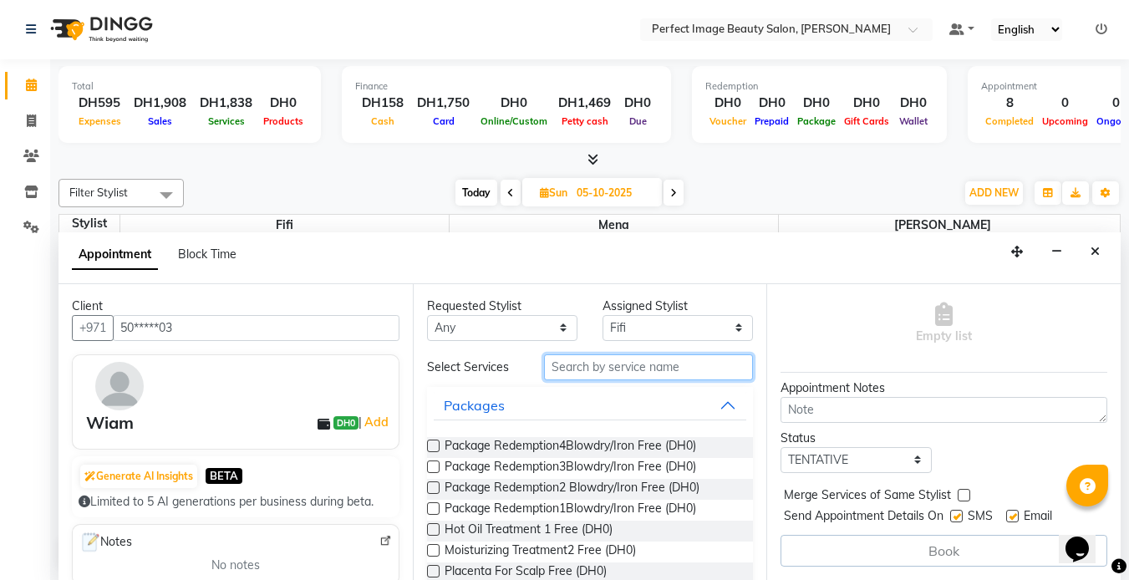
click at [608, 355] on input "text" at bounding box center [648, 367] width 209 height 26
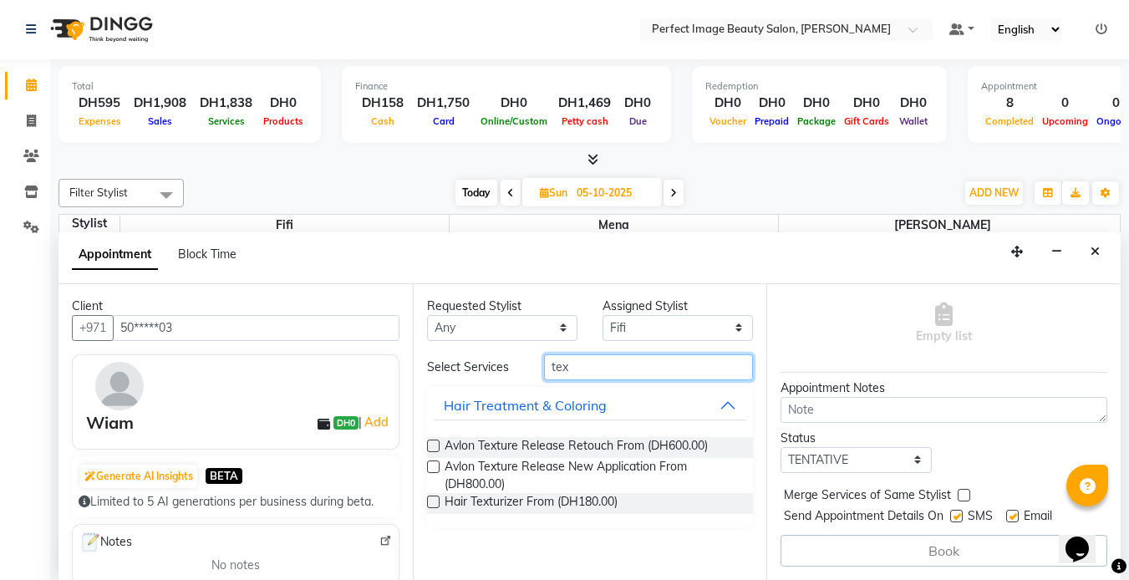
type input "tex"
click at [429, 469] on label at bounding box center [433, 466] width 13 height 13
click at [429, 469] on input "checkbox" at bounding box center [432, 468] width 11 height 11
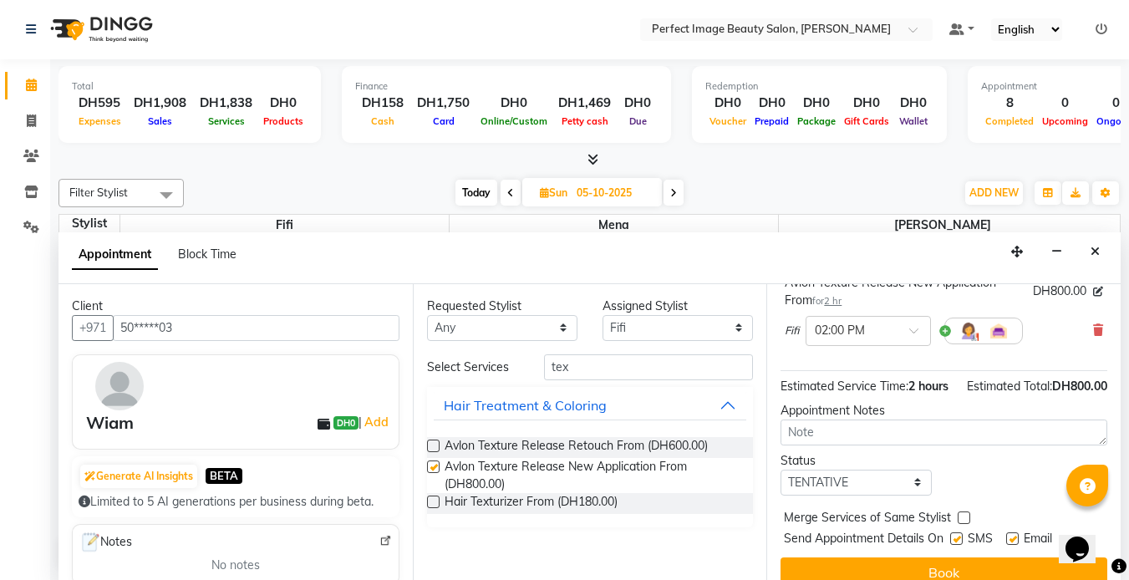
checkbox input "false"
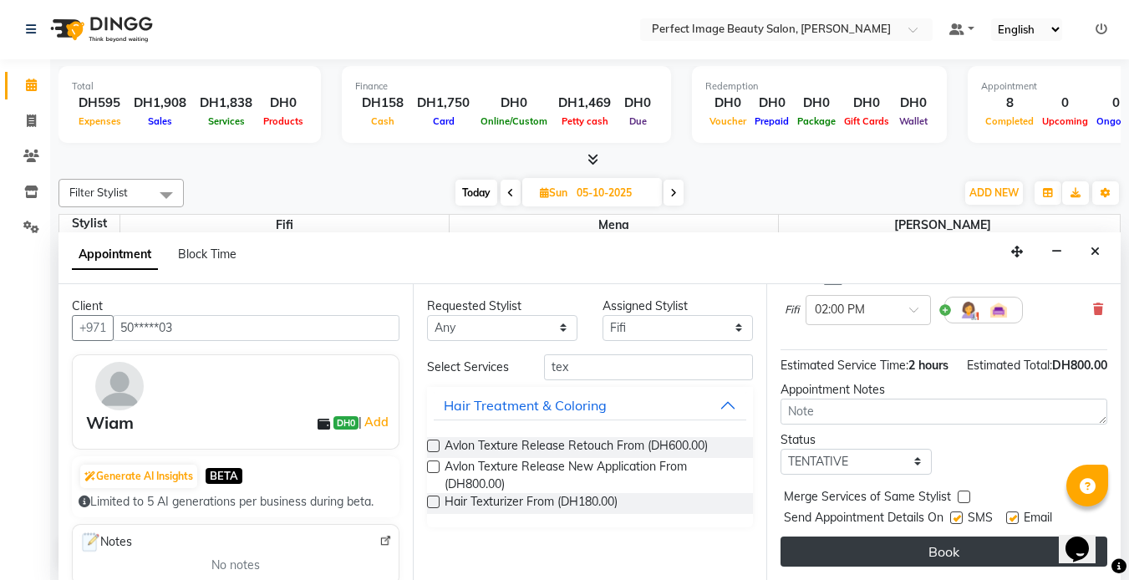
click at [936, 545] on button "Book" at bounding box center [943, 551] width 327 height 30
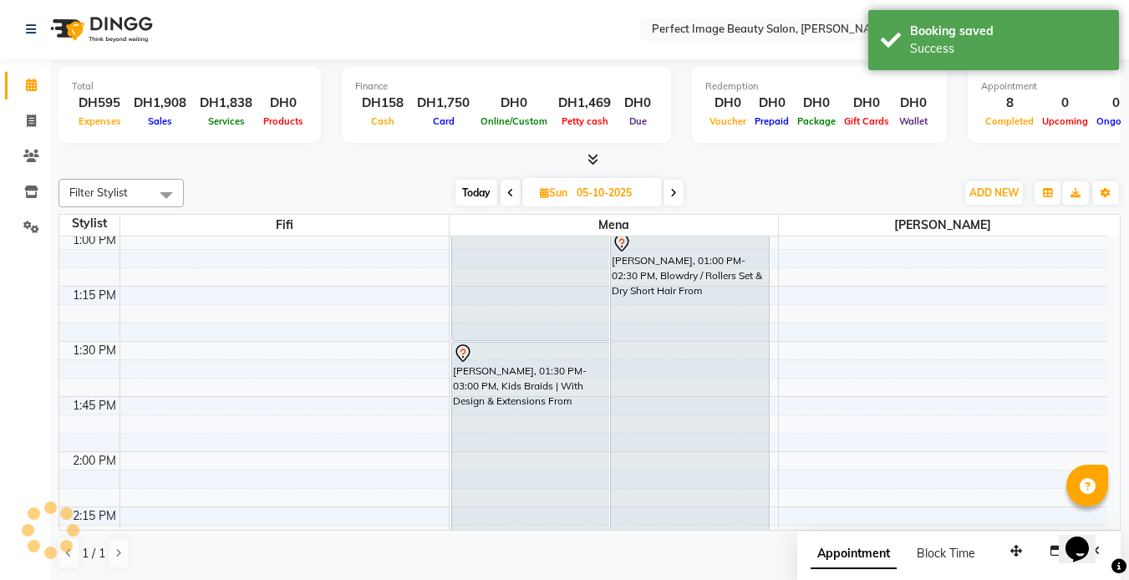
scroll to position [0, 0]
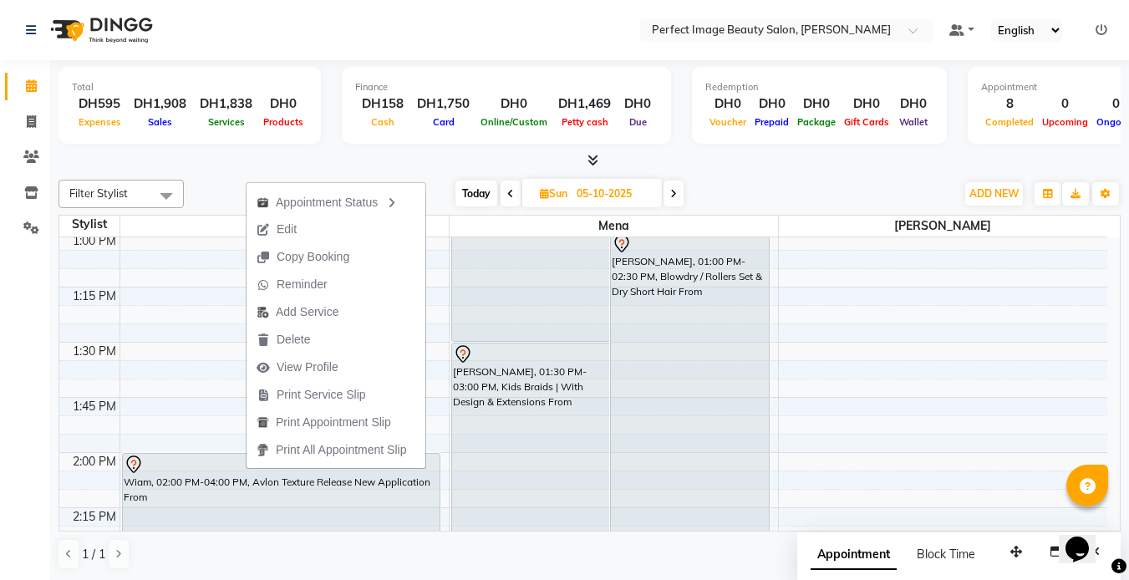
click at [1124, 349] on div "Total DH595 Expenses DH1,908 Sales DH1,838 Services DH0 Products Finance DH158 …" at bounding box center [589, 320] width 1078 height 520
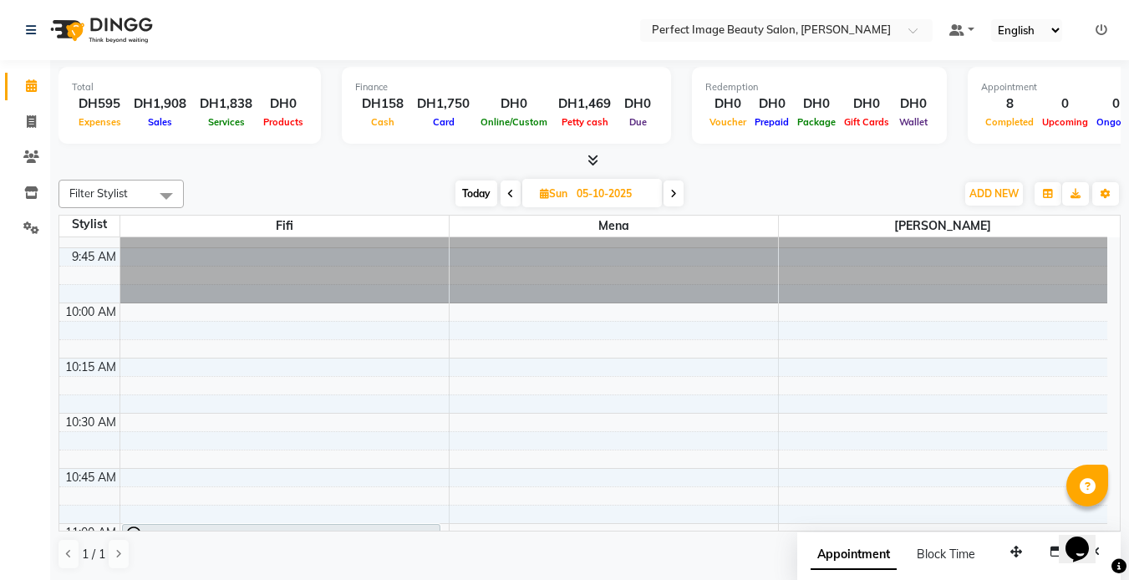
scroll to position [183, 0]
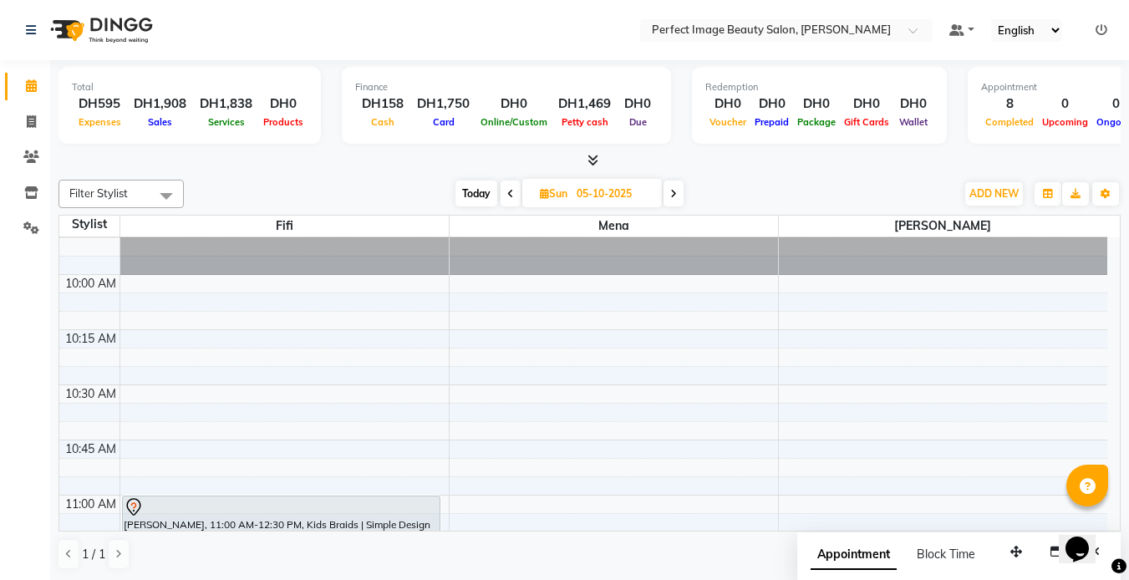
click at [507, 195] on icon at bounding box center [510, 194] width 7 height 10
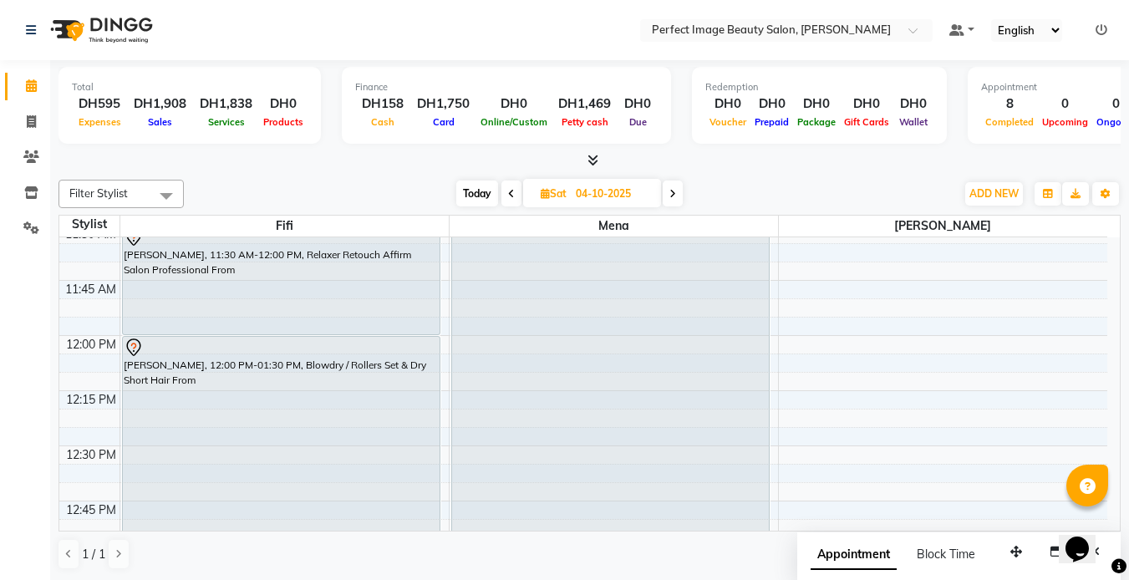
scroll to position [469, 0]
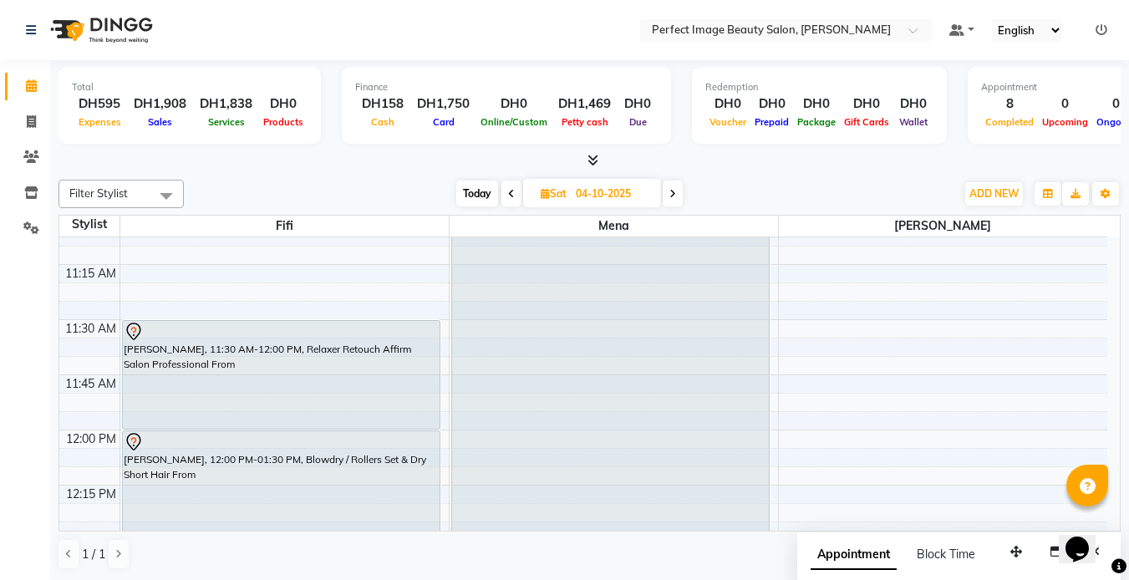
click at [477, 195] on span "Today" at bounding box center [477, 193] width 42 height 26
type input "03-10-2025"
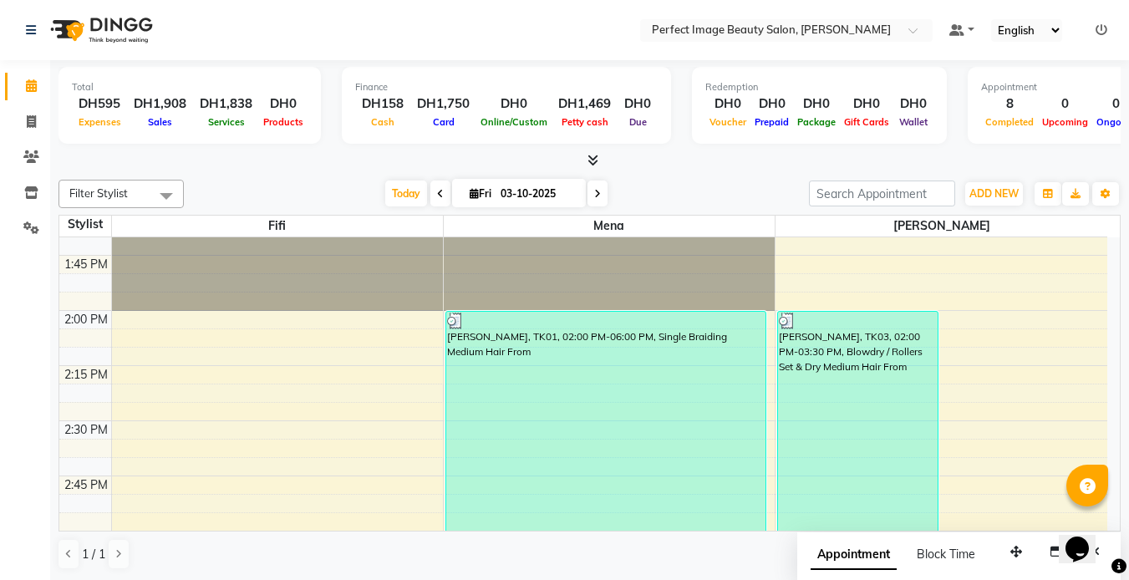
scroll to position [0, 0]
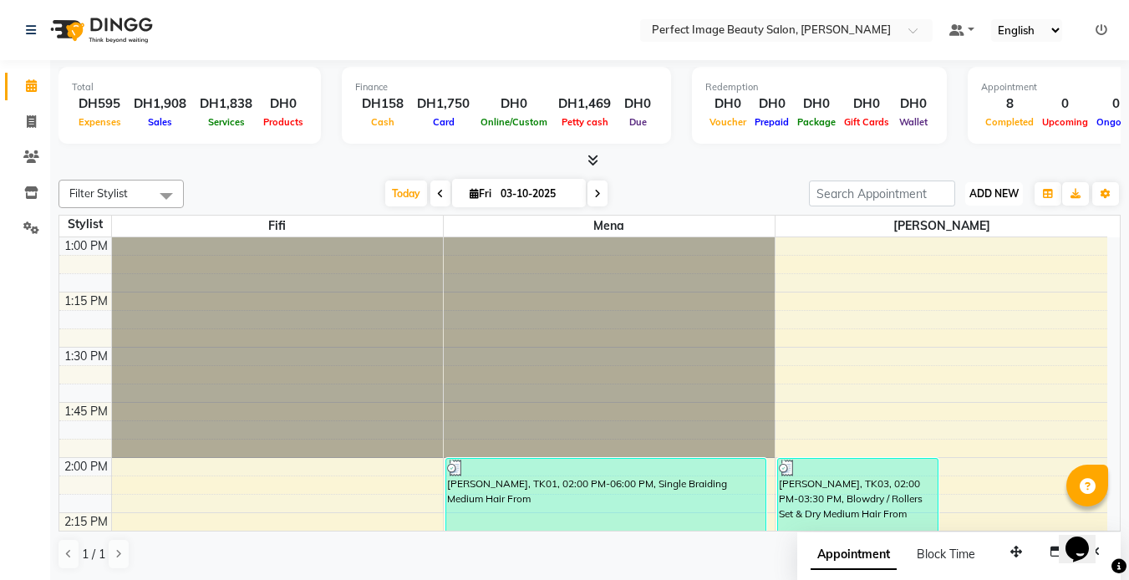
click at [997, 194] on span "ADD NEW" at bounding box center [993, 193] width 49 height 13
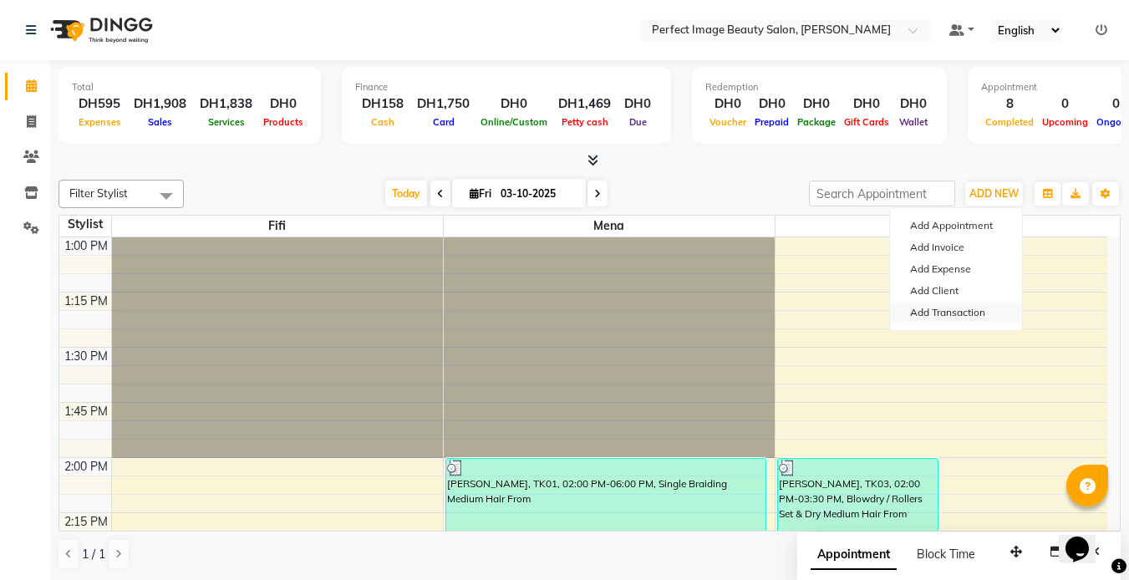
click at [978, 311] on link "Add Transaction" at bounding box center [956, 313] width 132 height 22
select select "direct"
select select
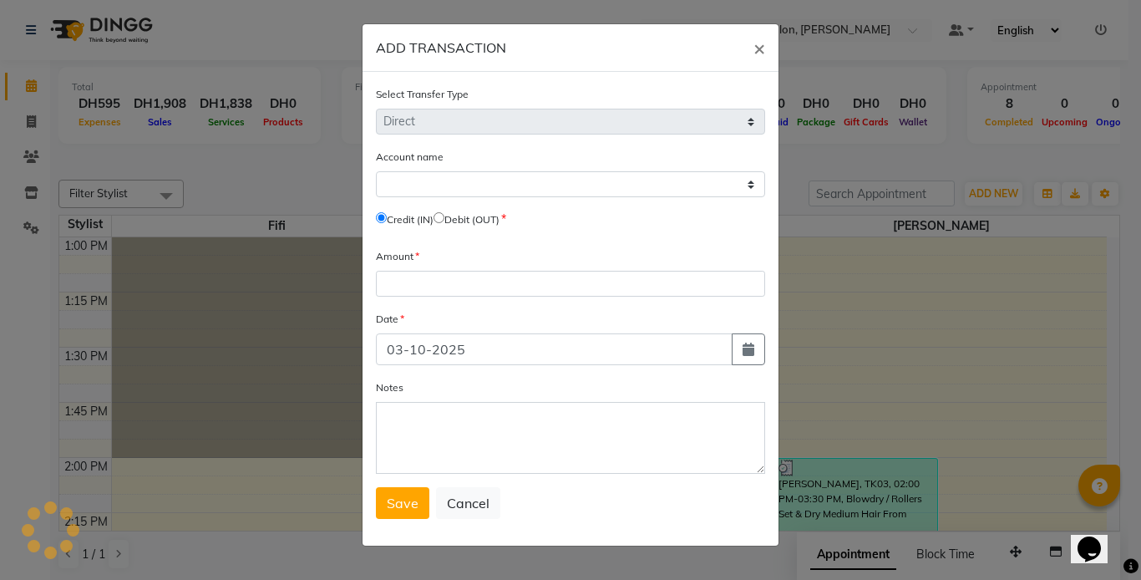
click at [978, 311] on ngb-modal-window "ADD TRANSACTION × Select Transfer Type Select Direct Internal Account name Sele…" at bounding box center [570, 290] width 1141 height 580
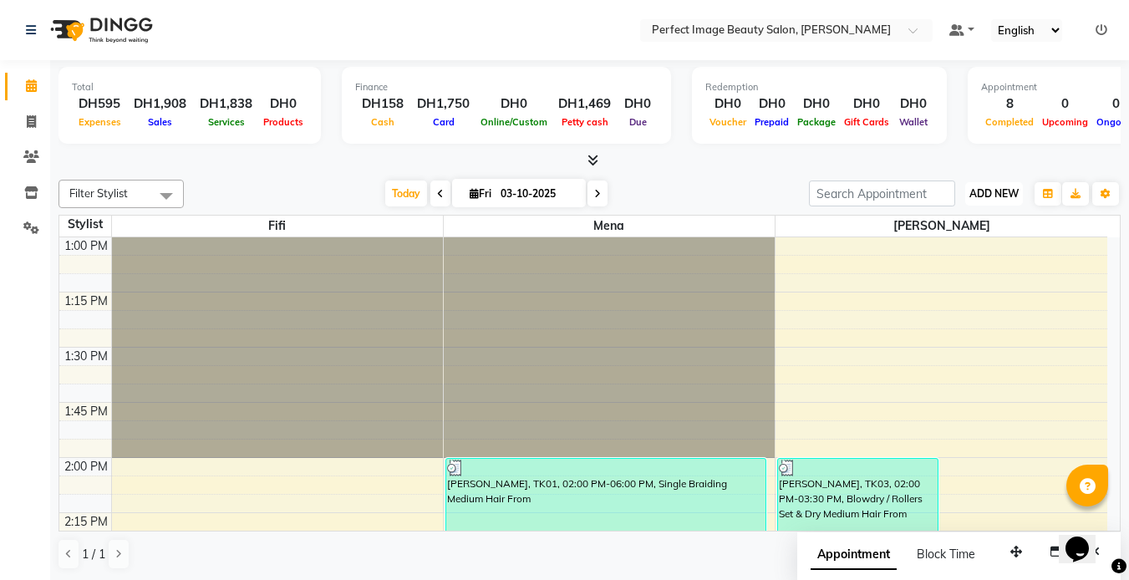
click at [997, 195] on span "ADD NEW" at bounding box center [993, 193] width 49 height 13
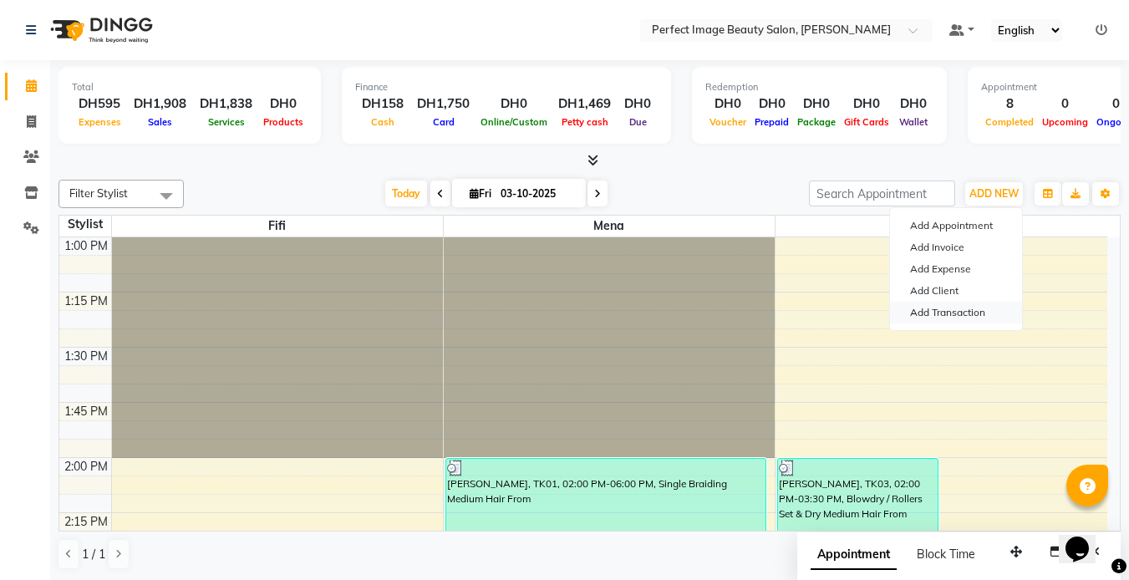
click at [948, 310] on link "Add Transaction" at bounding box center [956, 313] width 132 height 22
select select "direct"
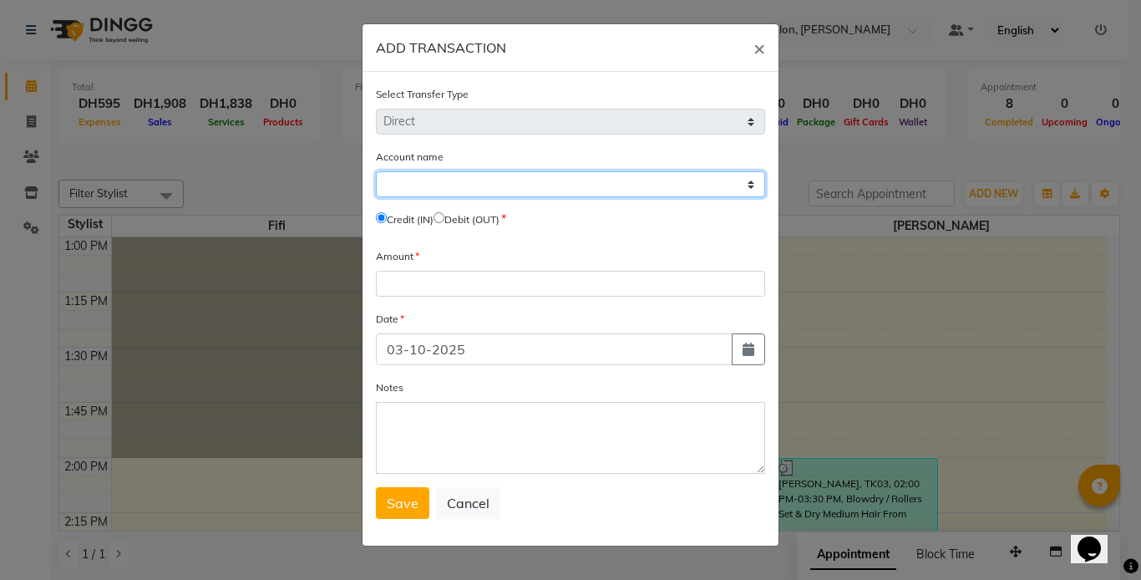
click at [570, 190] on select "Select Petty Cash Default Account" at bounding box center [570, 184] width 389 height 26
select select "7776"
click at [376, 171] on select "Select Petty Cash Default Account" at bounding box center [570, 184] width 389 height 26
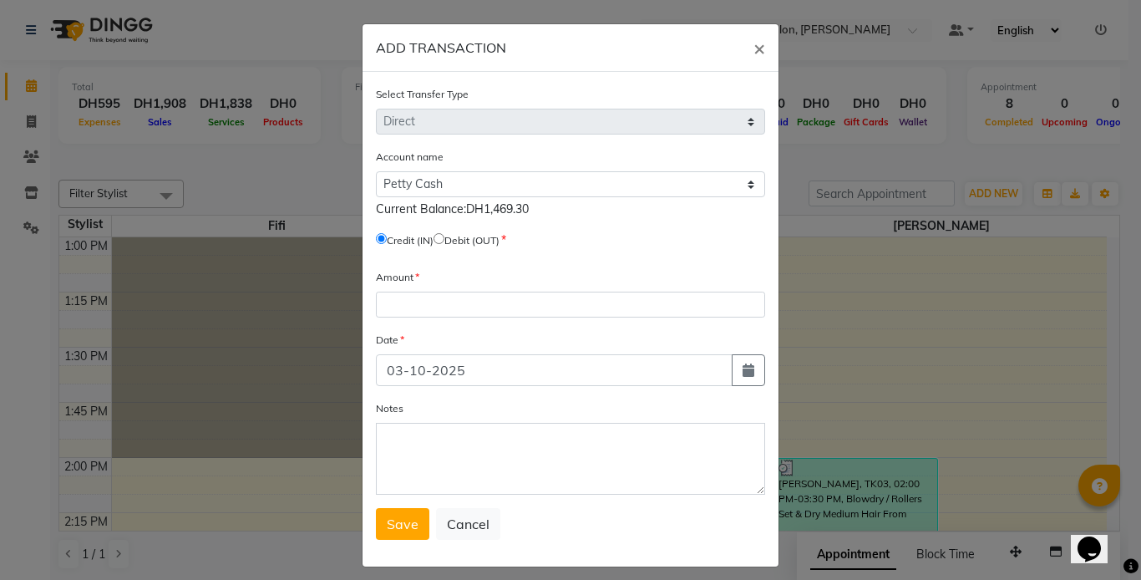
drag, startPoint x: 439, startPoint y: 241, endPoint x: 446, endPoint y: 233, distance: 11.2
click at [444, 233] on input "radio" at bounding box center [439, 238] width 11 height 11
radio input "true"
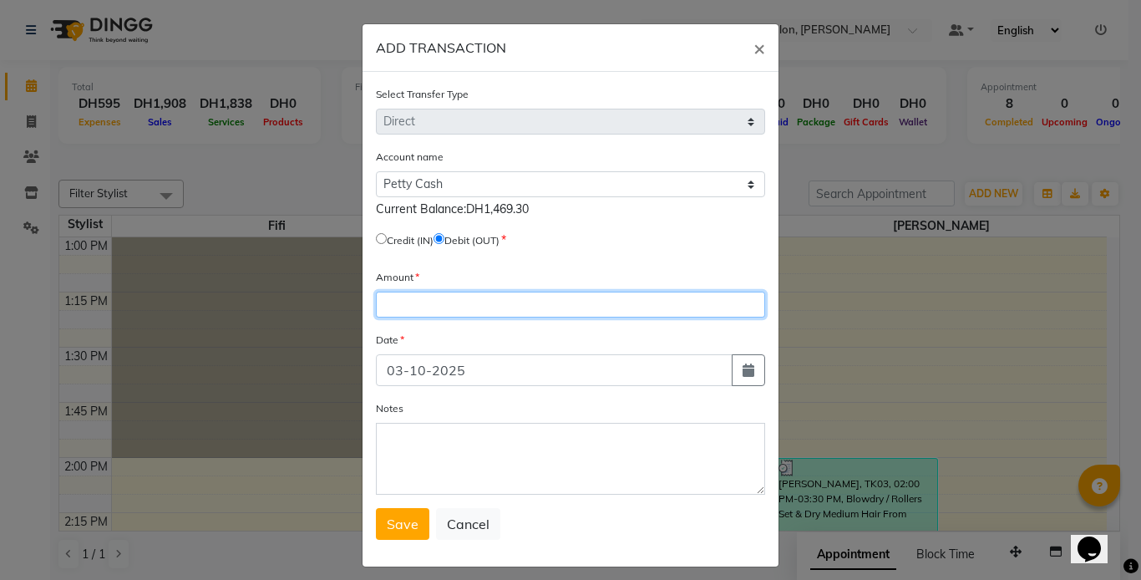
click at [434, 303] on input "number" at bounding box center [570, 305] width 389 height 26
type input "669"
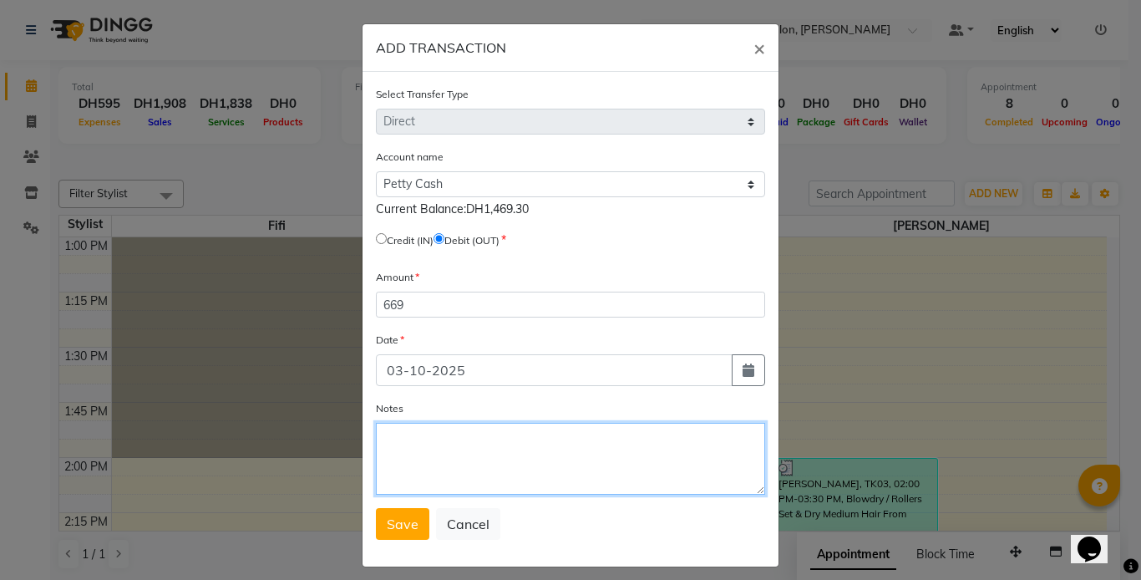
click at [424, 439] on textarea "Notes" at bounding box center [570, 459] width 389 height 72
type textarea "given to beza"
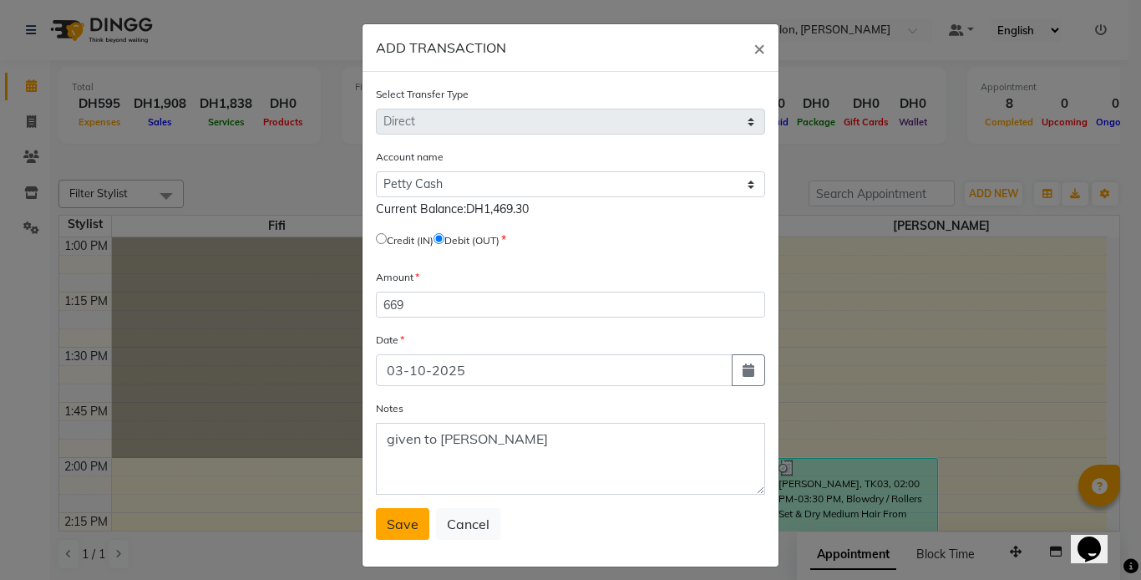
click at [393, 530] on span "Save" at bounding box center [403, 523] width 32 height 17
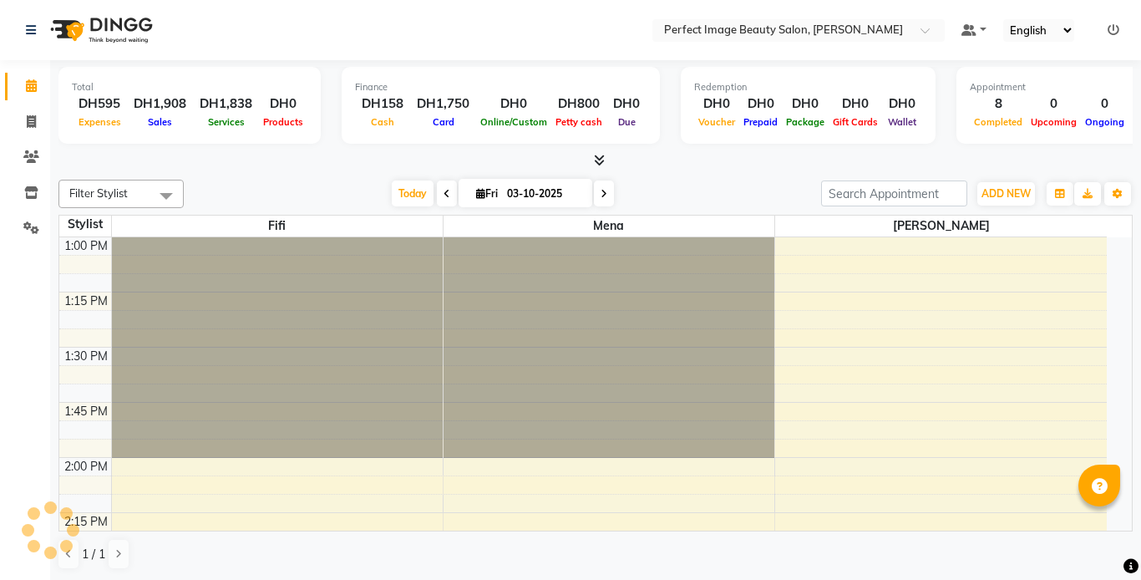
select select "en"
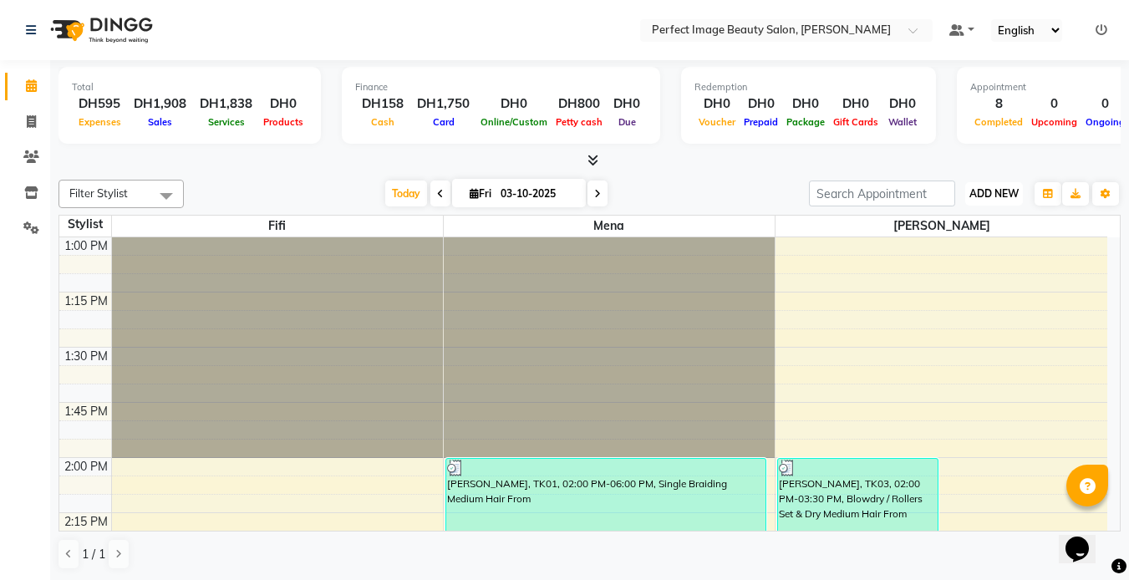
click at [987, 195] on span "ADD NEW" at bounding box center [993, 193] width 49 height 13
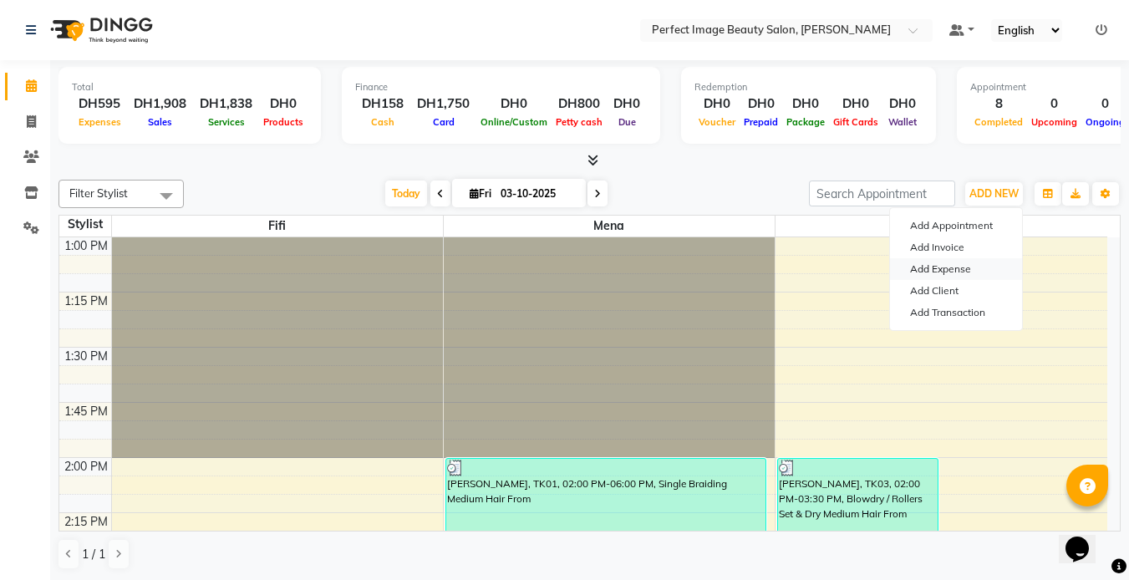
click at [947, 268] on link "Add Expense" at bounding box center [956, 269] width 132 height 22
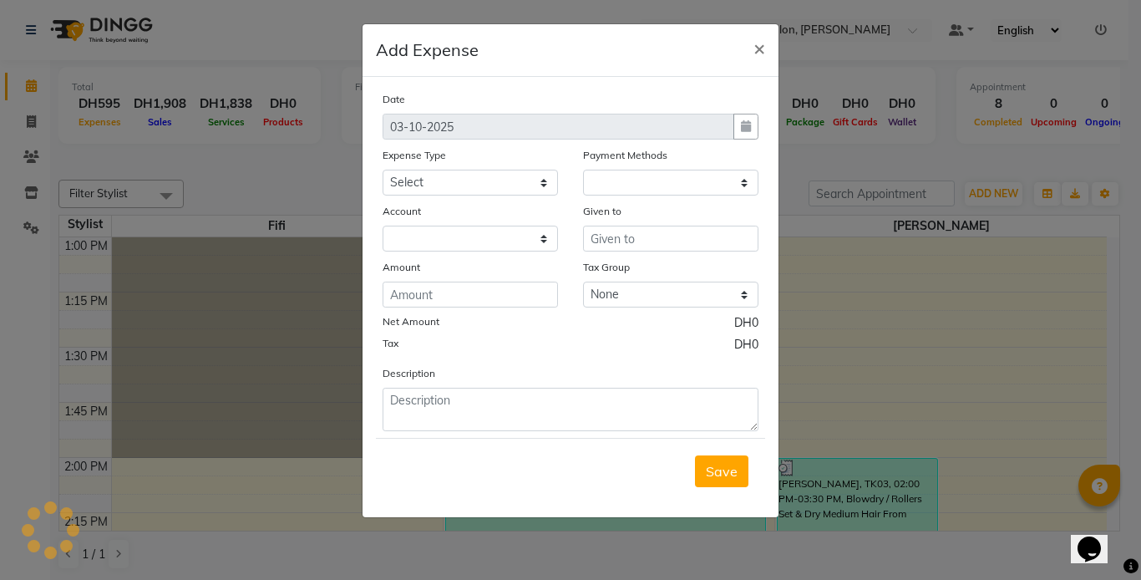
select select "1"
select select "7776"
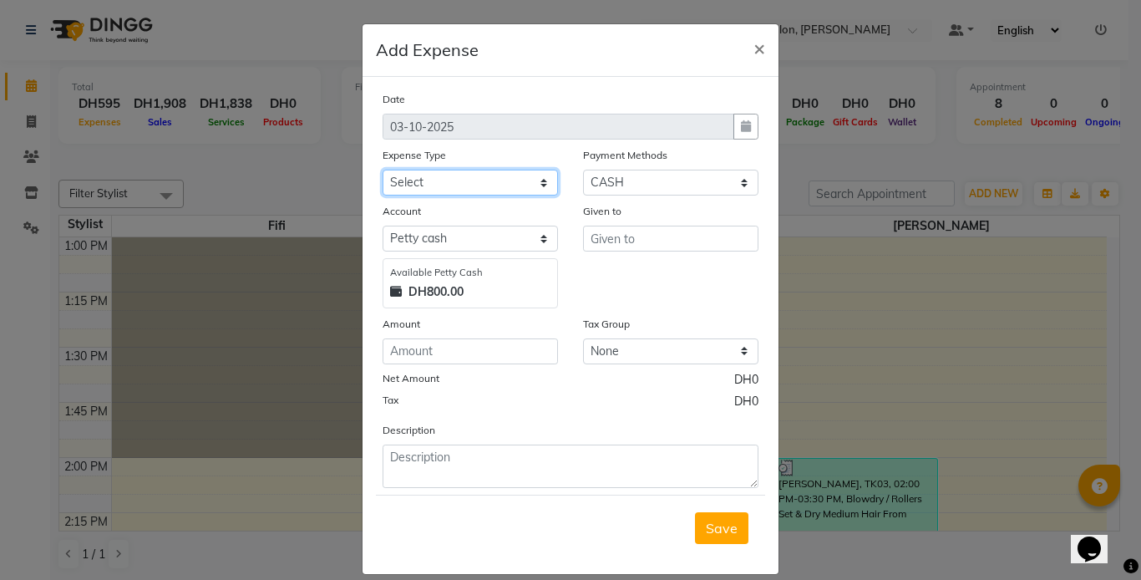
click at [479, 185] on select "Select Advance Salary Bank charges Car maintenance Cash transfer to bank Cash t…" at bounding box center [470, 183] width 175 height 26
select select "23267"
click at [383, 170] on select "Select Advance Salary Bank charges Car maintenance Cash transfer to bank Cash t…" at bounding box center [470, 183] width 175 height 26
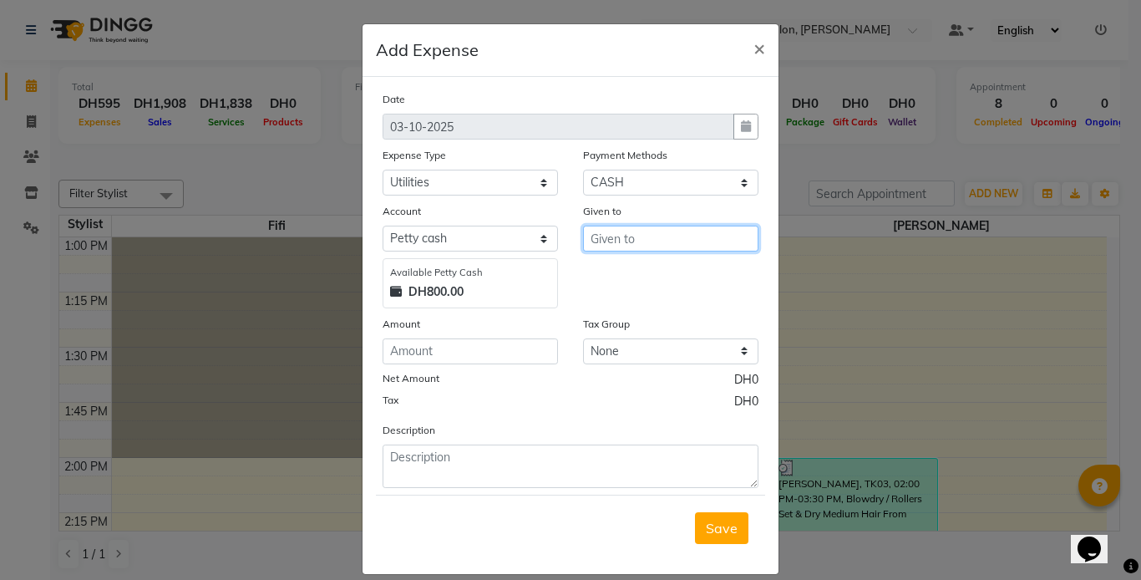
click at [632, 239] on input "text" at bounding box center [670, 239] width 175 height 26
type input "dewa"
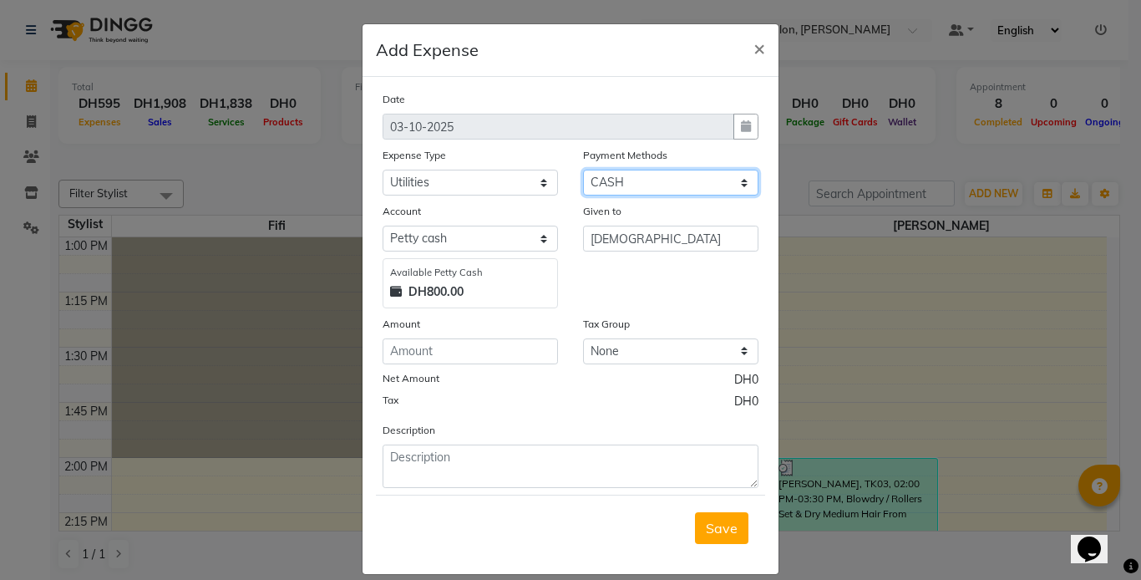
click at [667, 180] on select "Select ONLINE CASH CARD" at bounding box center [670, 183] width 175 height 26
select select "2"
click at [583, 170] on select "Select ONLINE CASH CARD" at bounding box center [670, 183] width 175 height 26
select select "7777"
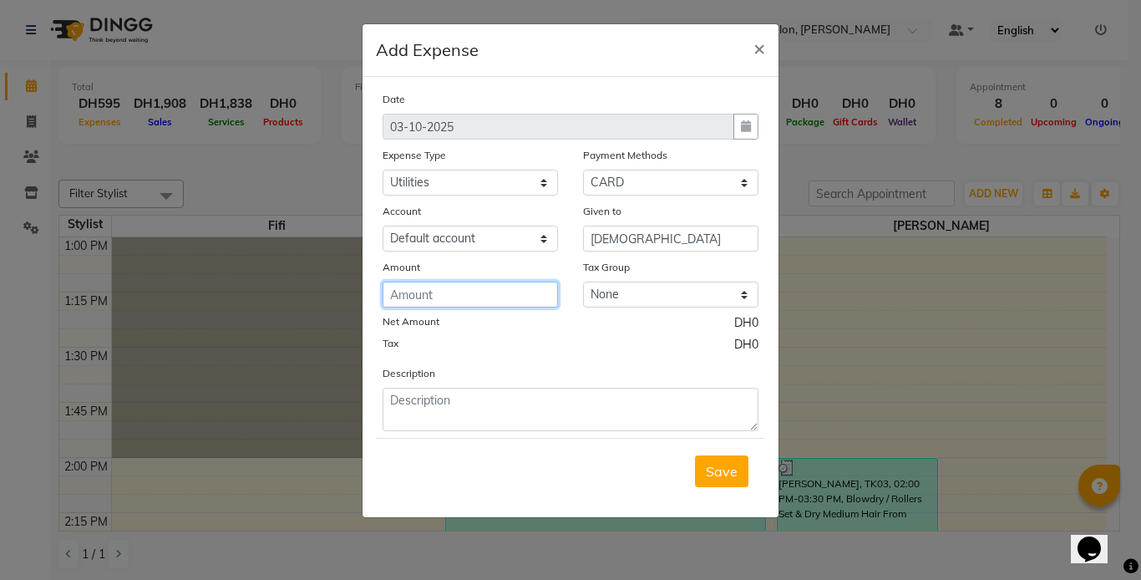
click at [413, 294] on input "number" at bounding box center [470, 295] width 175 height 26
click at [395, 292] on input "7711.79" at bounding box center [470, 295] width 175 height 26
type input "711.79"
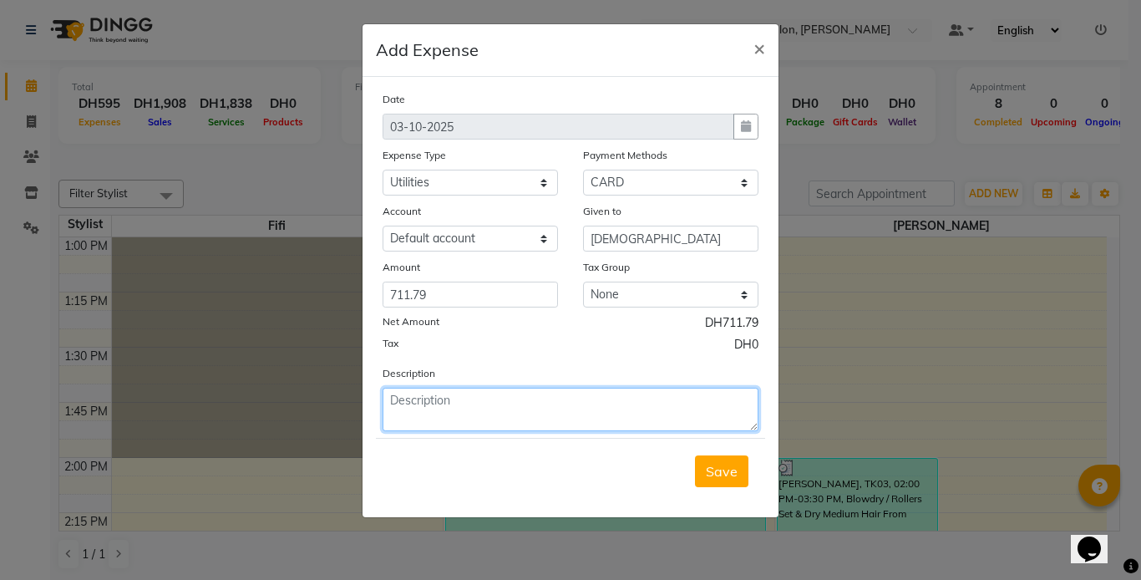
click at [496, 393] on textarea at bounding box center [571, 409] width 376 height 43
type textarea "dewa- due sept"
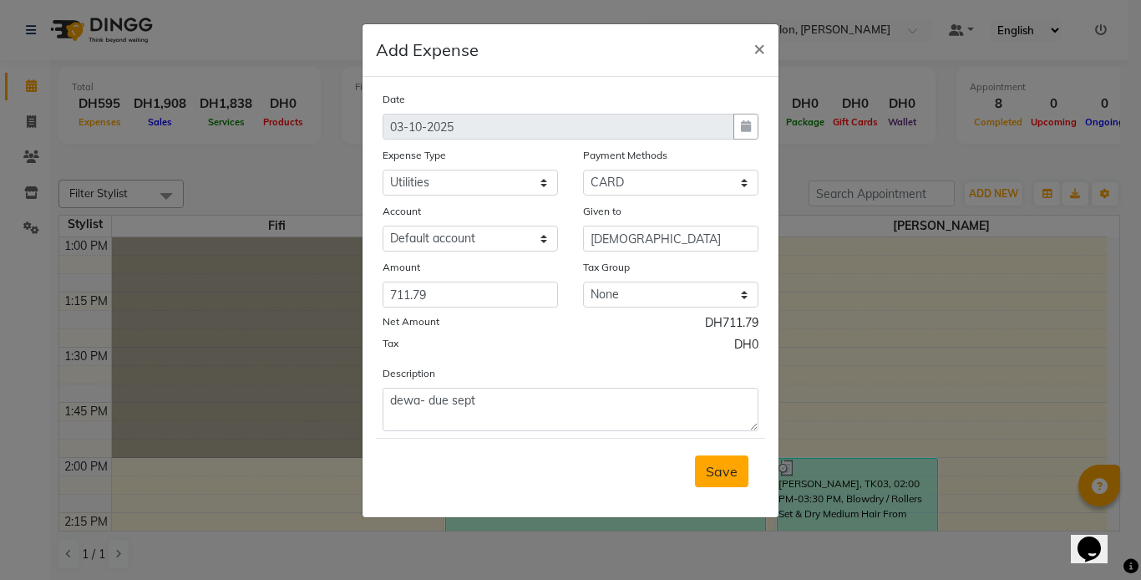
click at [713, 455] on button "Save" at bounding box center [721, 471] width 53 height 32
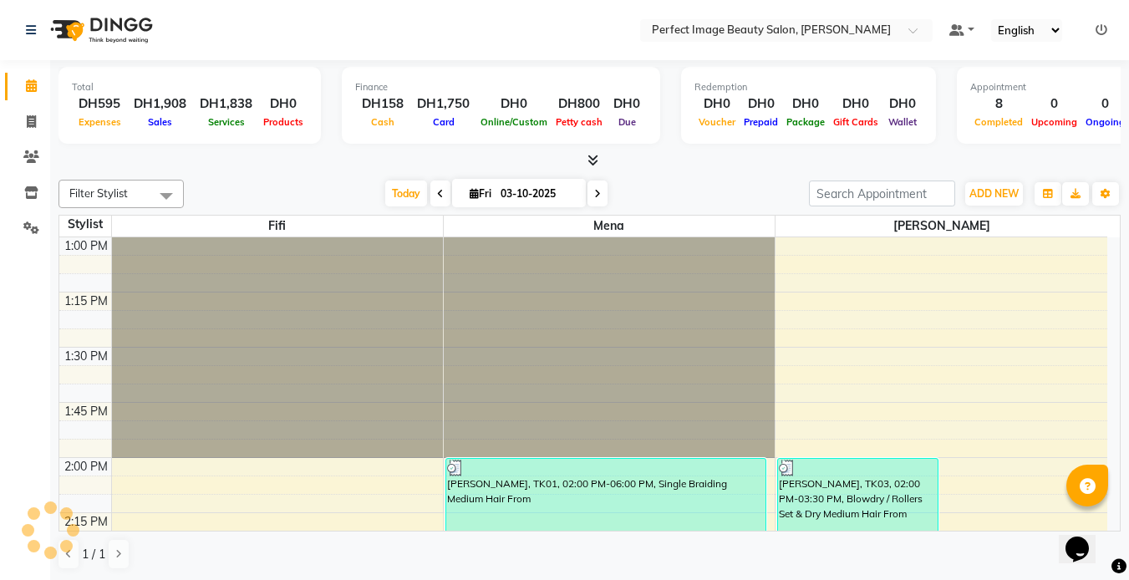
click at [296, 18] on nav "Select Location × Perfect Image Beauty Salon, Sheikh Zayed Default Panel My Pan…" at bounding box center [564, 30] width 1129 height 60
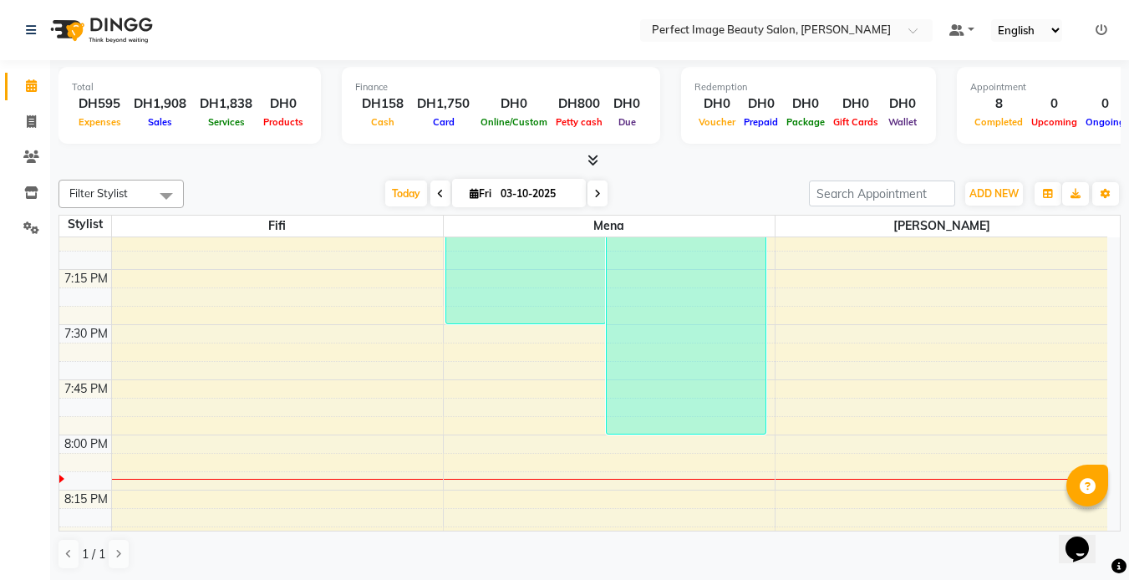
scroll to position [1359, 0]
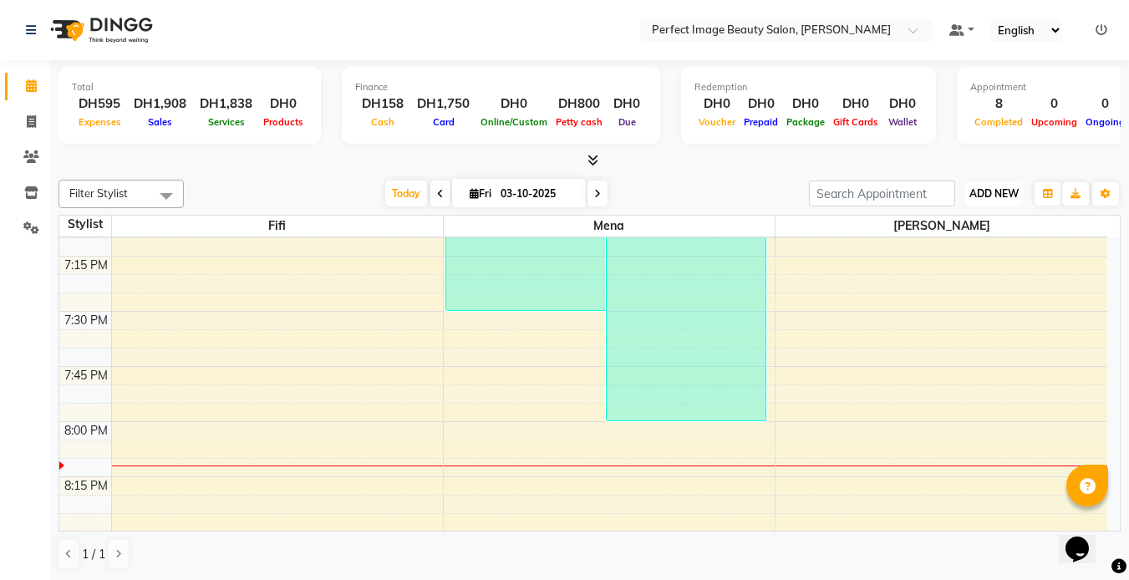
click at [991, 195] on span "ADD NEW" at bounding box center [993, 193] width 49 height 13
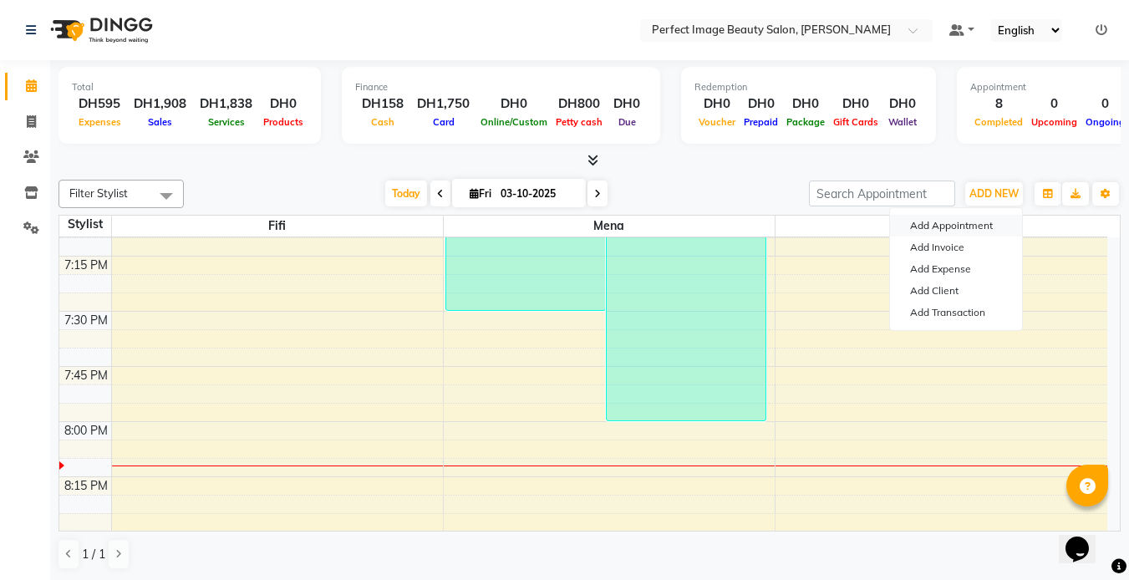
click at [946, 226] on button "Add Appointment" at bounding box center [956, 226] width 132 height 22
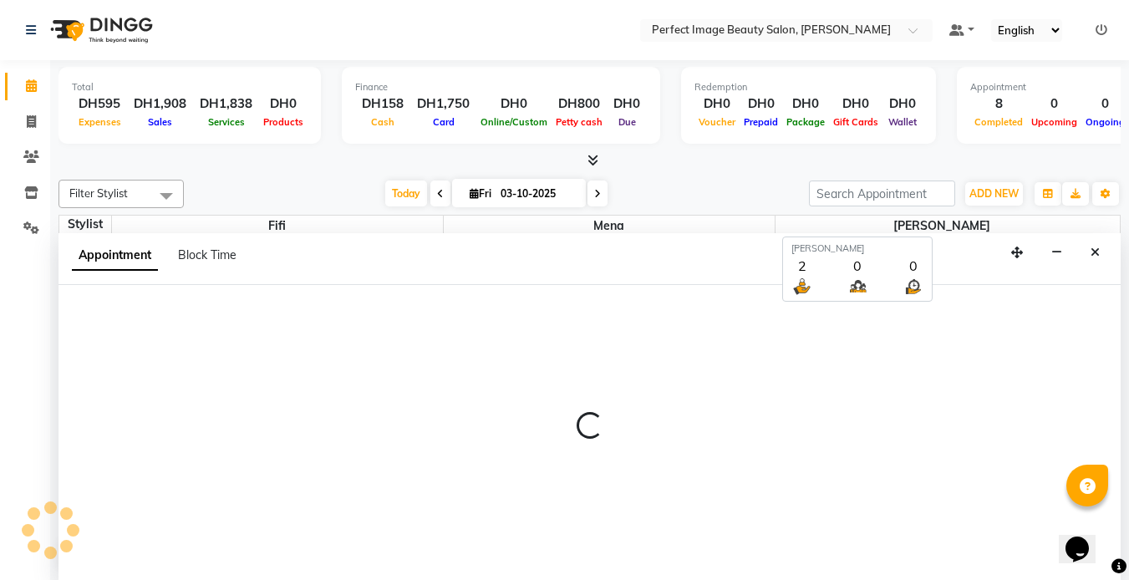
scroll to position [1, 0]
select select "840"
select select "tentative"
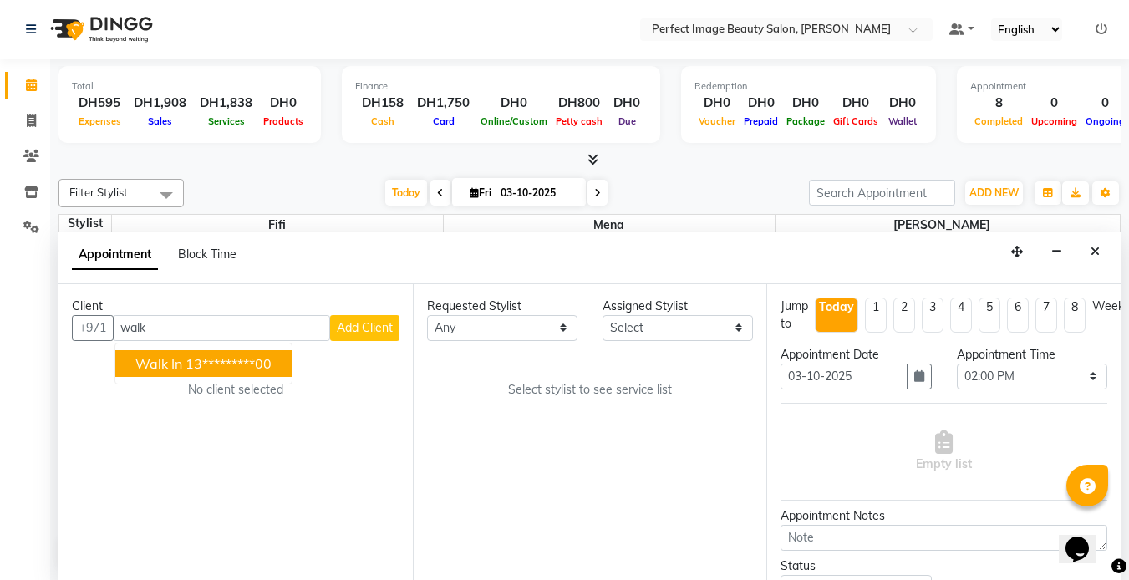
click at [164, 356] on span "Walk In" at bounding box center [158, 363] width 47 height 17
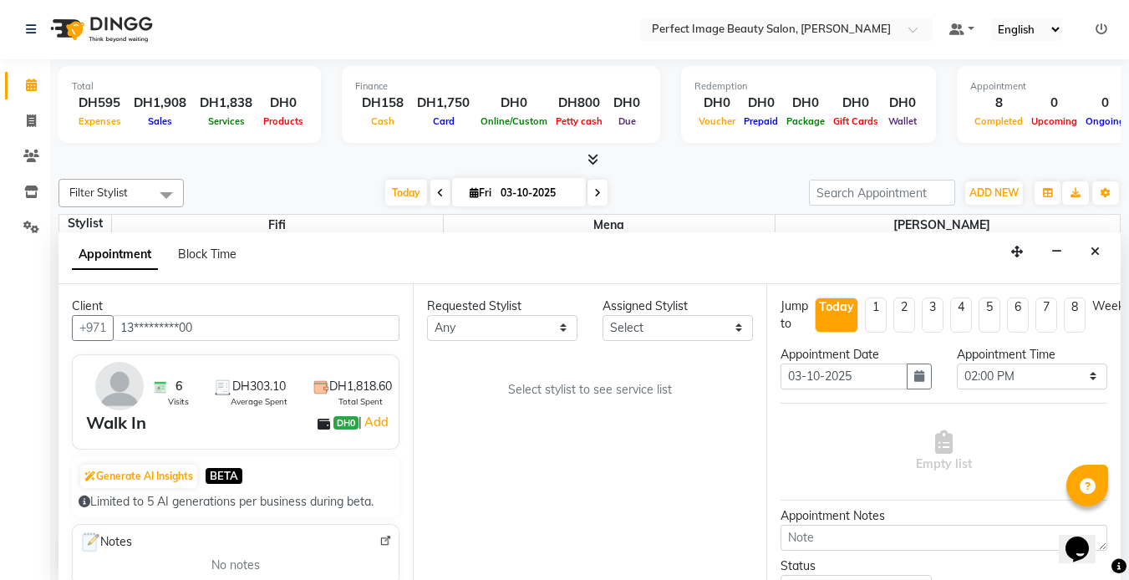
type input "13*********00"
click at [644, 329] on select "Select Betty Fifi Mena" at bounding box center [677, 328] width 150 height 26
select select "85055"
click at [602, 315] on select "Select Betty Fifi Mena" at bounding box center [677, 328] width 150 height 26
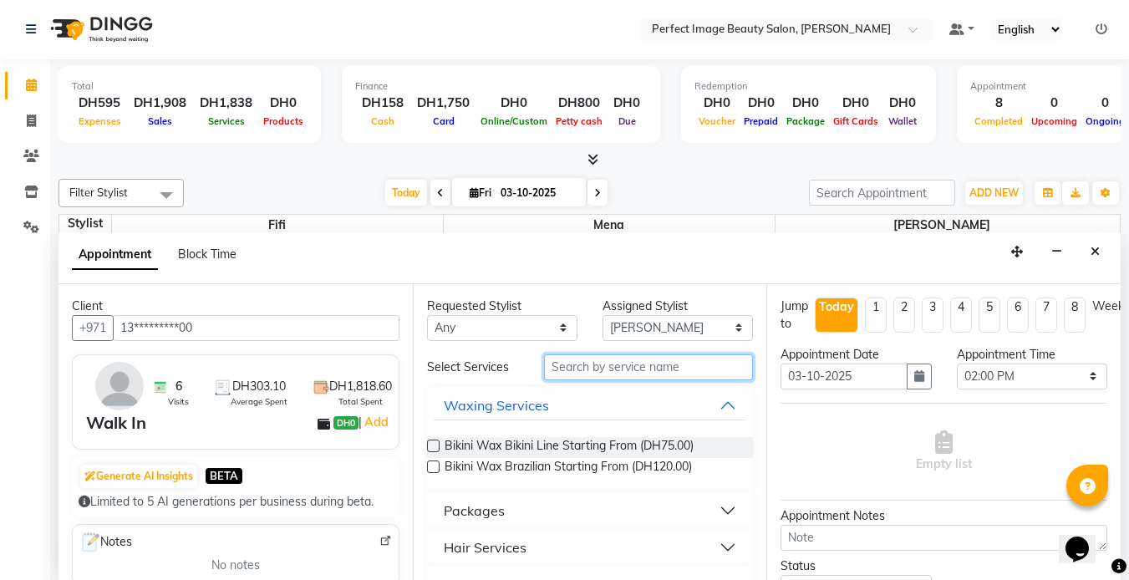
click at [561, 363] on input "text" at bounding box center [648, 367] width 209 height 26
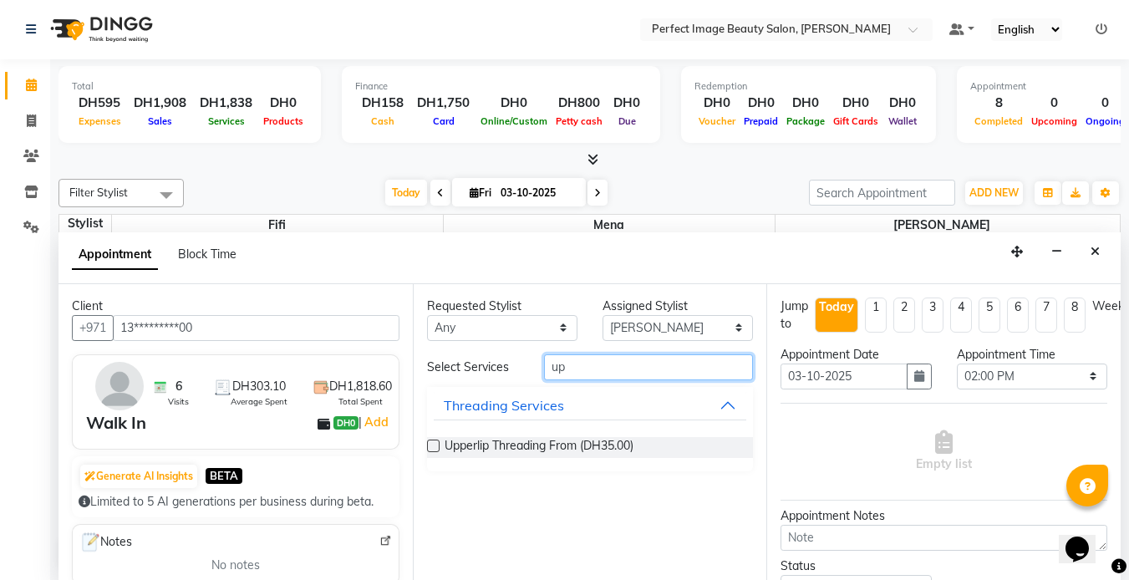
type input "up"
click at [429, 446] on label at bounding box center [433, 445] width 13 height 13
click at [429, 446] on input "checkbox" at bounding box center [432, 447] width 11 height 11
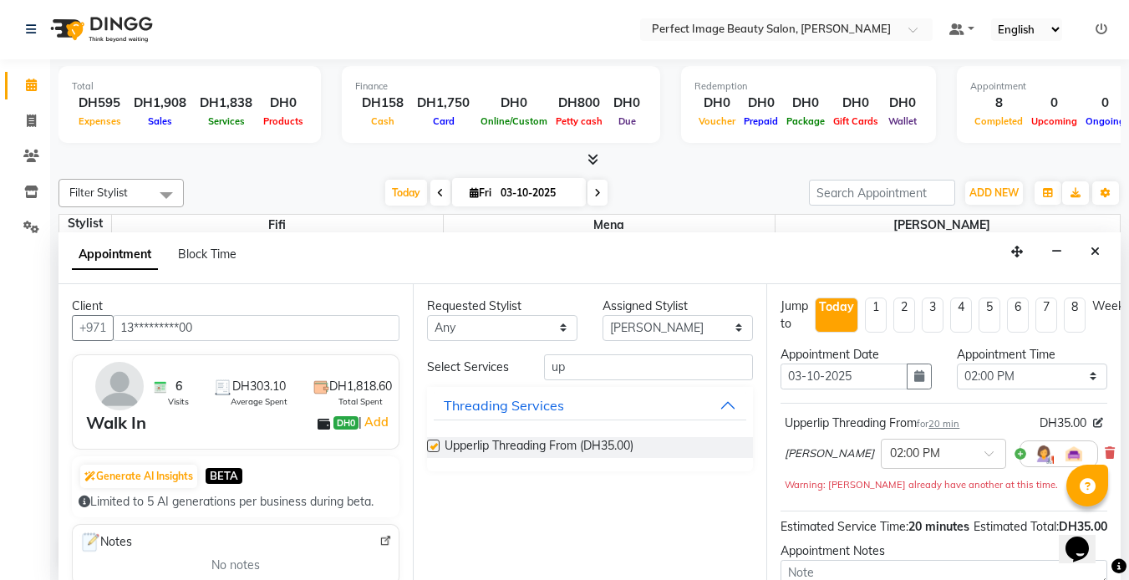
checkbox input "false"
click at [621, 369] on input "up" at bounding box center [648, 367] width 209 height 26
type input "u"
type input "full fa"
click at [434, 443] on label at bounding box center [433, 445] width 13 height 13
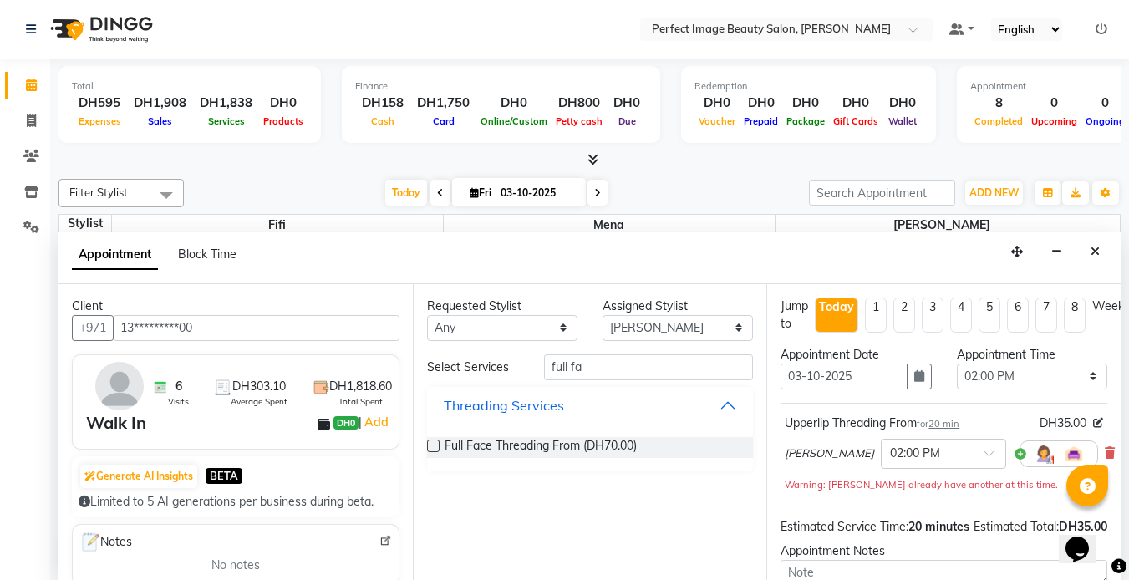
click at [434, 443] on input "checkbox" at bounding box center [432, 447] width 11 height 11
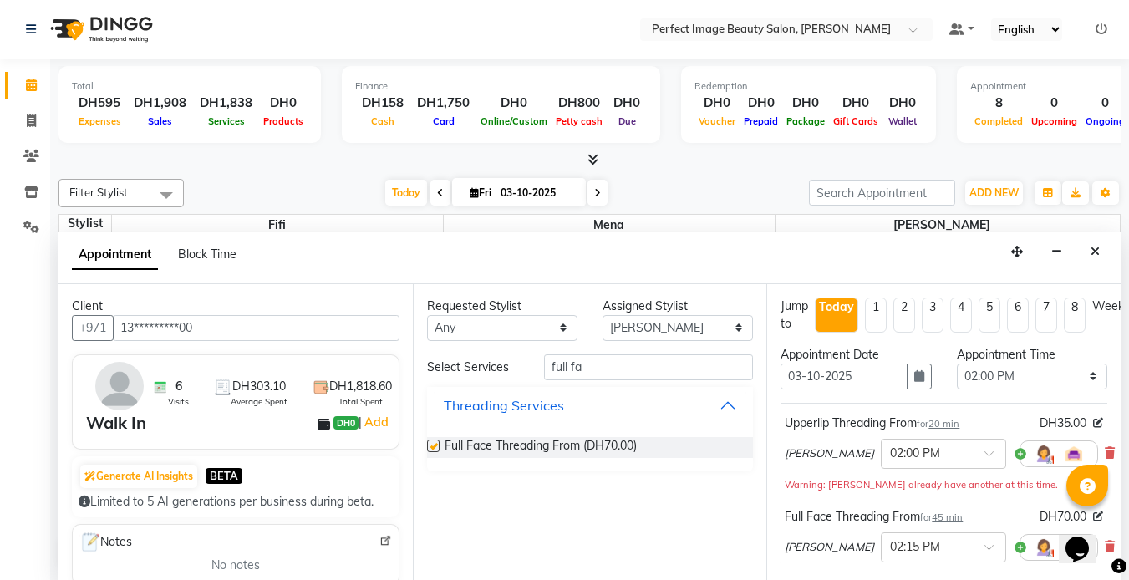
checkbox input "false"
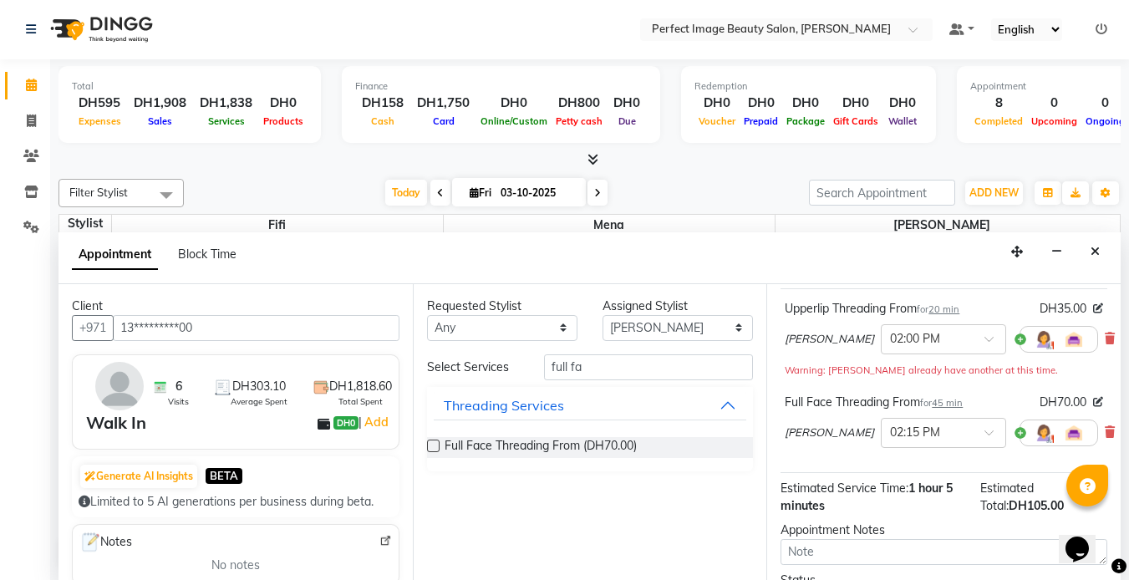
scroll to position [119, 0]
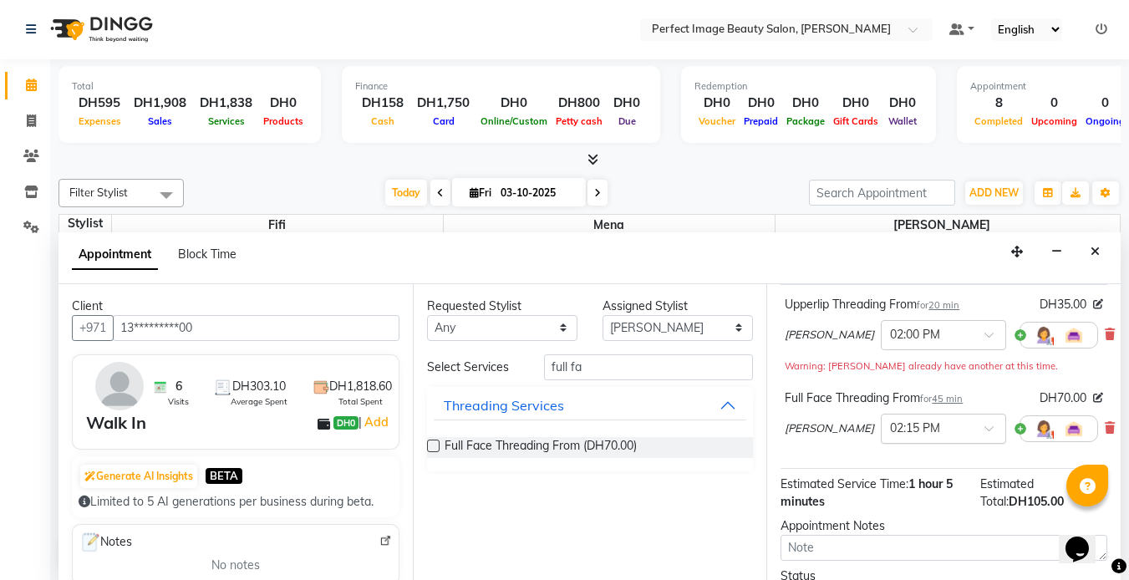
click at [984, 432] on span at bounding box center [994, 433] width 21 height 18
click at [881, 530] on div "08:15 PM" at bounding box center [943, 534] width 124 height 31
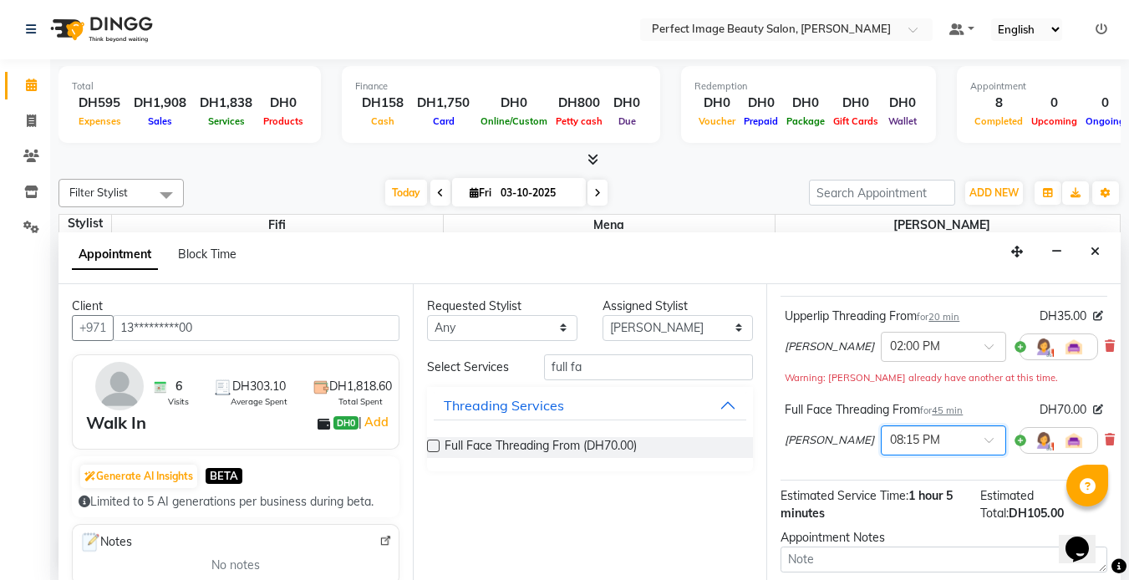
scroll to position [105, 0]
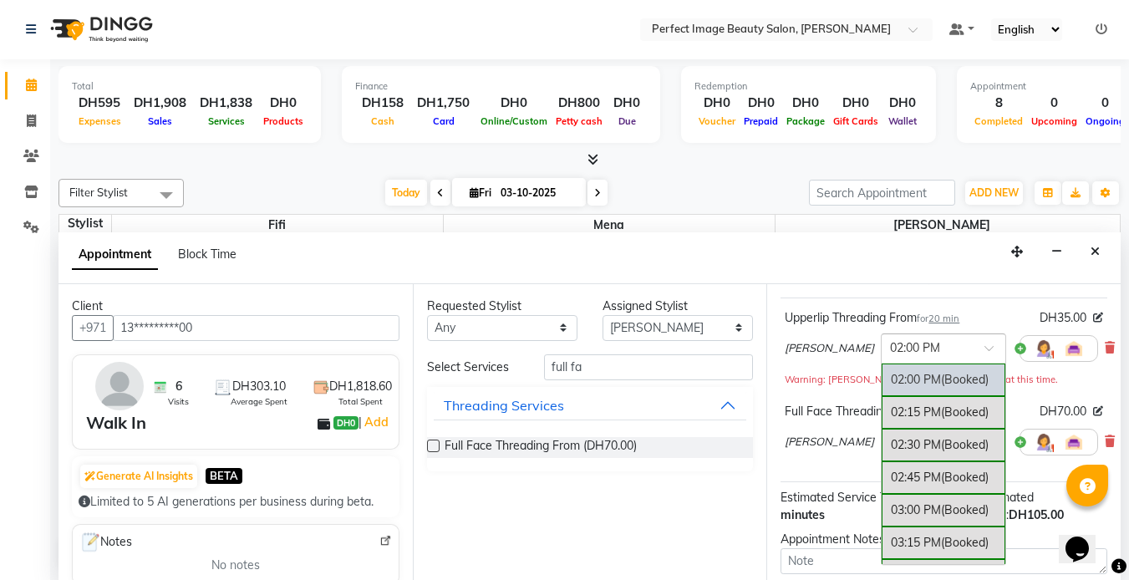
click at [984, 350] on span at bounding box center [994, 353] width 21 height 18
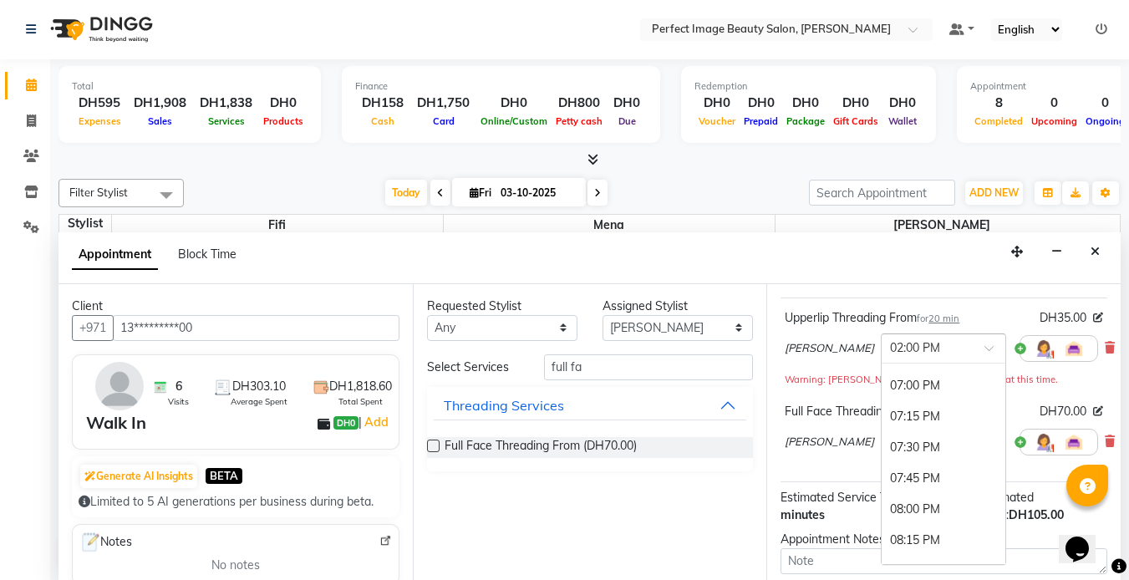
scroll to position [643, 0]
click at [881, 535] on div "08:15 PM" at bounding box center [943, 535] width 124 height 31
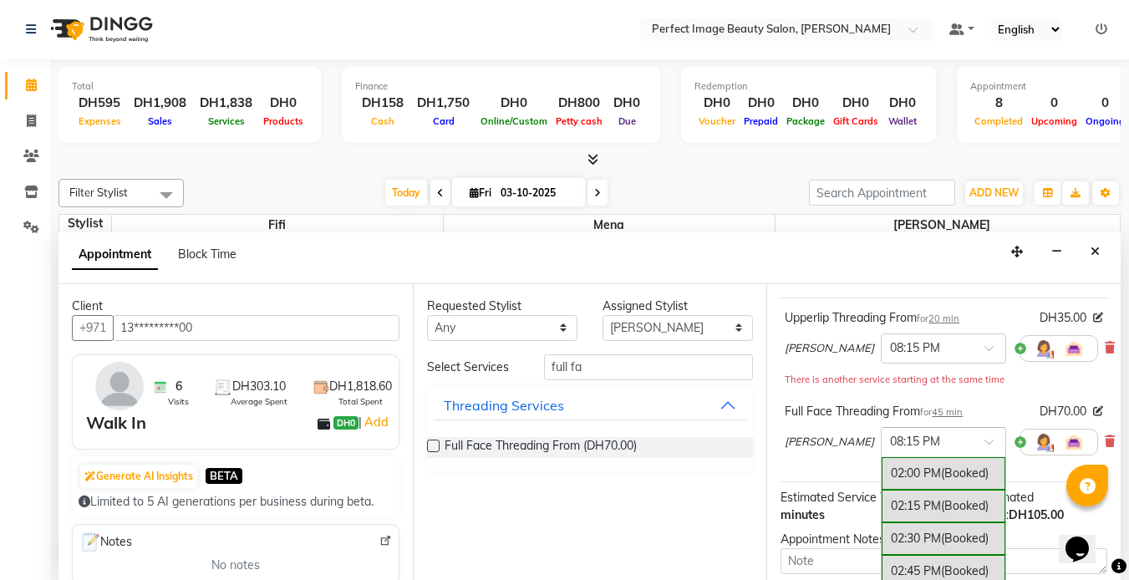
click at [984, 440] on span at bounding box center [994, 447] width 21 height 18
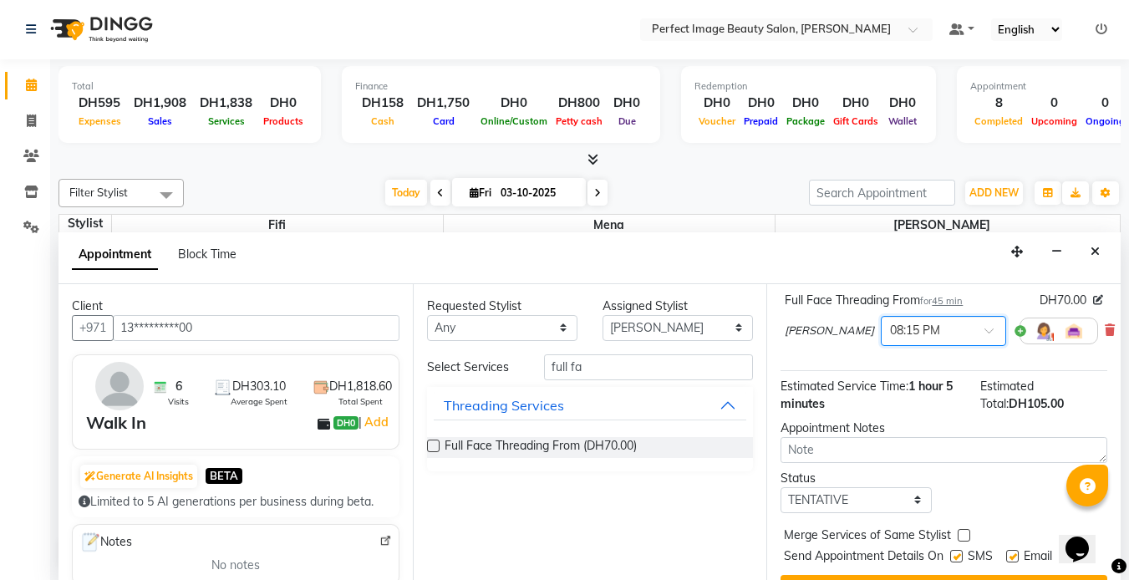
scroll to position [230, 0]
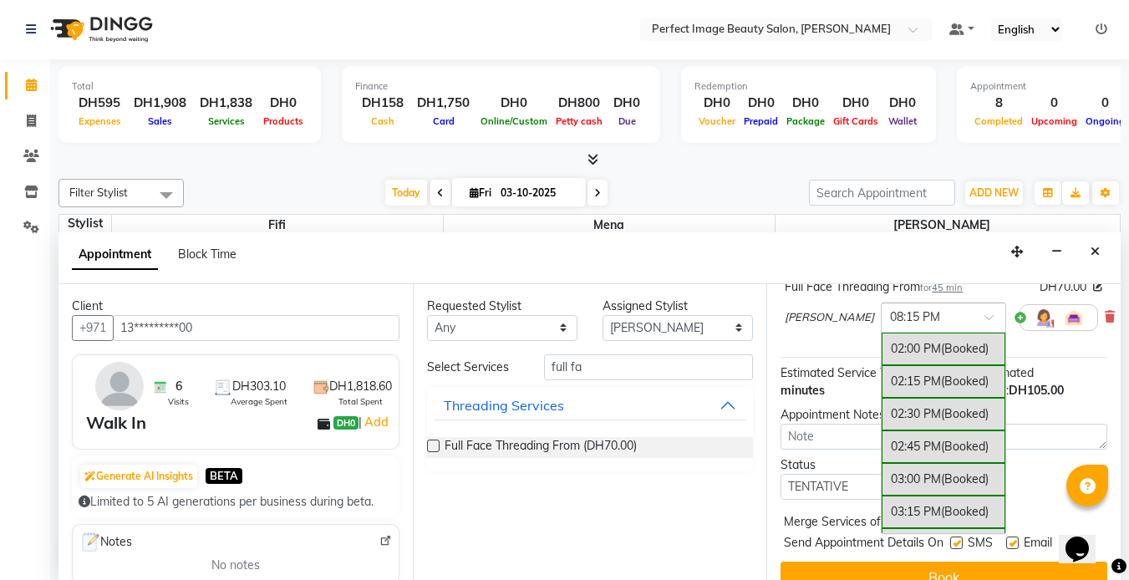
click at [984, 317] on span at bounding box center [994, 322] width 21 height 18
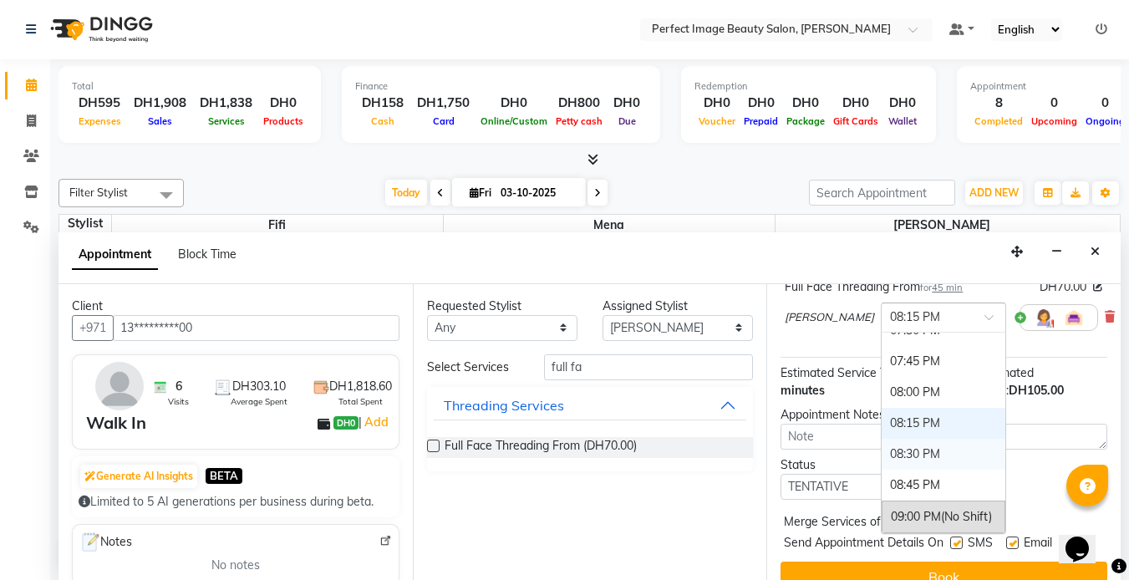
click at [881, 454] on div "08:30 PM" at bounding box center [943, 454] width 124 height 31
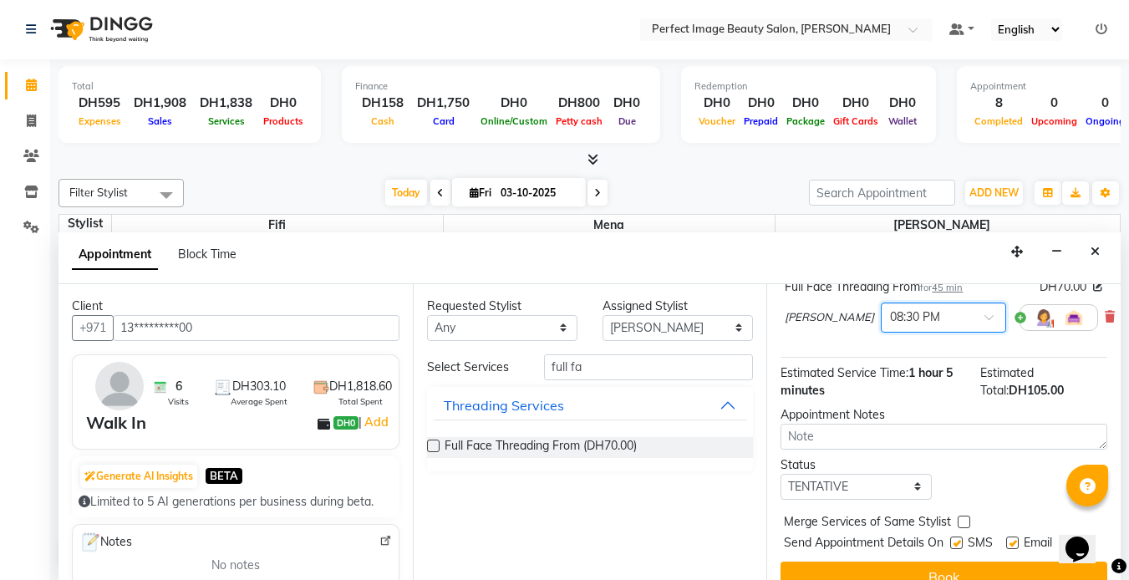
scroll to position [250, 0]
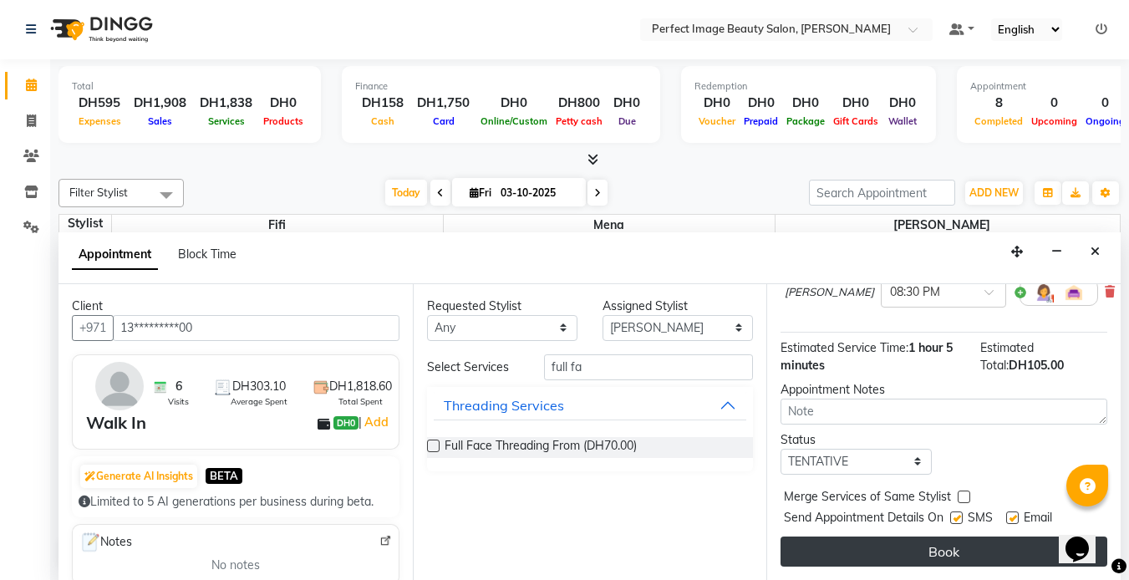
click at [957, 536] on button "Book" at bounding box center [943, 551] width 327 height 30
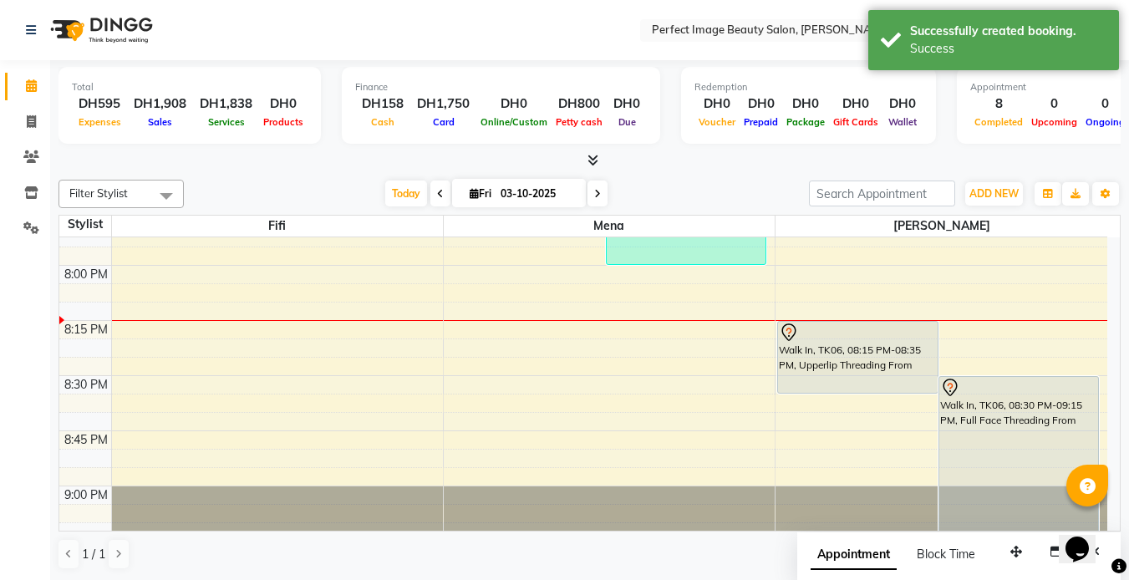
scroll to position [1567, 0]
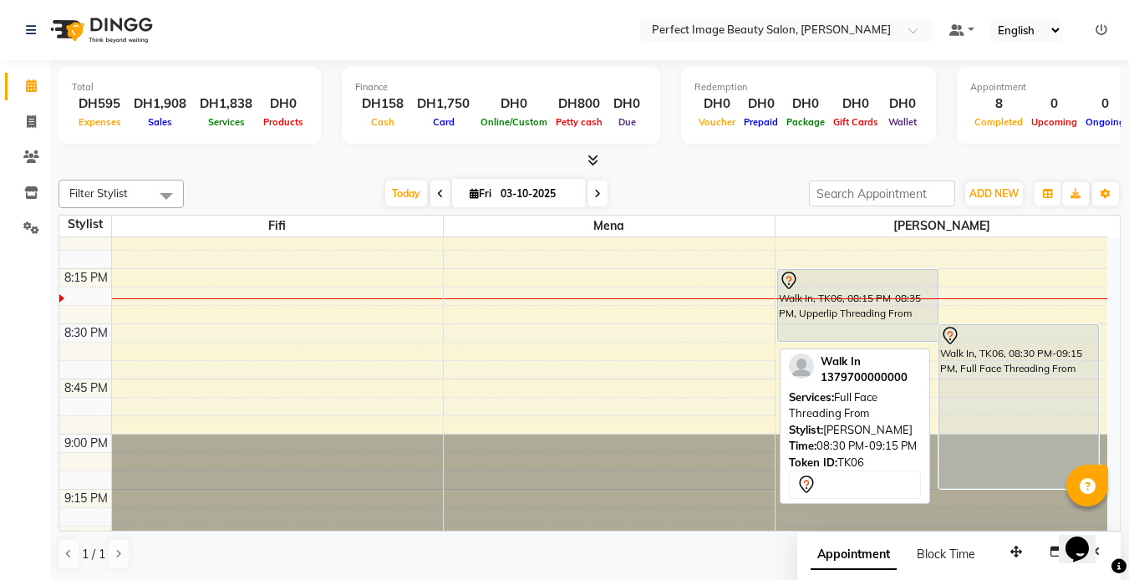
click at [1042, 370] on div "Walk In, TK06, 08:30 PM-09:15 PM, Full Face Threading From" at bounding box center [1018, 406] width 159 height 163
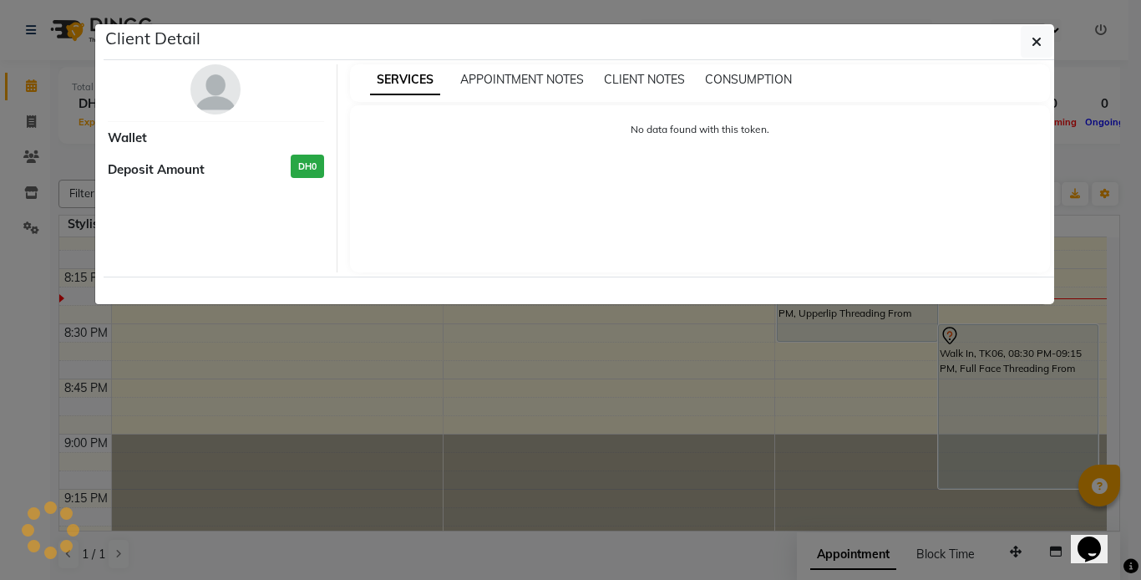
select select "7"
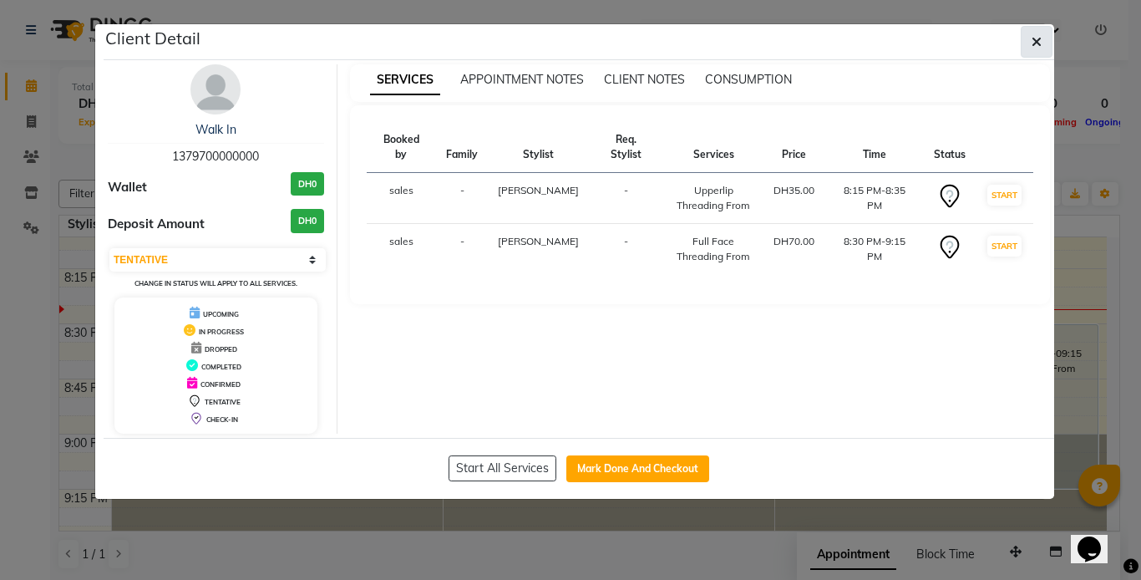
click at [1032, 46] on icon "button" at bounding box center [1037, 41] width 10 height 13
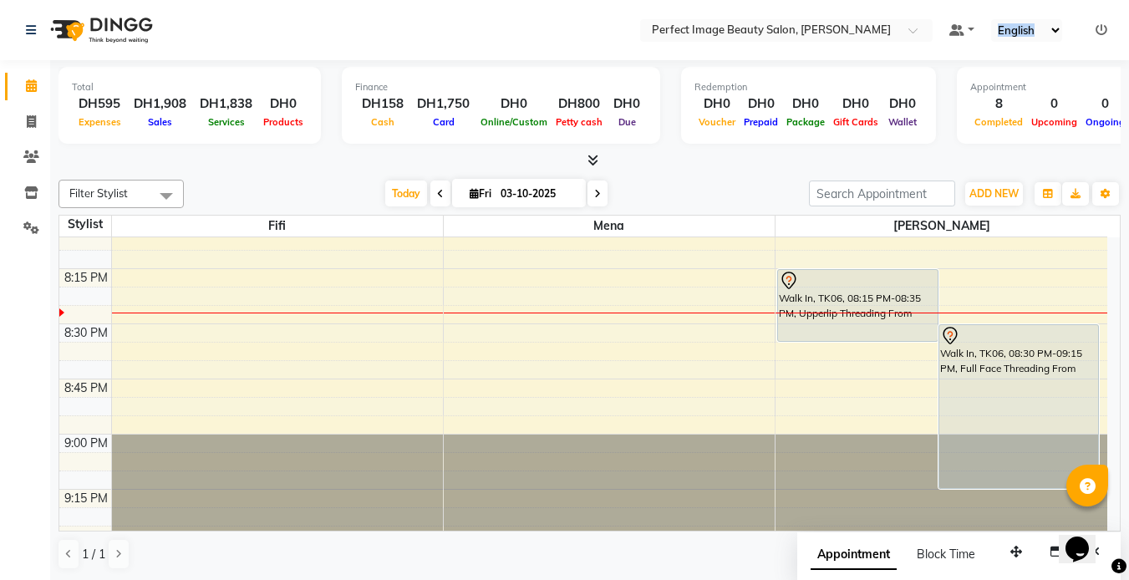
drag, startPoint x: 1032, startPoint y: 46, endPoint x: 1113, endPoint y: 9, distance: 89.0
click at [1113, 9] on nav "Select Location × Perfect Image Beauty Salon, Sheikh Zayed Default Panel My Pan…" at bounding box center [564, 30] width 1129 height 60
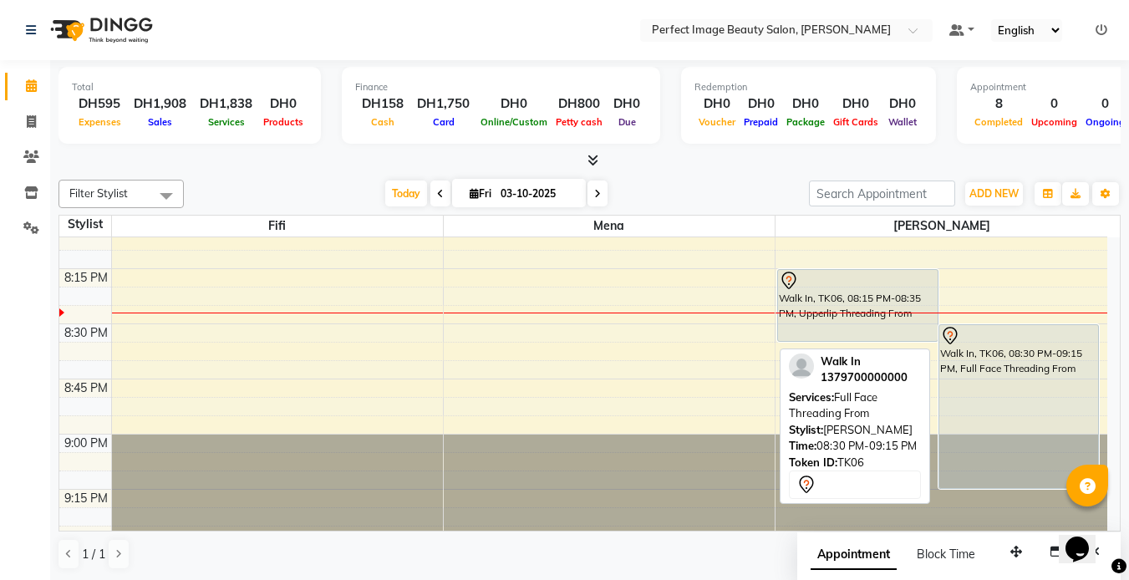
click at [1049, 347] on div "Walk In, TK06, 08:30 PM-09:15 PM, Full Face Threading From" at bounding box center [1018, 406] width 159 height 163
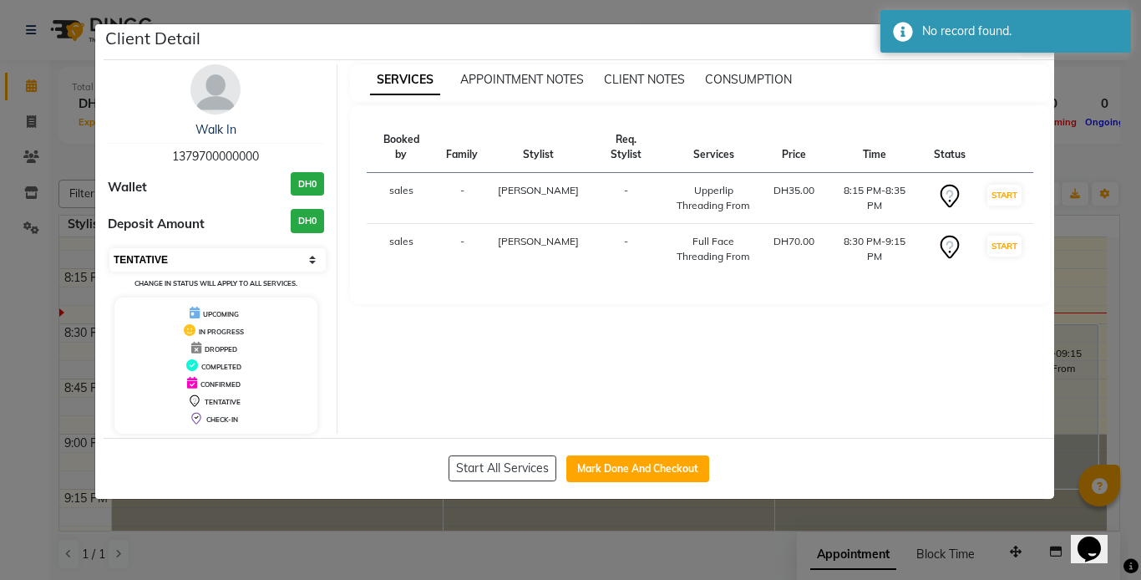
click at [280, 251] on select "Select IN SERVICE CONFIRMED TENTATIVE CHECK IN MARK DONE DROPPED UPCOMING" at bounding box center [217, 259] width 216 height 23
select select "5"
click at [109, 248] on select "Select IN SERVICE CONFIRMED TENTATIVE CHECK IN MARK DONE DROPPED UPCOMING" at bounding box center [217, 259] width 216 height 23
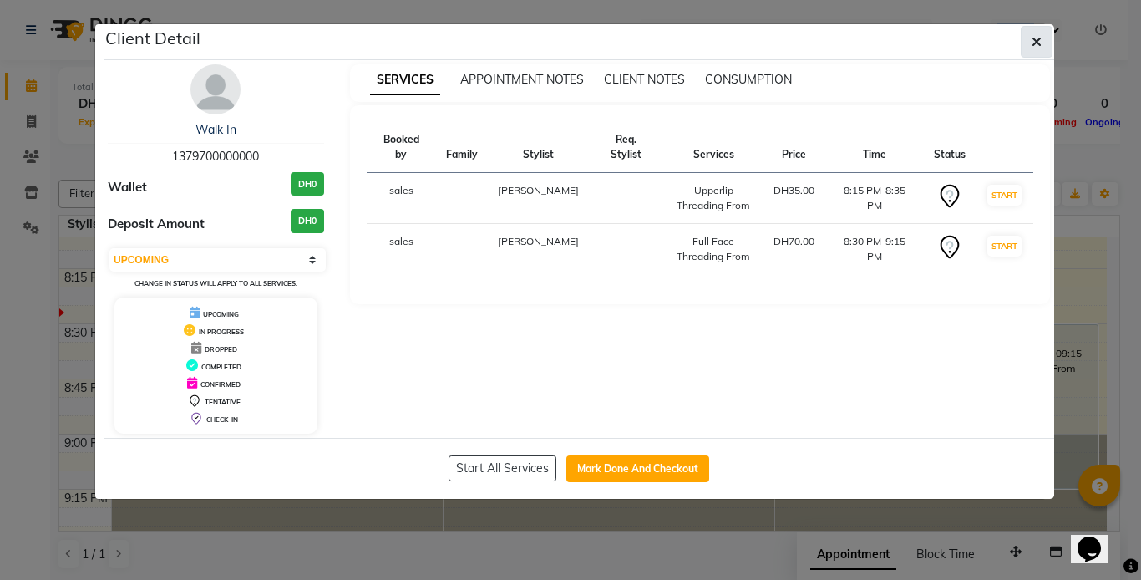
click at [1043, 45] on button "button" at bounding box center [1037, 42] width 32 height 32
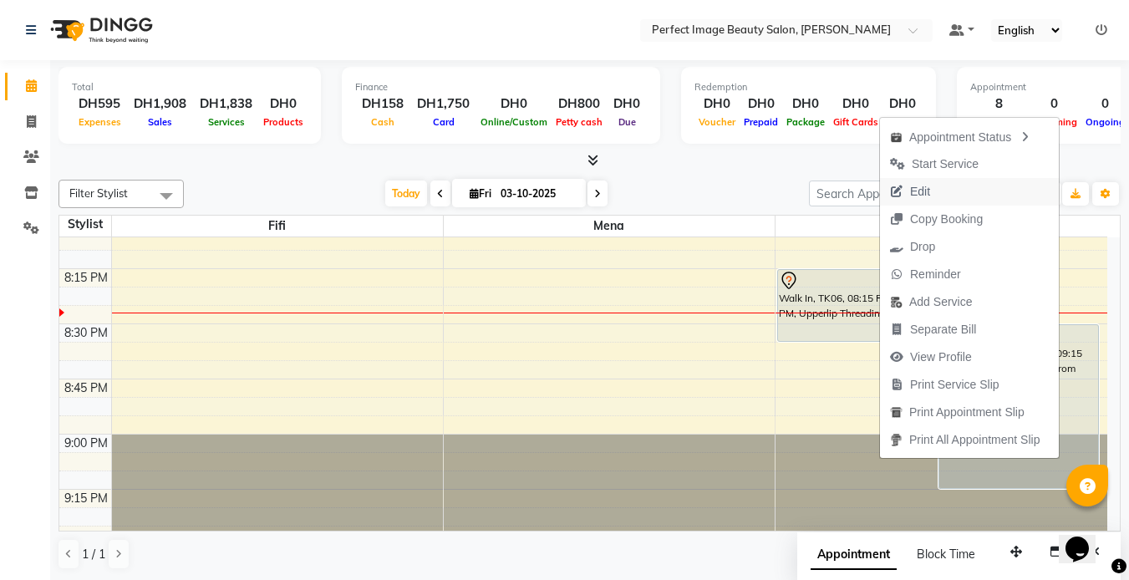
click at [916, 188] on span "Edit" at bounding box center [920, 192] width 20 height 18
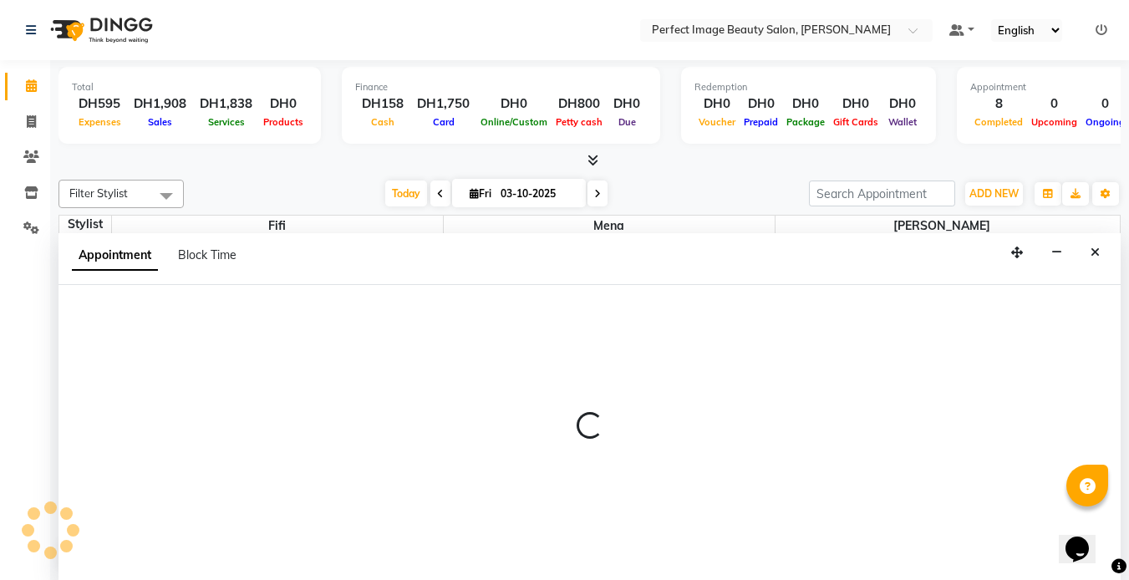
scroll to position [1, 0]
select select "tentative"
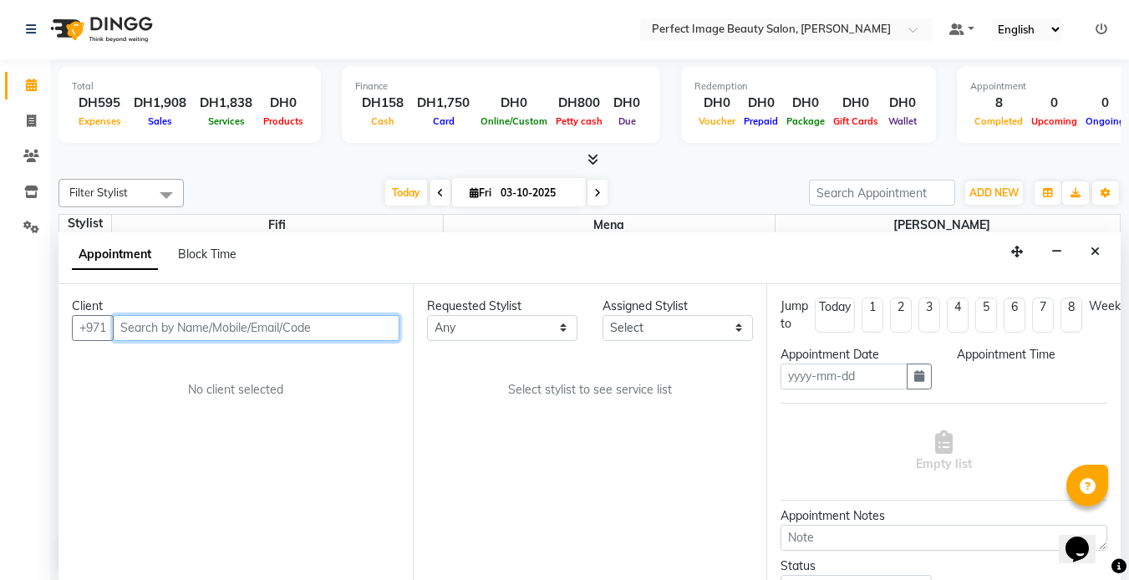
type input "03-10-2025"
select select "1215"
select select "85055"
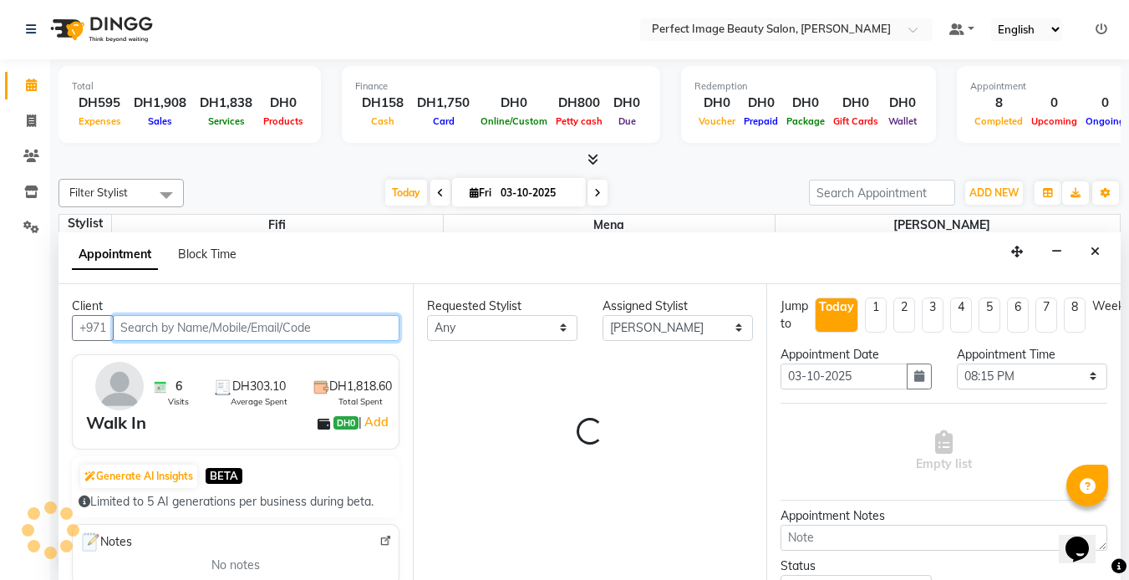
select select "4308"
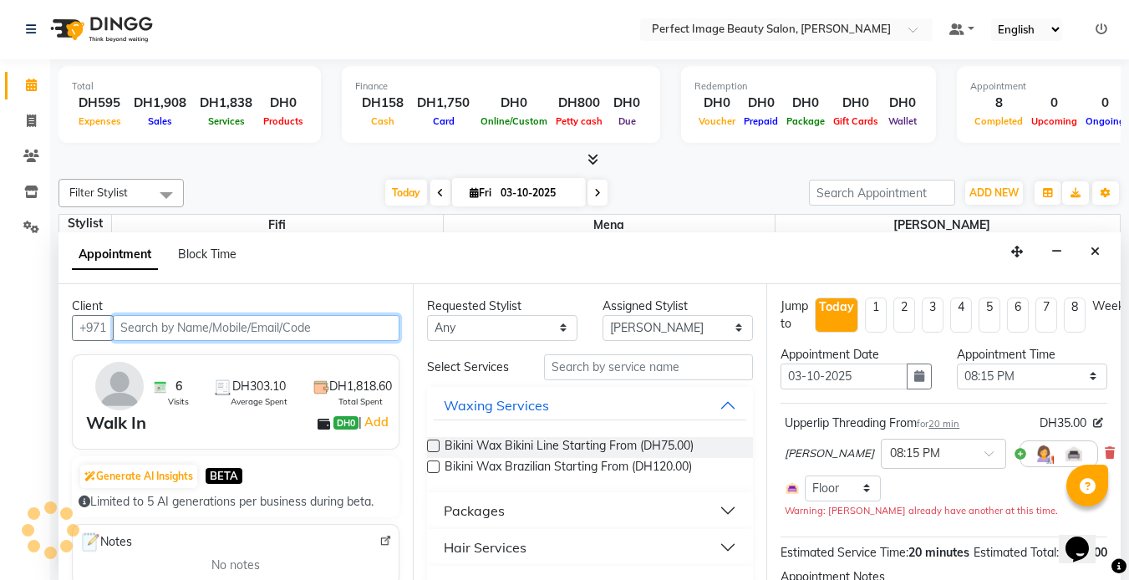
select select "4308"
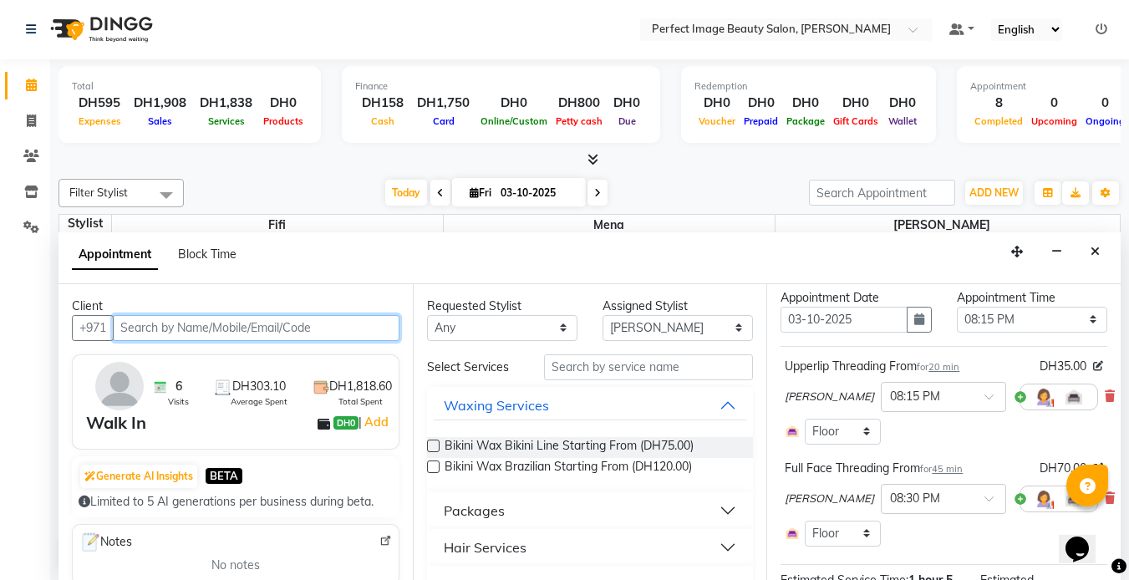
scroll to position [58, 0]
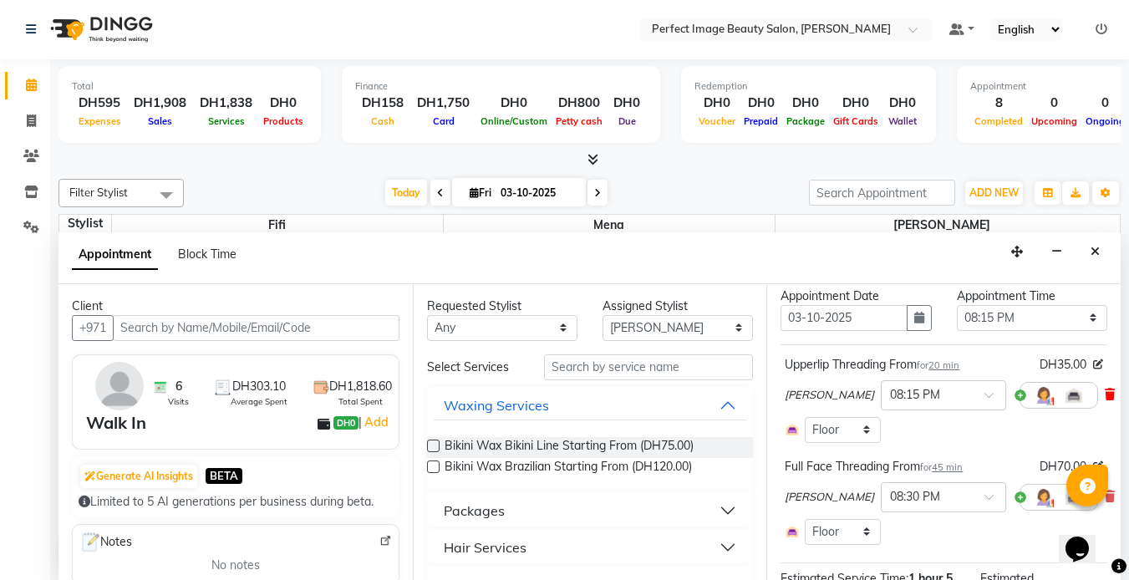
click at [1104, 395] on icon at bounding box center [1109, 394] width 10 height 12
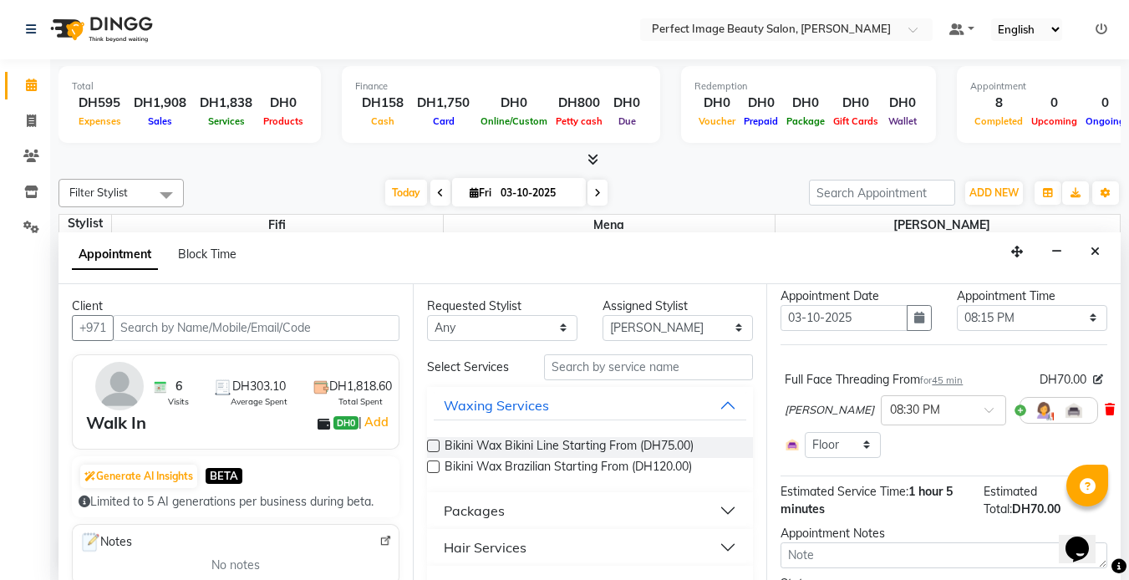
click at [1104, 412] on icon at bounding box center [1109, 409] width 10 height 12
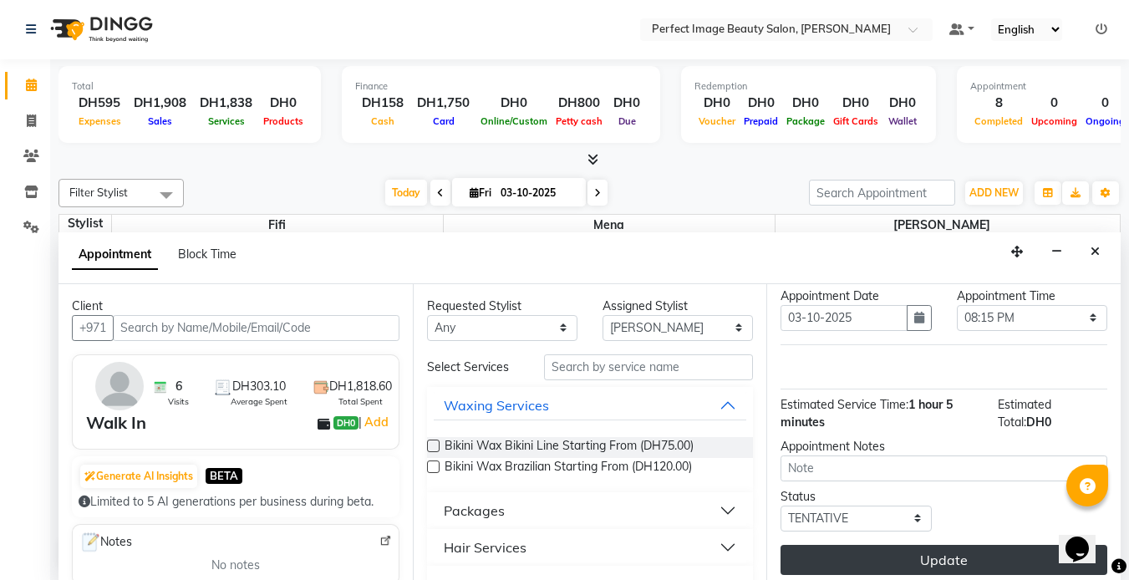
click at [962, 557] on button "Update" at bounding box center [943, 560] width 327 height 30
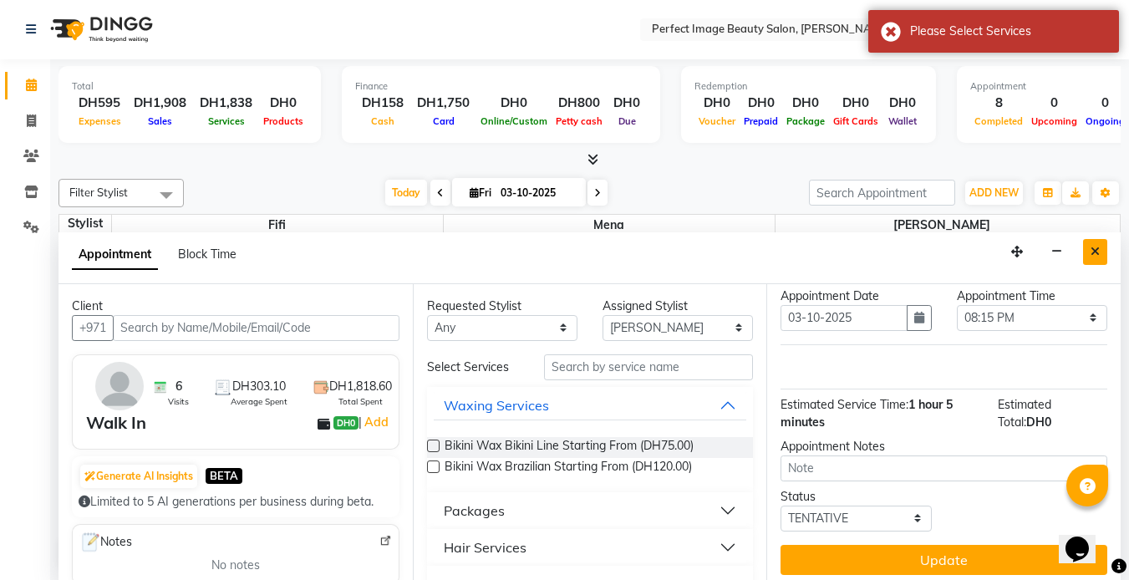
click at [1093, 252] on icon "Close" at bounding box center [1094, 252] width 9 height 12
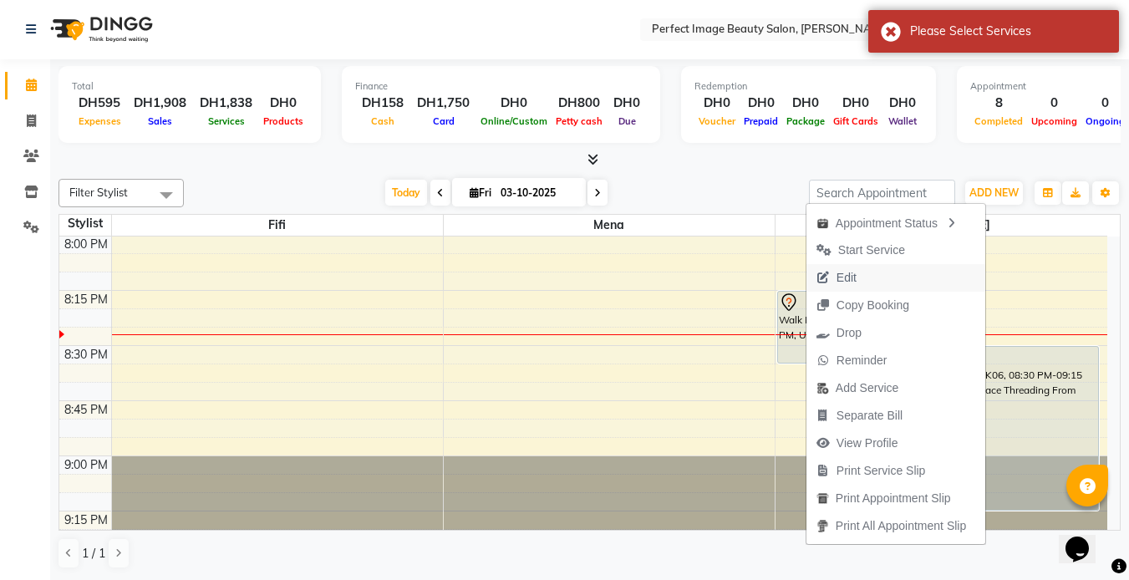
click at [923, 280] on button "Edit" at bounding box center [895, 278] width 179 height 28
select select "tentative"
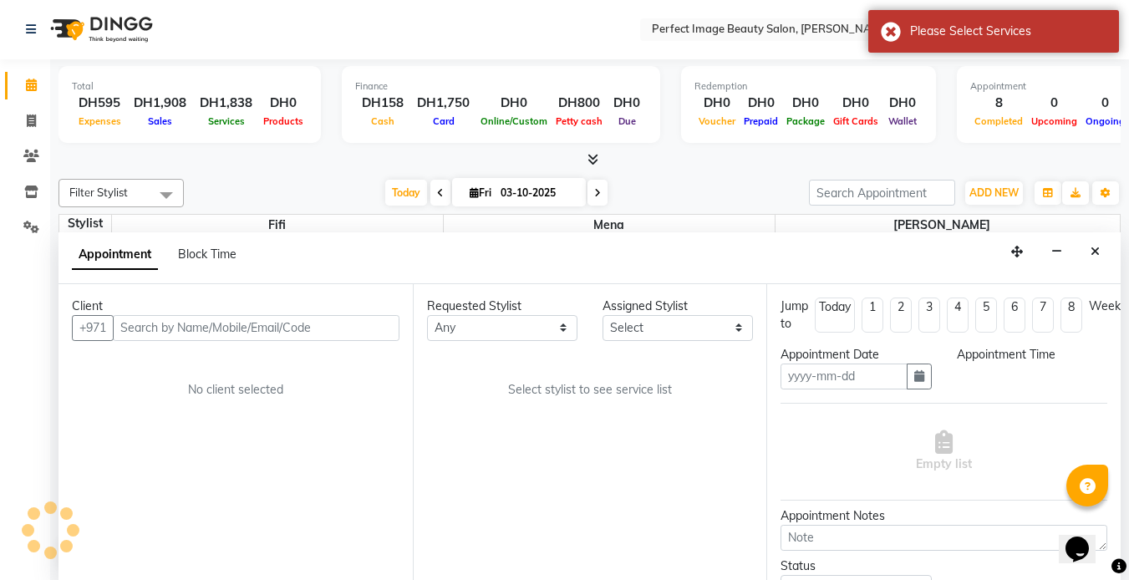
type input "03-10-2025"
select select "1215"
select select "85055"
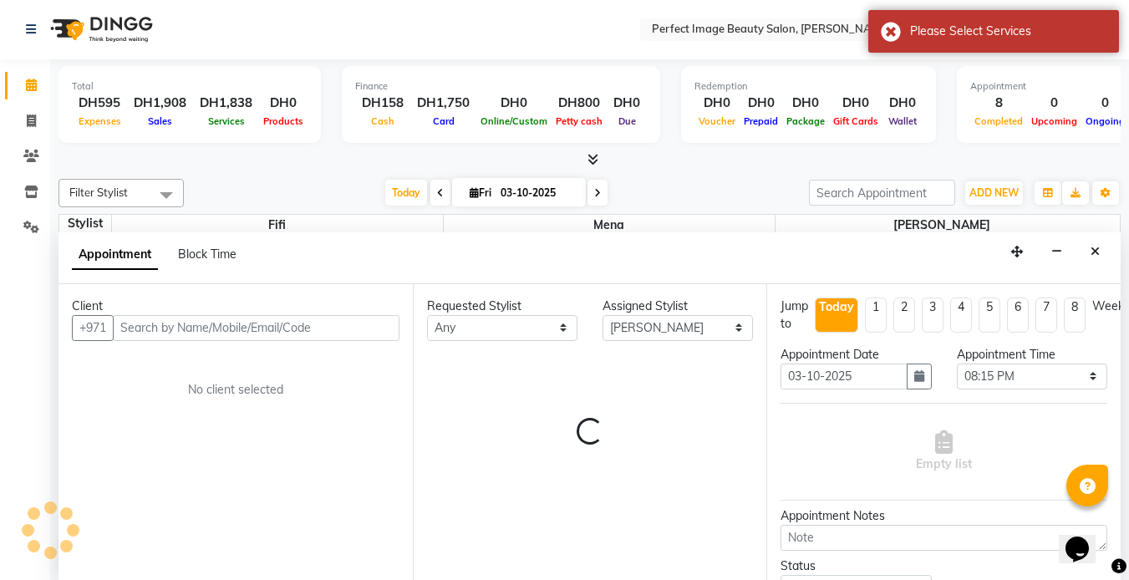
scroll to position [1545, 0]
select select "4308"
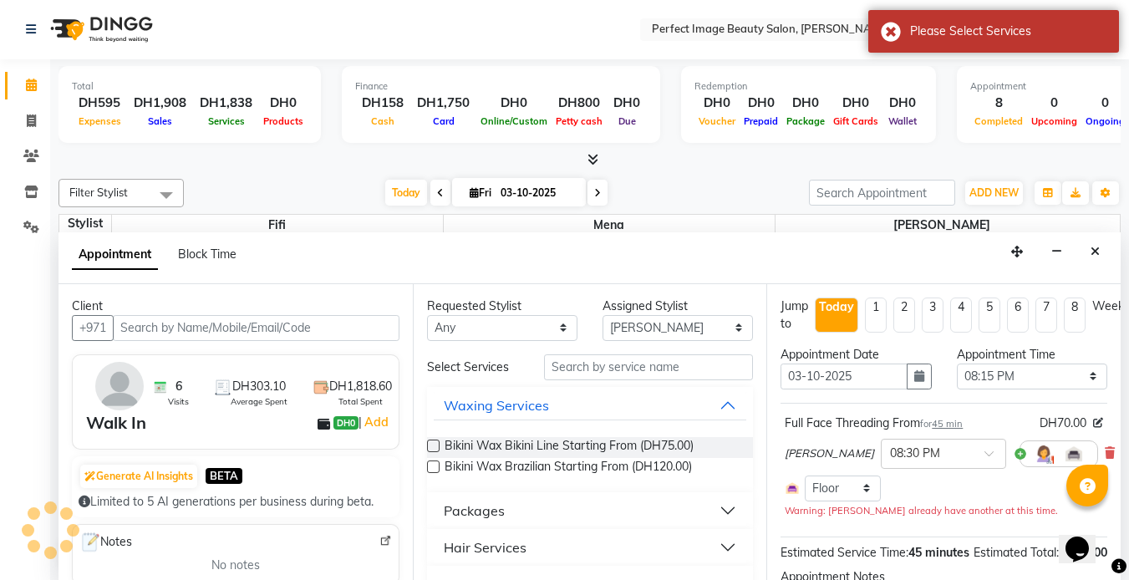
select select "4308"
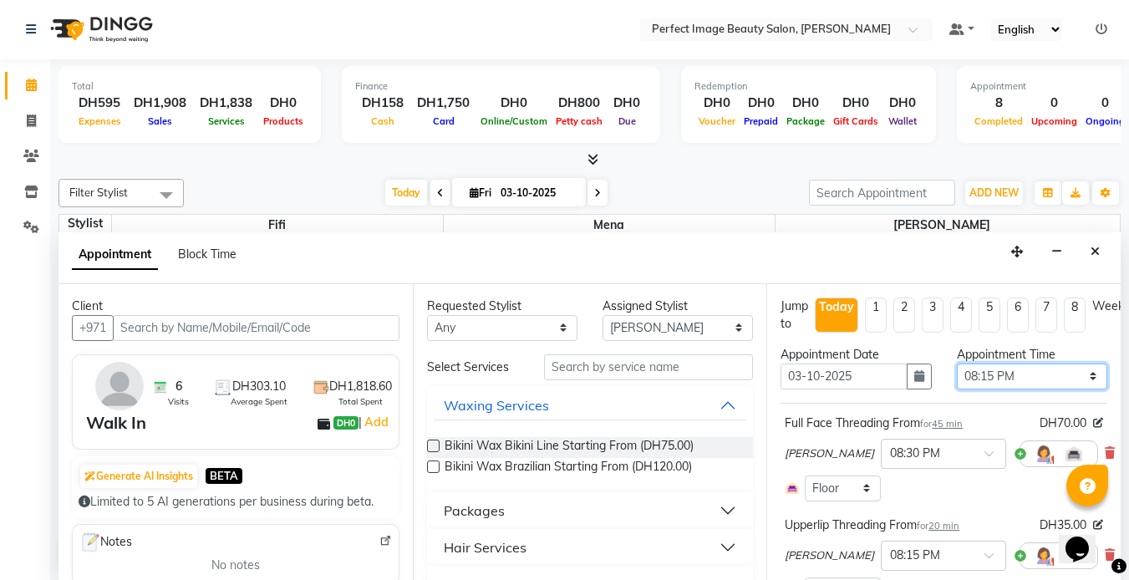
click at [1041, 378] on select "Select 02:00 PM 02:15 PM 02:30 PM 02:45 PM 03:00 PM 03:15 PM 03:30 PM 03:45 PM …" at bounding box center [1031, 376] width 150 height 26
select select "1245"
click at [956, 363] on select "Select 02:00 PM 02:15 PM 02:30 PM 02:45 PM 03:00 PM 03:15 PM 03:30 PM 03:45 PM …" at bounding box center [1031, 376] width 150 height 26
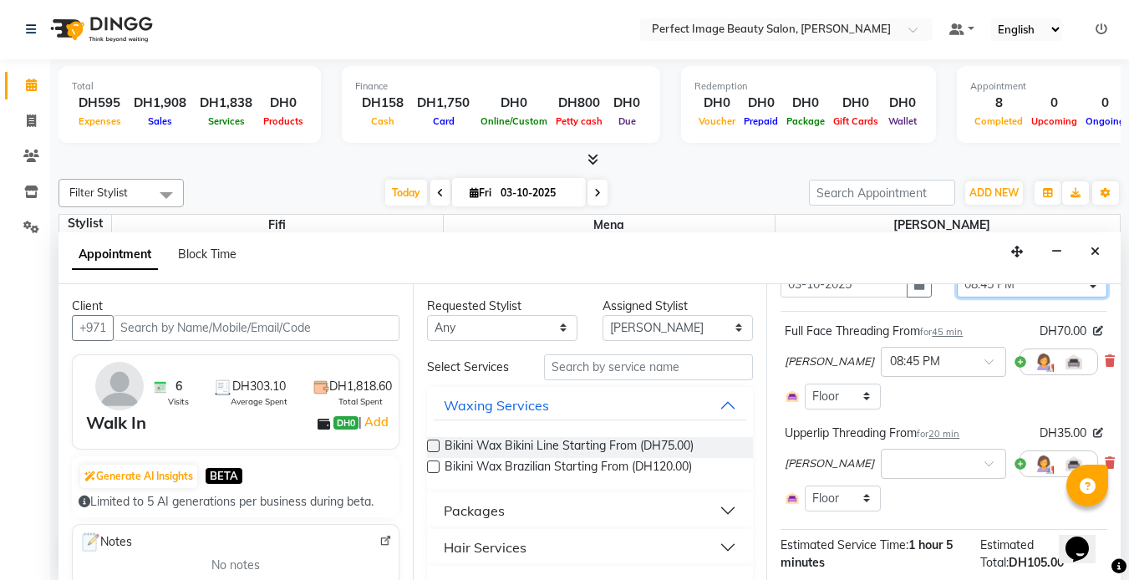
scroll to position [94, 0]
click at [931, 456] on div at bounding box center [943, 461] width 124 height 18
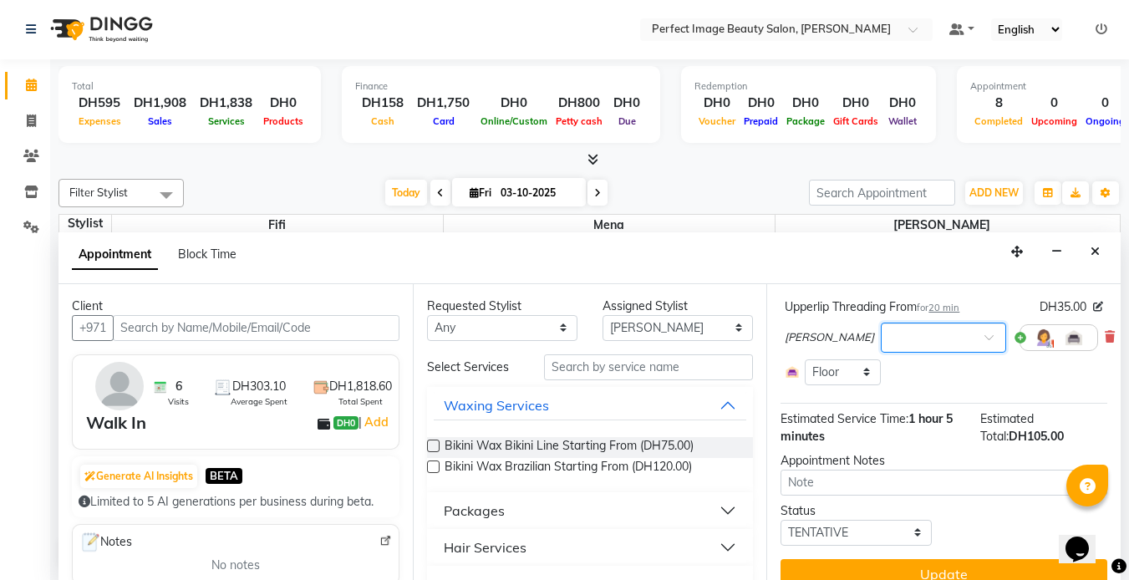
scroll to position [231, 0]
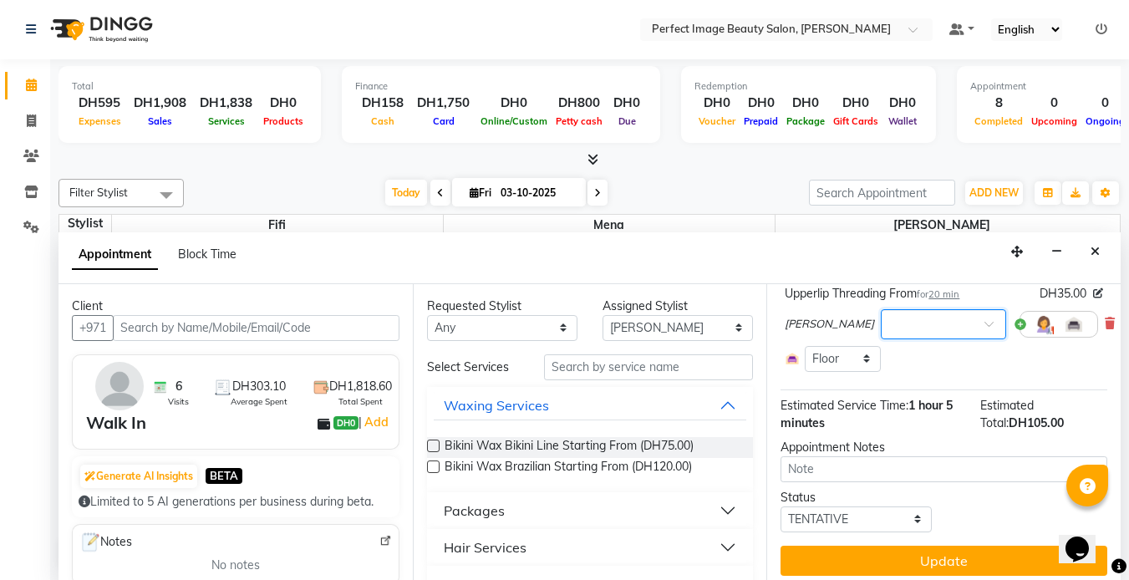
click at [927, 318] on div at bounding box center [943, 323] width 124 height 18
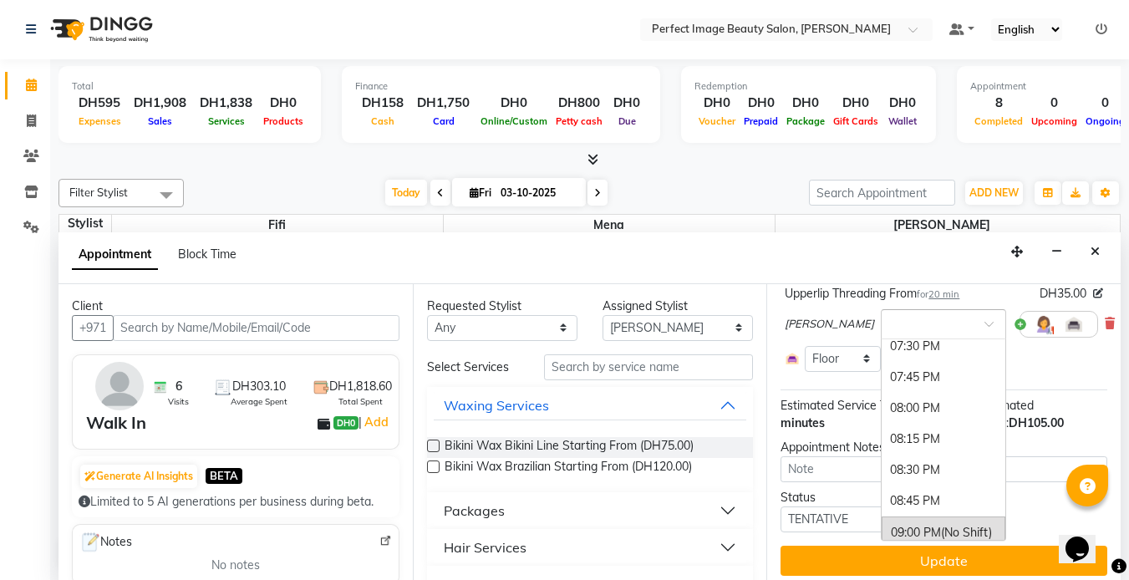
scroll to position [724, 0]
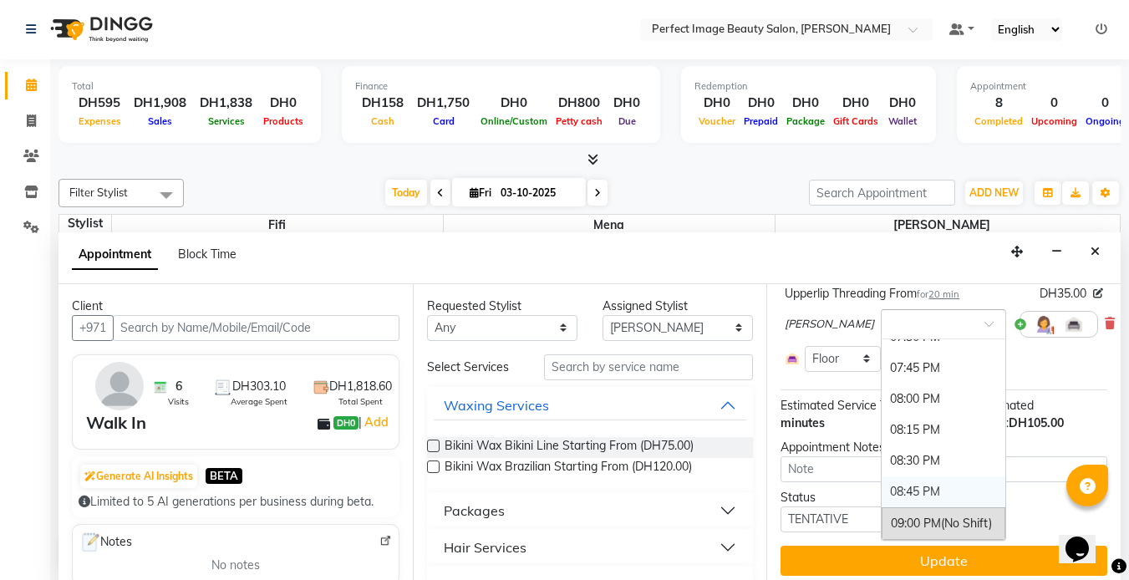
click at [881, 490] on div "08:45 PM" at bounding box center [943, 491] width 124 height 31
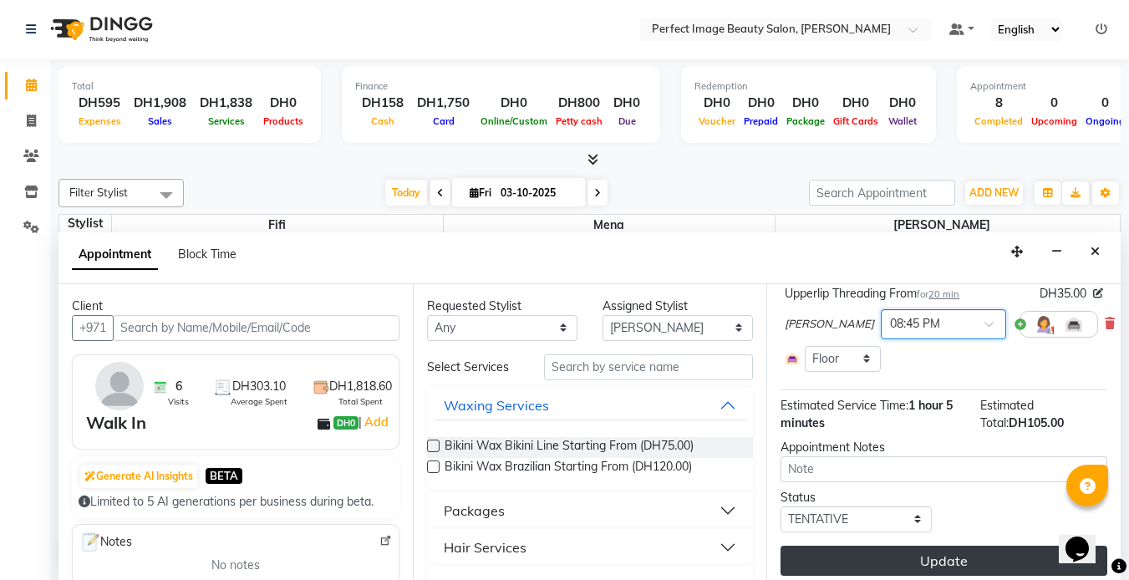
click at [961, 560] on button "Update" at bounding box center [943, 560] width 327 height 30
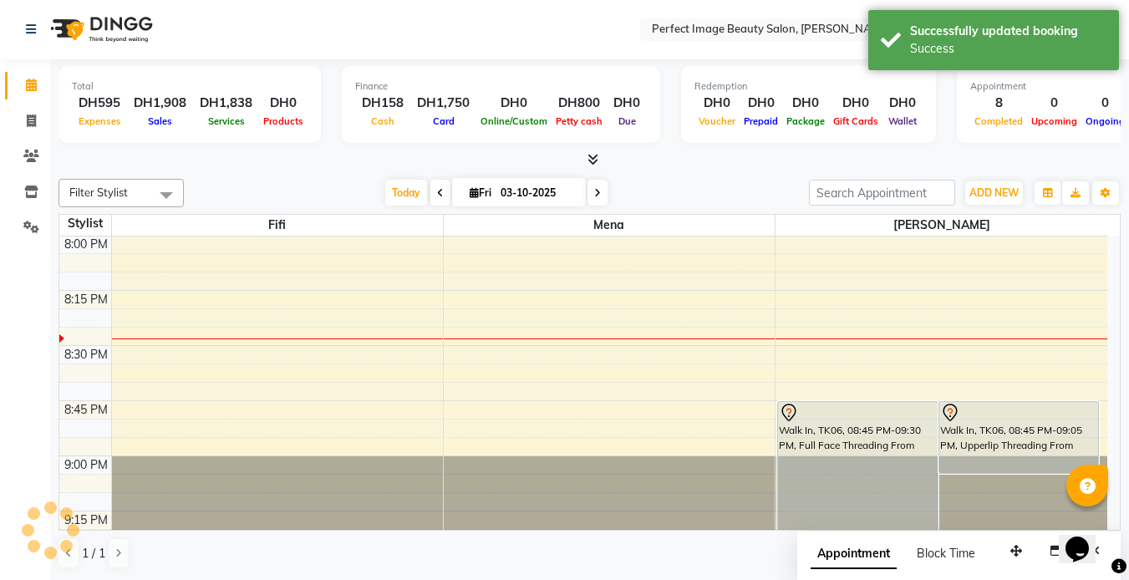
scroll to position [0, 0]
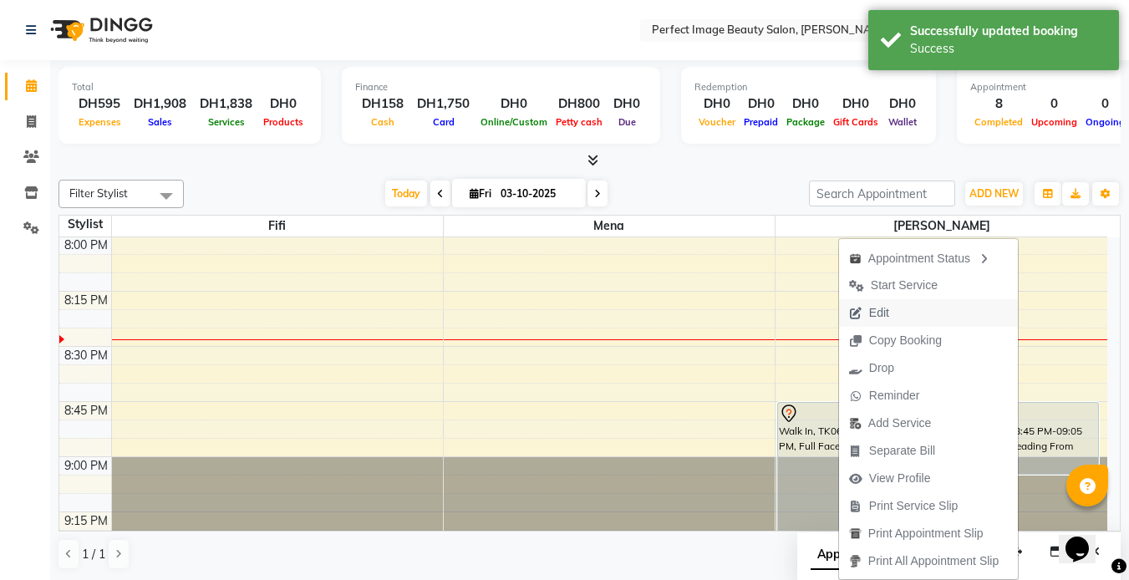
click at [930, 307] on button "Edit" at bounding box center [928, 313] width 179 height 28
select select "tentative"
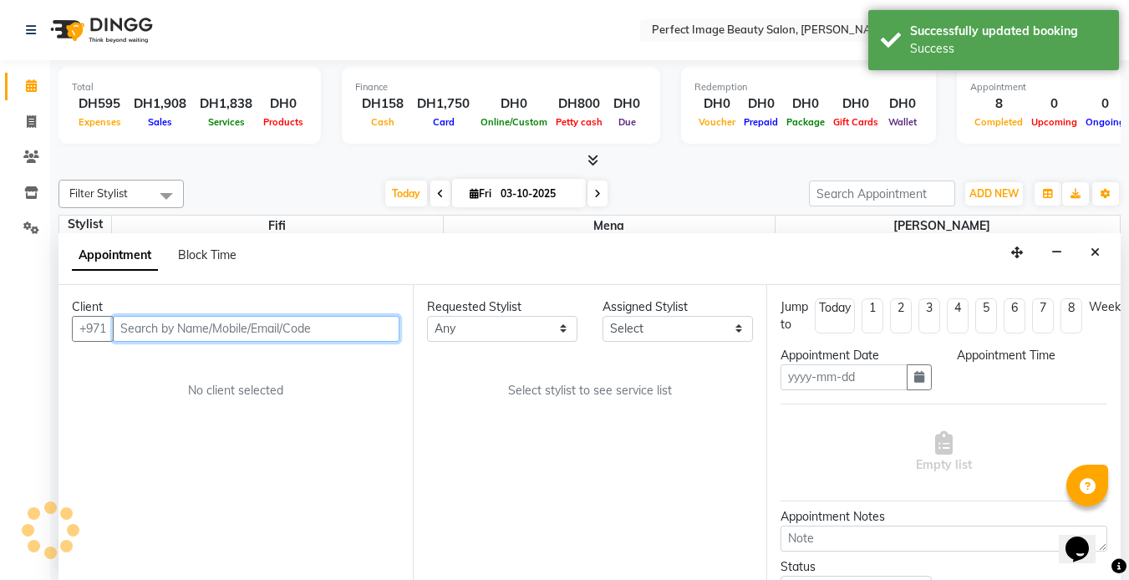
scroll to position [1, 0]
type input "03-10-2025"
select select "1245"
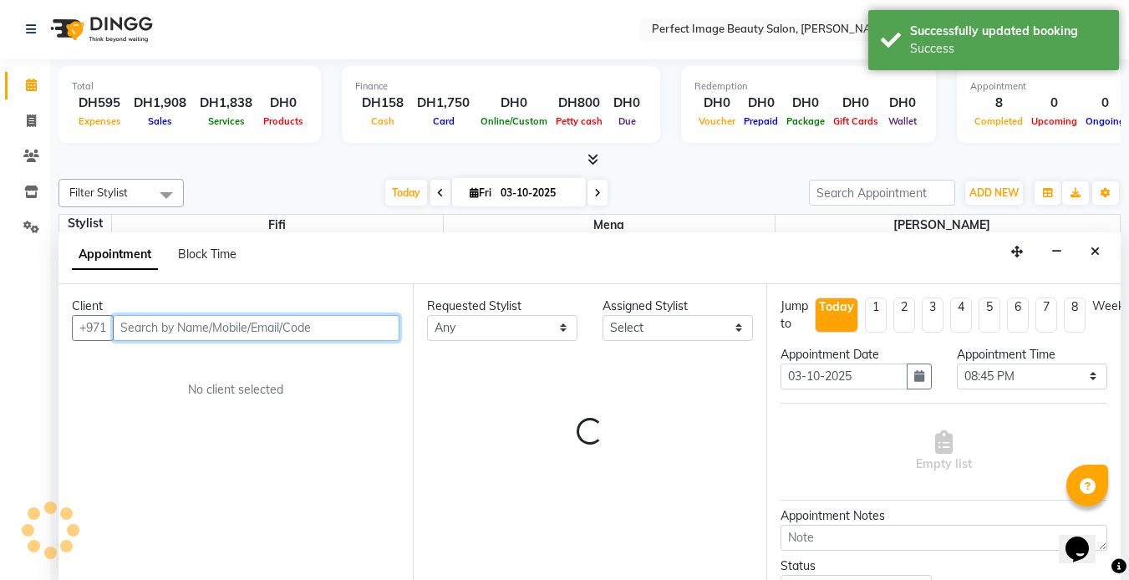
scroll to position [1545, 0]
select select "85055"
select select "4308"
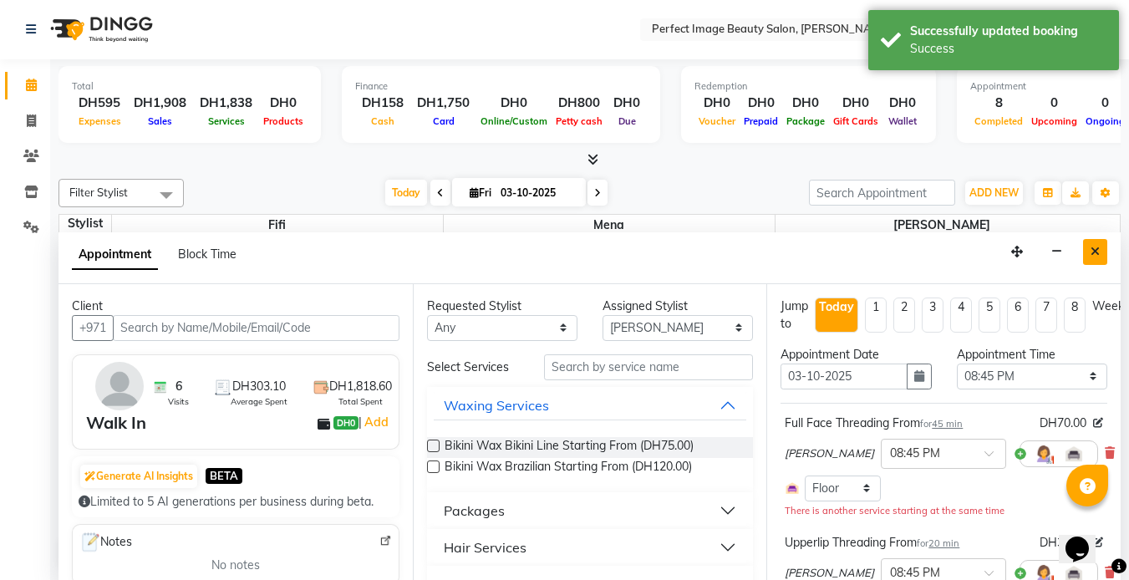
click at [1100, 256] on button "Close" at bounding box center [1095, 252] width 24 height 26
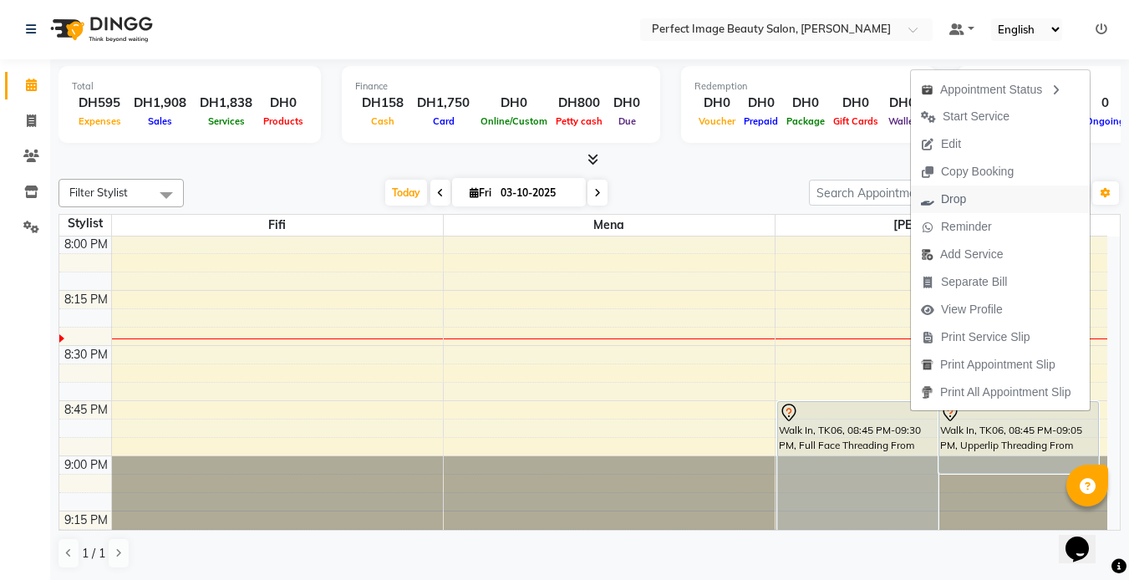
click at [945, 195] on span "Drop" at bounding box center [953, 199] width 25 height 18
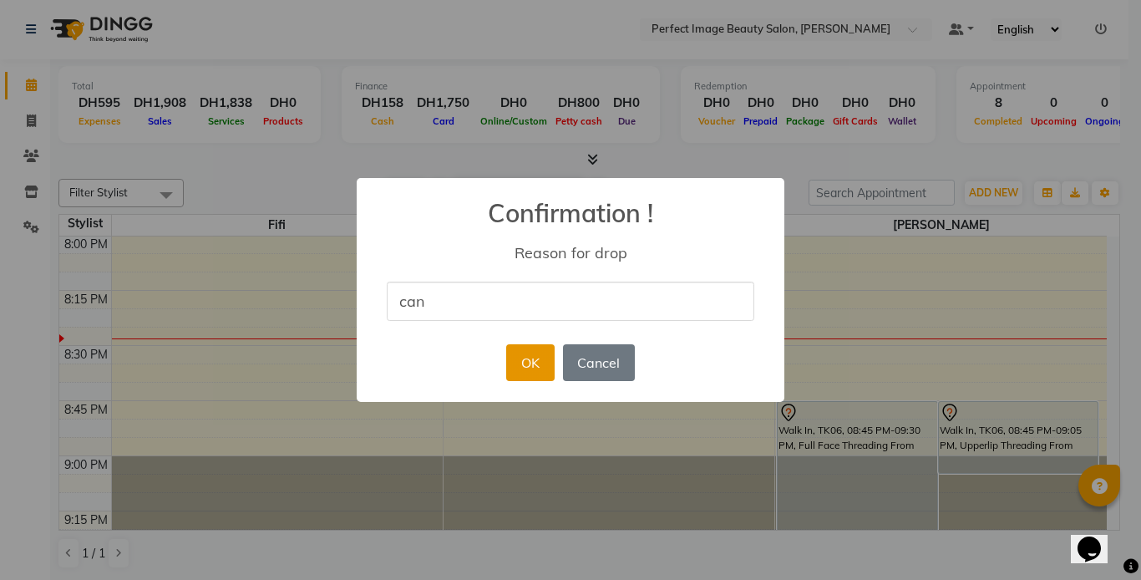
type input "cancel"
click at [533, 367] on button "OK" at bounding box center [530, 362] width 48 height 37
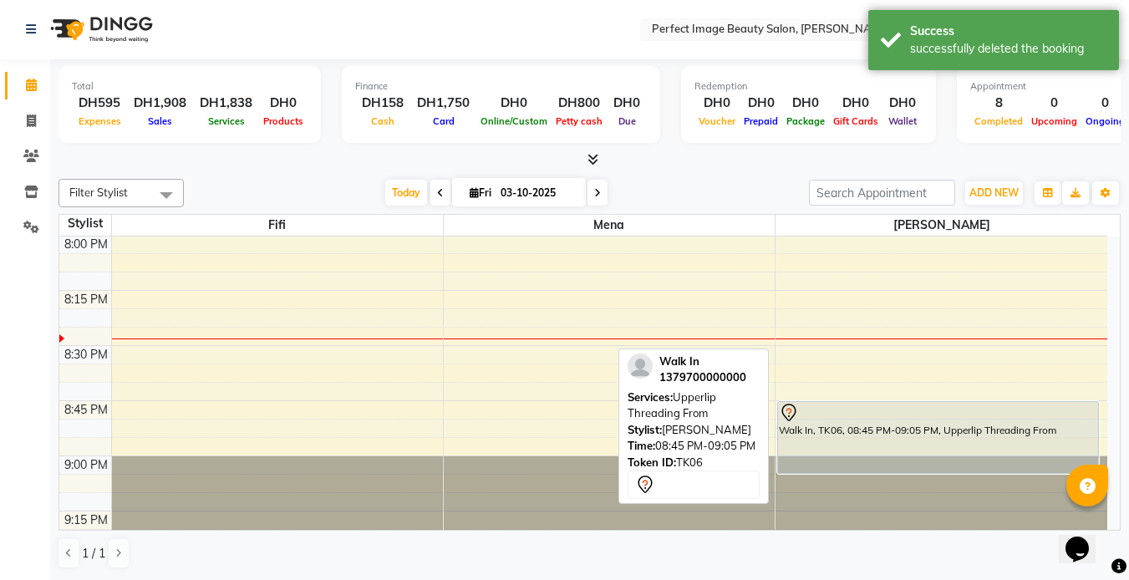
click at [816, 411] on div at bounding box center [938, 413] width 318 height 20
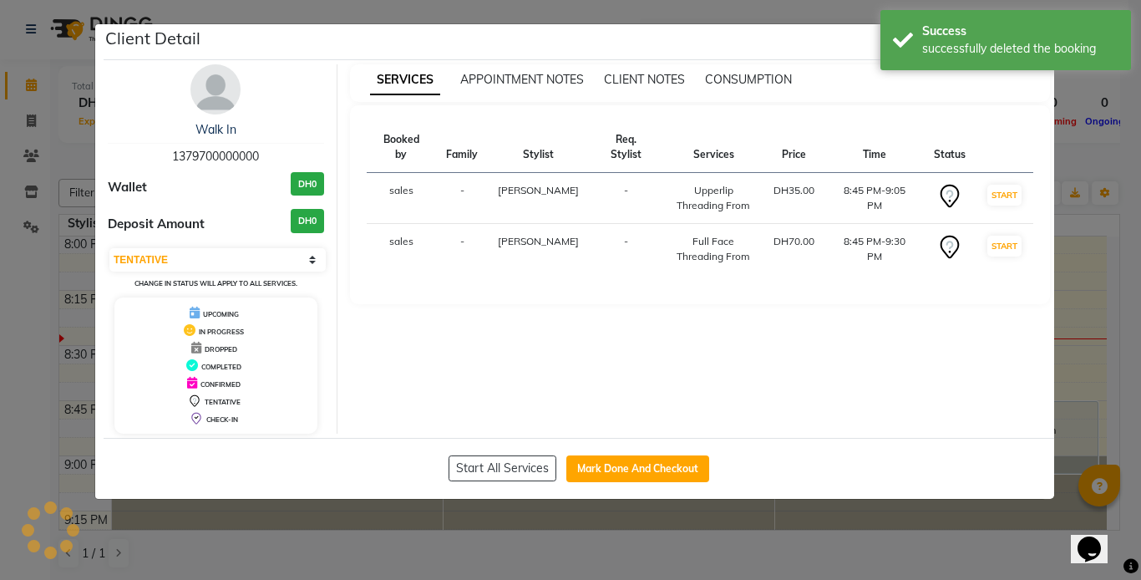
select select "select"
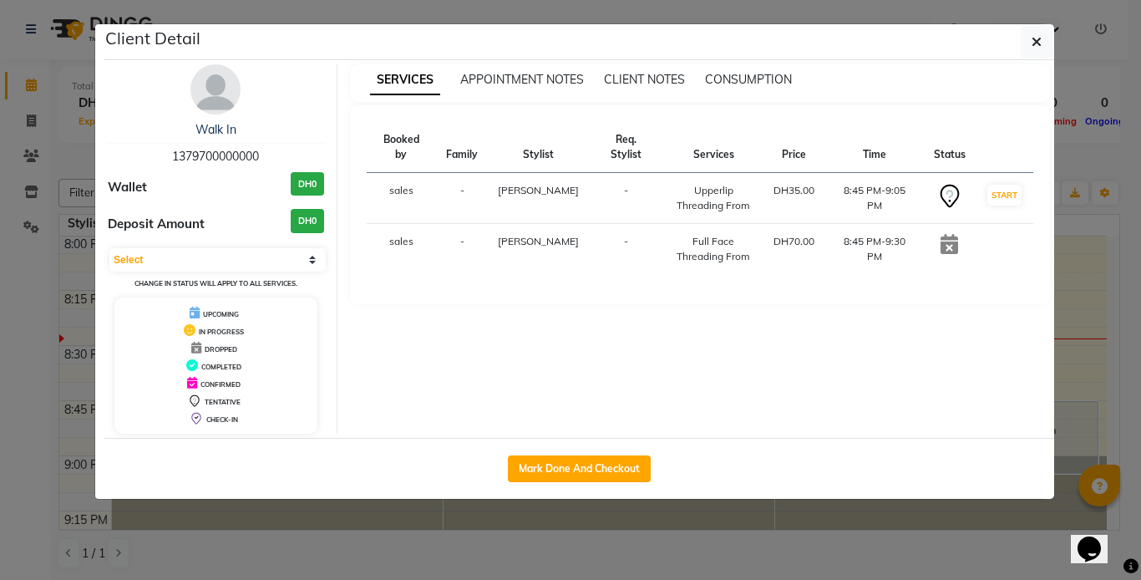
click at [692, 47] on div "Client Detail" at bounding box center [579, 42] width 951 height 36
click at [941, 183] on icon at bounding box center [949, 196] width 27 height 27
click at [1038, 38] on icon "button" at bounding box center [1037, 41] width 10 height 13
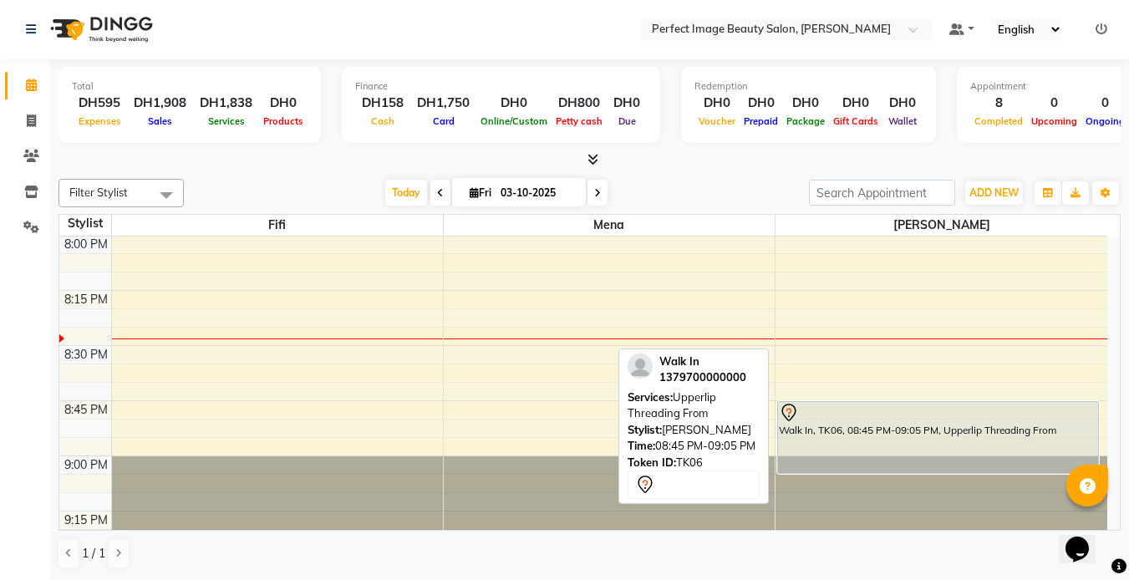
click at [978, 419] on div at bounding box center [938, 413] width 318 height 20
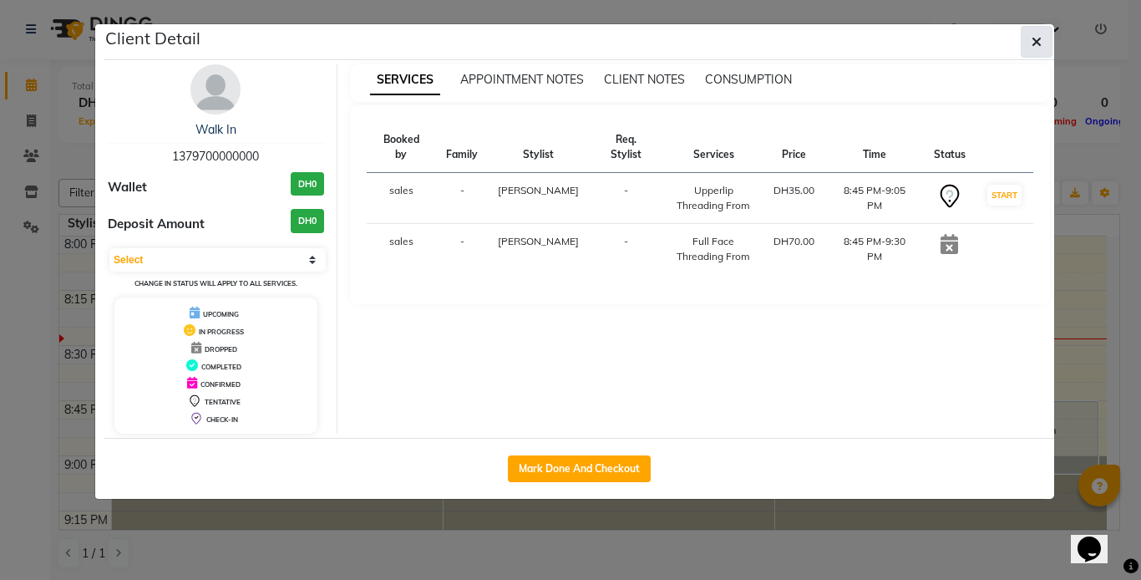
click at [1033, 34] on span "button" at bounding box center [1037, 41] width 10 height 17
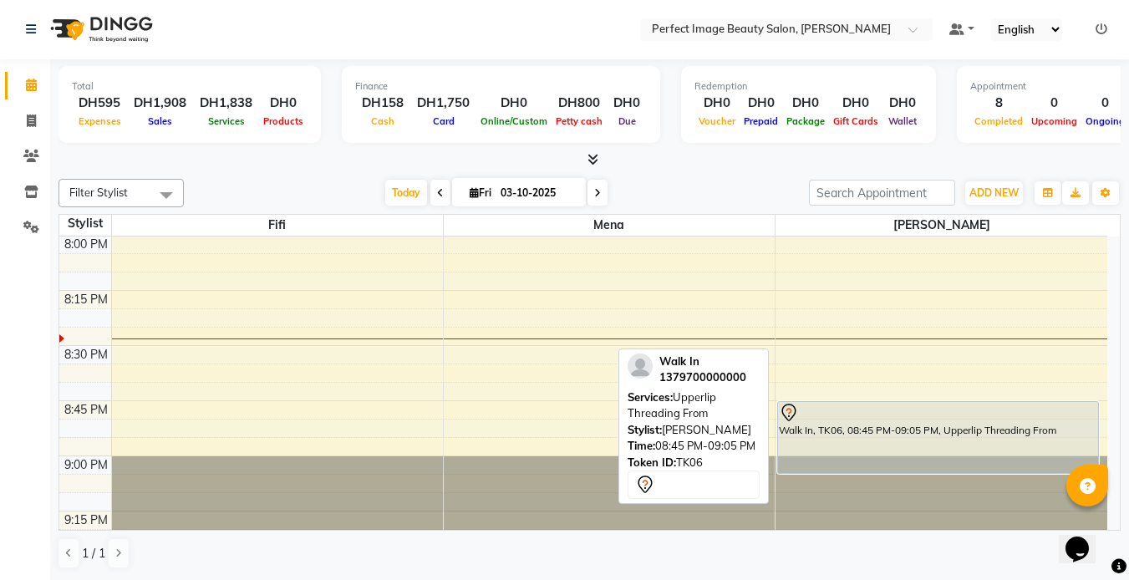
click at [890, 434] on div "Walk In, TK06, 08:45 PM-09:05 PM, Upperlip Threading From" at bounding box center [938, 437] width 320 height 71
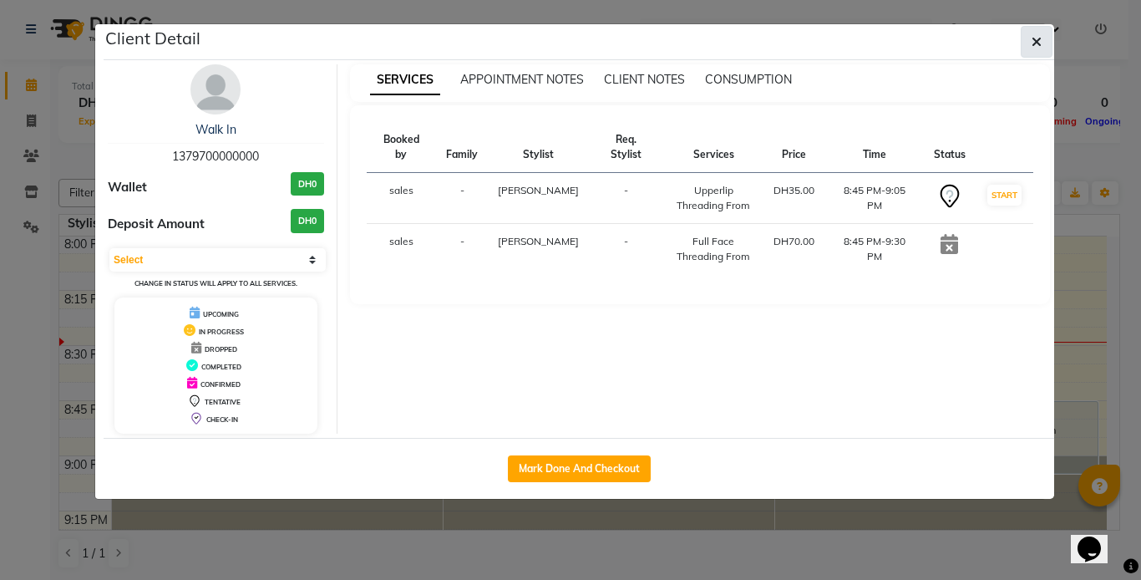
click at [1043, 40] on button "button" at bounding box center [1037, 42] width 32 height 32
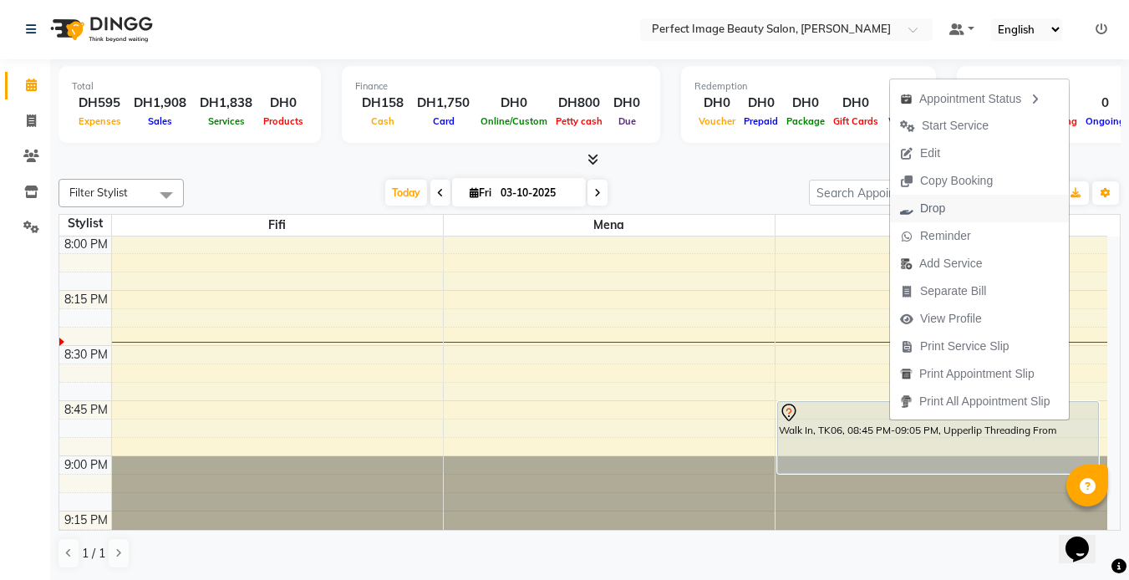
drag, startPoint x: 933, startPoint y: 209, endPoint x: 917, endPoint y: 198, distance: 19.2
drag, startPoint x: 917, startPoint y: 198, endPoint x: 892, endPoint y: 203, distance: 25.6
drag, startPoint x: 892, startPoint y: 203, endPoint x: 961, endPoint y: 189, distance: 70.8
click at [961, 189] on span "Copy Booking" at bounding box center [956, 181] width 73 height 18
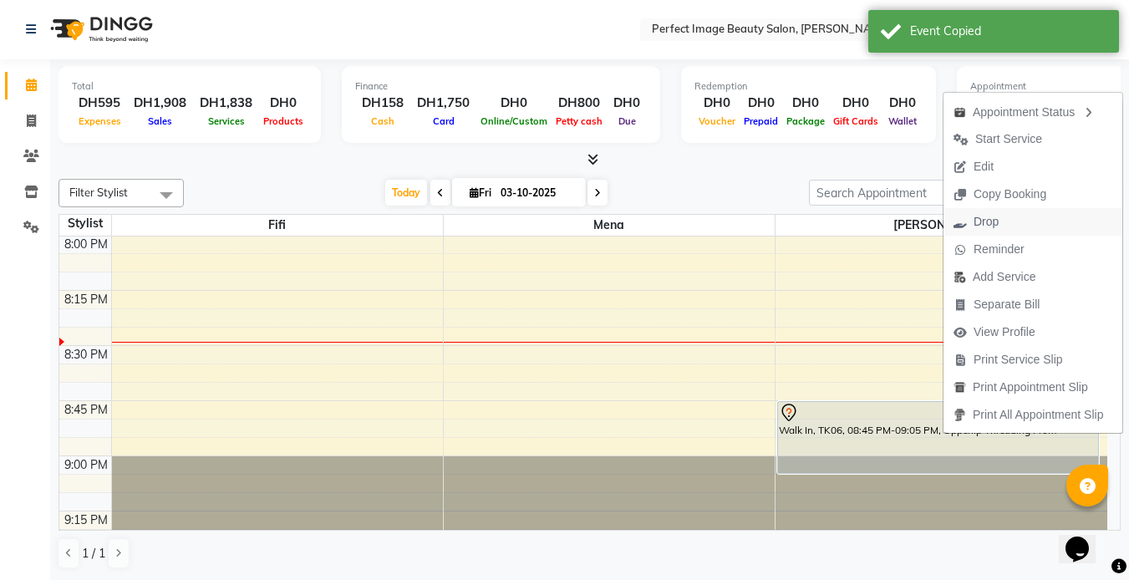
click at [982, 218] on span "Drop" at bounding box center [985, 222] width 25 height 18
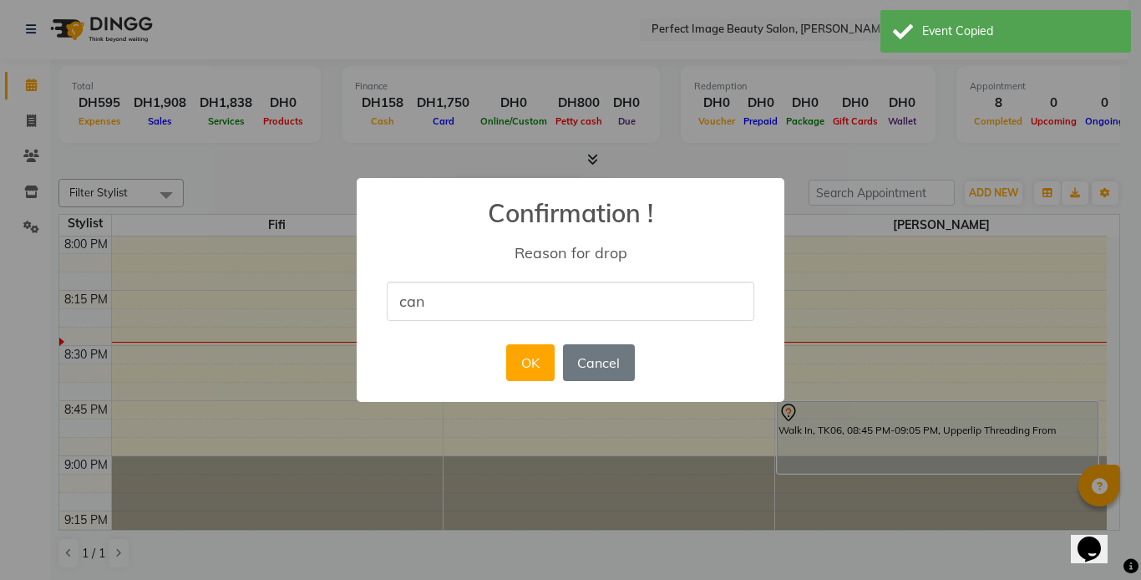
type input "cancel"
click at [532, 373] on button "OK" at bounding box center [530, 362] width 48 height 37
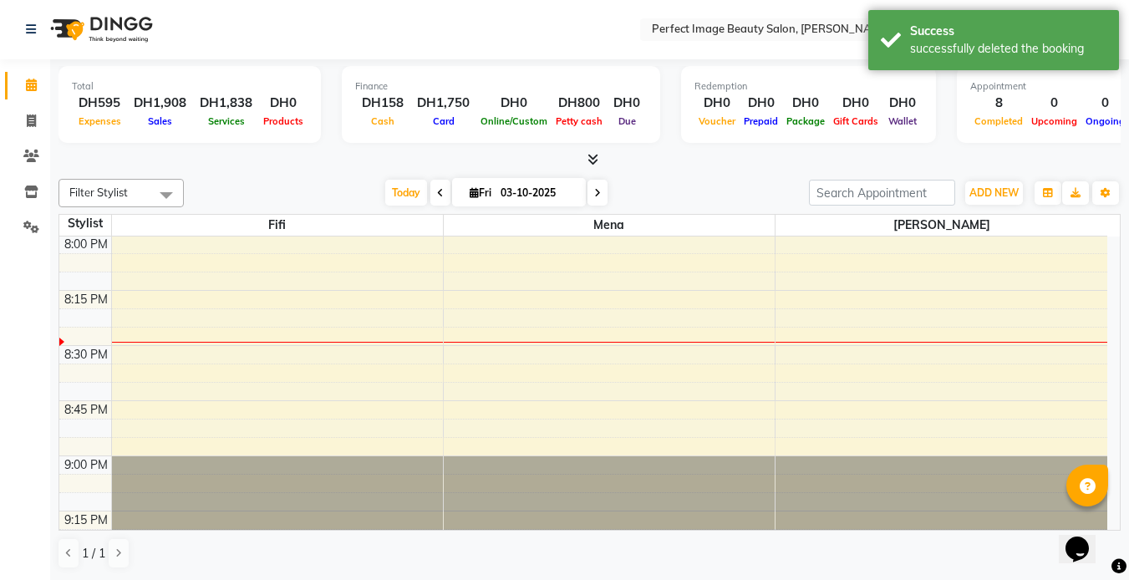
scroll to position [0, 0]
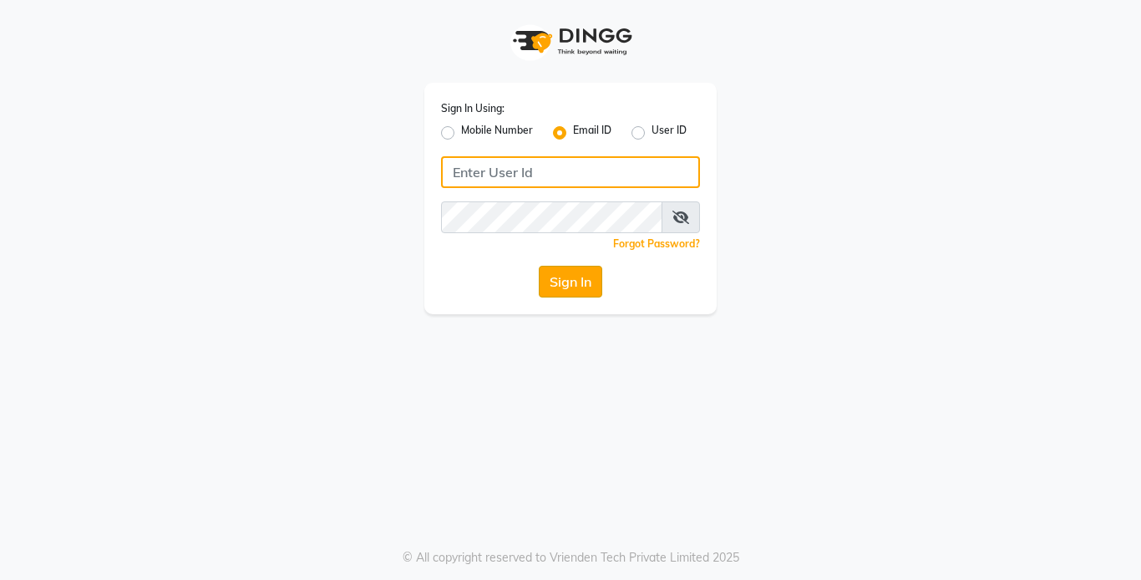
type input "[EMAIL_ADDRESS][DOMAIN_NAME]"
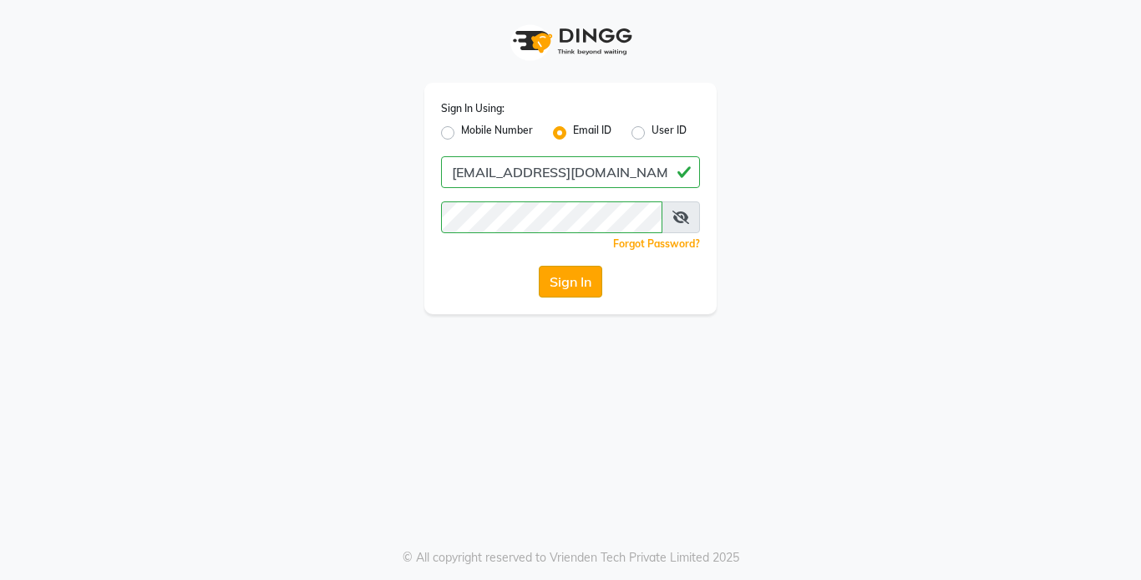
click at [550, 293] on button "Sign In" at bounding box center [570, 282] width 63 height 32
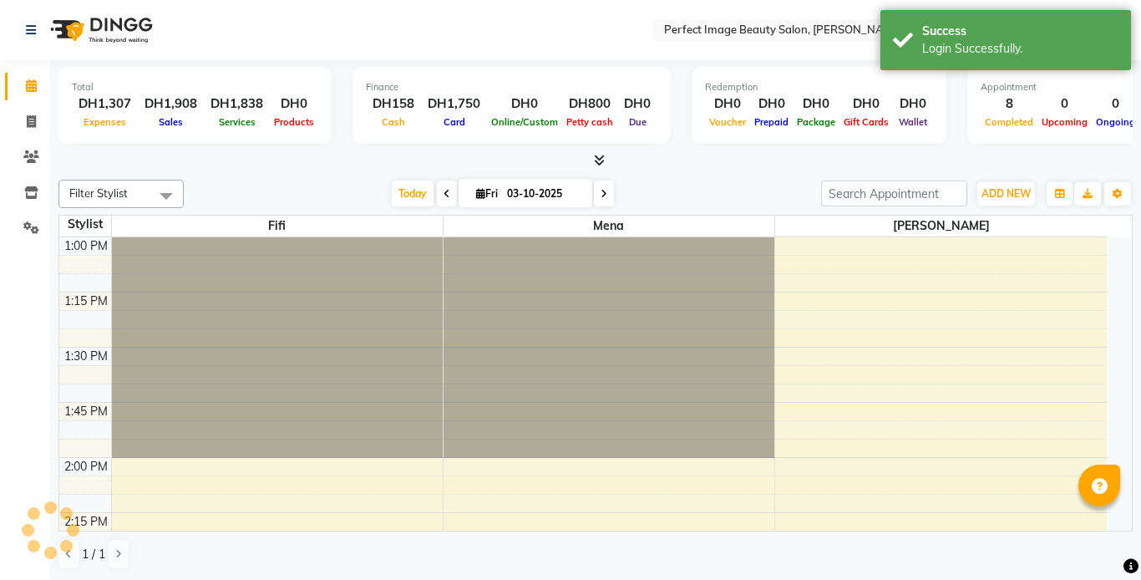
select select "en"
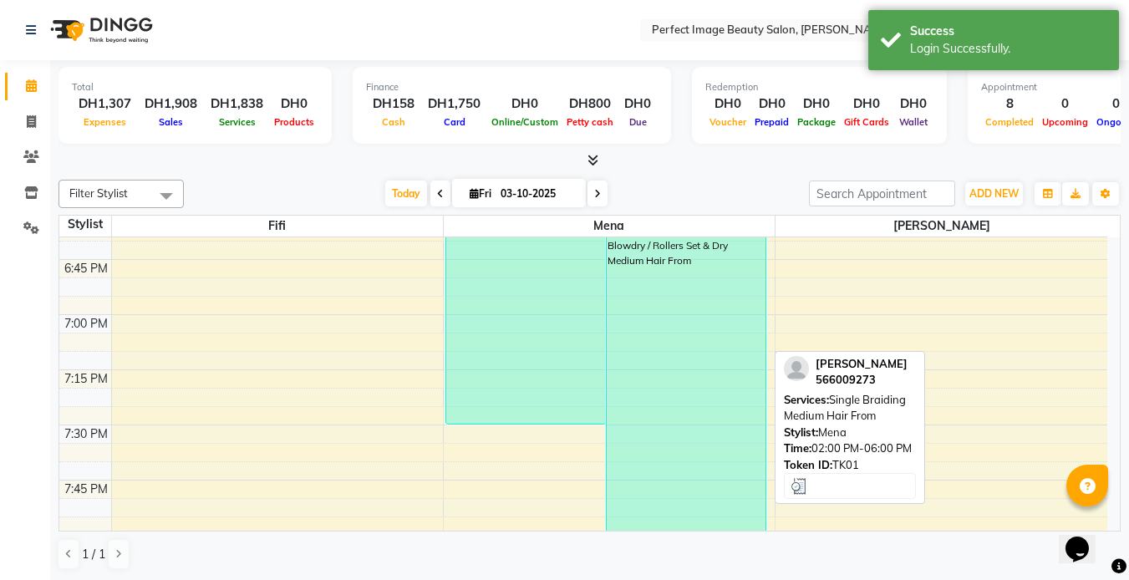
scroll to position [1279, 0]
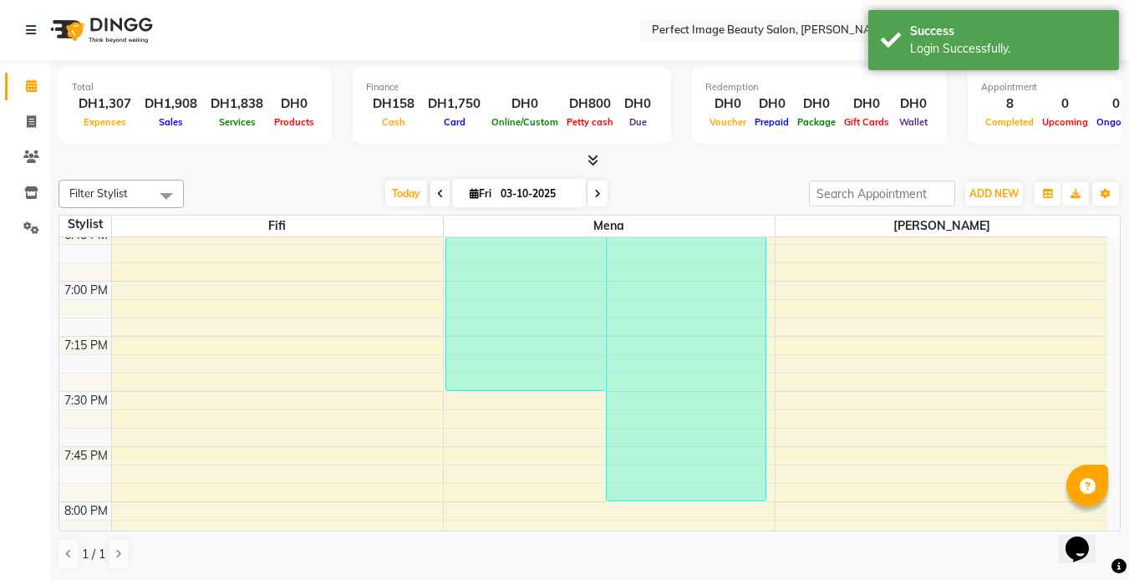
click at [596, 190] on icon at bounding box center [597, 194] width 7 height 10
type input "04-10-2025"
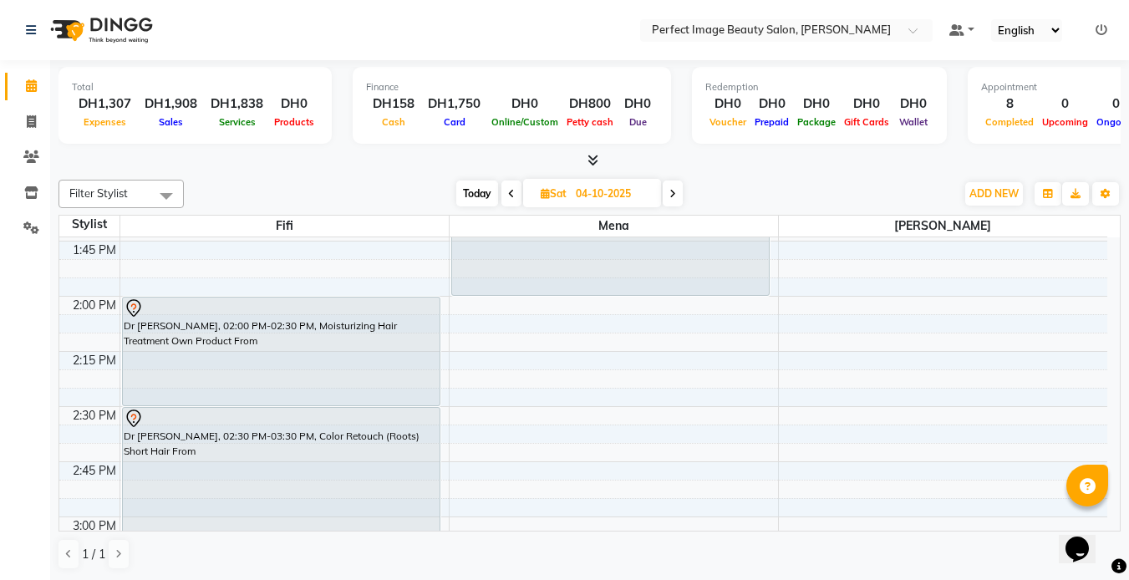
scroll to position [1043, 0]
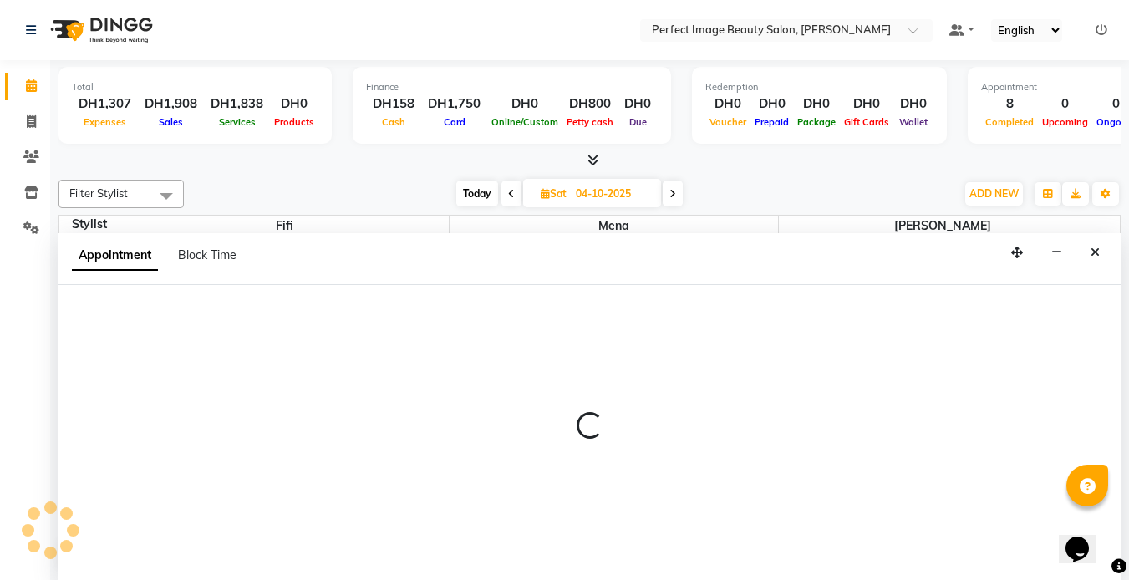
scroll to position [1, 0]
select select "85054"
select select "840"
select select "tentative"
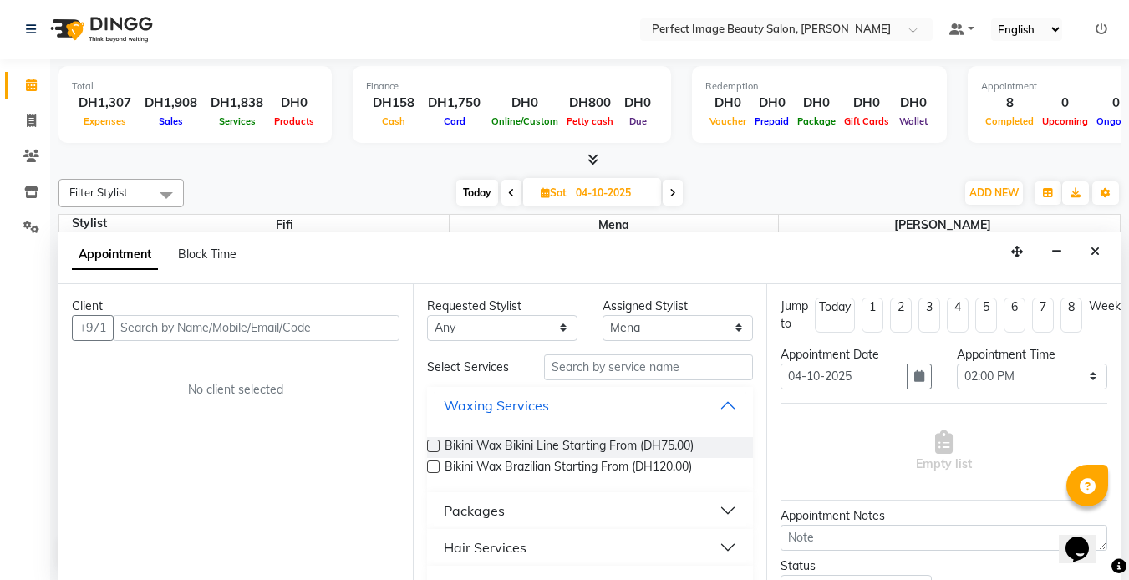
click at [128, 332] on input "text" at bounding box center [256, 328] width 287 height 26
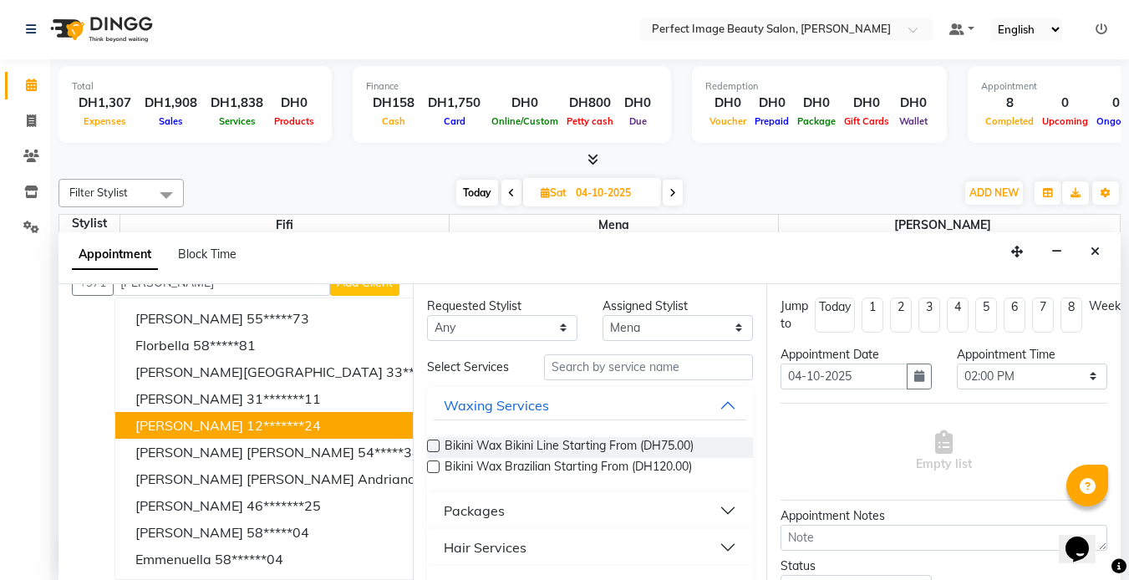
scroll to position [57, 0]
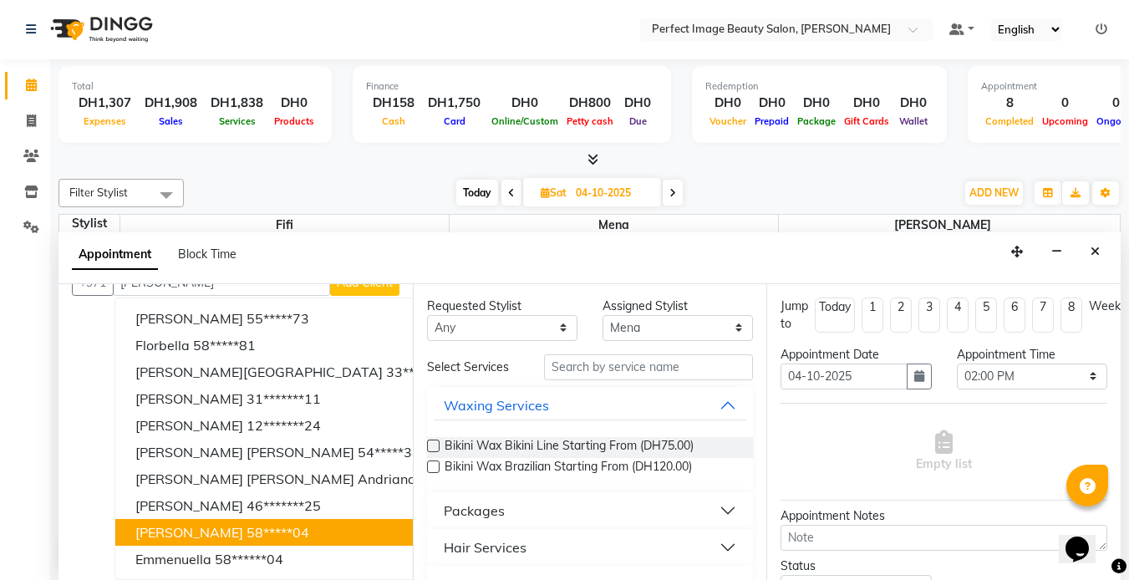
click at [246, 525] on ngb-highlight "58*****04" at bounding box center [277, 532] width 63 height 17
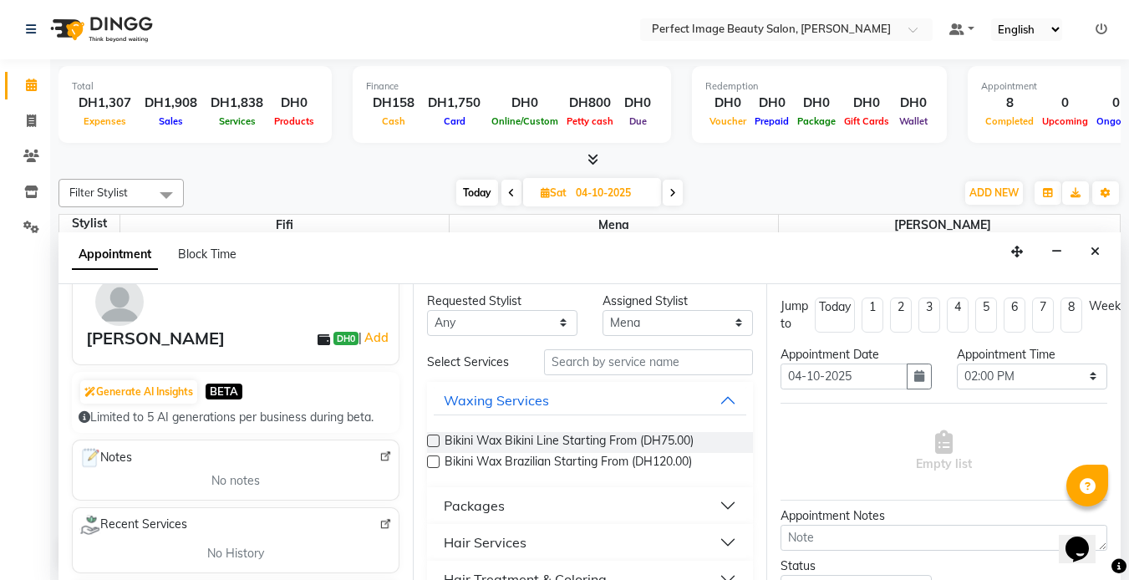
scroll to position [0, 0]
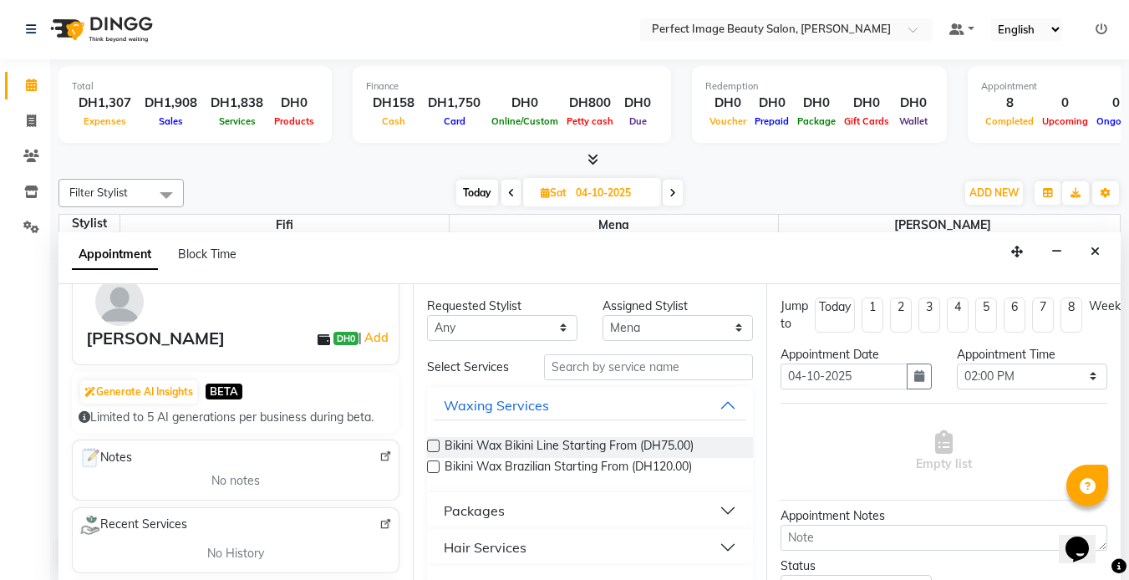
type input "58*****04"
click at [560, 368] on input "text" at bounding box center [648, 367] width 209 height 26
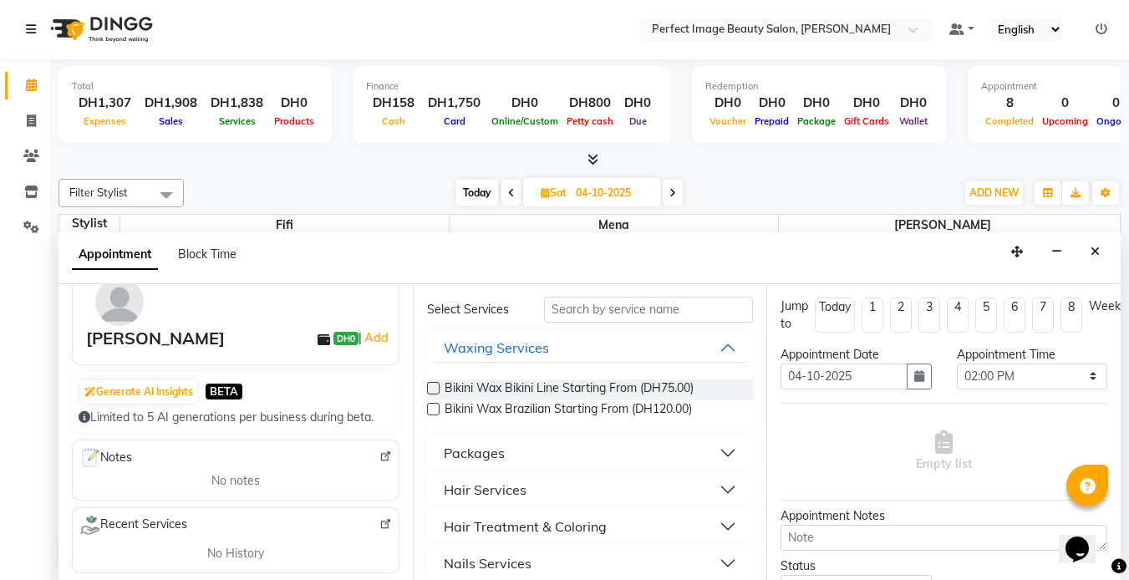
click at [523, 482] on div "Hair Services" at bounding box center [485, 489] width 83 height 20
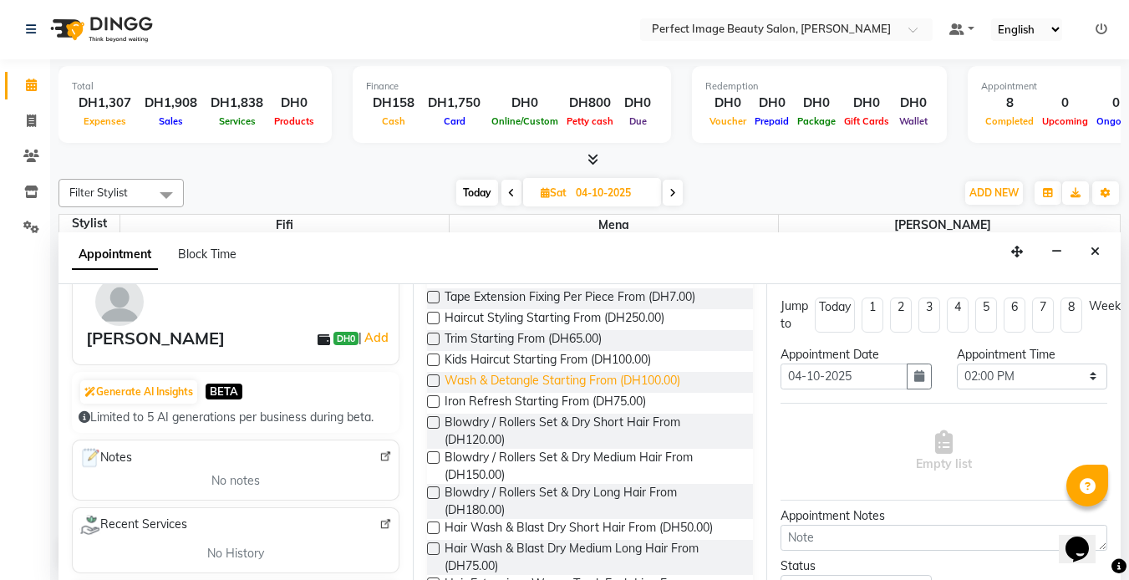
scroll to position [298, 0]
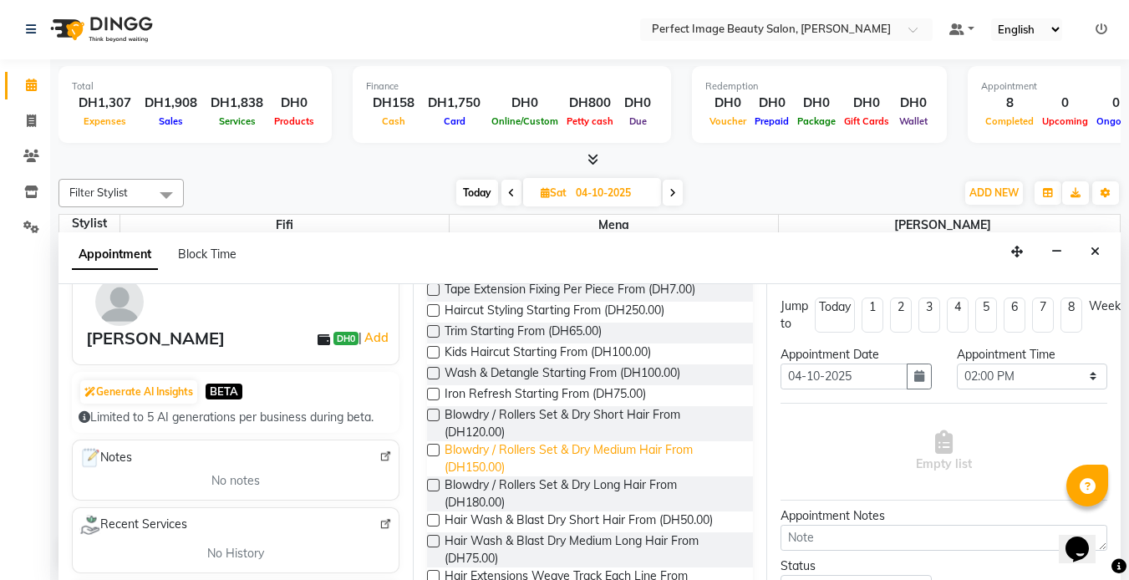
click at [522, 454] on span "Blowdry / Rollers Set & Dry Medium Hair From (DH150.00)" at bounding box center [592, 458] width 296 height 35
checkbox input "false"
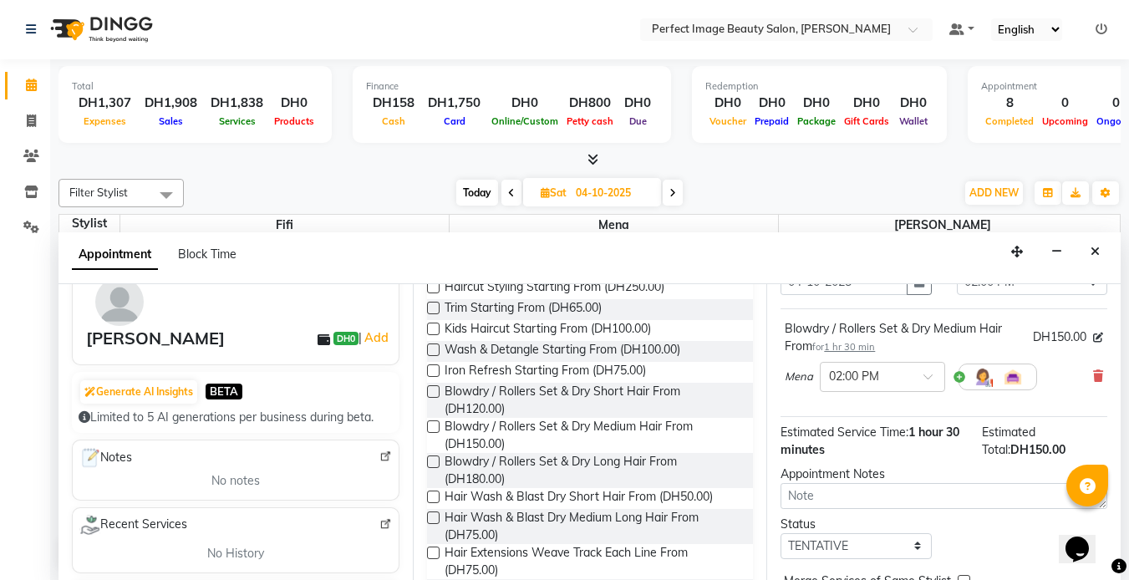
scroll to position [191, 0]
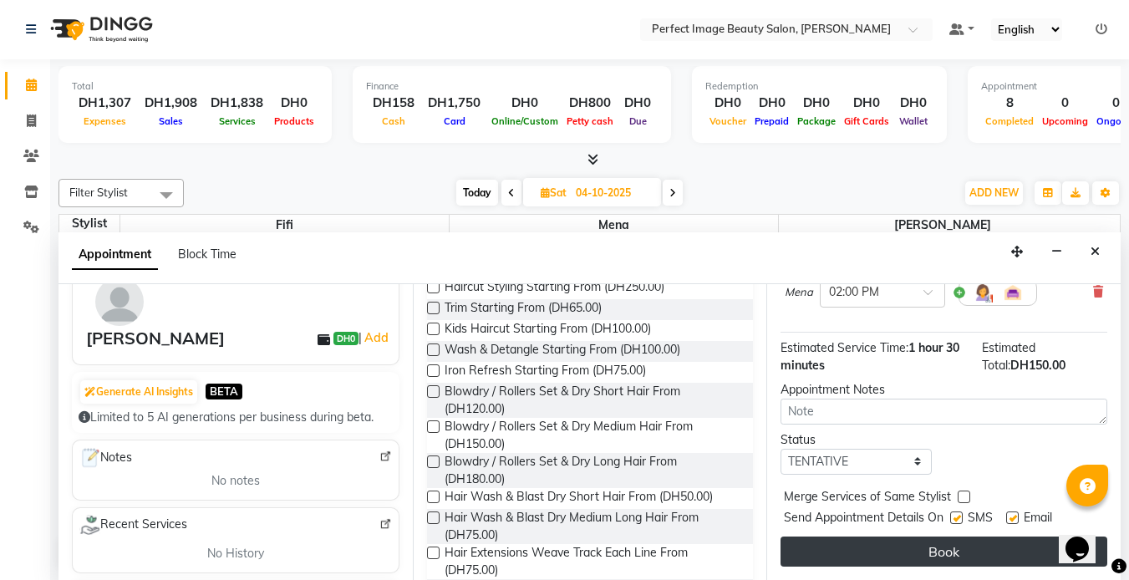
click at [916, 540] on button "Book" at bounding box center [943, 551] width 327 height 30
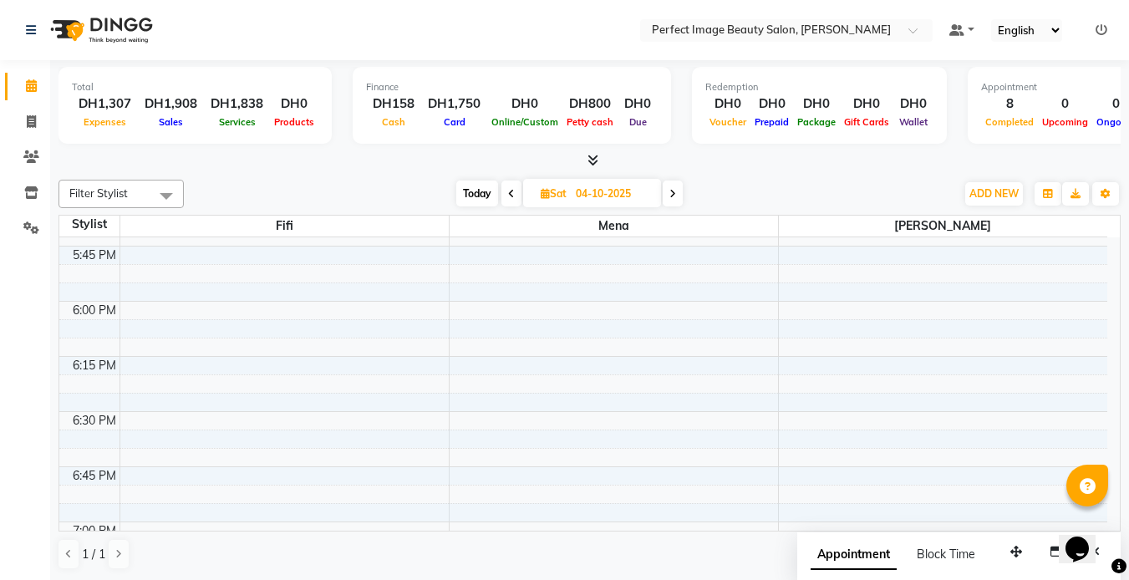
scroll to position [1921, 0]
